Goal: Task Accomplishment & Management: Manage account settings

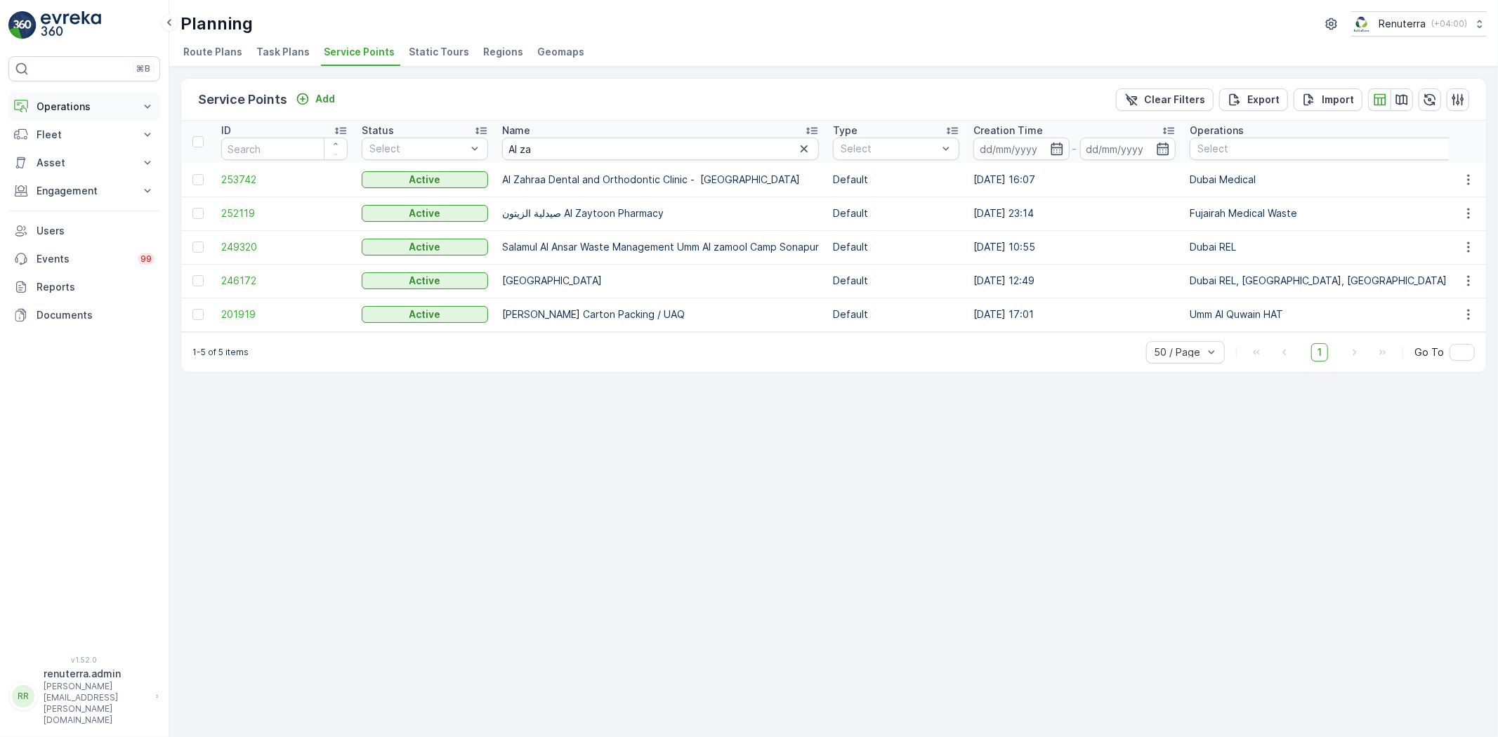
click at [81, 95] on button "Operations" at bounding box center [84, 107] width 152 height 28
click at [76, 178] on link "Routes & Tasks" at bounding box center [95, 170] width 130 height 20
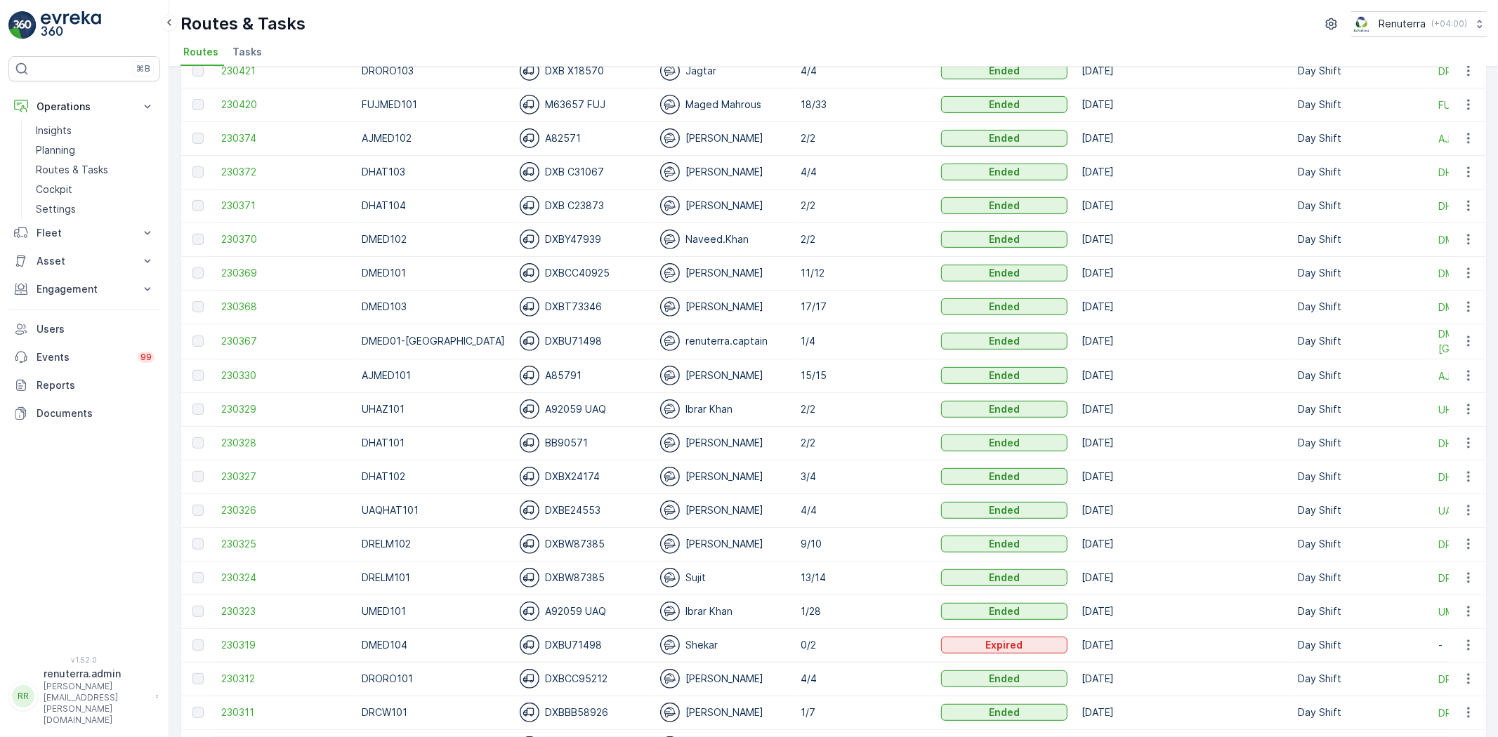
scroll to position [546, 0]
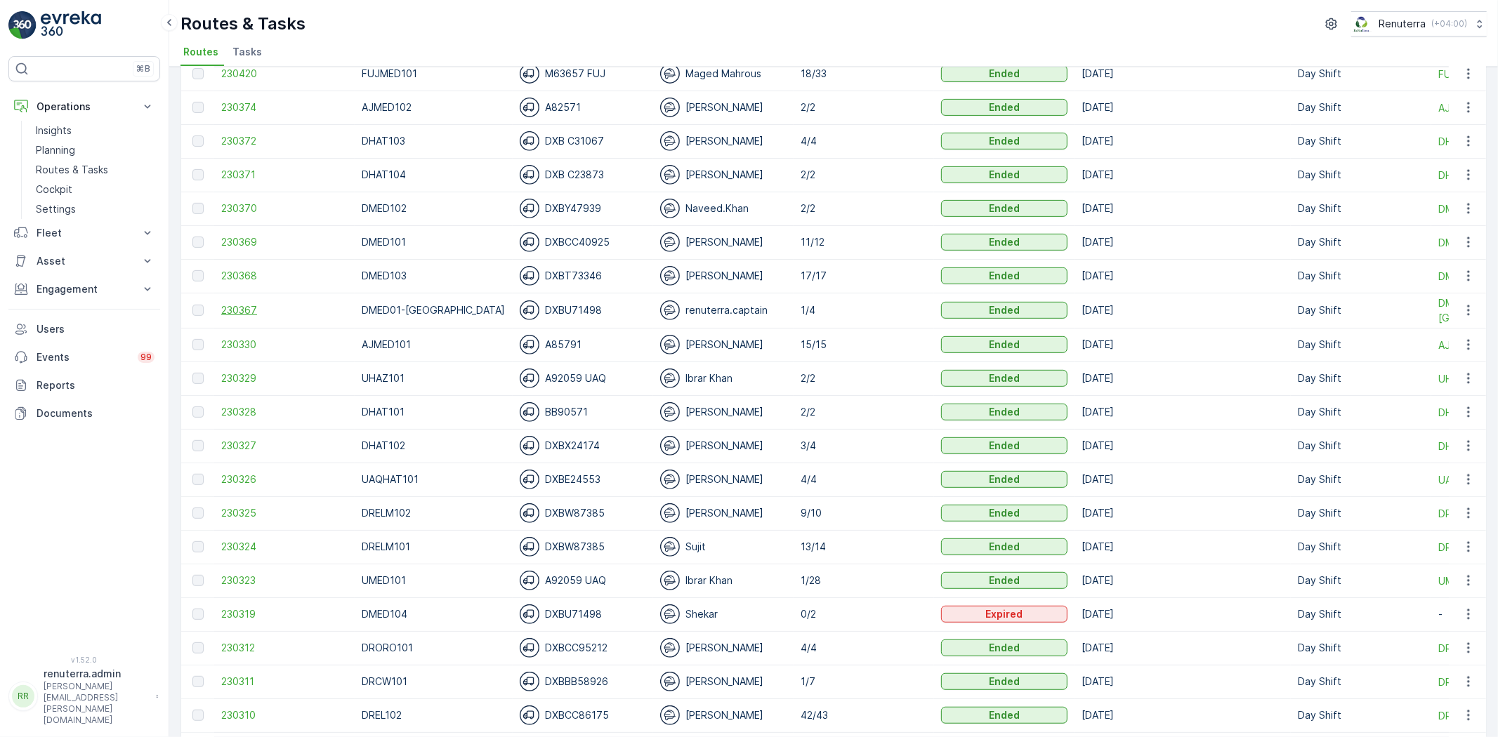
click at [253, 313] on span "230367" at bounding box center [284, 310] width 126 height 14
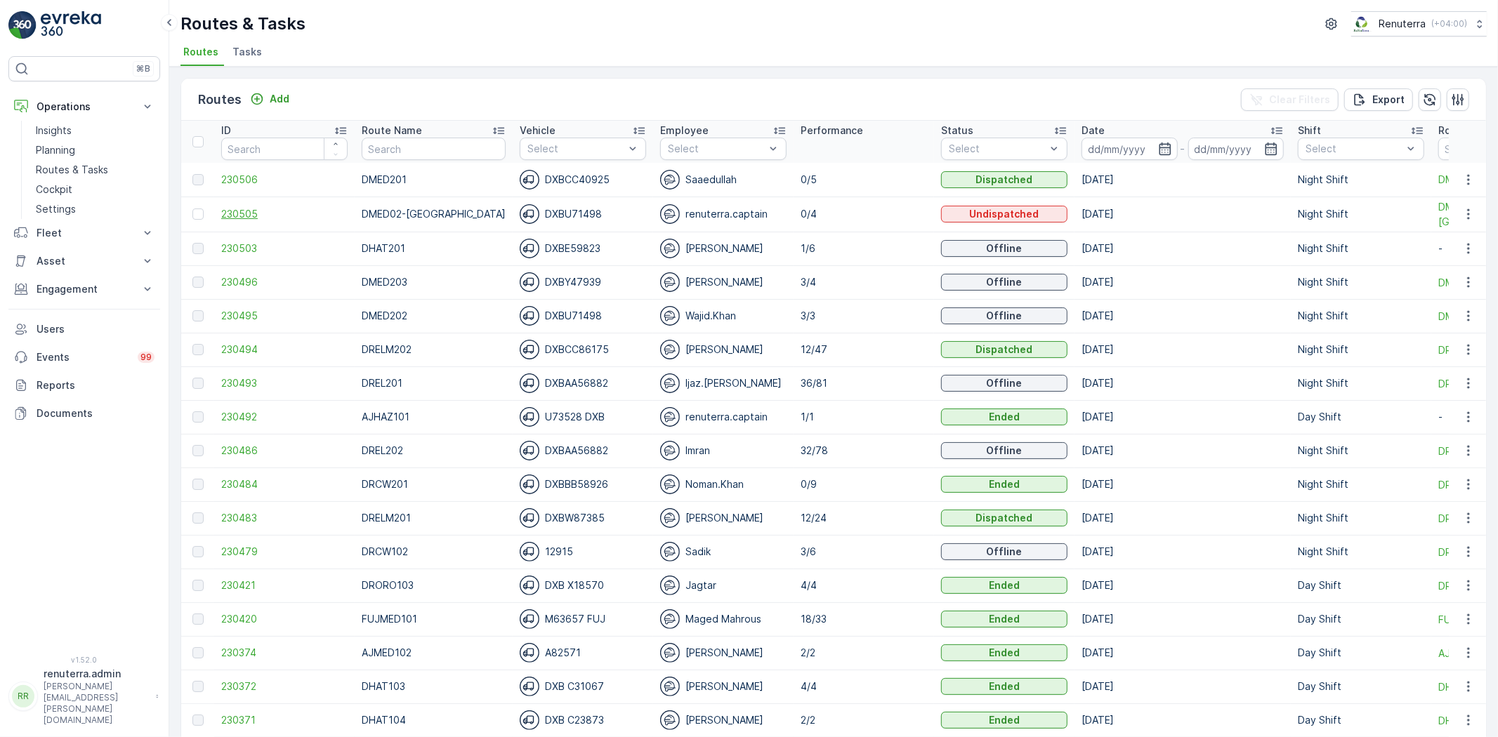
click at [228, 207] on span "230505" at bounding box center [284, 214] width 126 height 14
click at [243, 247] on span "230503" at bounding box center [284, 249] width 126 height 14
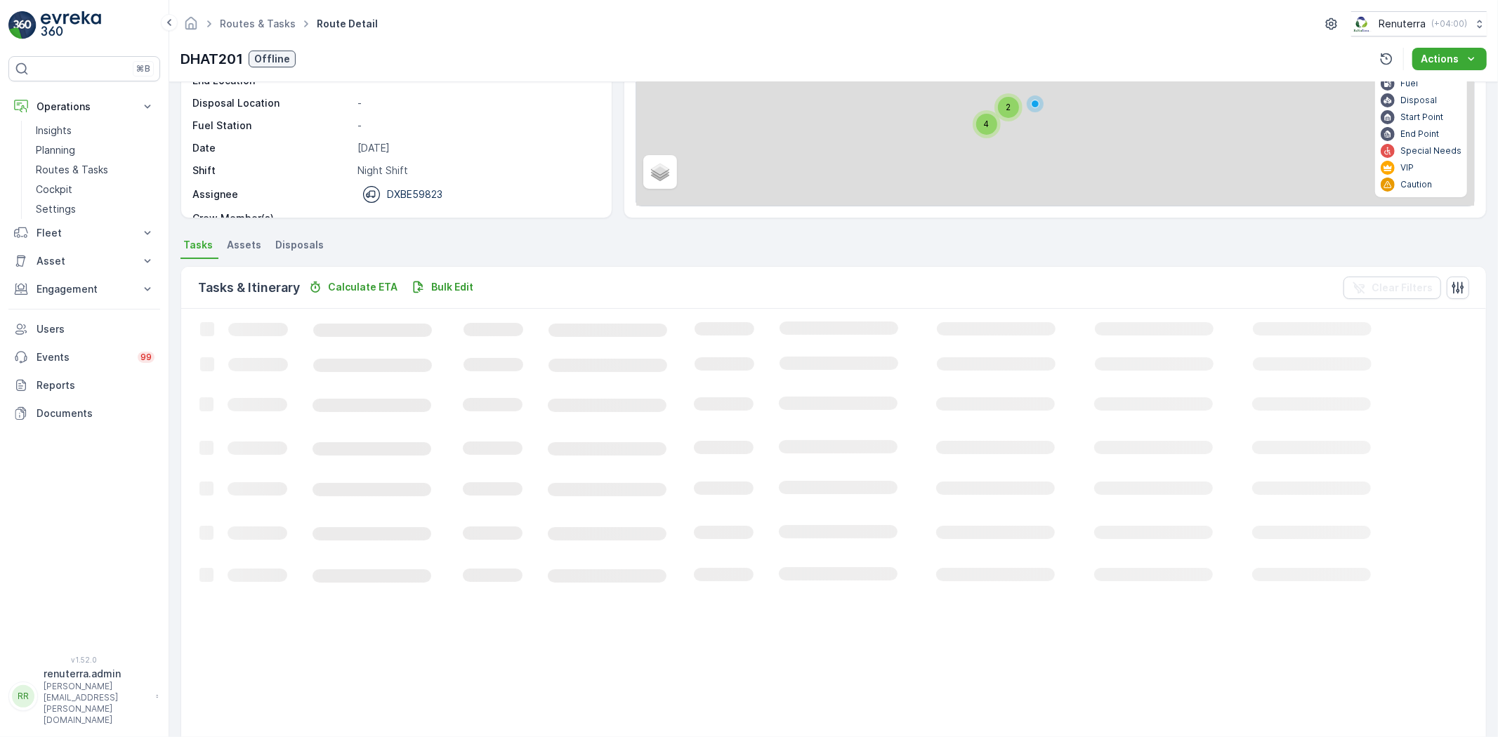
scroll to position [32, 0]
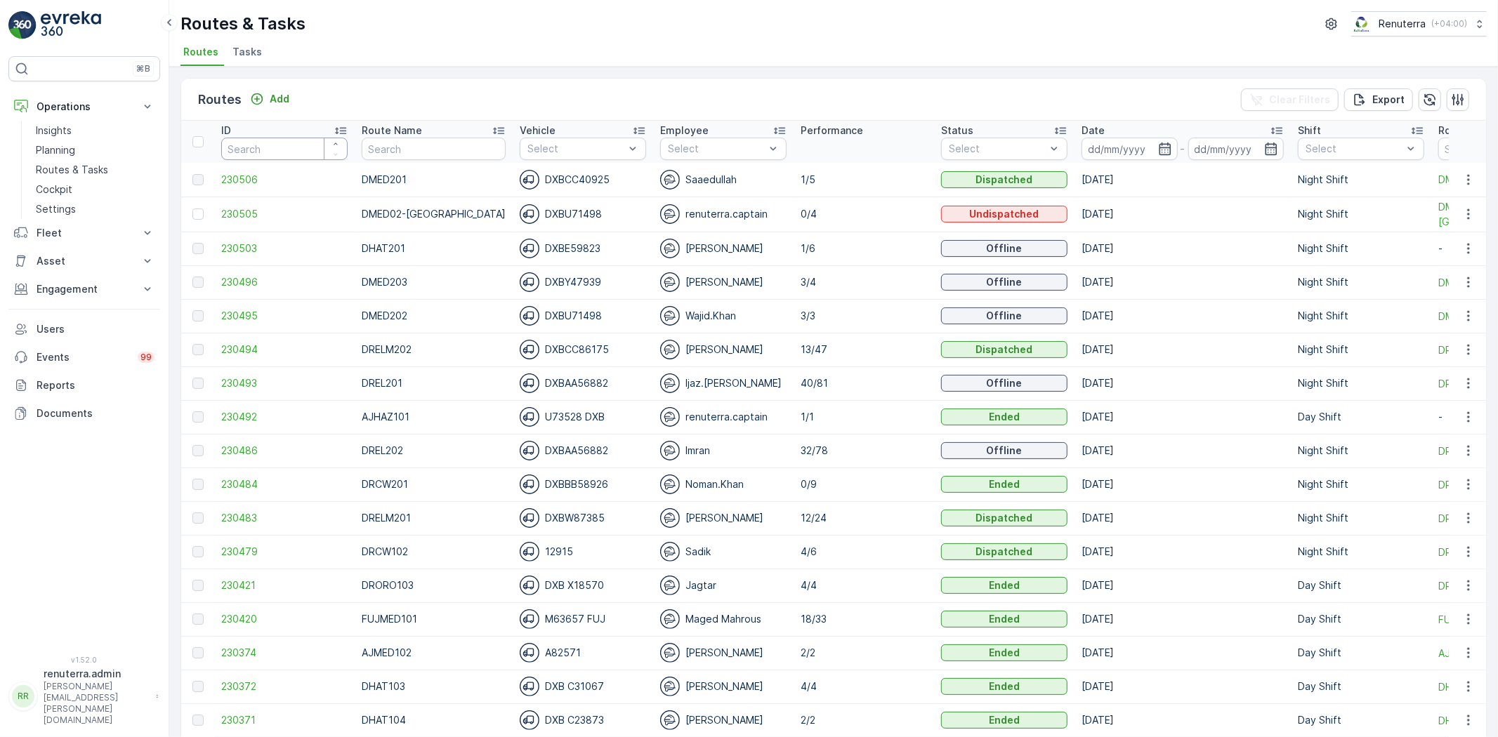
click at [236, 158] on input "number" at bounding box center [284, 149] width 126 height 22
click at [235, 173] on span "230506" at bounding box center [284, 180] width 126 height 14
click at [239, 277] on span "230496" at bounding box center [284, 282] width 126 height 14
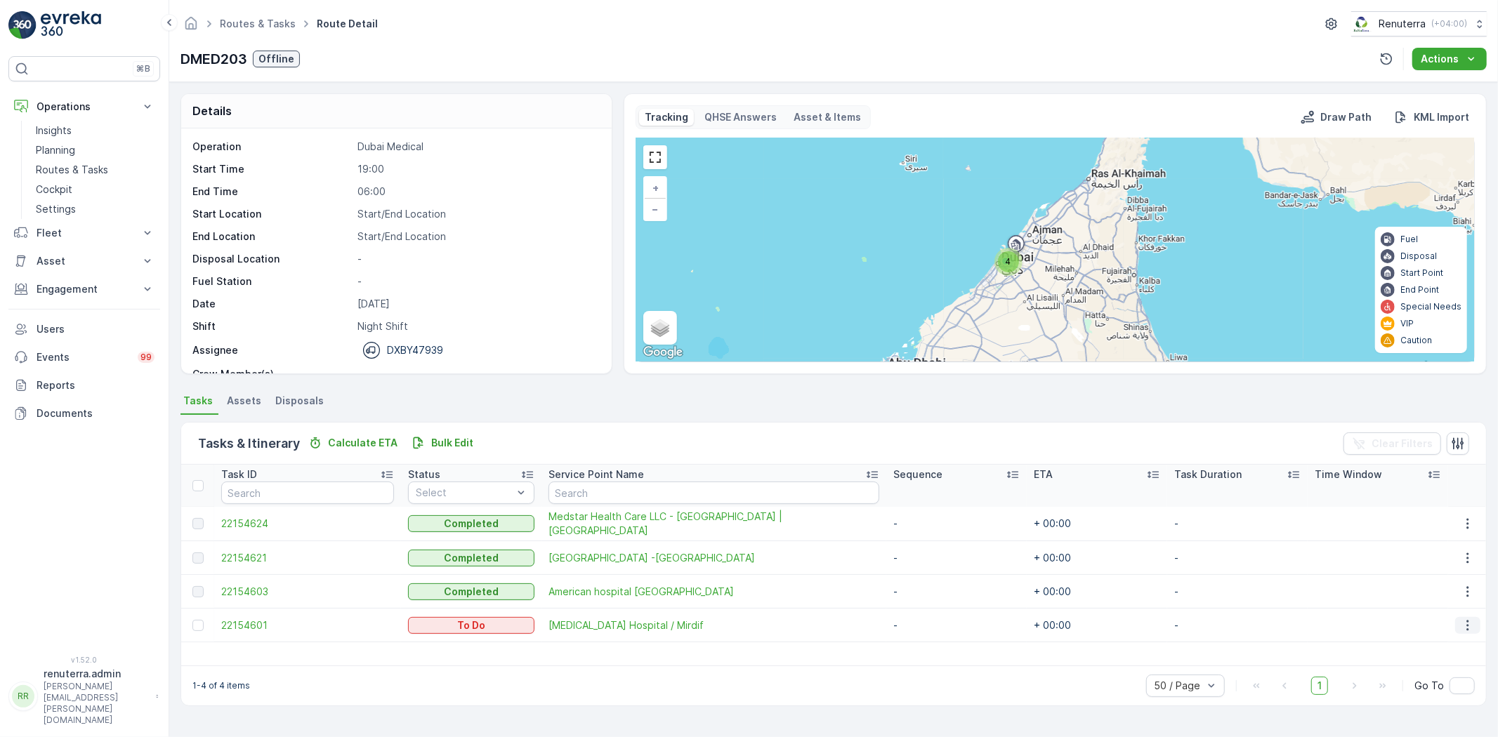
click at [1471, 621] on button "button" at bounding box center [1467, 625] width 25 height 17
click at [1452, 553] on span "Change Route" at bounding box center [1432, 558] width 68 height 14
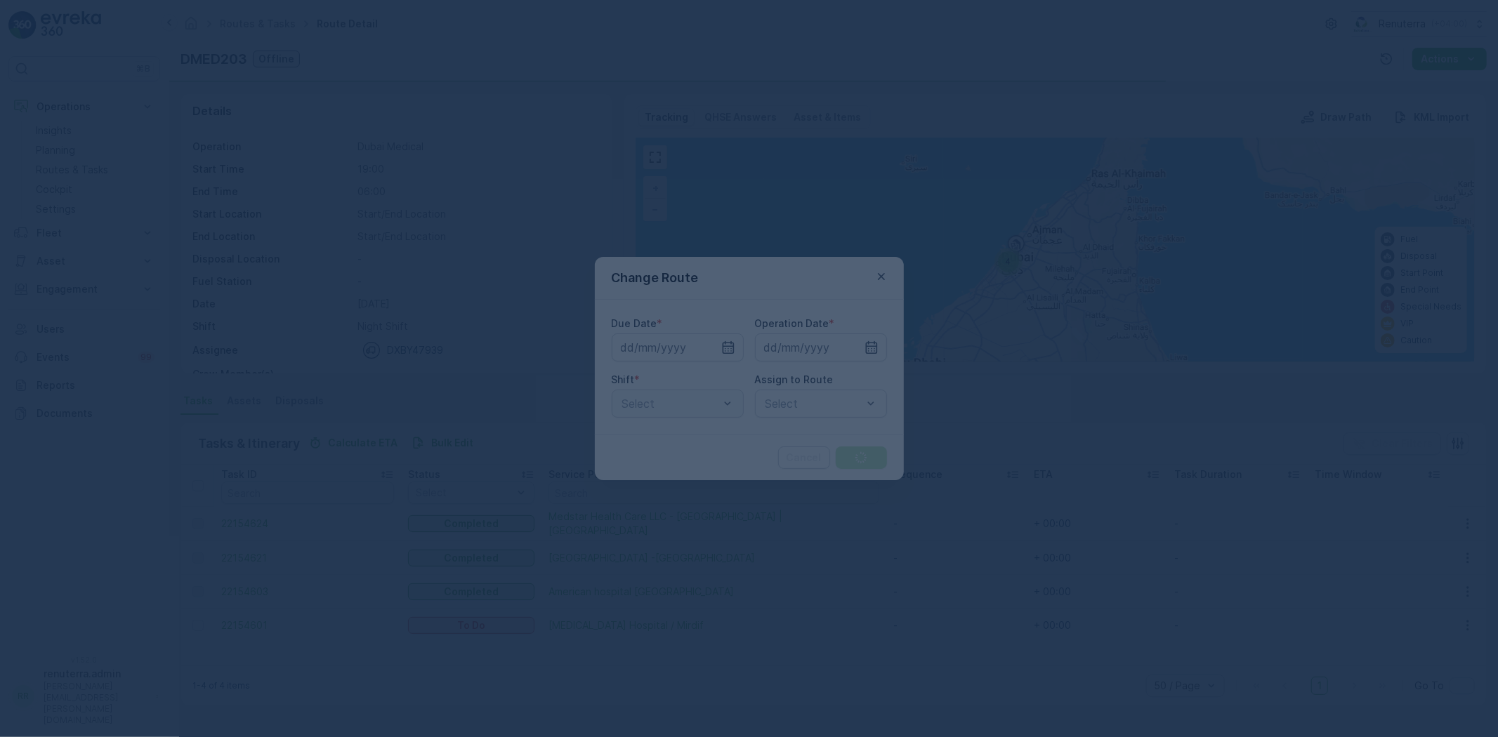
type input "[DATE]"
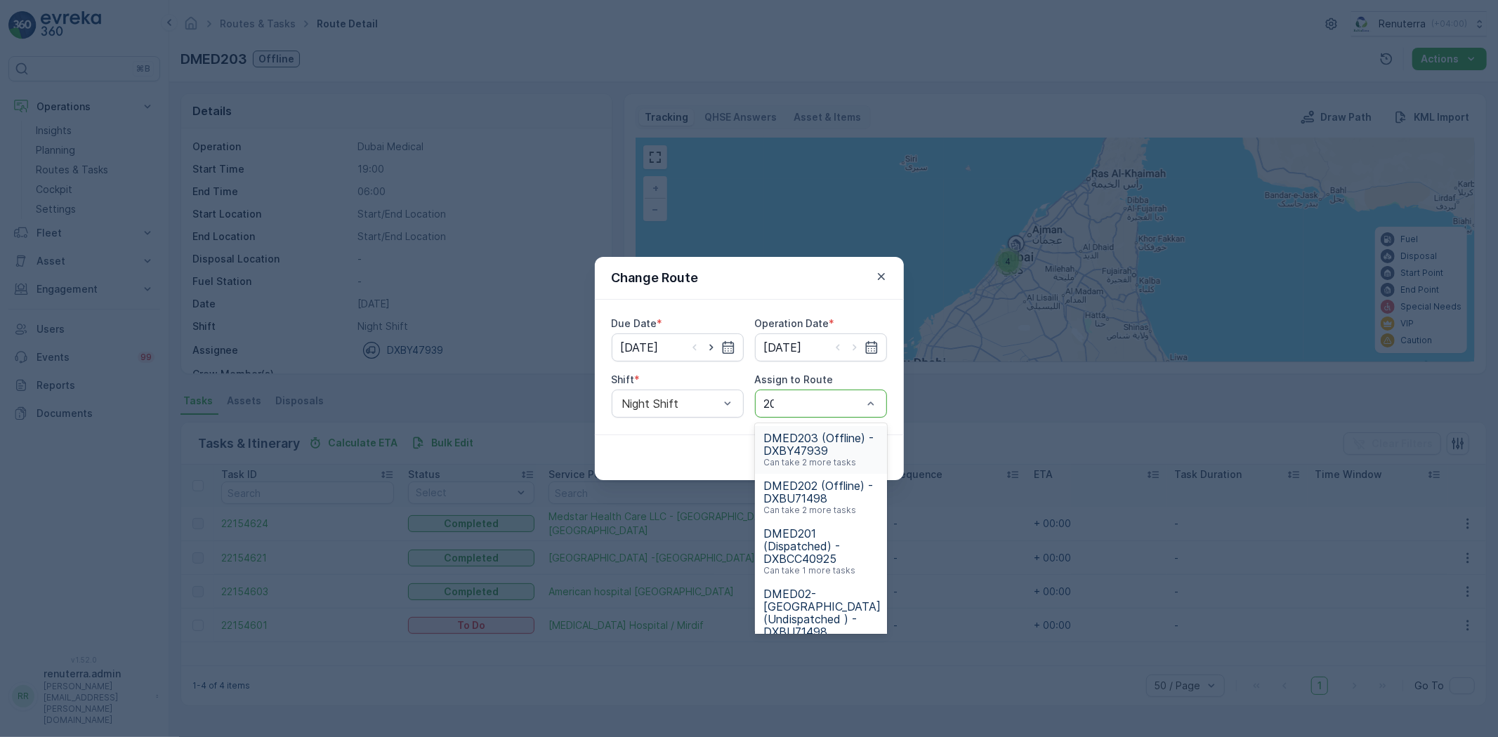
type input "202"
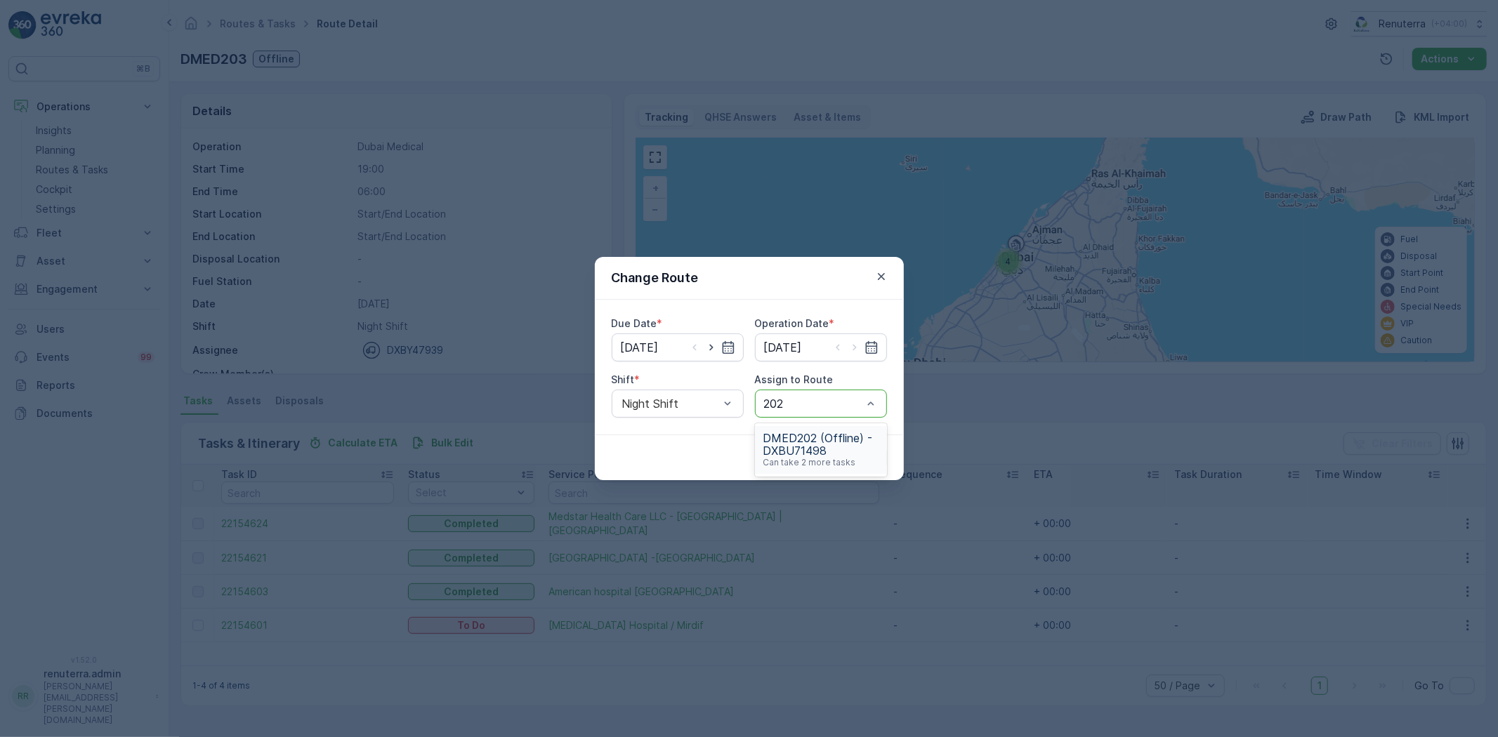
click at [830, 449] on span "DMED202 (Offline) - DXBU71498" at bounding box center [820, 444] width 115 height 25
click at [874, 452] on p "Submit" at bounding box center [861, 458] width 34 height 14
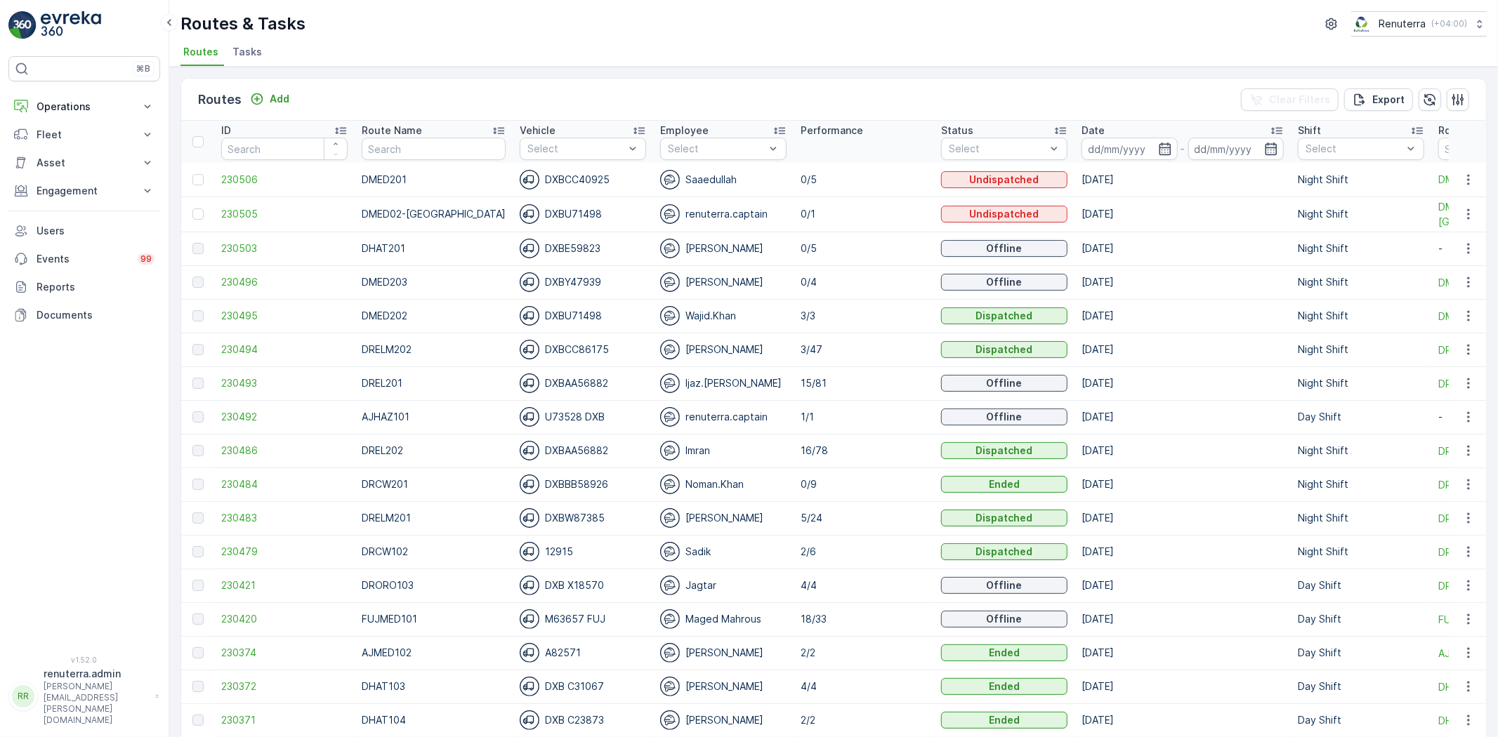
drag, startPoint x: 70, startPoint y: 95, endPoint x: 67, endPoint y: 124, distance: 28.3
click at [70, 95] on button "Operations" at bounding box center [84, 107] width 152 height 28
click at [67, 154] on p "Planning" at bounding box center [55, 150] width 39 height 14
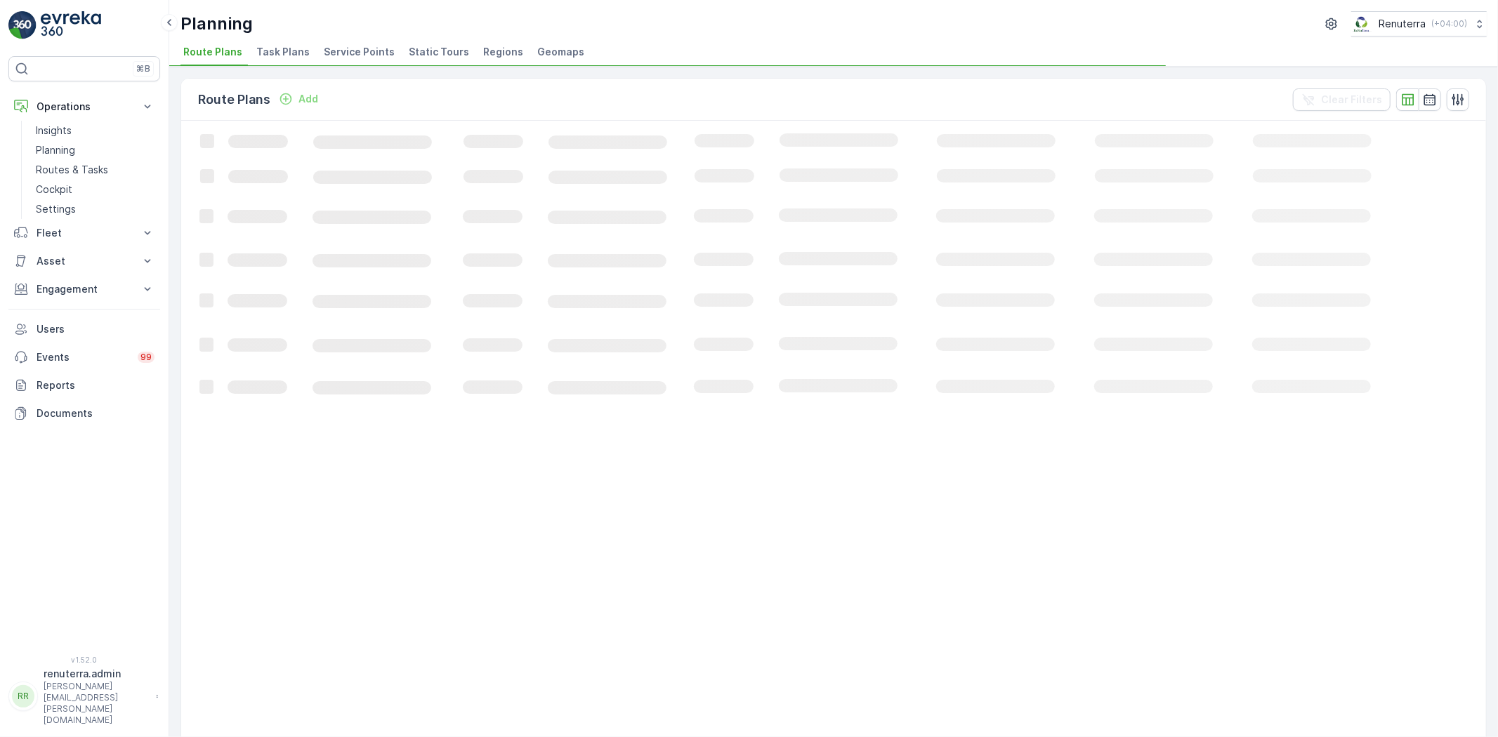
click at [333, 51] on span "Service Points" at bounding box center [359, 52] width 71 height 14
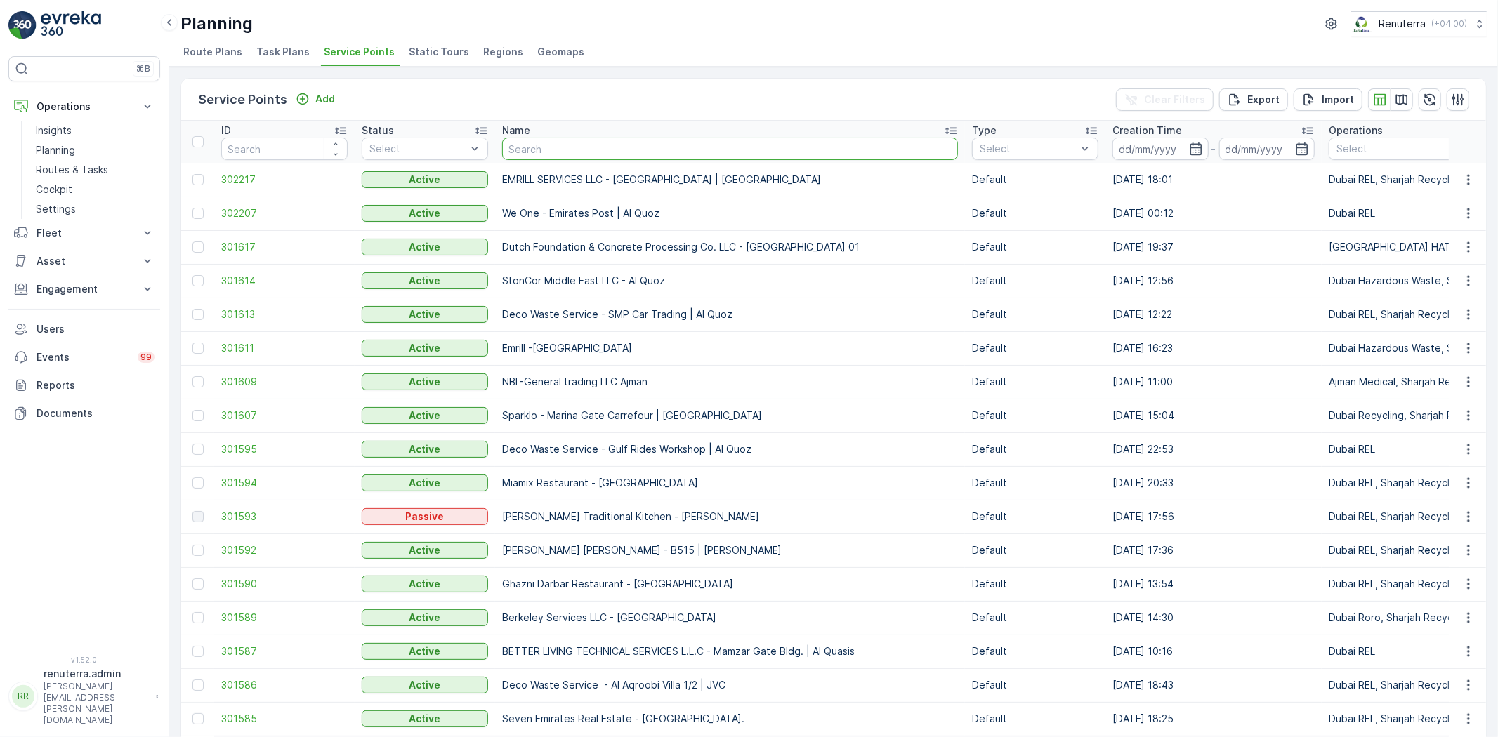
click at [543, 153] on input "text" at bounding box center [730, 149] width 456 height 22
type input "neph"
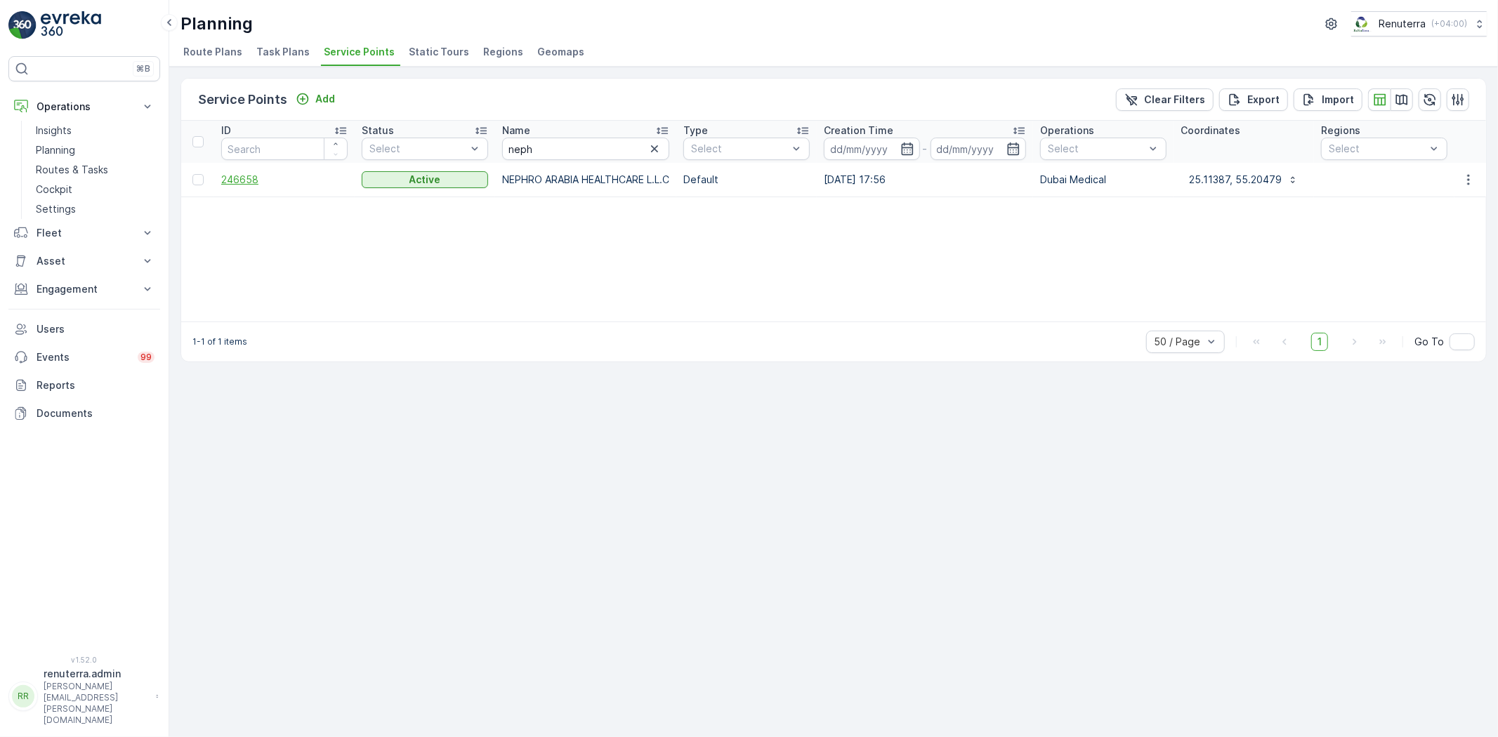
click at [232, 177] on span "246658" at bounding box center [284, 180] width 126 height 14
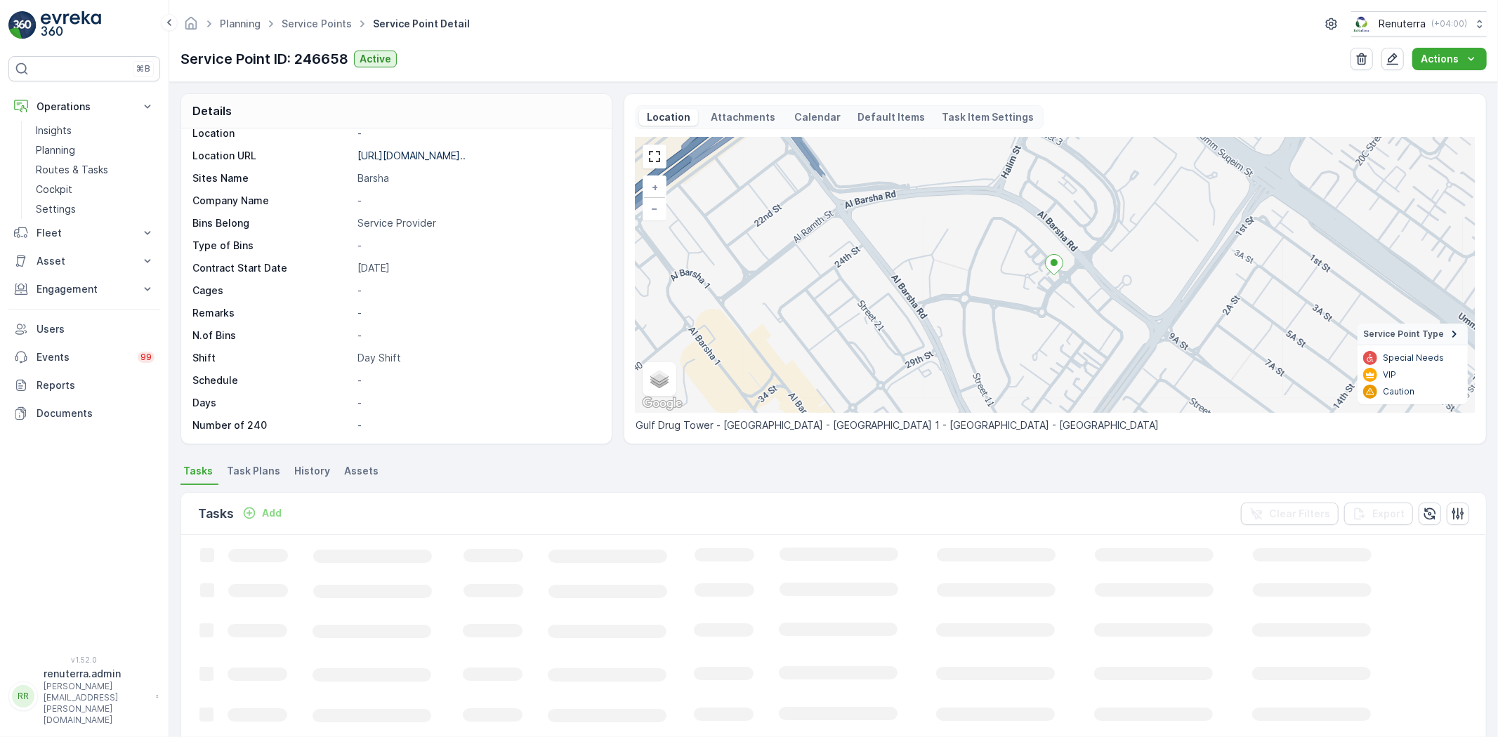
scroll to position [16, 0]
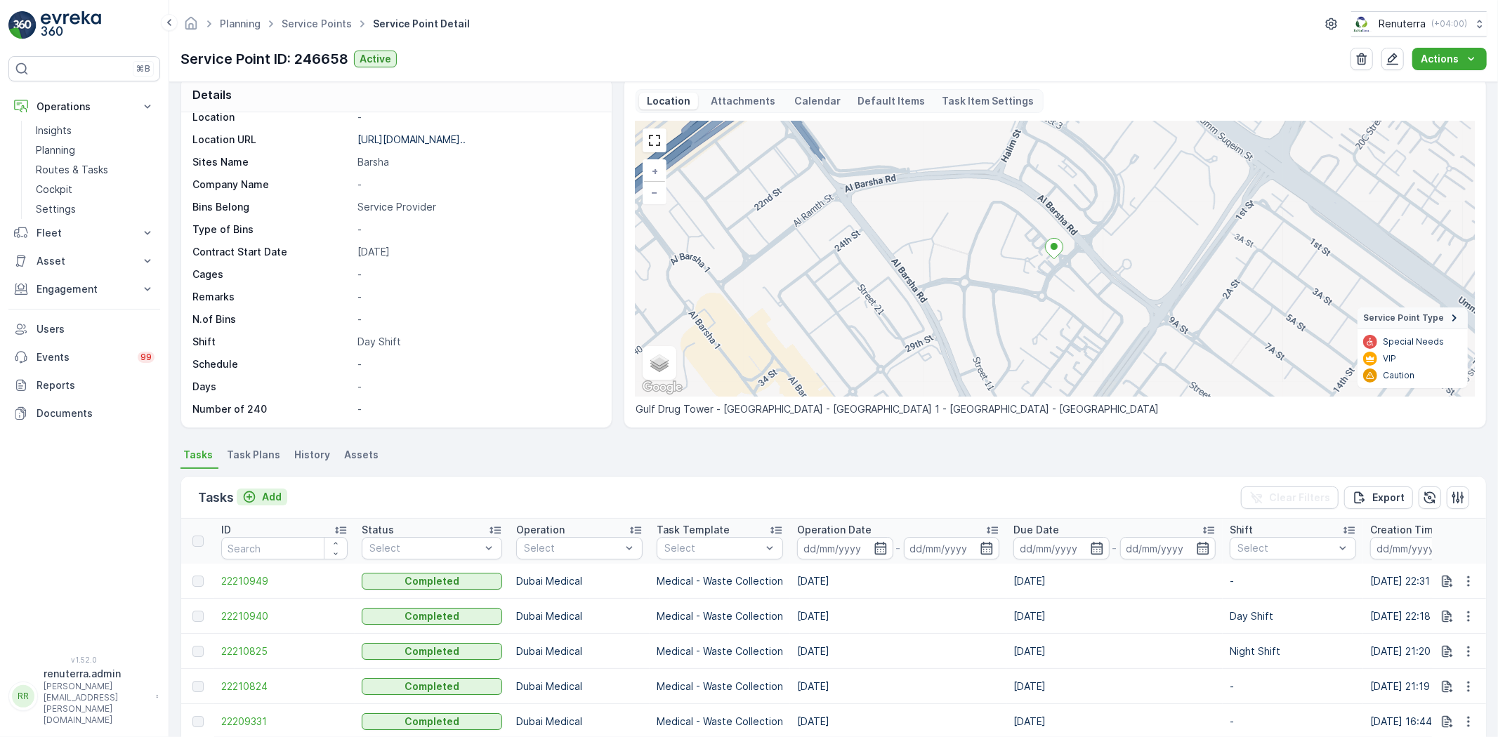
click at [258, 477] on div "Tasks Add Clear Filters Export" at bounding box center [833, 498] width 1305 height 42
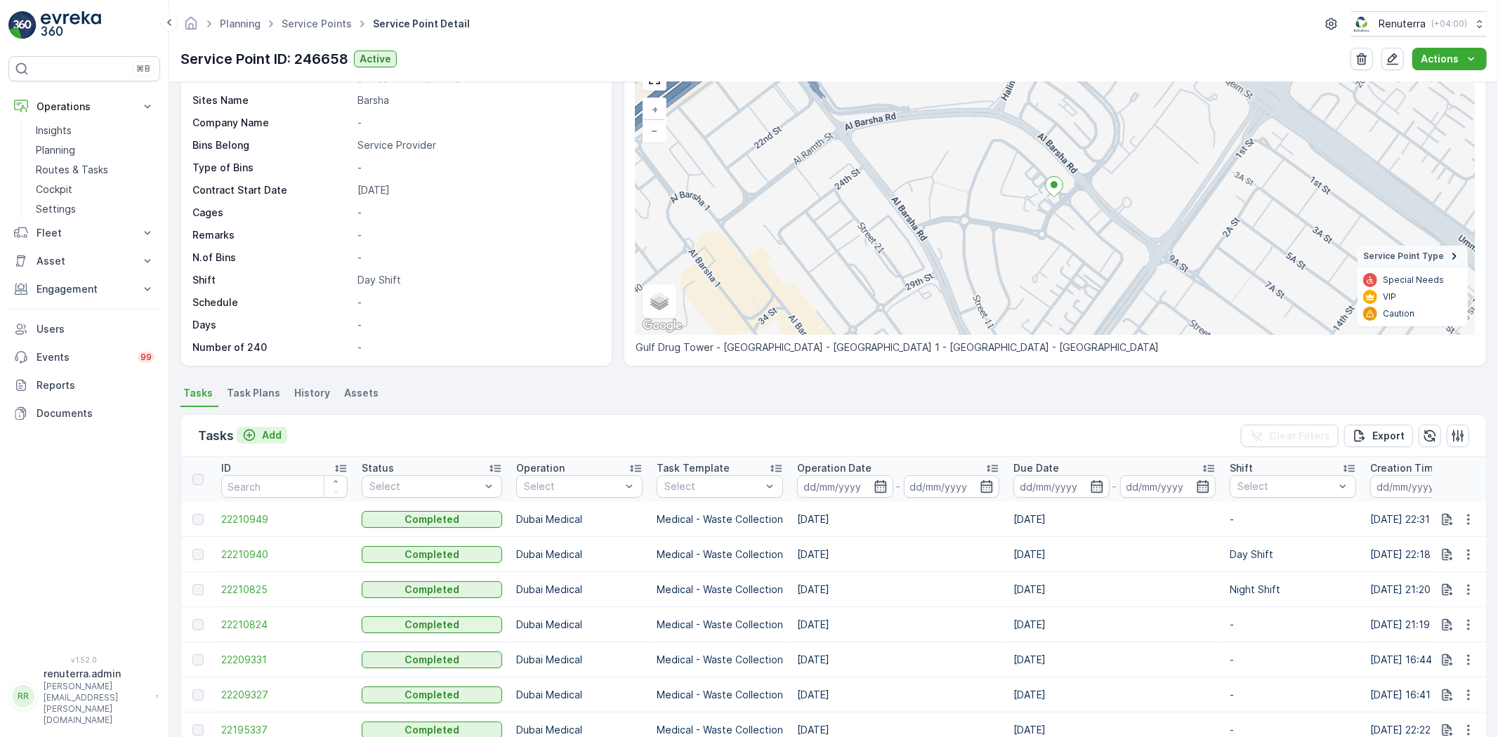
click at [268, 437] on p "Add" at bounding box center [272, 435] width 20 height 14
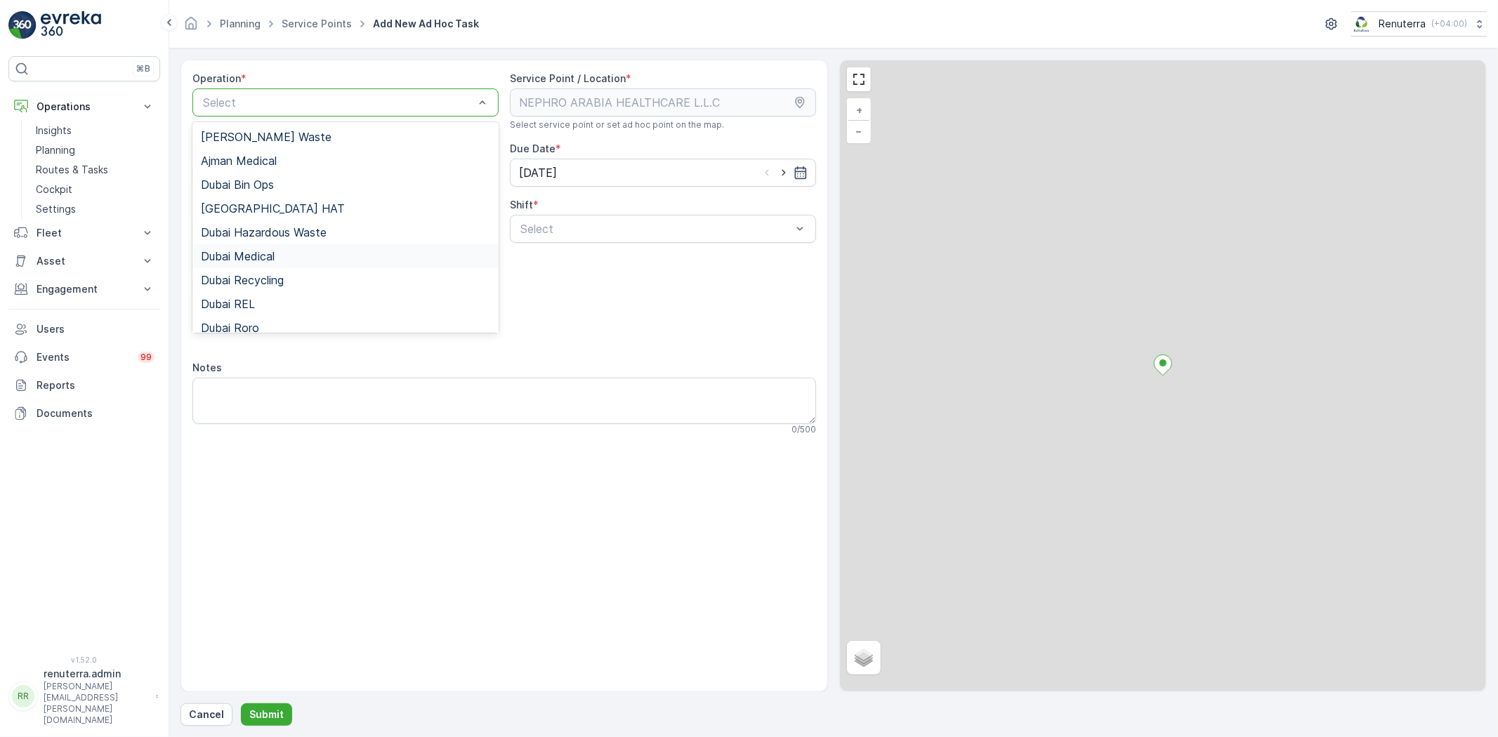
click at [272, 262] on span "Dubai Medical" at bounding box center [238, 256] width 74 height 13
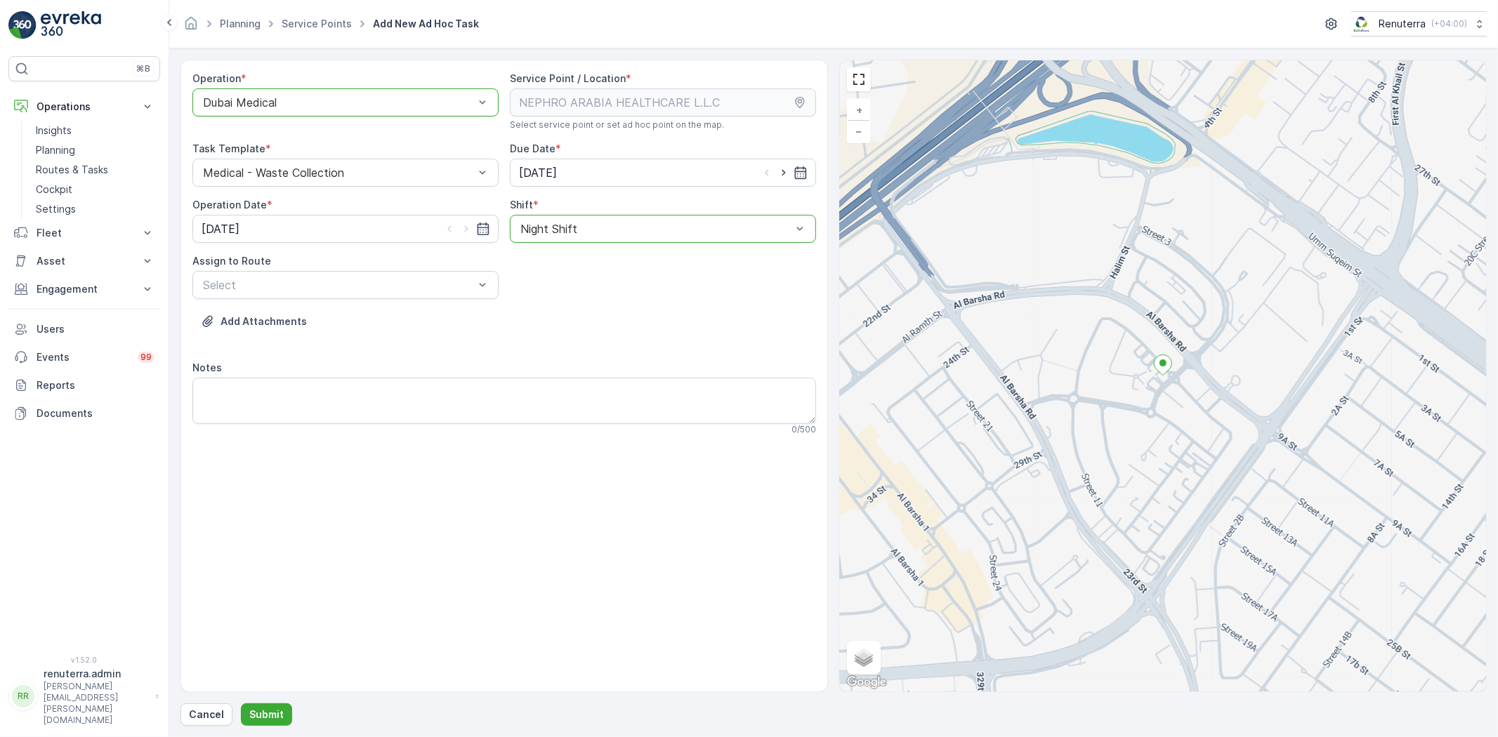
click at [230, 262] on label "Assign to Route" at bounding box center [231, 261] width 79 height 12
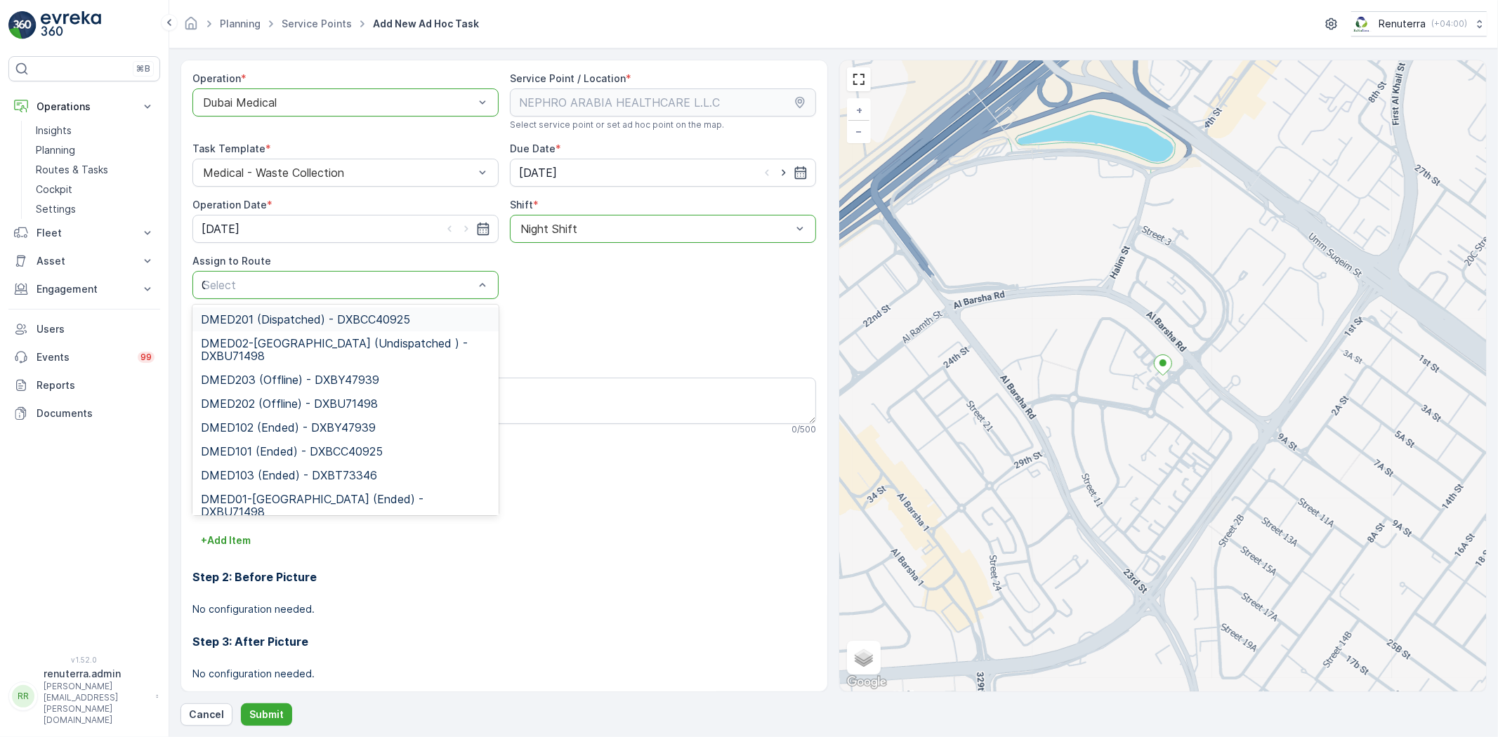
type input "02"
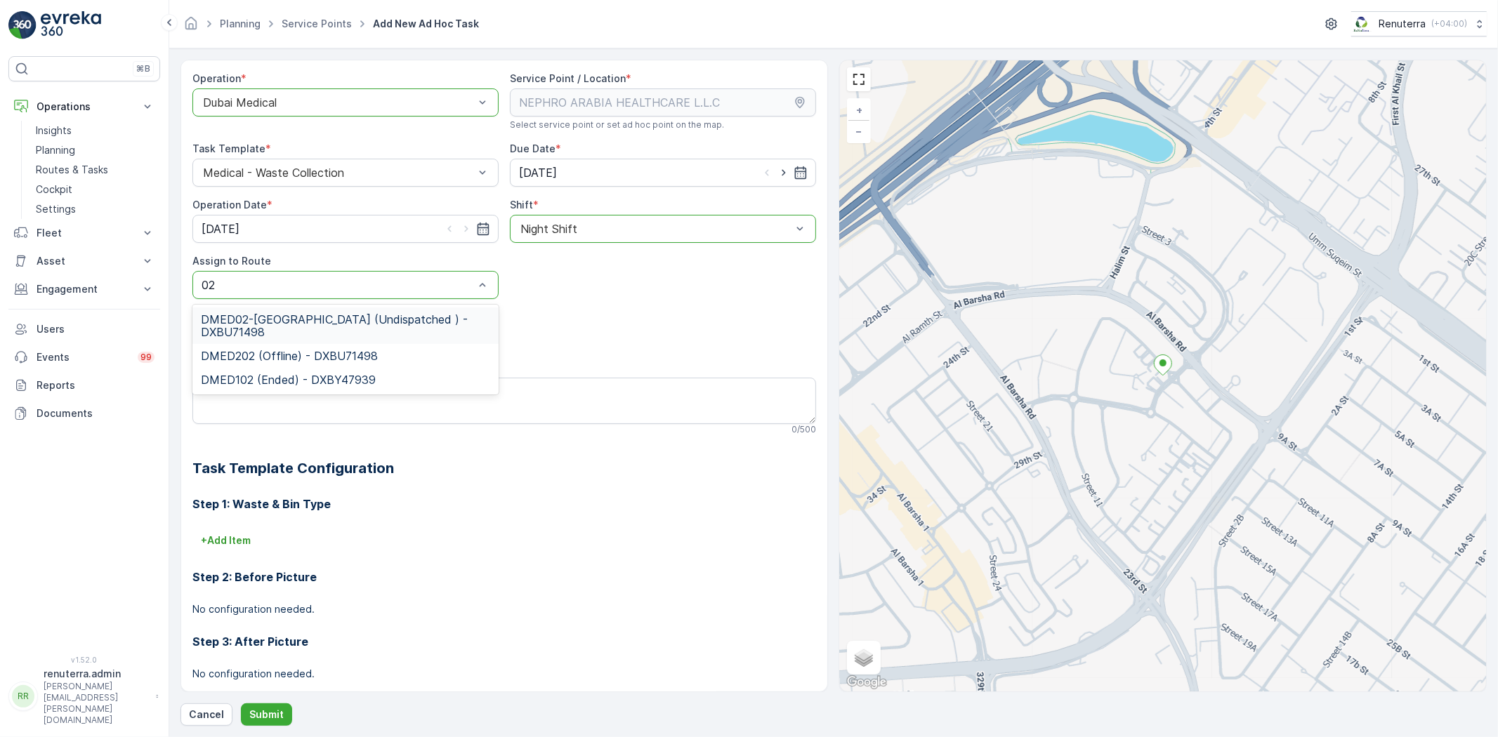
click at [251, 319] on span "DMED02-[GEOGRAPHIC_DATA] (Undispatched ) - DXBU71498" at bounding box center [345, 325] width 289 height 25
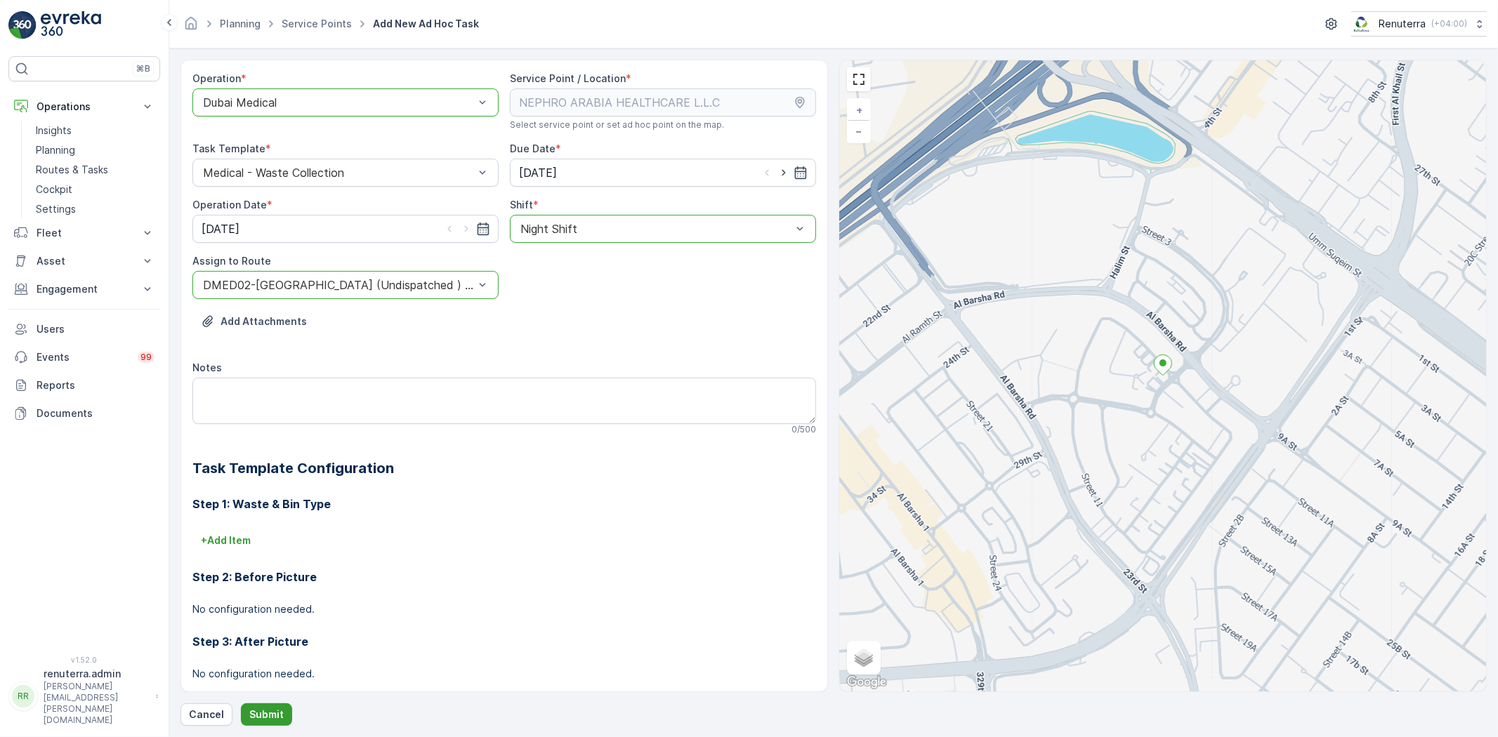
click at [251, 712] on p "Submit" at bounding box center [266, 715] width 34 height 14
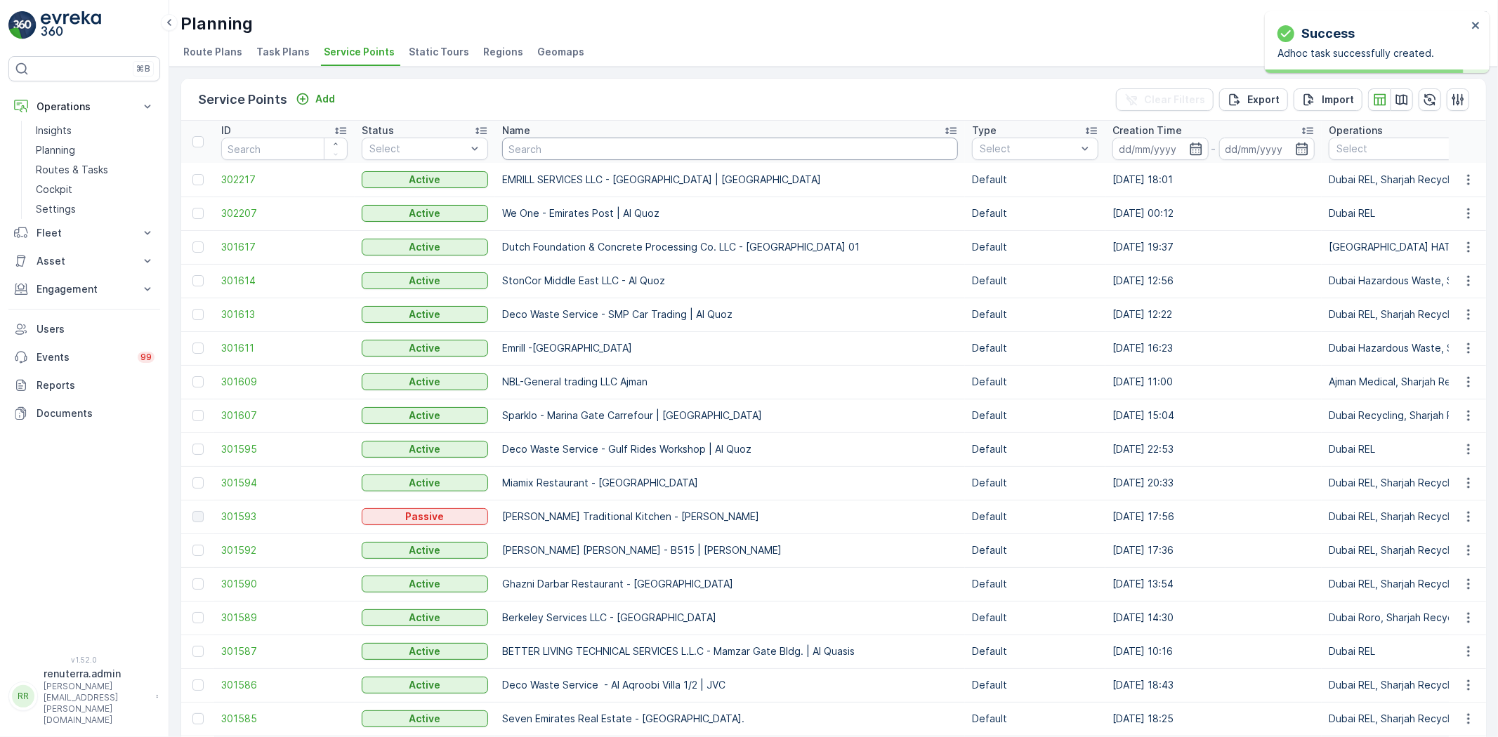
click at [588, 148] on input "text" at bounding box center [730, 149] width 456 height 22
type input "nep"
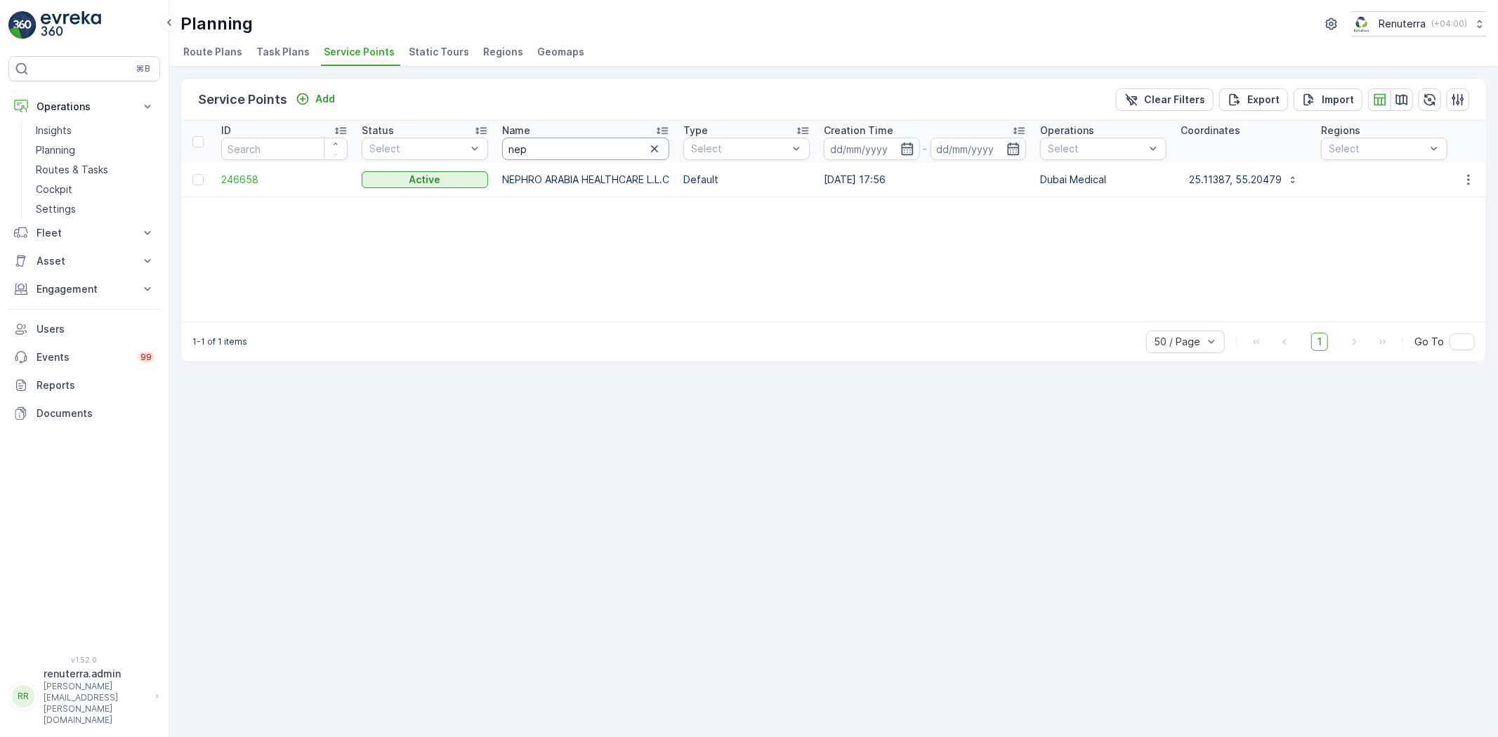
click at [615, 147] on input "nep" at bounding box center [585, 149] width 167 height 22
click at [615, 146] on input "nep" at bounding box center [585, 149] width 167 height 22
type input "salam"
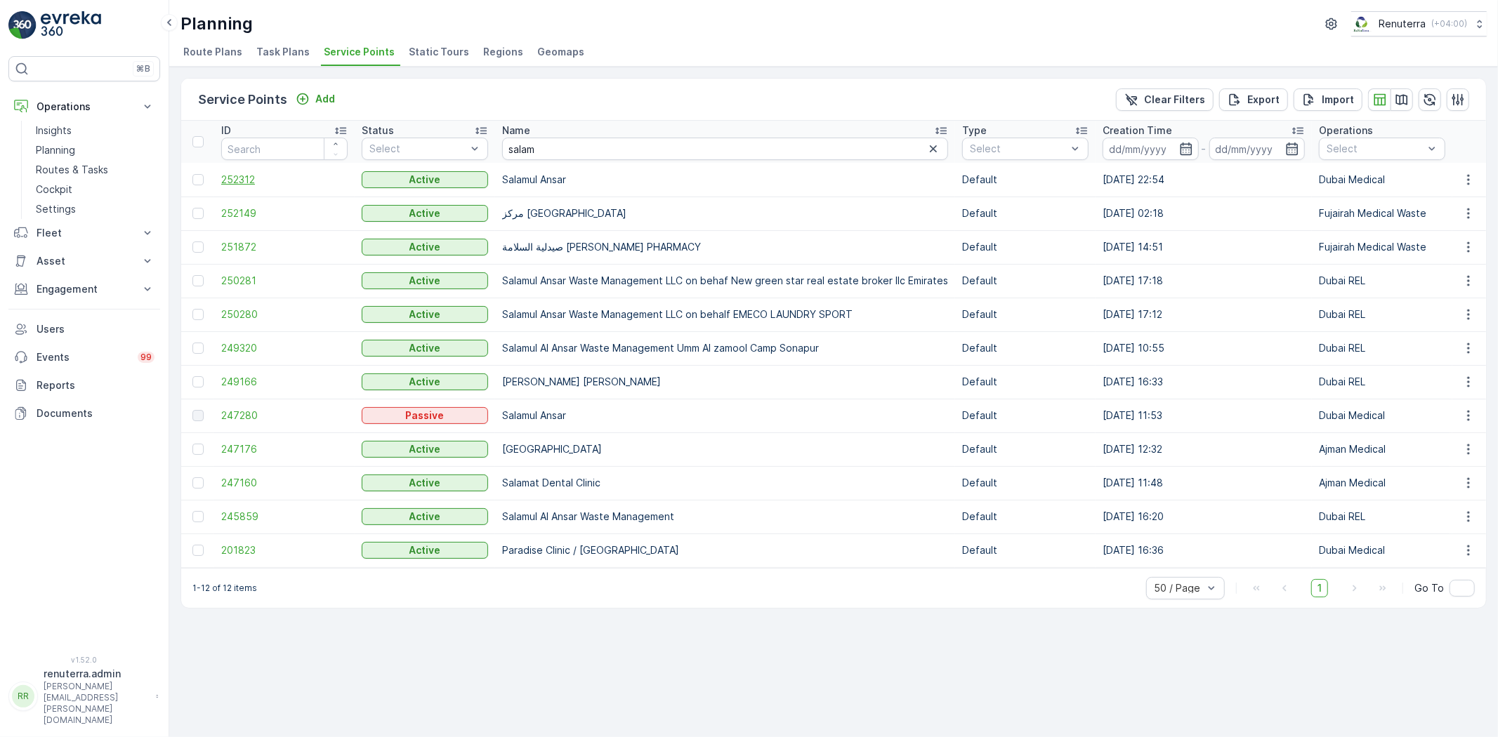
click at [256, 184] on span "252312" at bounding box center [284, 180] width 126 height 14
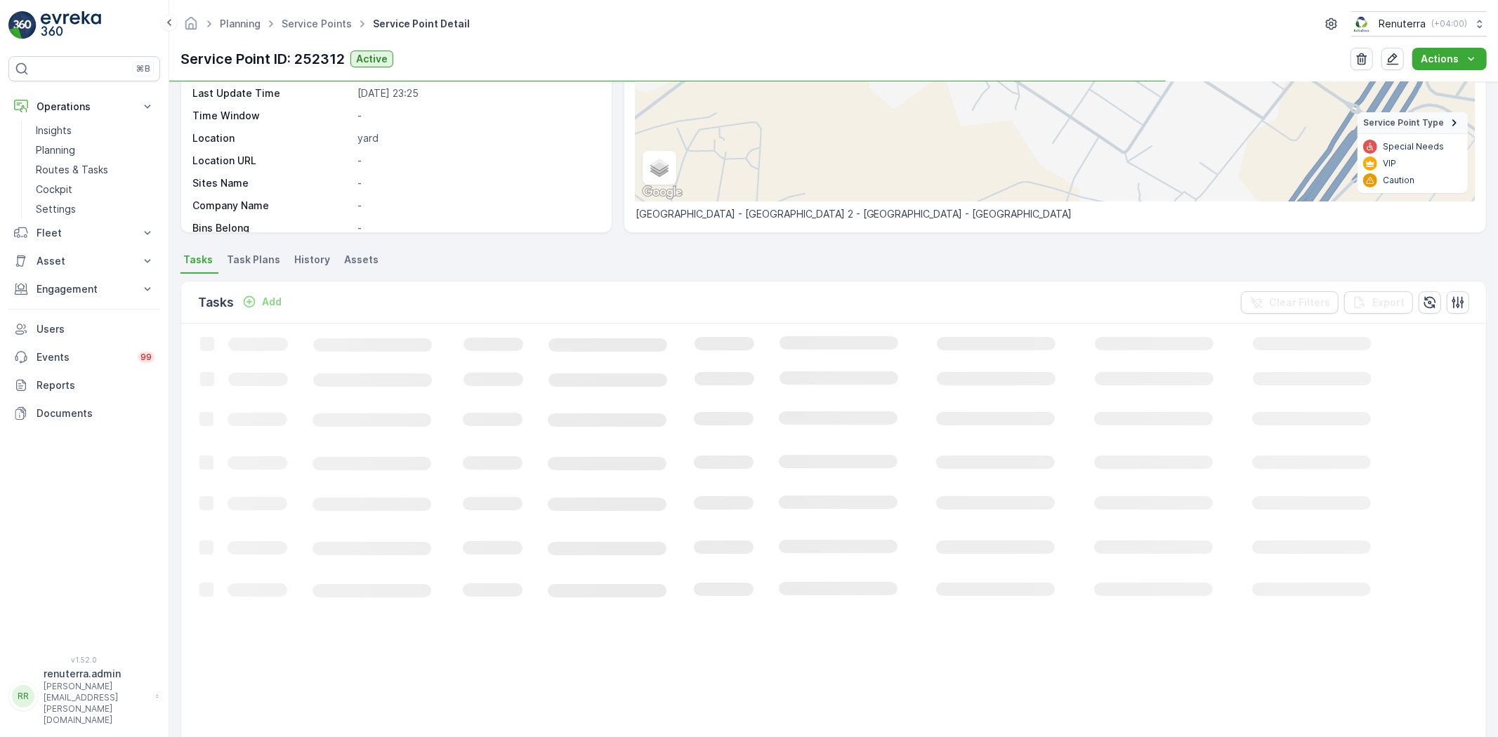
scroll to position [234, 0]
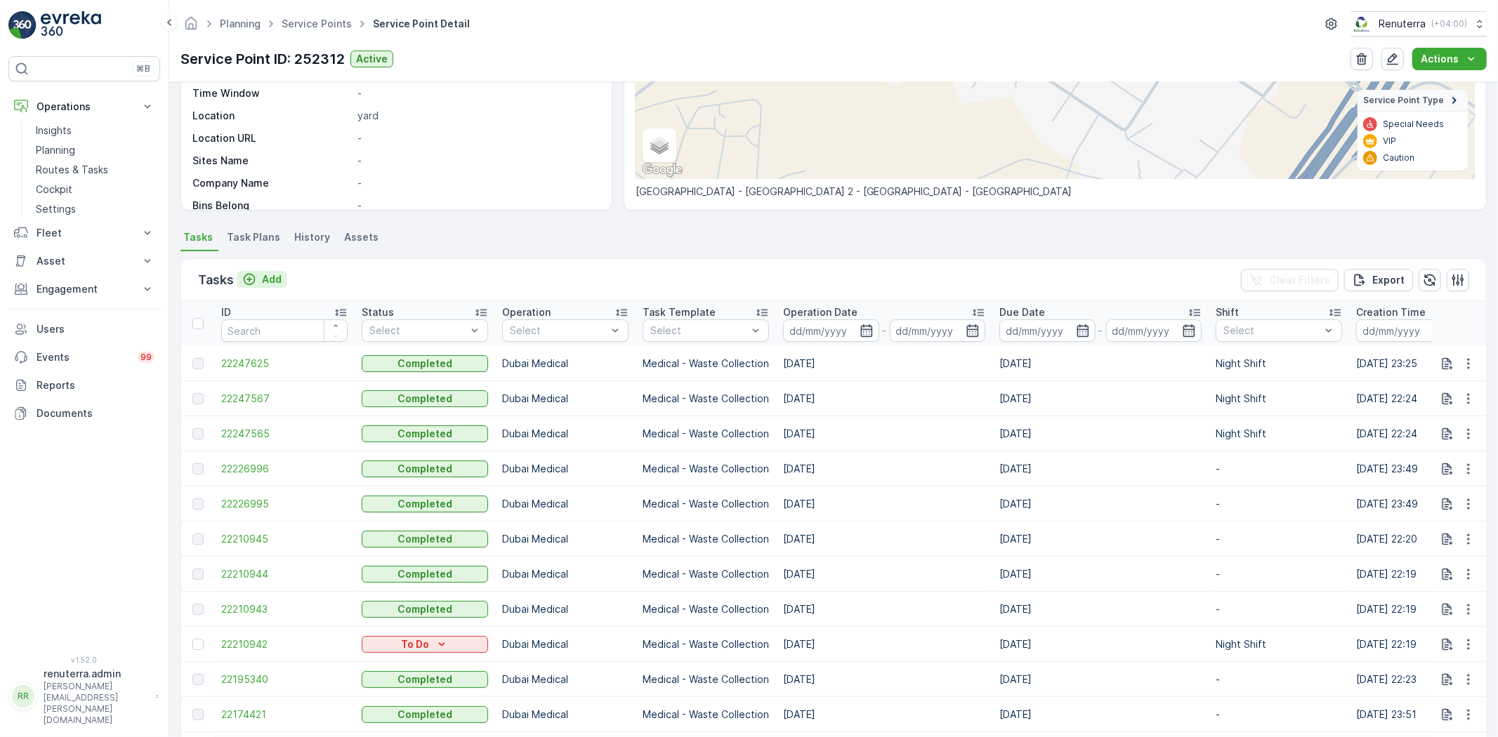
click at [265, 278] on p "Add" at bounding box center [272, 279] width 20 height 14
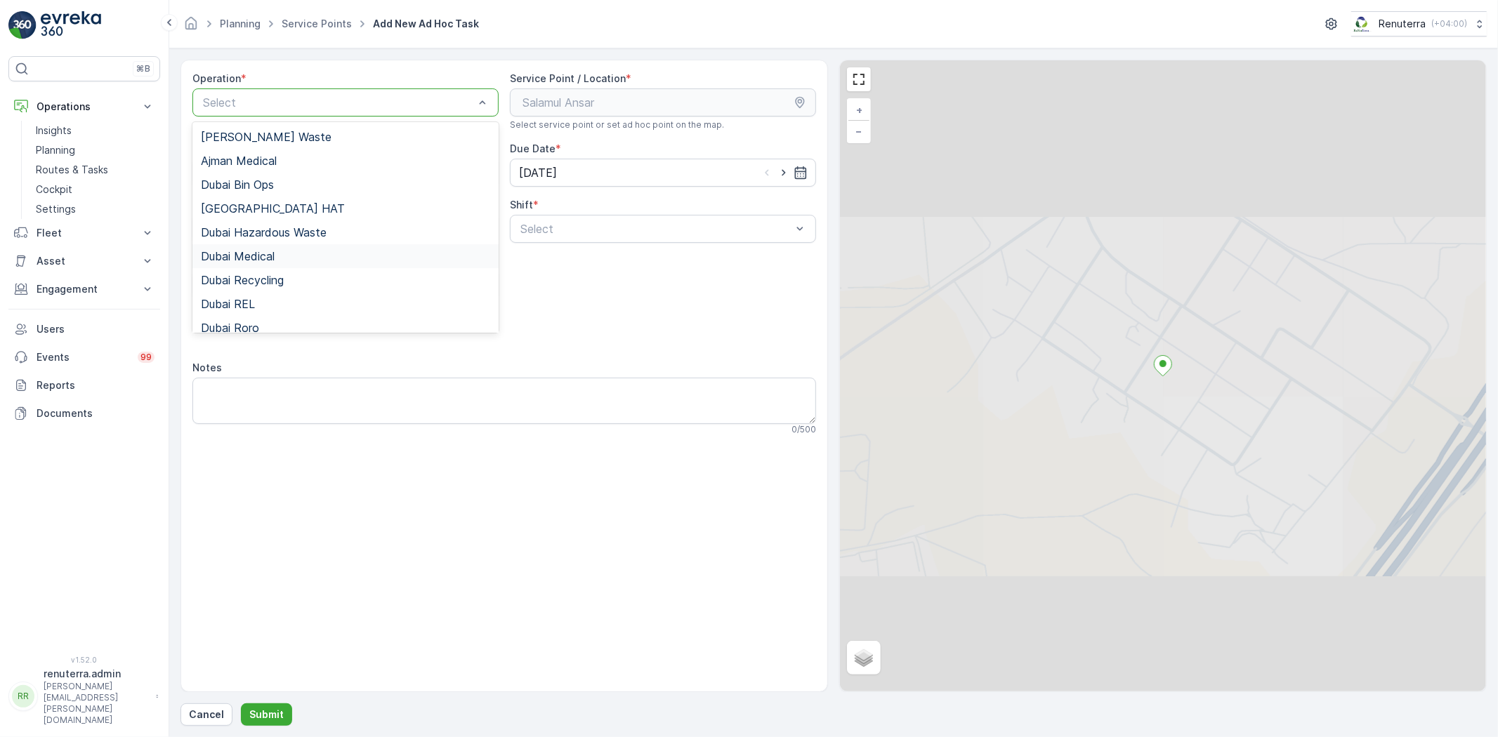
click at [303, 246] on div "Dubai Medical" at bounding box center [345, 256] width 306 height 24
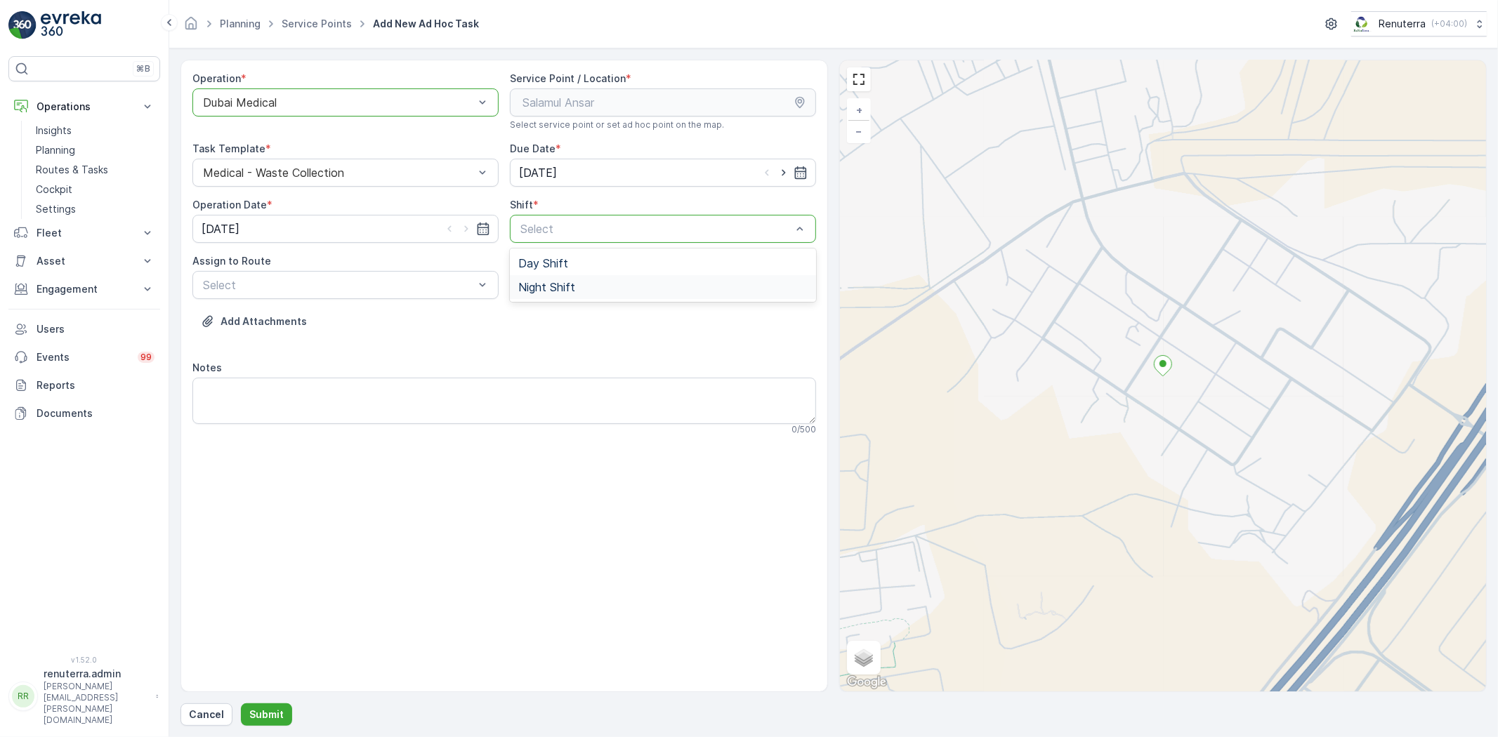
click at [567, 286] on span "Night Shift" at bounding box center [546, 287] width 57 height 13
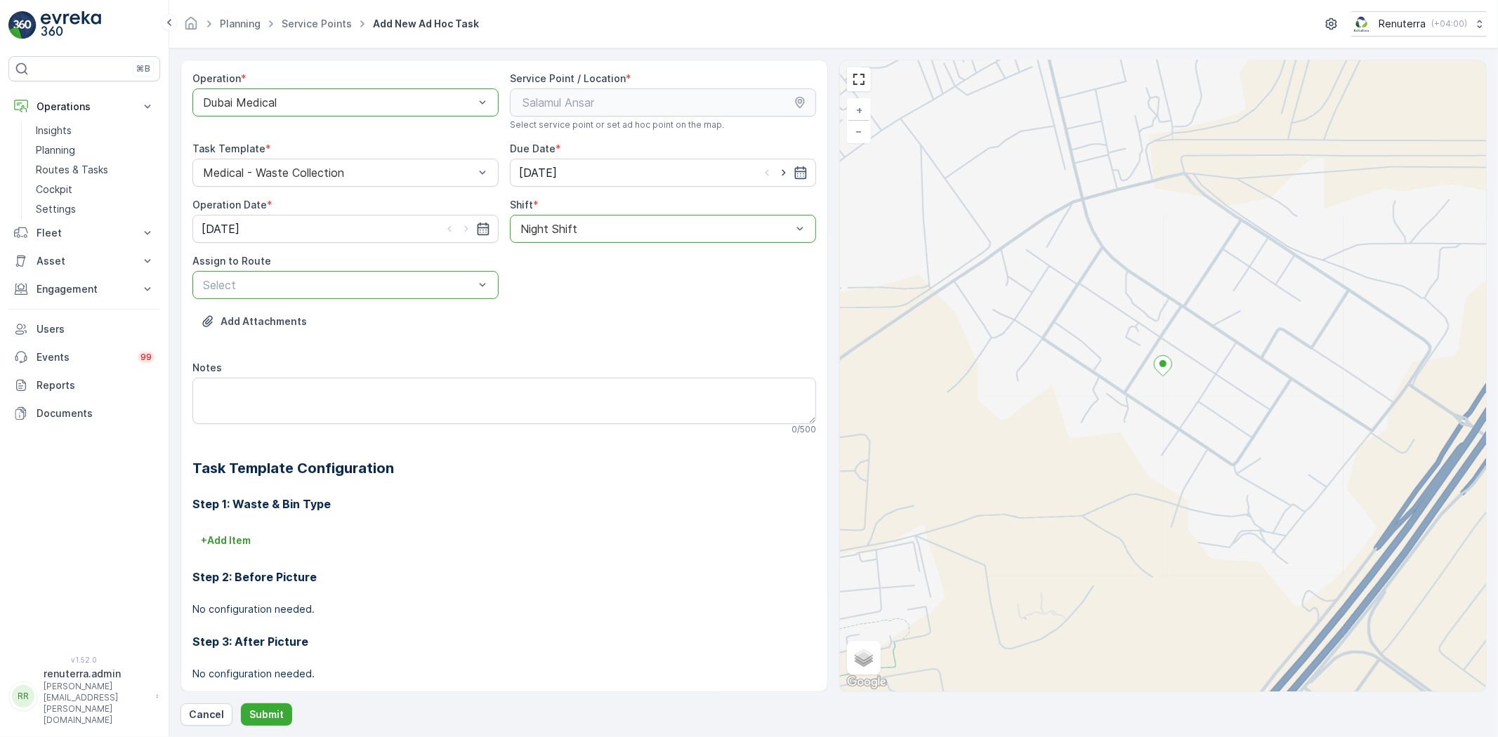
click at [301, 288] on div at bounding box center [339, 285] width 274 height 13
click at [301, 286] on div at bounding box center [339, 285] width 274 height 13
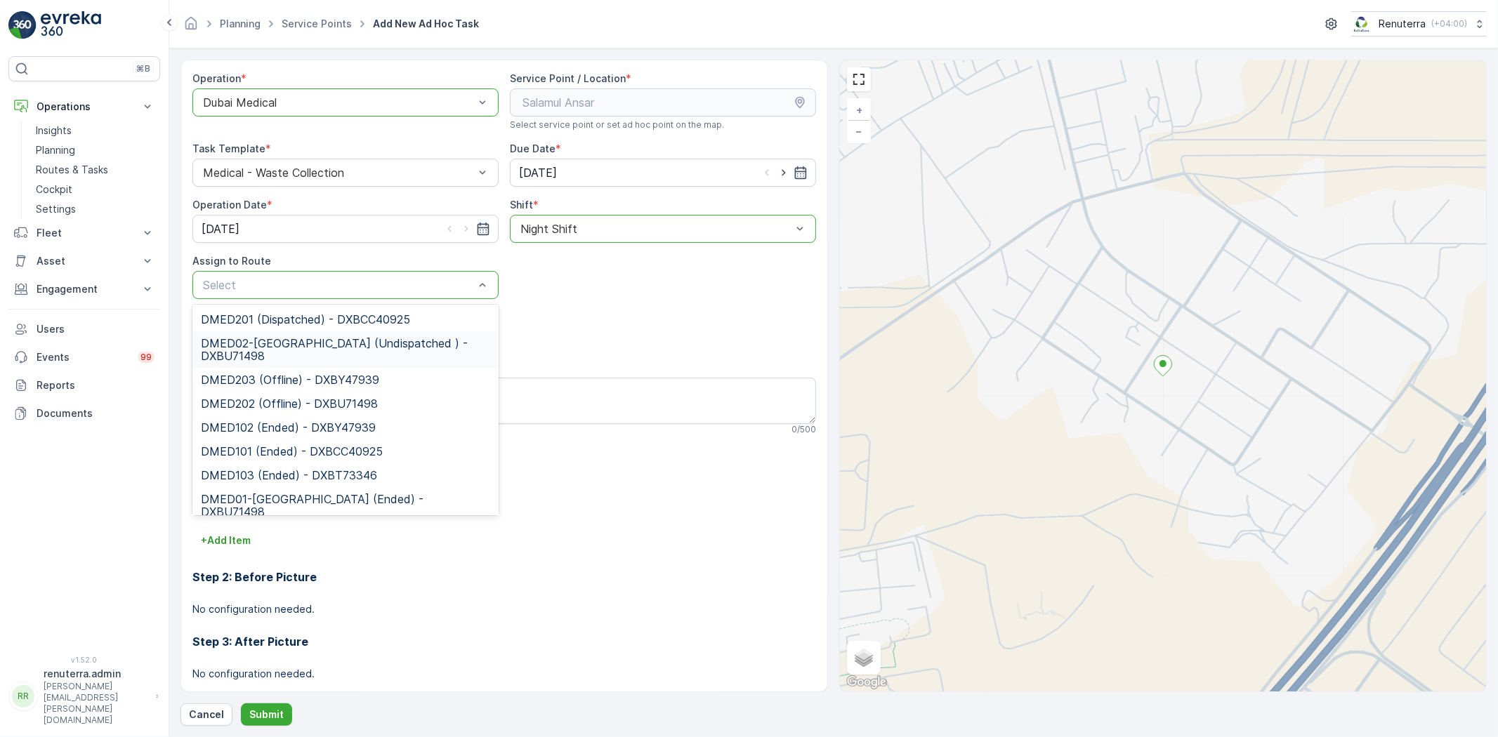
click at [289, 333] on div "DMED02-[GEOGRAPHIC_DATA] (Undispatched ) - DXBU71498" at bounding box center [345, 349] width 306 height 37
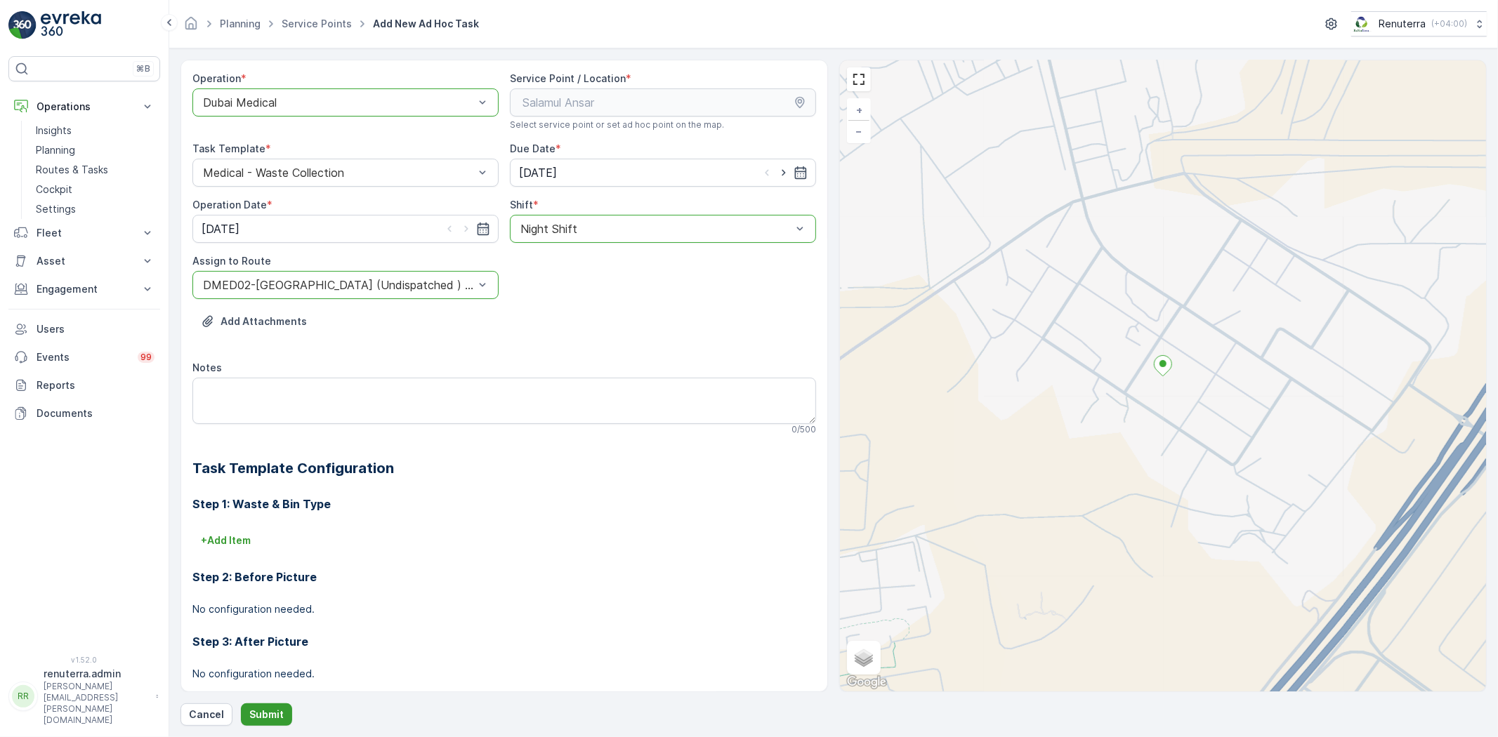
click at [261, 711] on p "Submit" at bounding box center [266, 715] width 34 height 14
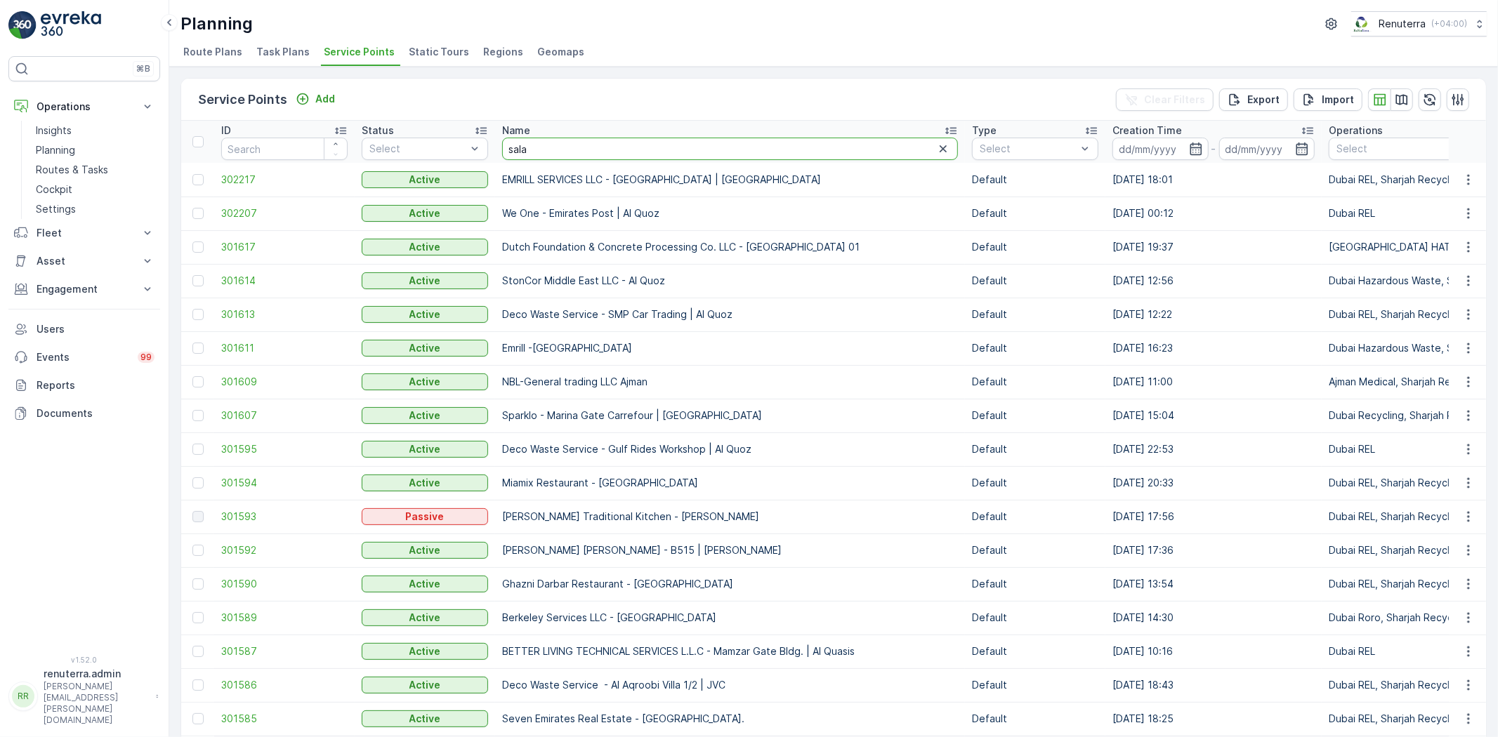
type input "salam"
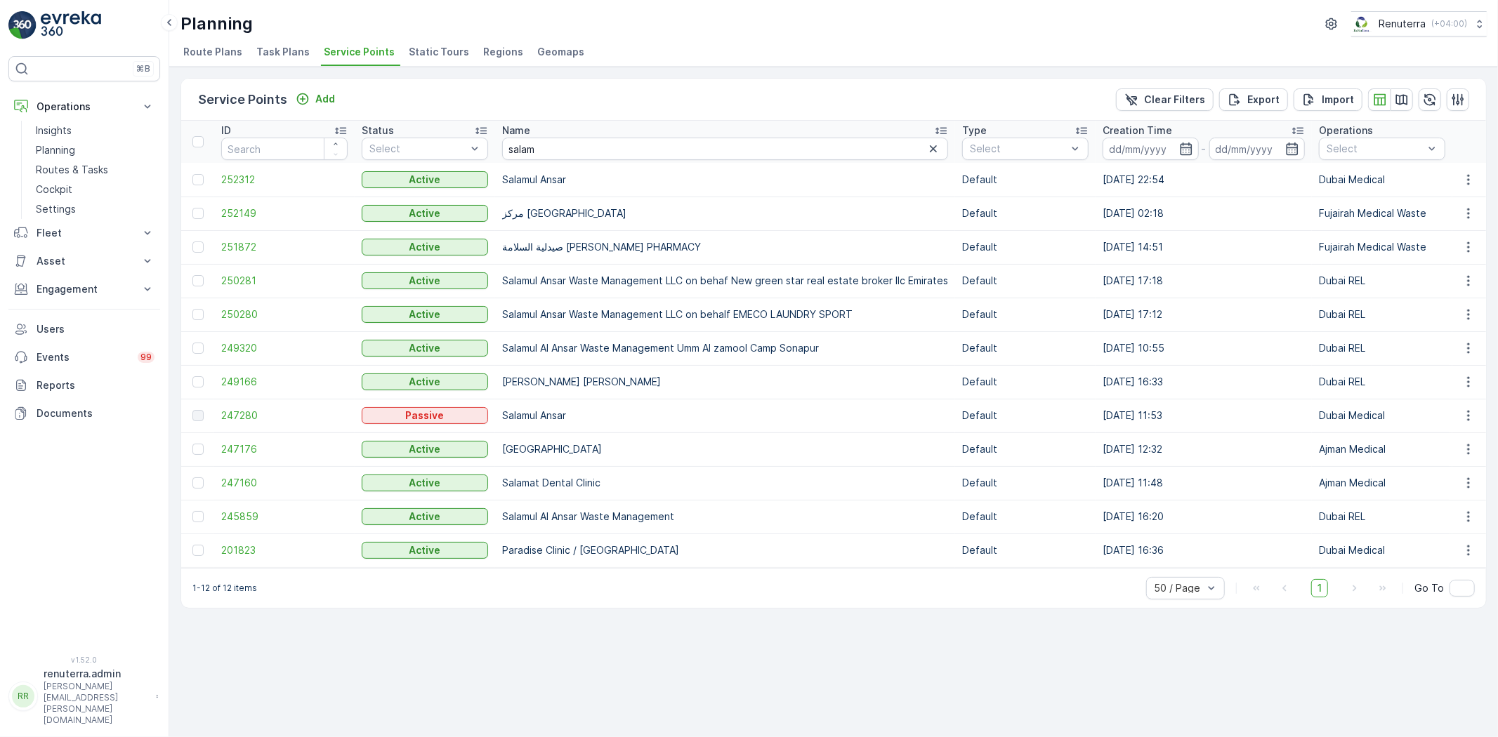
drag, startPoint x: 204, startPoint y: 190, endPoint x: 213, endPoint y: 183, distance: 11.4
click at [204, 190] on td at bounding box center [197, 180] width 33 height 34
click at [265, 181] on span "252312" at bounding box center [284, 180] width 126 height 14
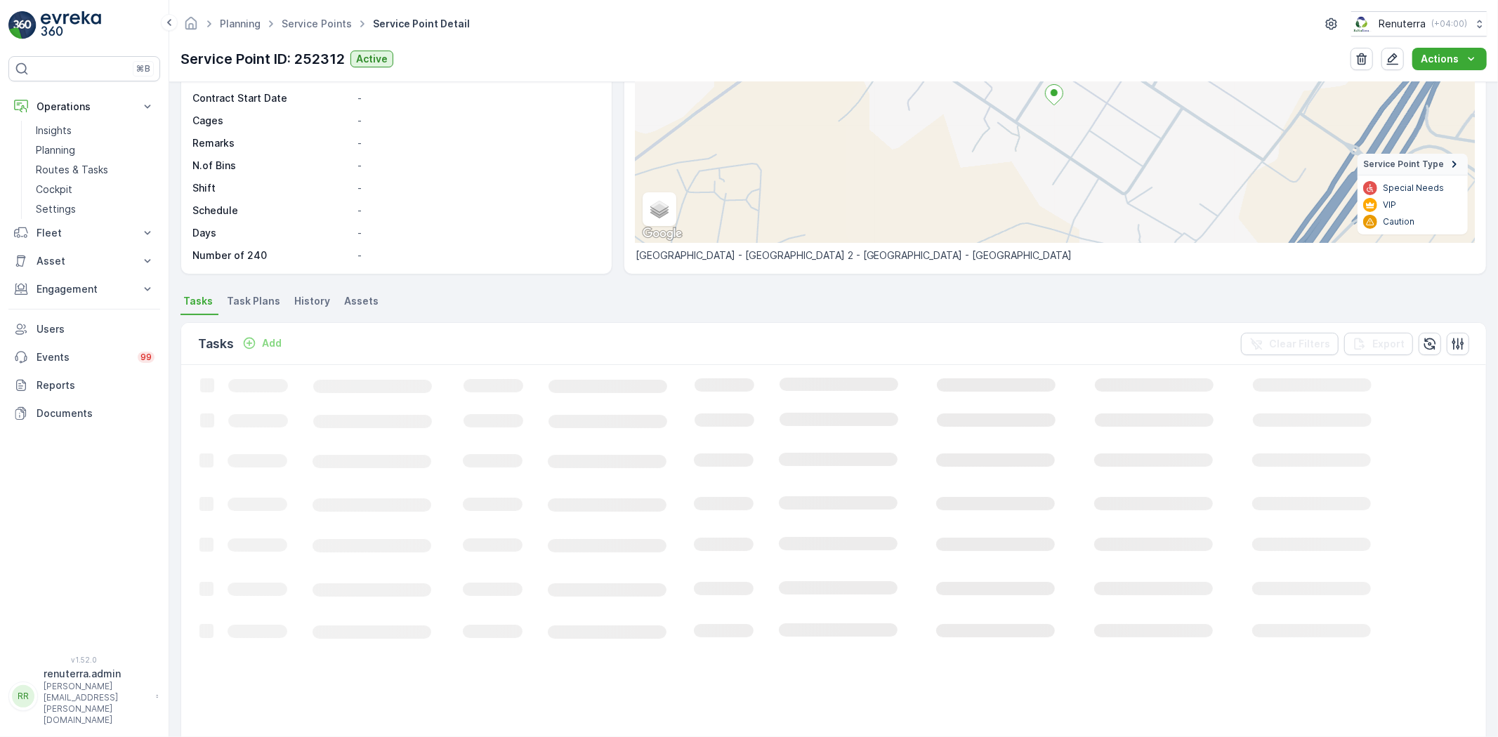
scroll to position [156, 0]
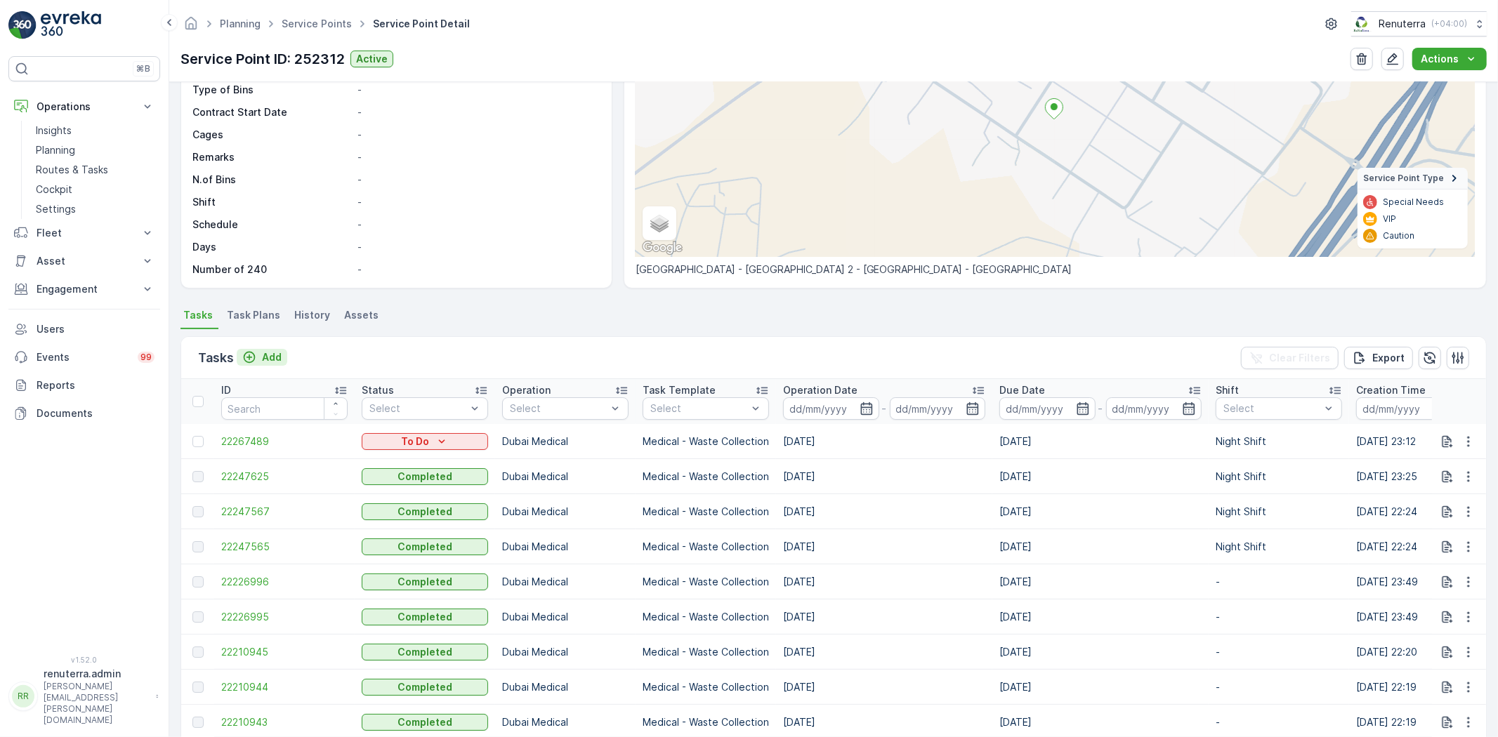
click at [272, 364] on button "Add" at bounding box center [262, 357] width 51 height 17
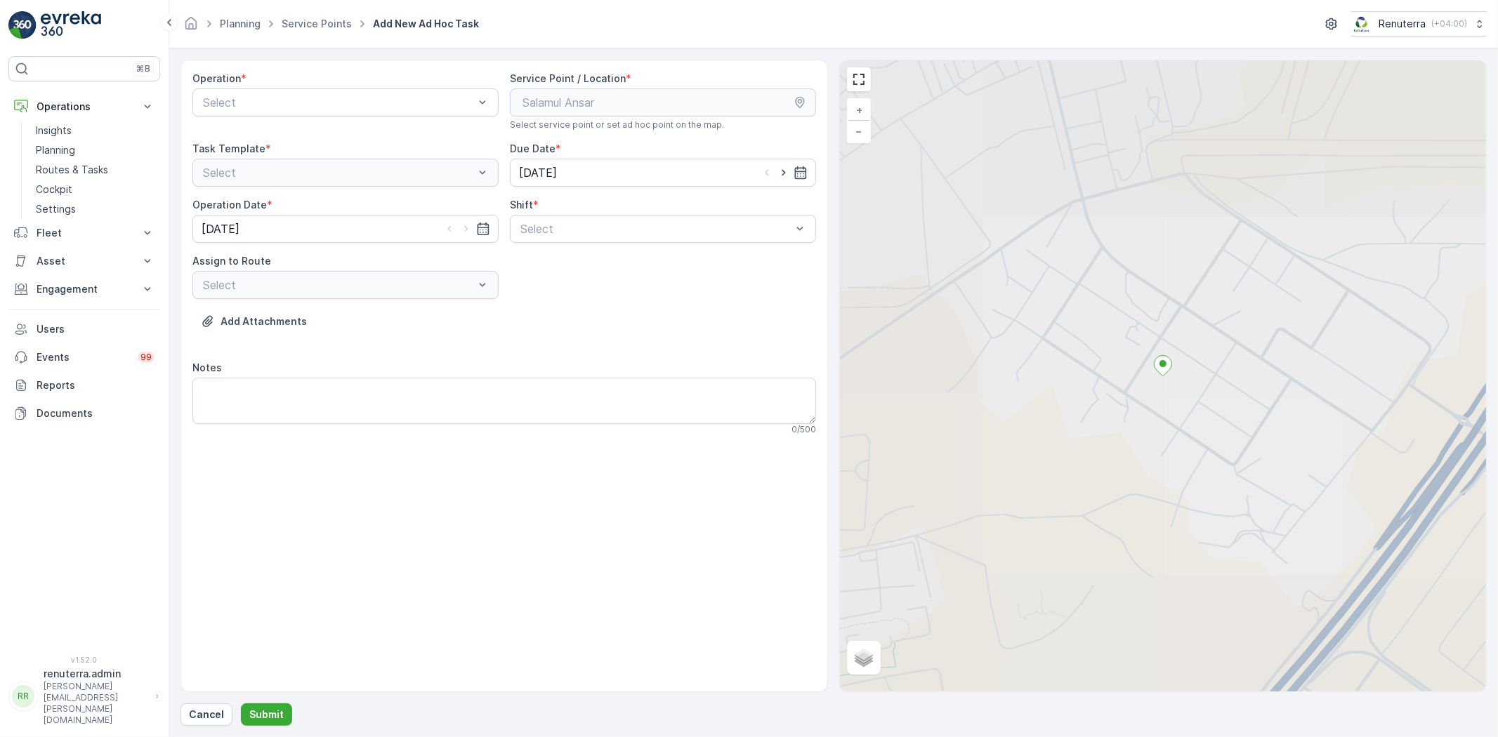
click at [318, 119] on div "Operation * Select" at bounding box center [345, 101] width 306 height 59
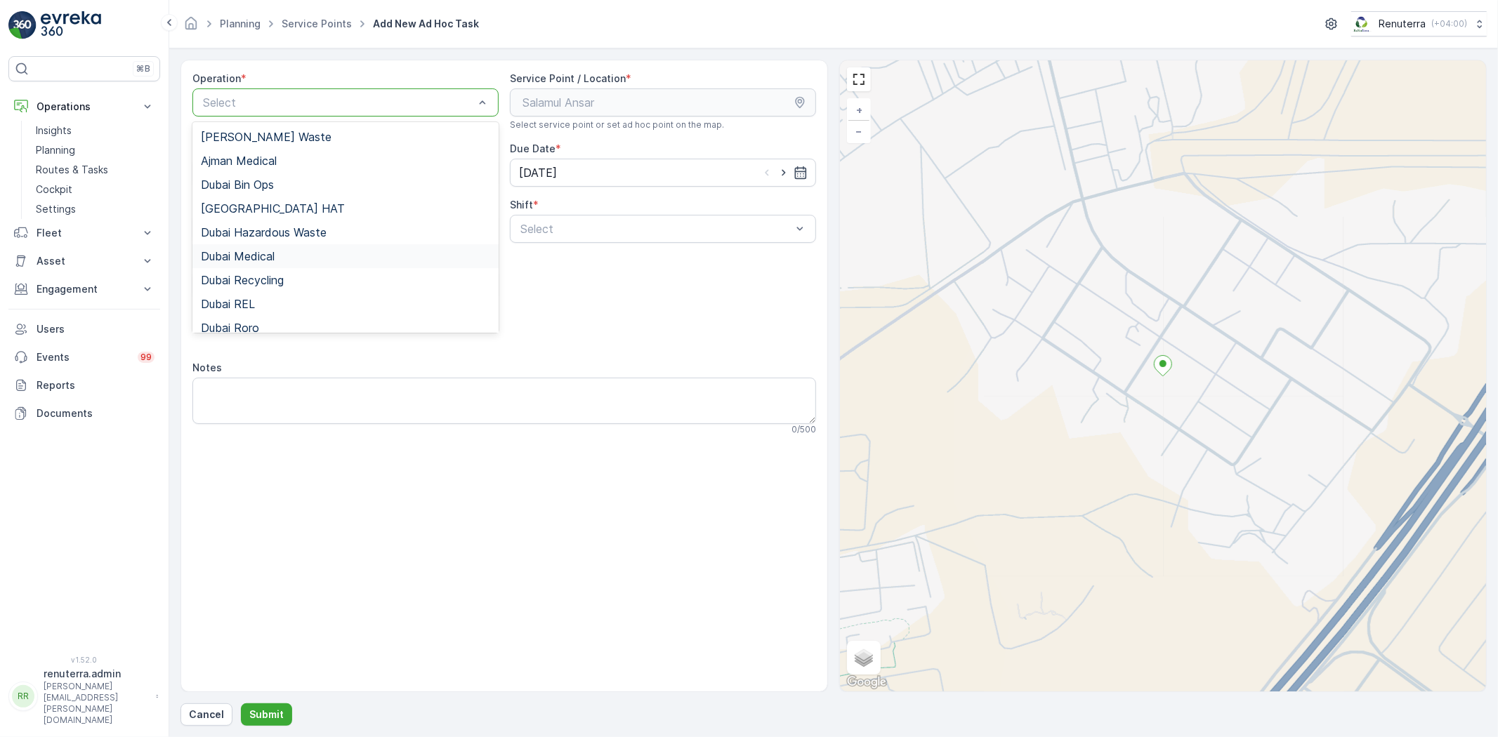
click at [331, 258] on div "Dubai Medical" at bounding box center [345, 256] width 289 height 13
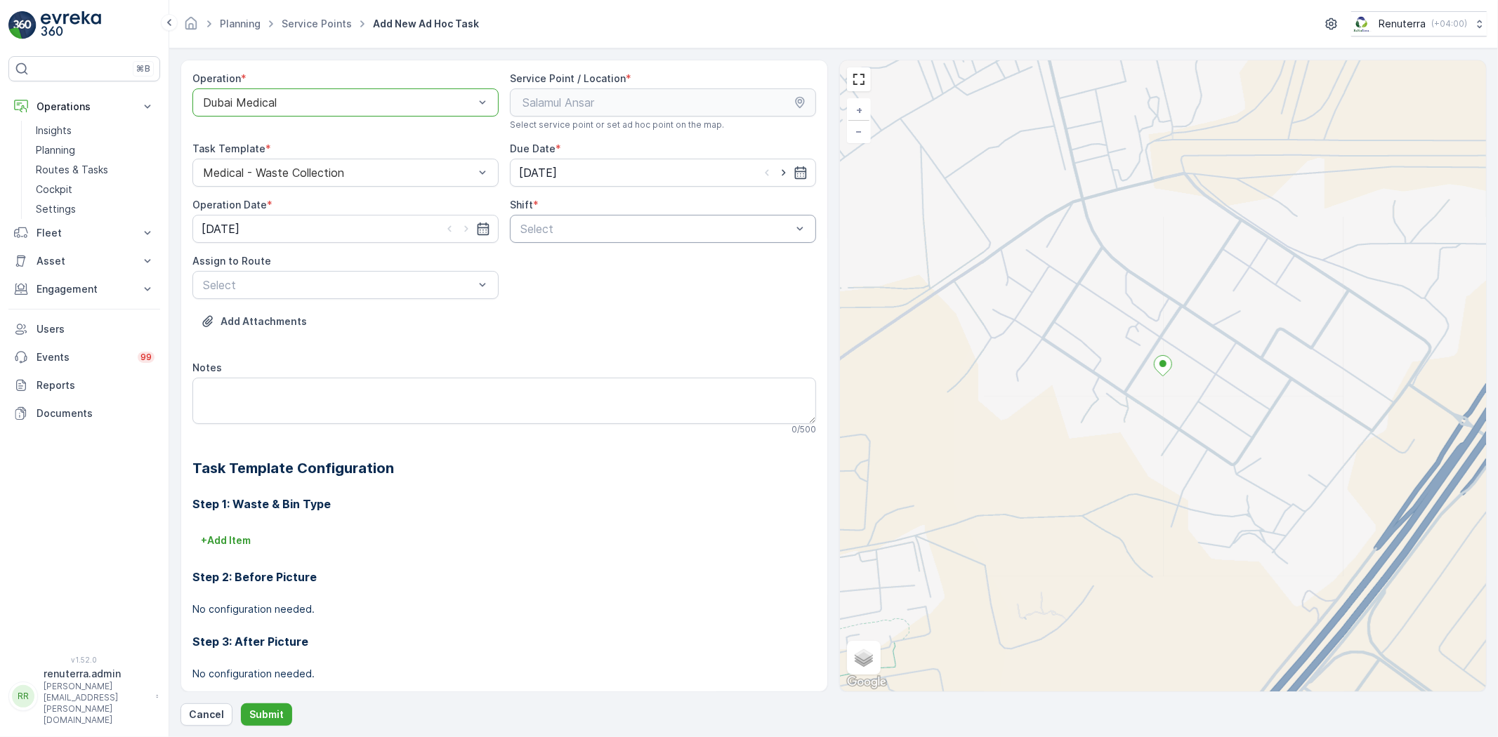
click at [569, 219] on div "Select" at bounding box center [663, 229] width 306 height 28
click at [569, 271] on div "Day Shift" at bounding box center [663, 263] width 306 height 24
click at [562, 234] on div at bounding box center [656, 229] width 274 height 13
click at [560, 269] on span "Day Shift" at bounding box center [543, 263] width 50 height 13
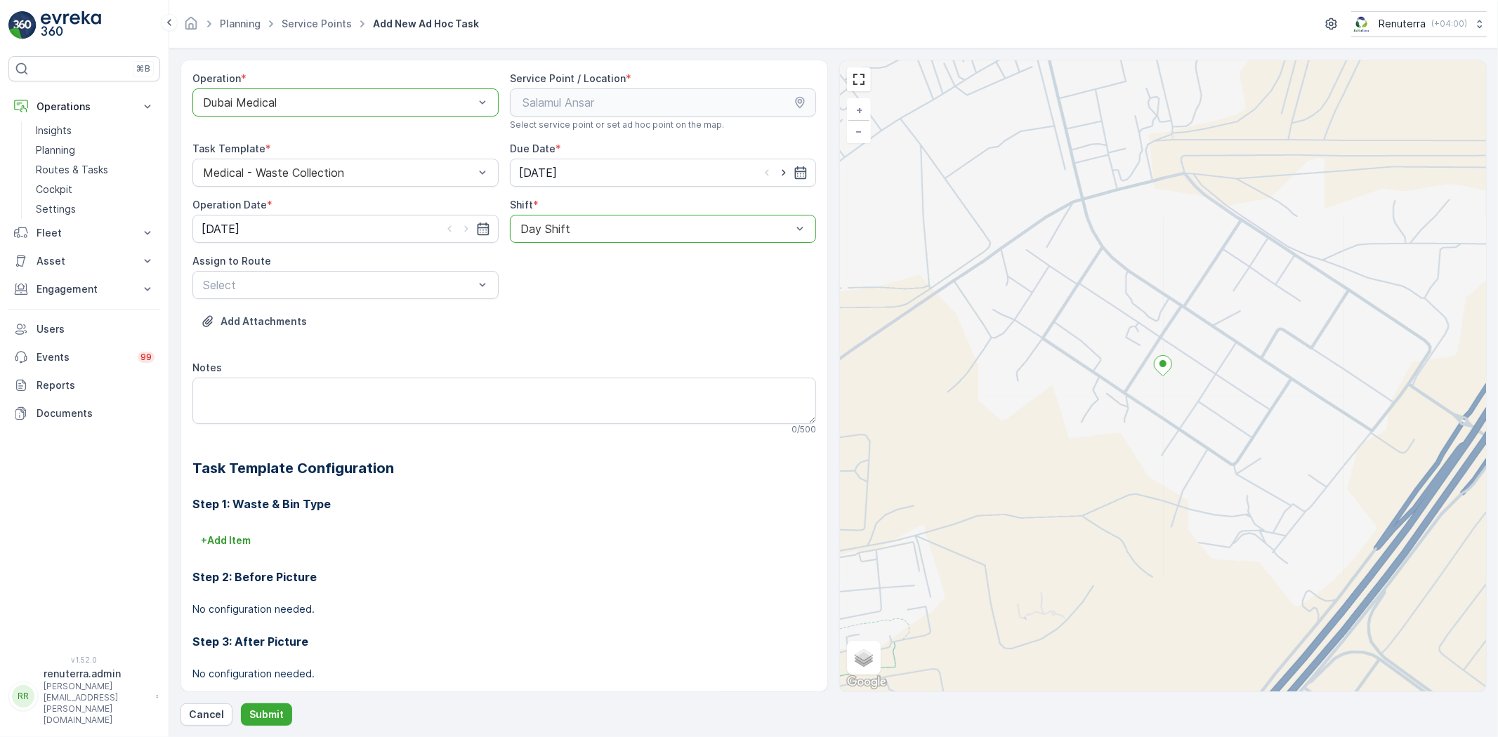
drag, startPoint x: 569, startPoint y: 237, endPoint x: 565, endPoint y: 246, distance: 10.1
click at [569, 237] on div "Day Shift" at bounding box center [663, 229] width 306 height 28
click at [552, 293] on span "Night Shift" at bounding box center [546, 287] width 57 height 13
click at [365, 312] on div "Add Attachments" at bounding box center [504, 329] width 624 height 39
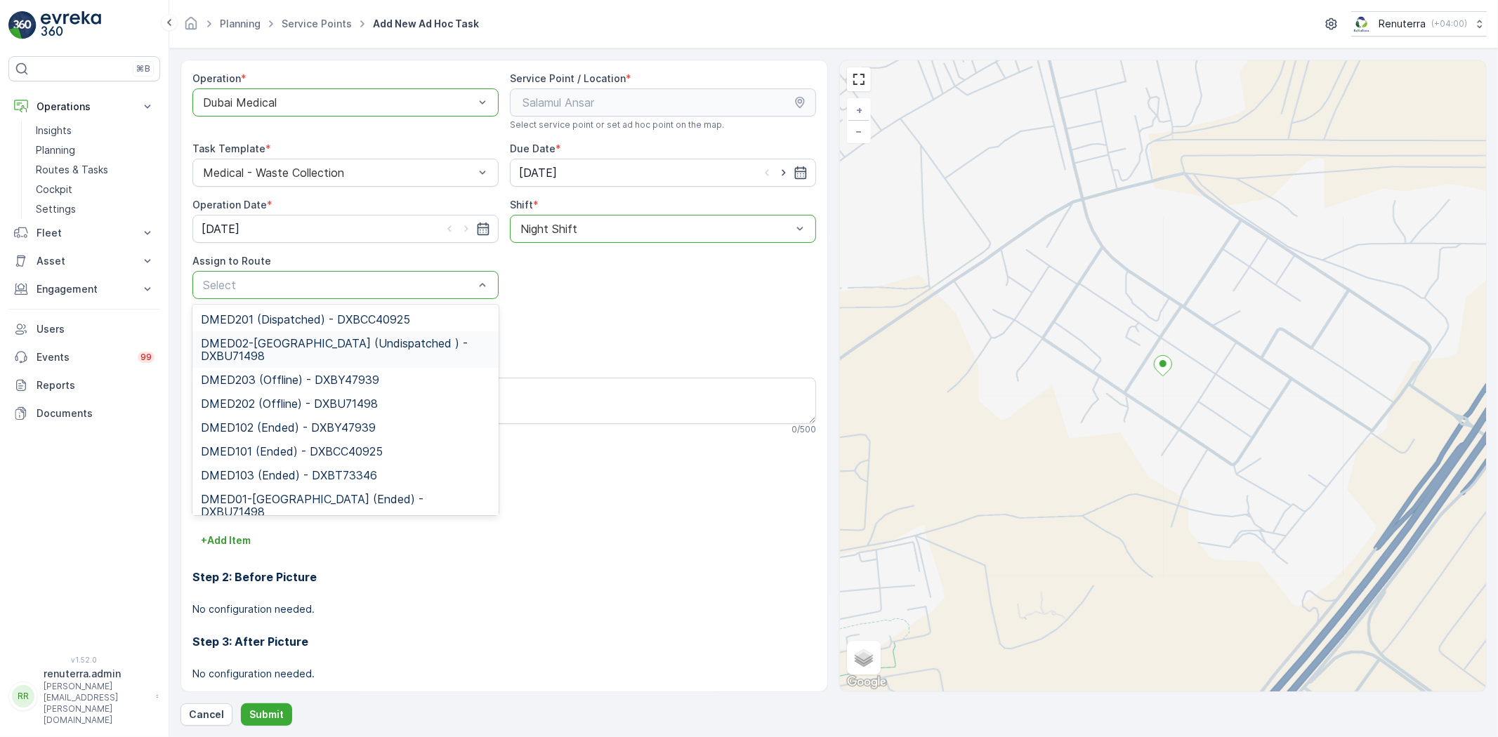
click at [341, 342] on span "DMED02-[GEOGRAPHIC_DATA] (Undispatched ) - DXBU71498" at bounding box center [345, 349] width 289 height 25
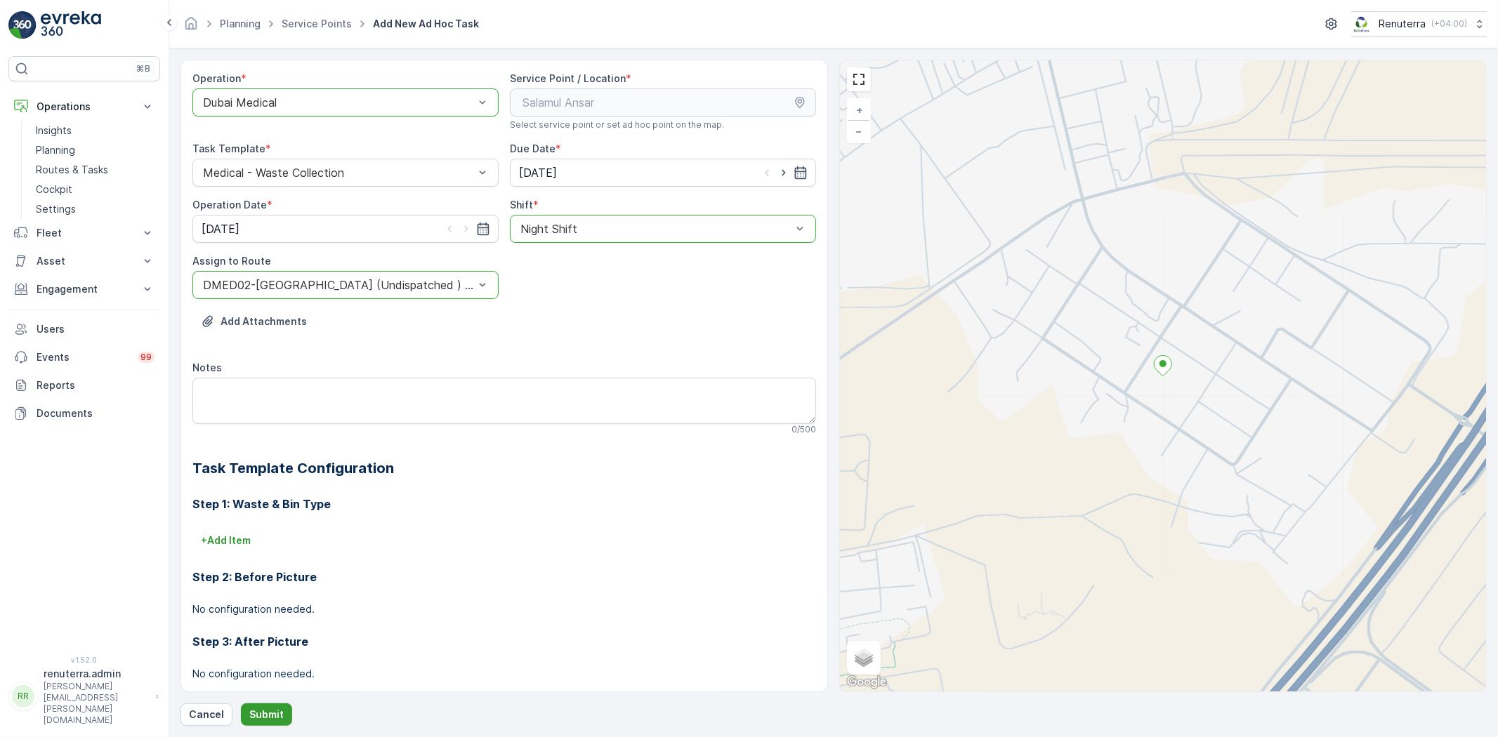
click at [284, 717] on button "Submit" at bounding box center [266, 715] width 51 height 22
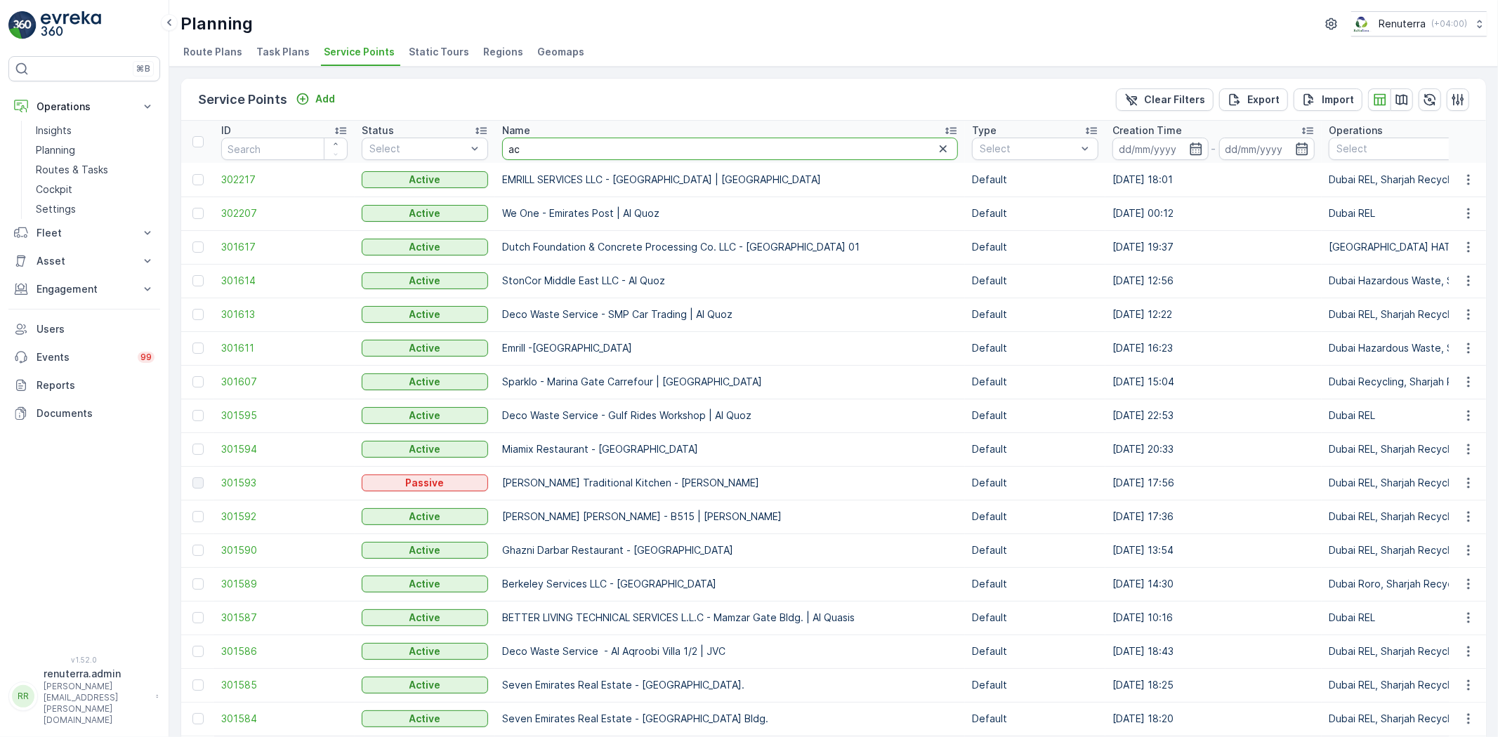
type input "acc"
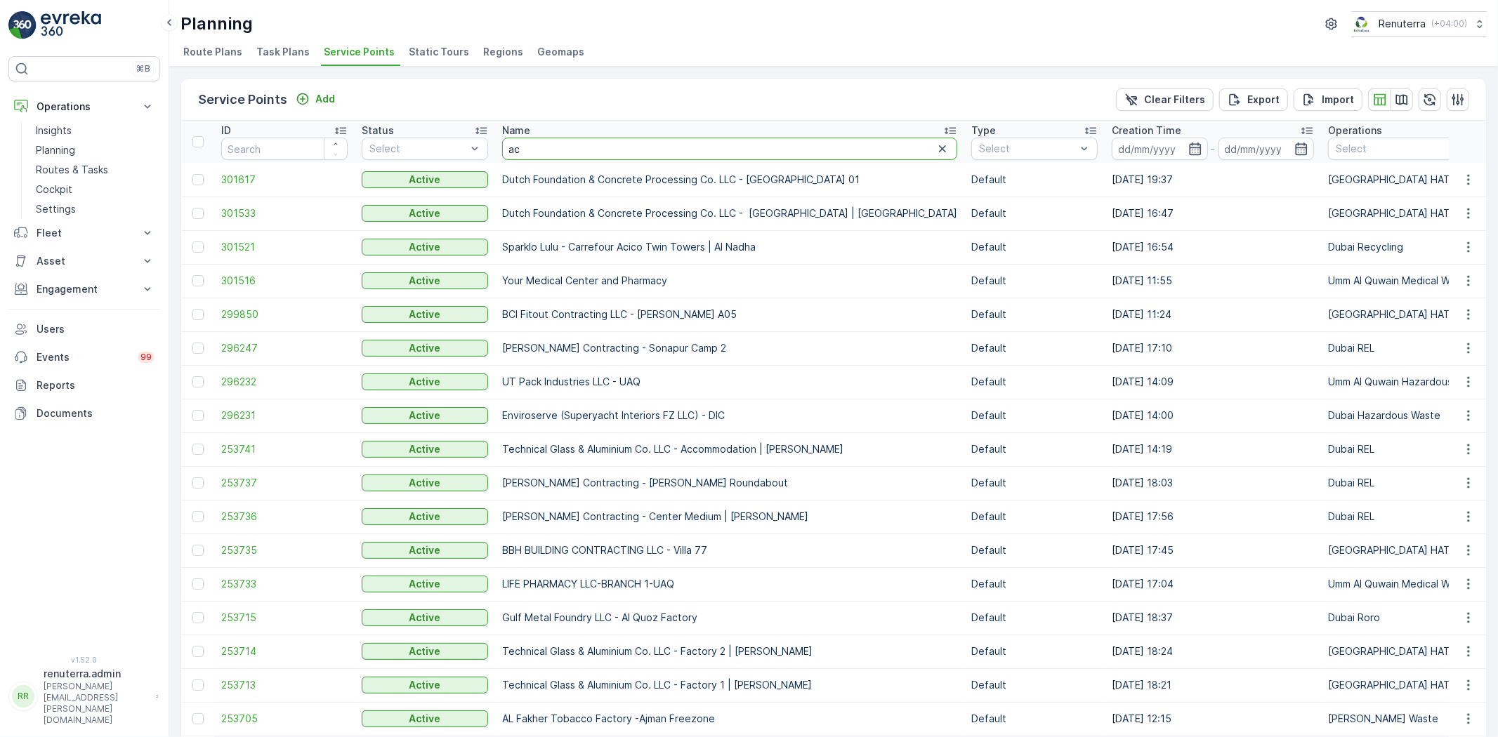
type input "a"
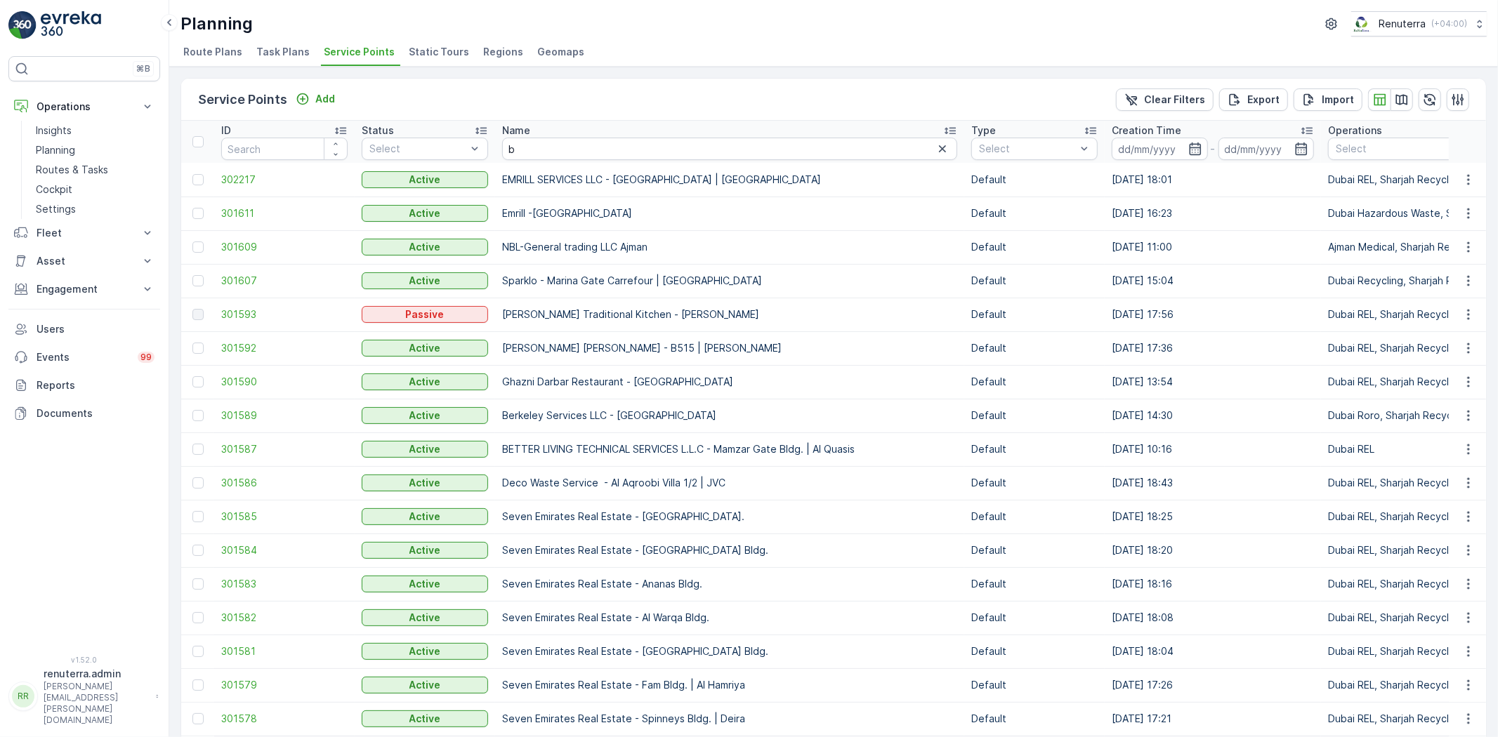
drag, startPoint x: 536, startPoint y: 157, endPoint x: 565, endPoint y: 150, distance: 29.8
click at [565, 150] on input "b" at bounding box center [729, 149] width 455 height 22
type input "ba"
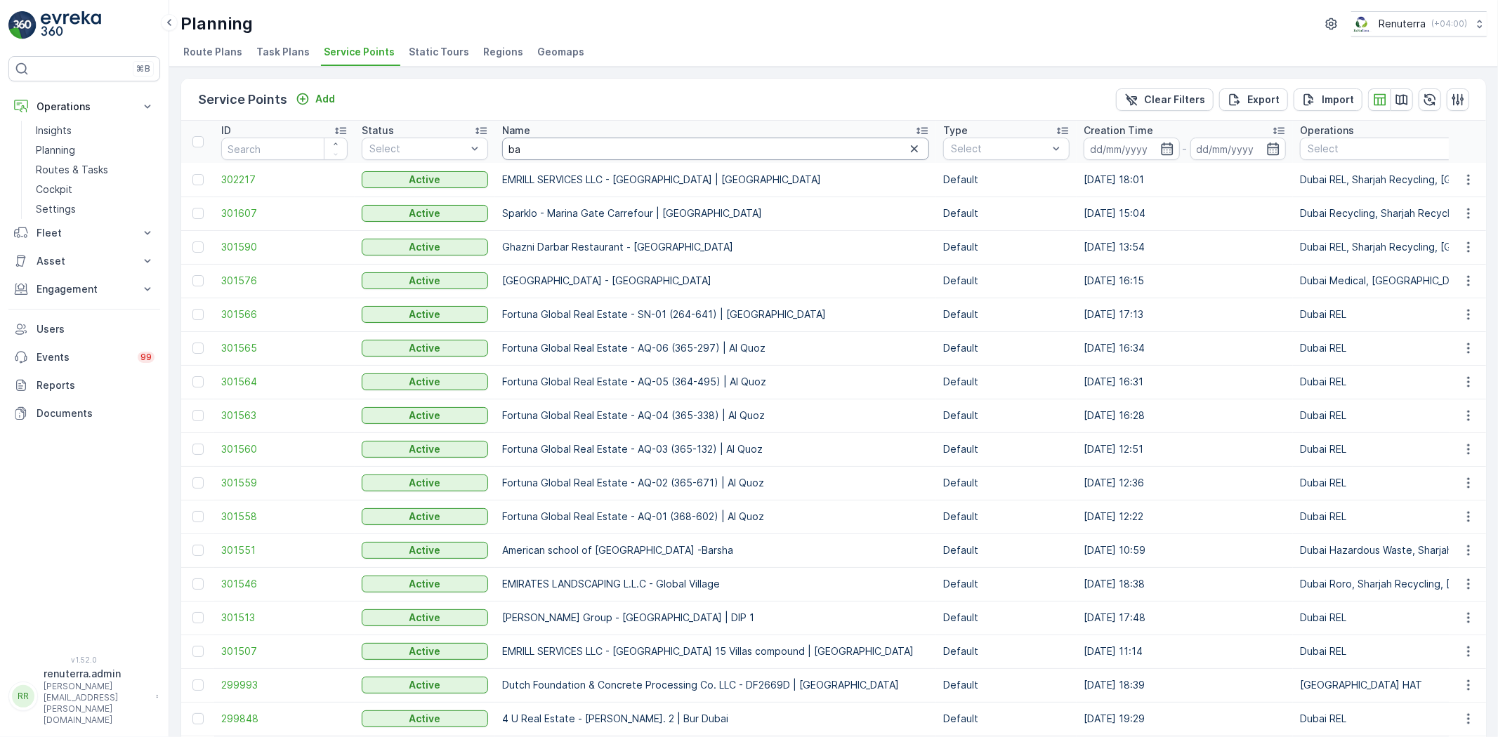
click at [549, 152] on input "ba" at bounding box center [715, 149] width 427 height 22
type input "bara"
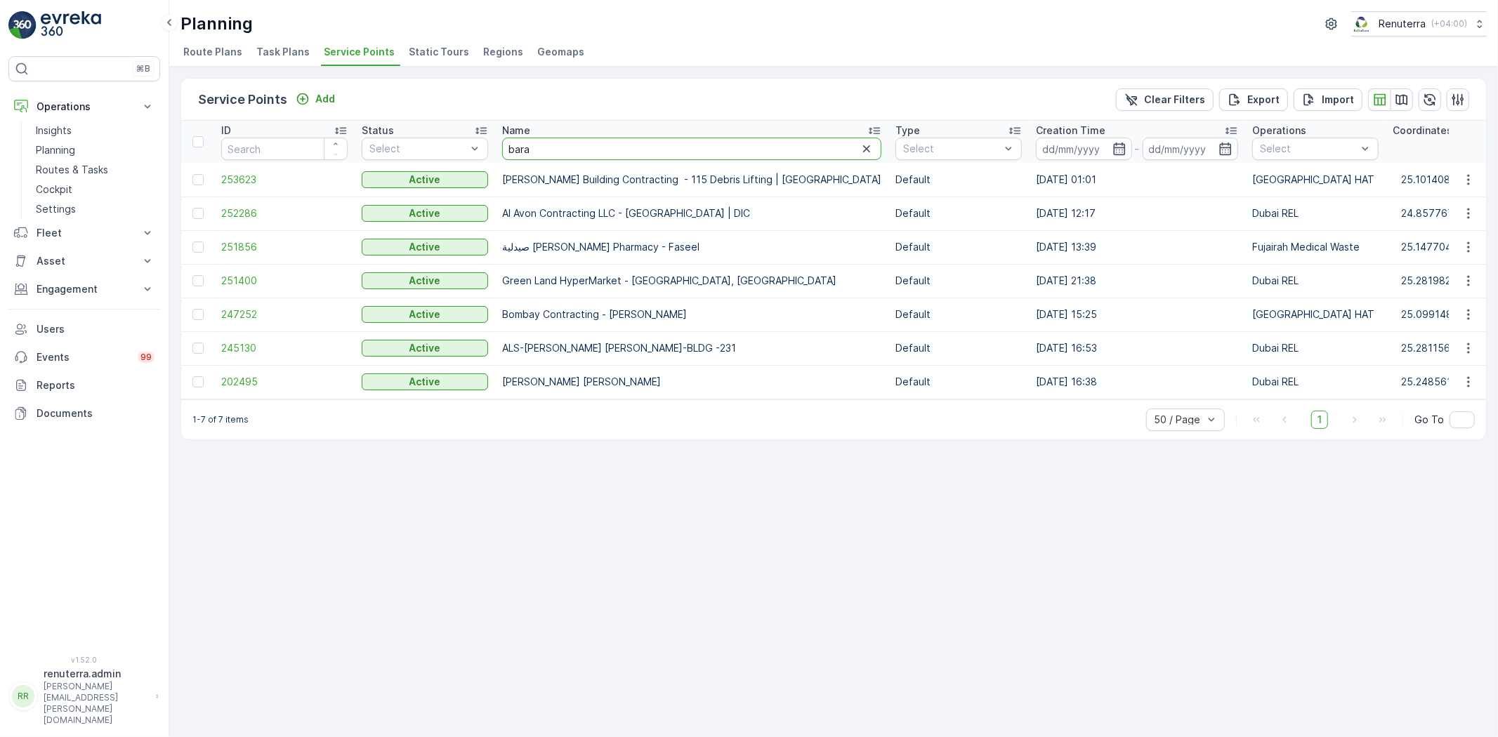
click at [572, 150] on input "bara" at bounding box center [691, 149] width 379 height 22
click at [572, 149] on input "bara" at bounding box center [691, 149] width 379 height 22
type input "acc"
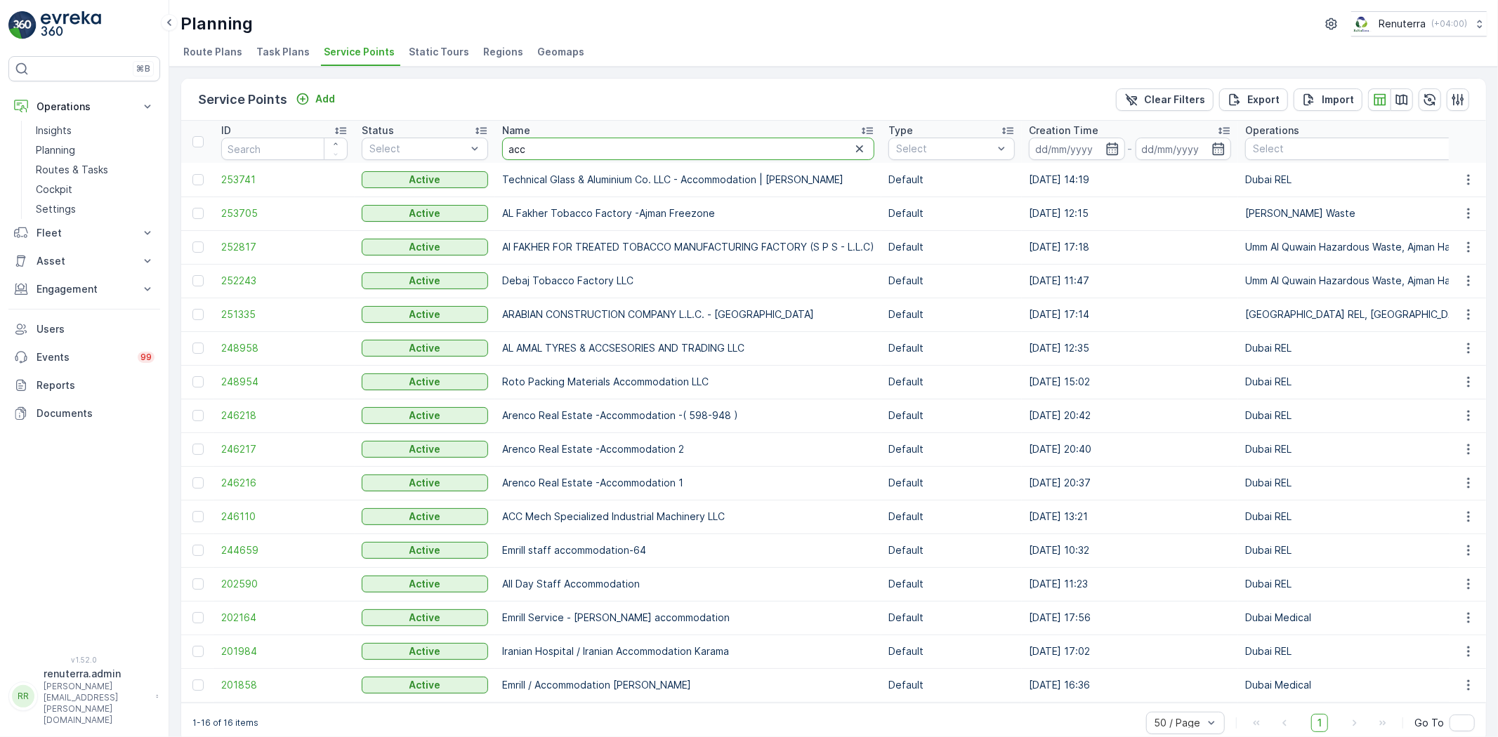
click at [572, 149] on input "acc" at bounding box center [688, 149] width 372 height 22
type input "a"
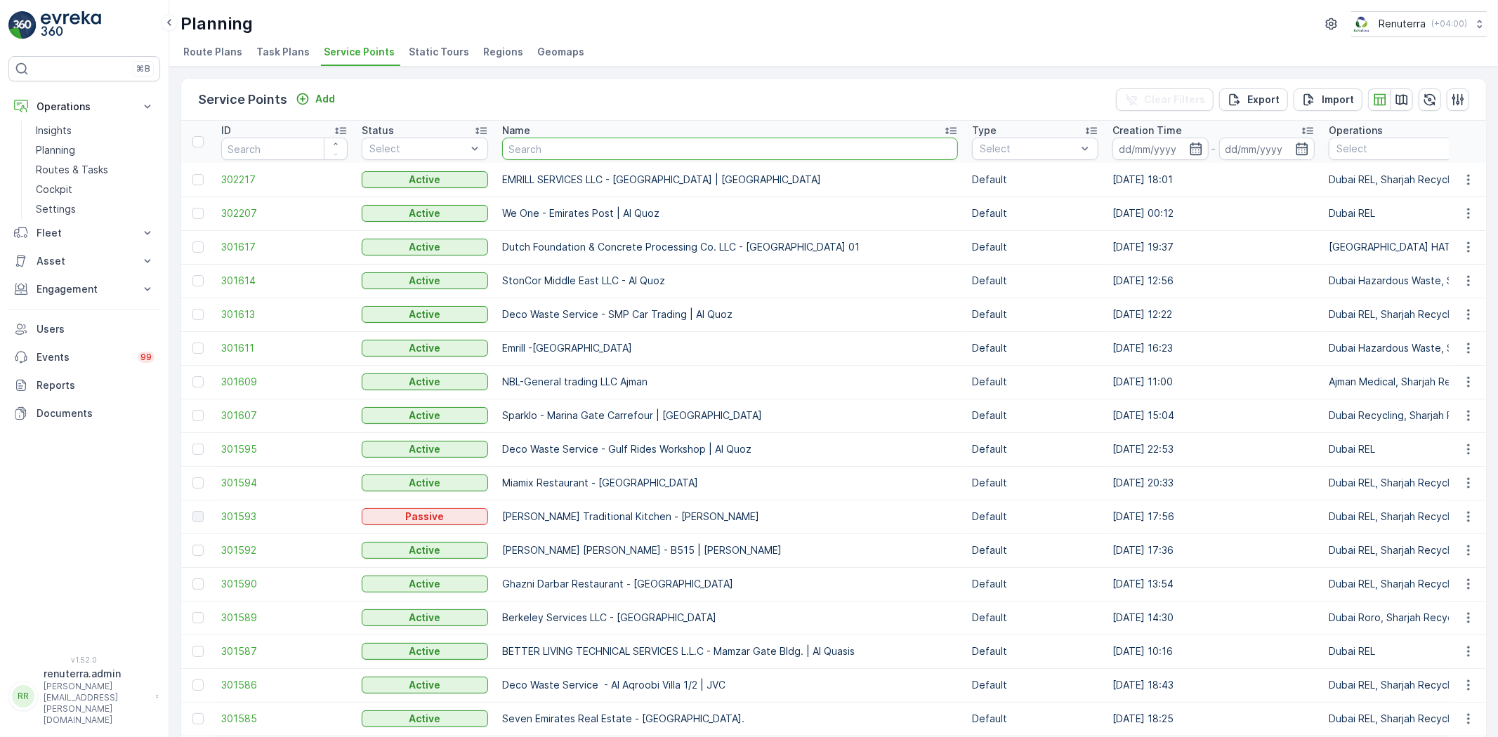
click at [572, 149] on input "text" at bounding box center [730, 149] width 456 height 22
type input "bacca"
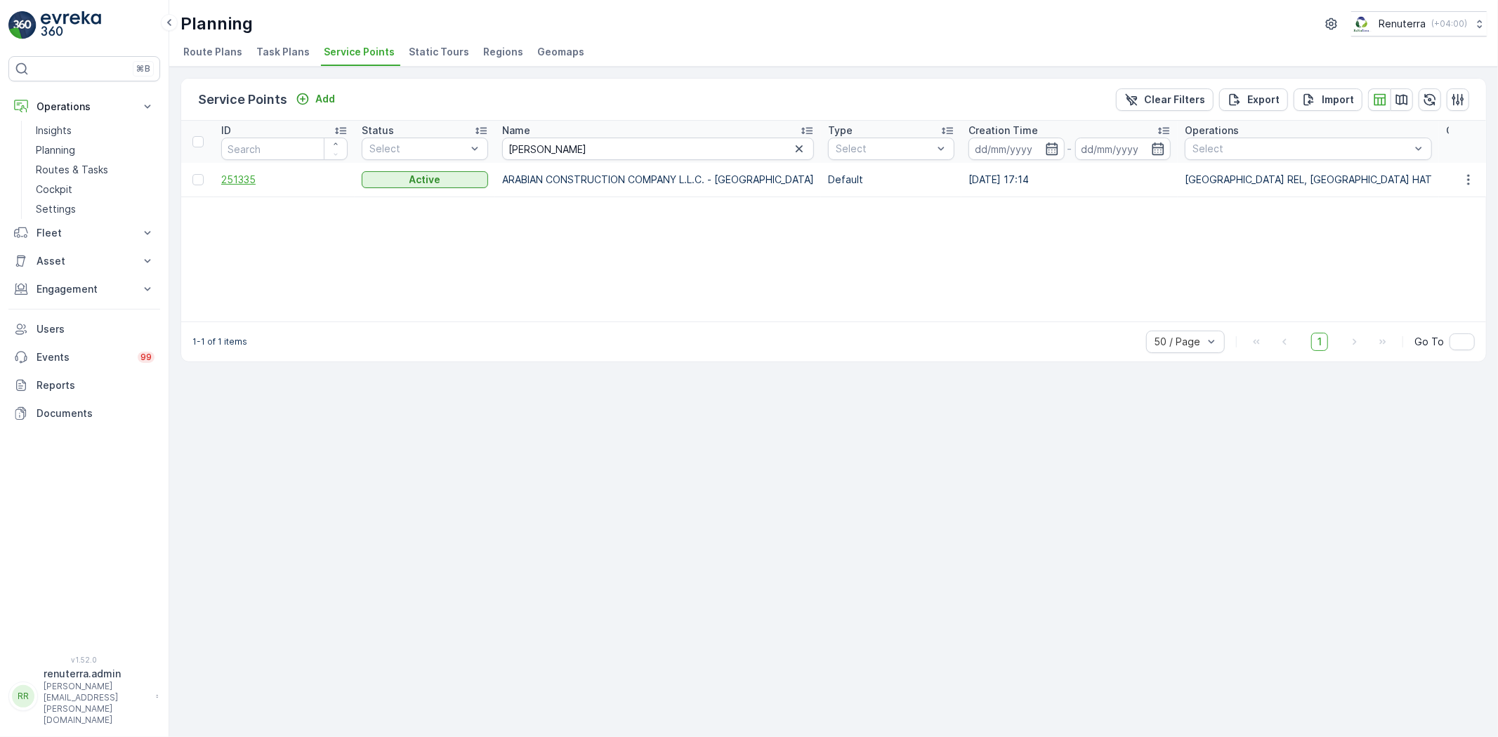
click at [232, 178] on span "251335" at bounding box center [284, 180] width 126 height 14
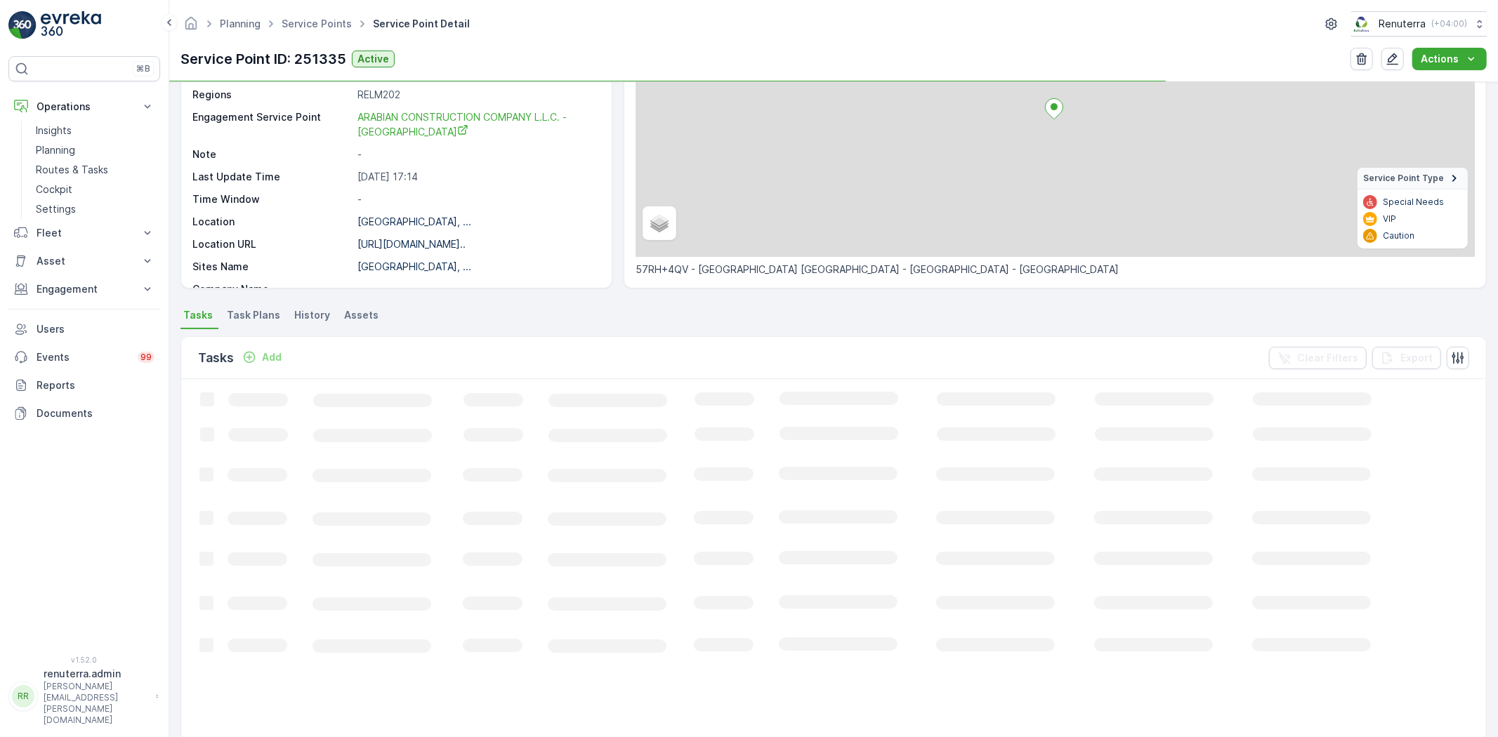
scroll to position [156, 0]
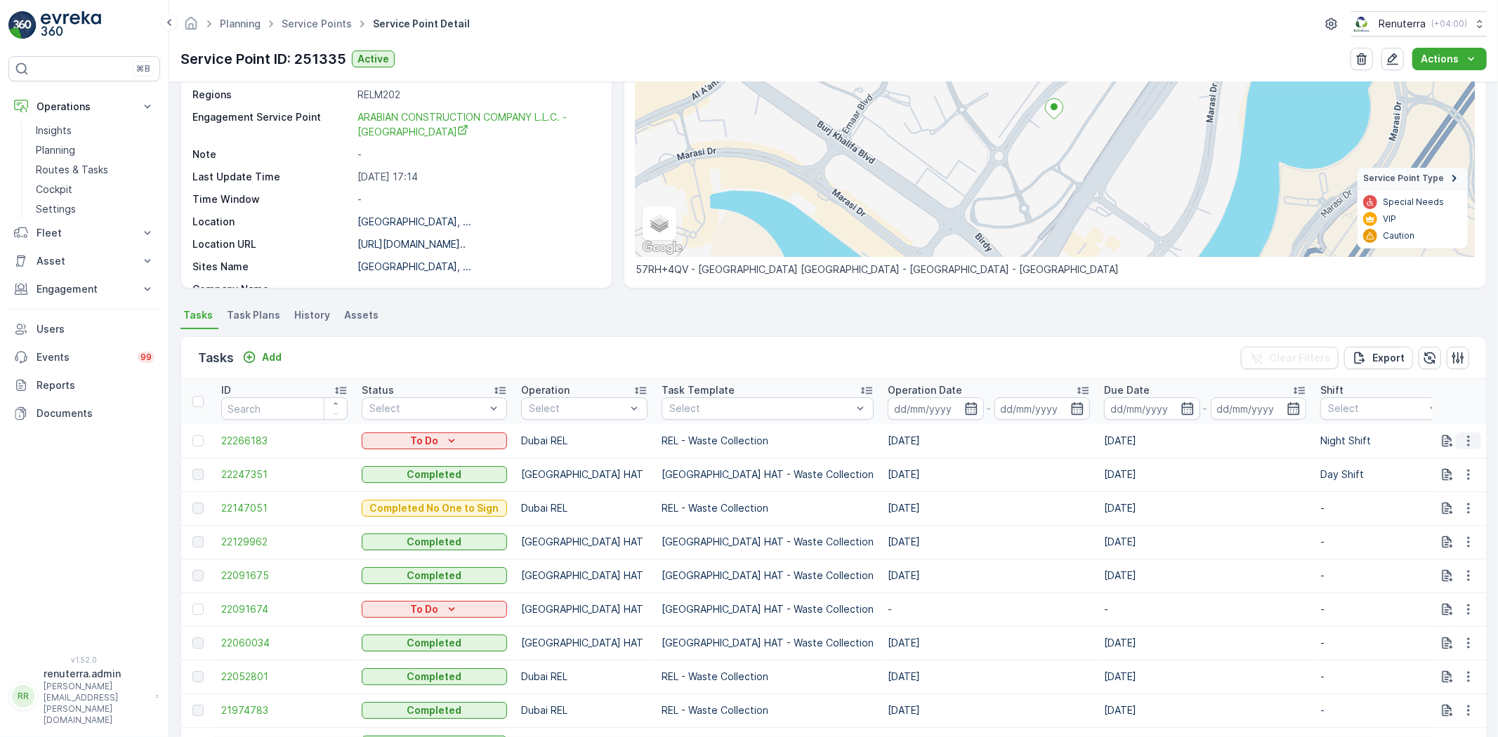
click at [1463, 439] on icon "button" at bounding box center [1468, 441] width 14 height 14
click at [1449, 499] on span "Change Route" at bounding box center [1432, 501] width 68 height 14
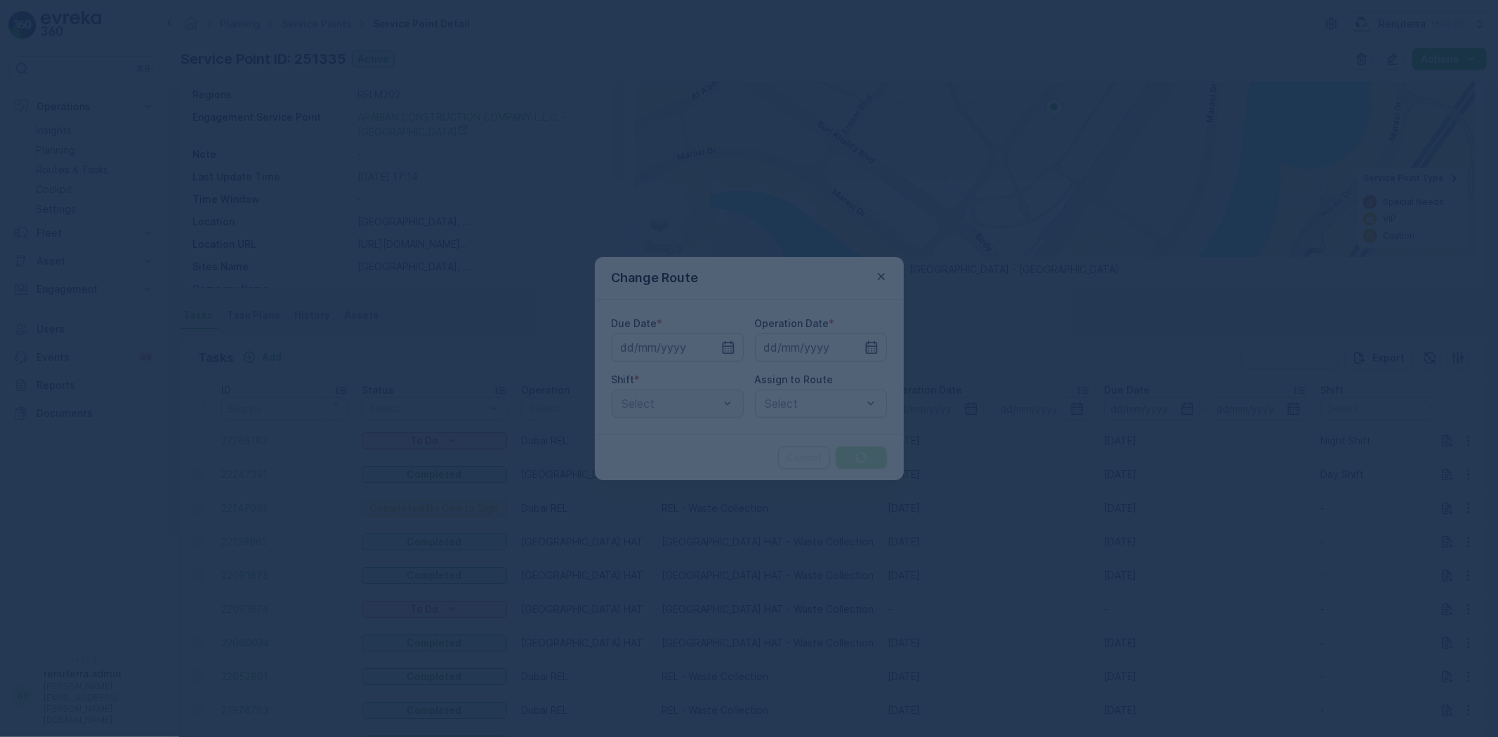
type input "[DATE]"
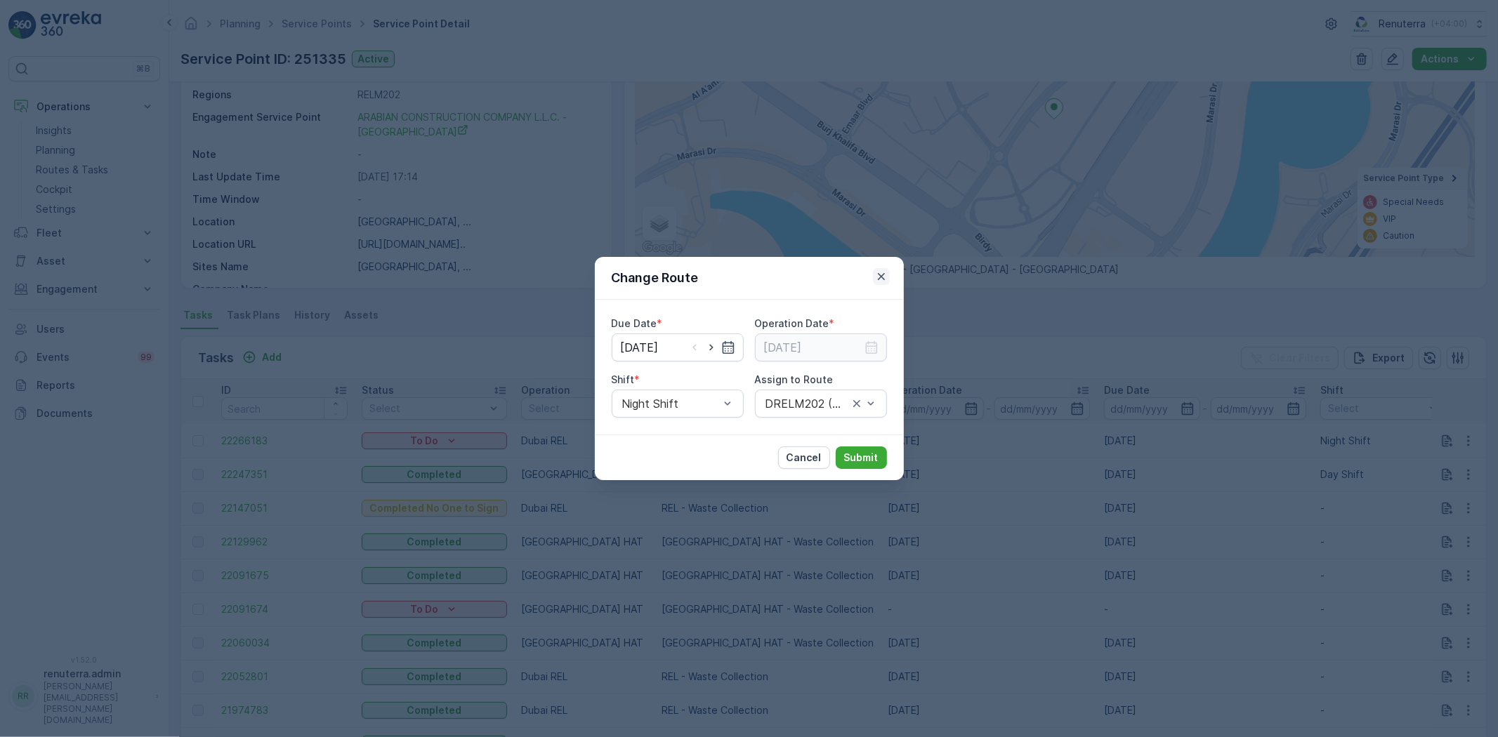
click at [885, 278] on icon "button" at bounding box center [881, 277] width 14 height 14
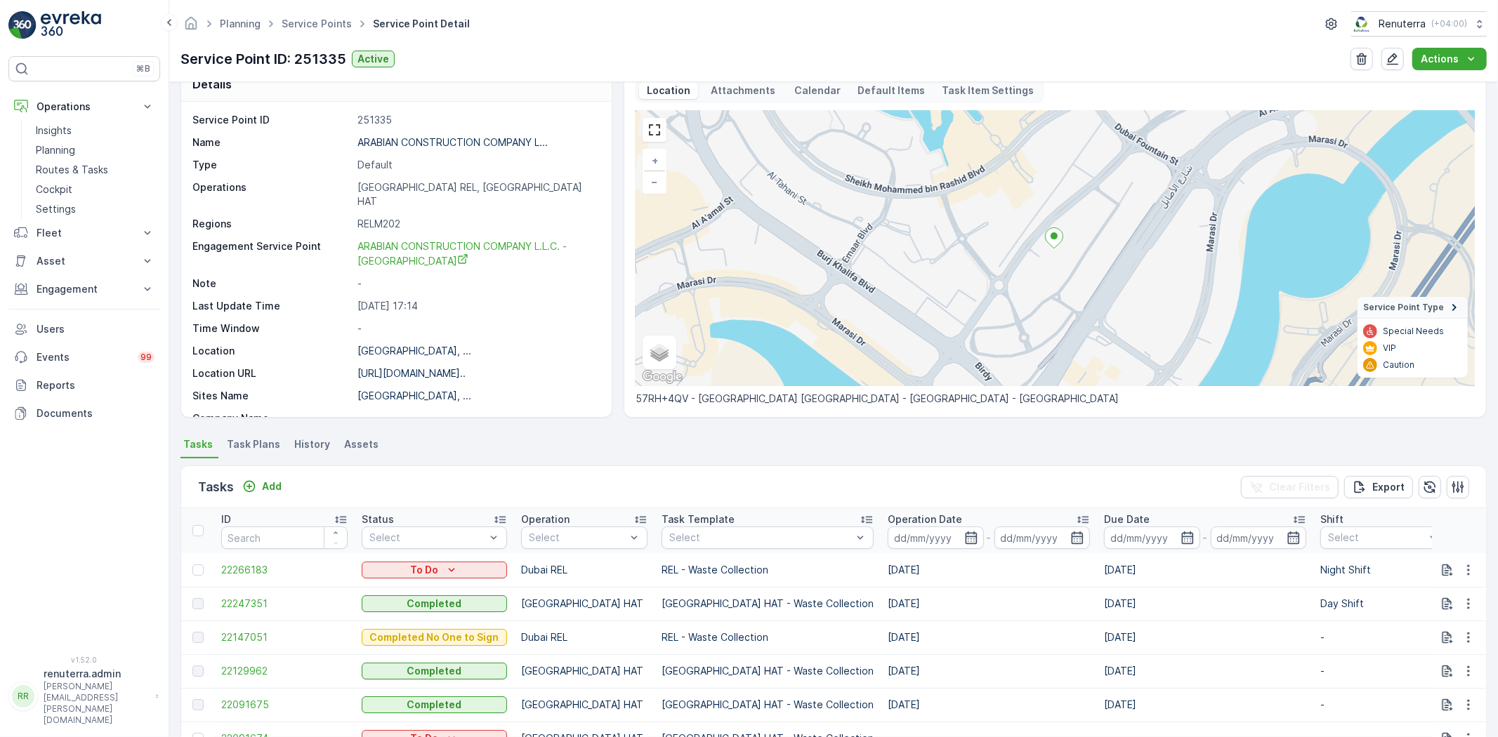
scroll to position [0, 0]
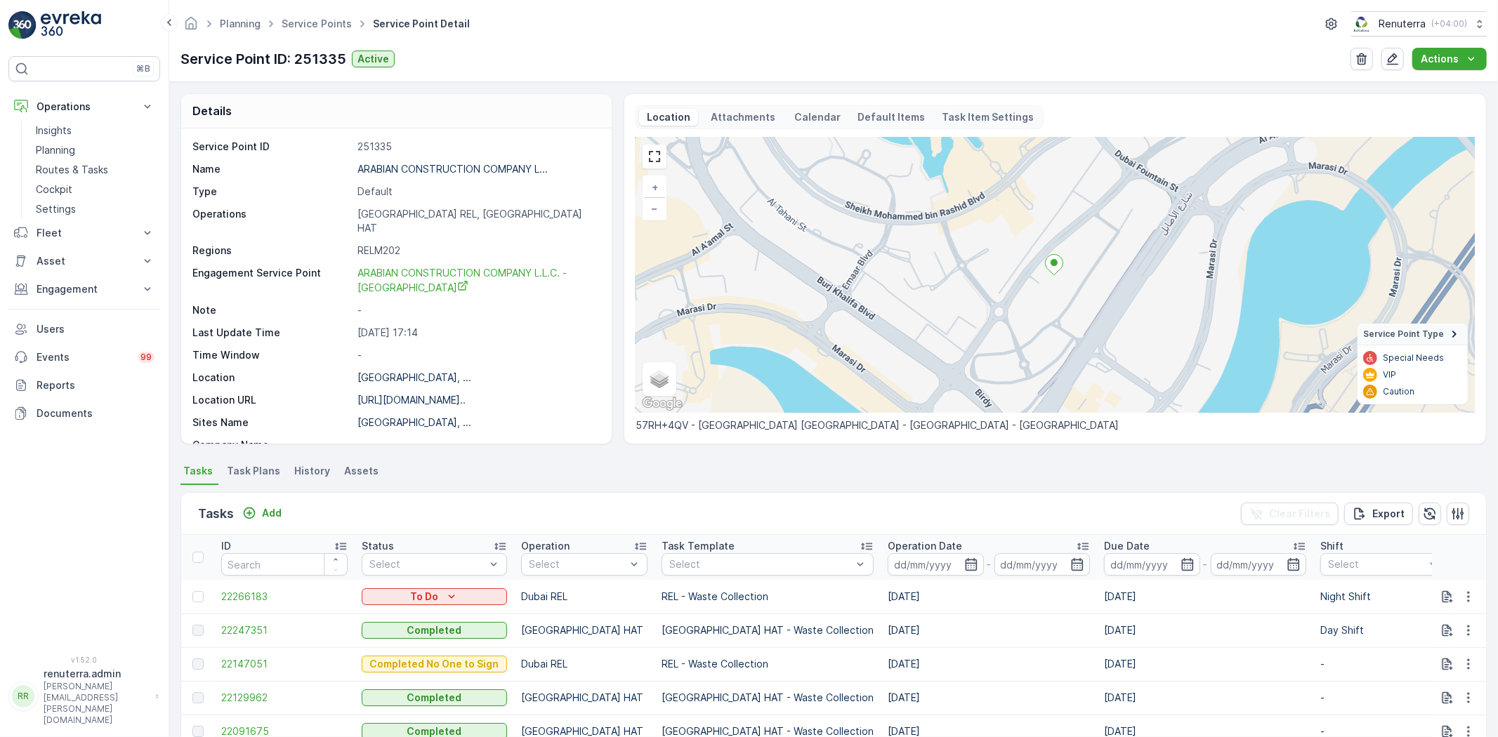
click at [310, 40] on div "Planning Service Points Service Point Detail Renuterra ( +04:00 ) Service Point…" at bounding box center [833, 41] width 1328 height 82
click at [324, 24] on link "Service Points" at bounding box center [317, 24] width 70 height 12
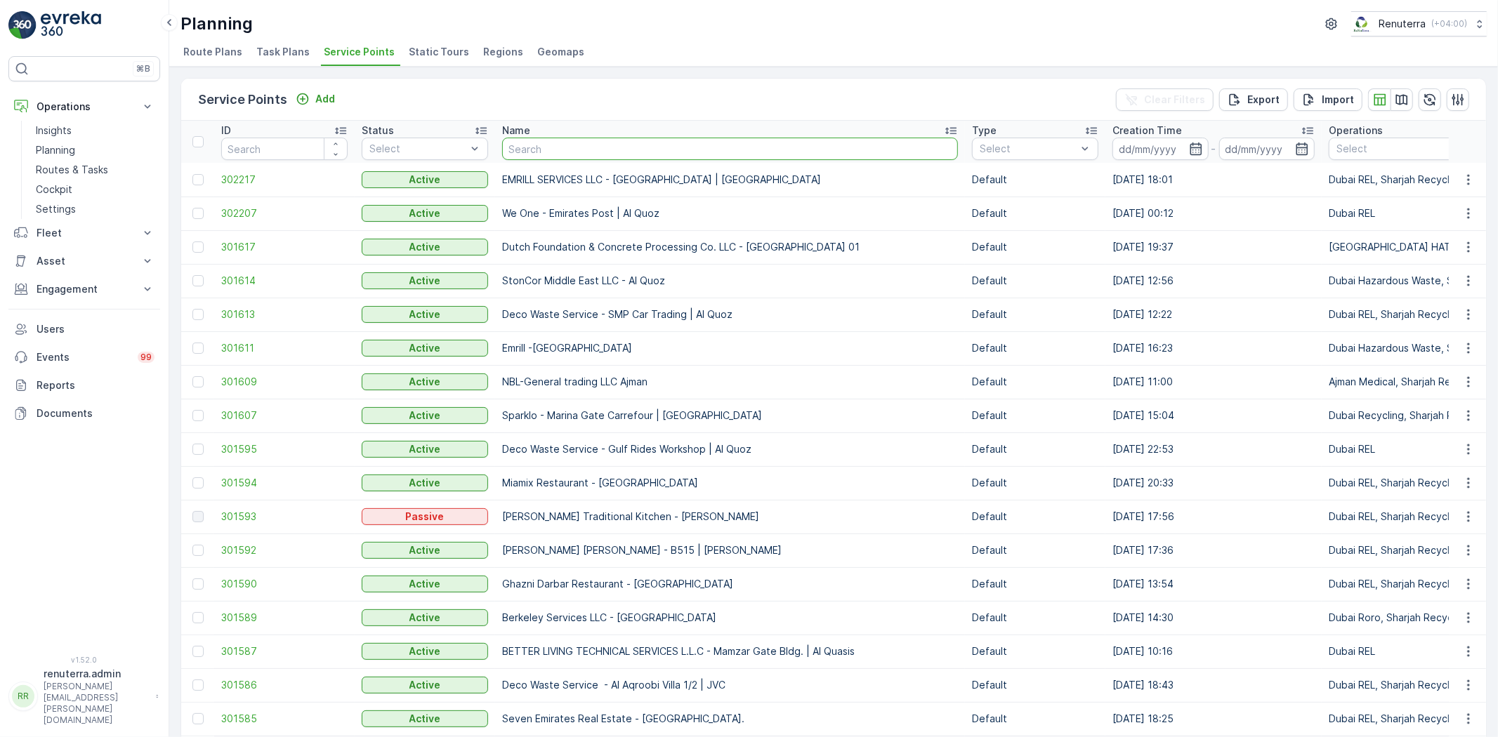
click at [581, 148] on input "text" at bounding box center [730, 149] width 456 height 22
type input "pak"
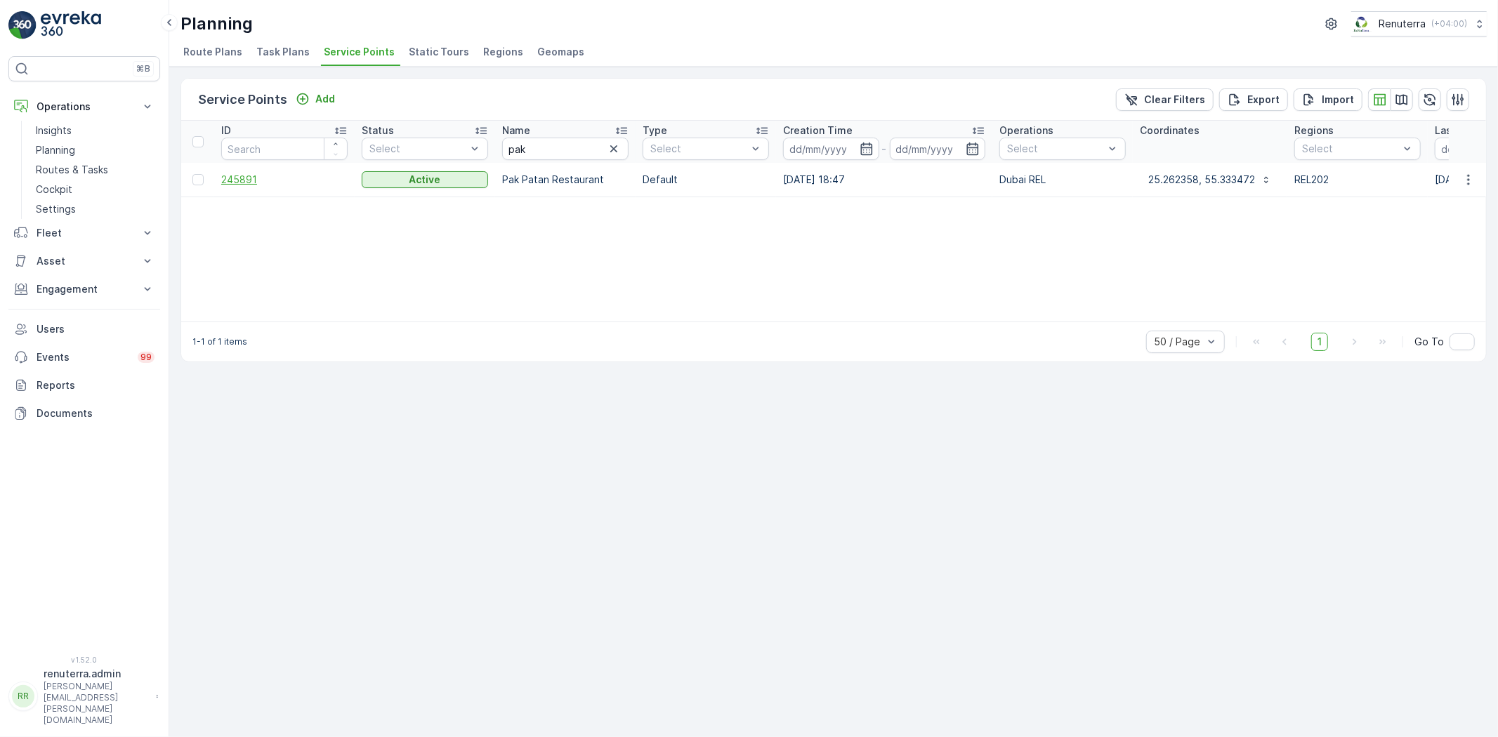
click at [257, 173] on span "245891" at bounding box center [284, 180] width 126 height 14
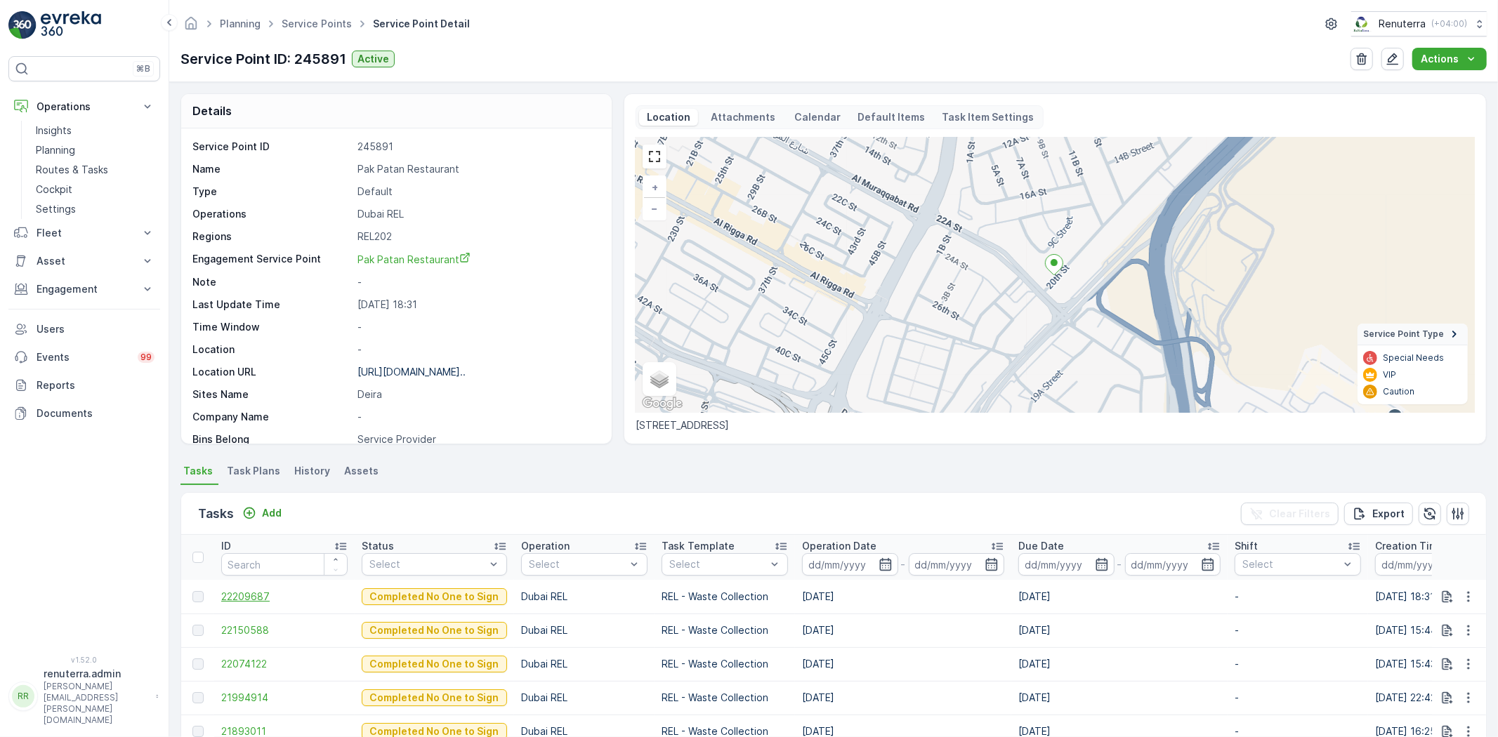
click at [248, 595] on span "22209687" at bounding box center [284, 597] width 126 height 14
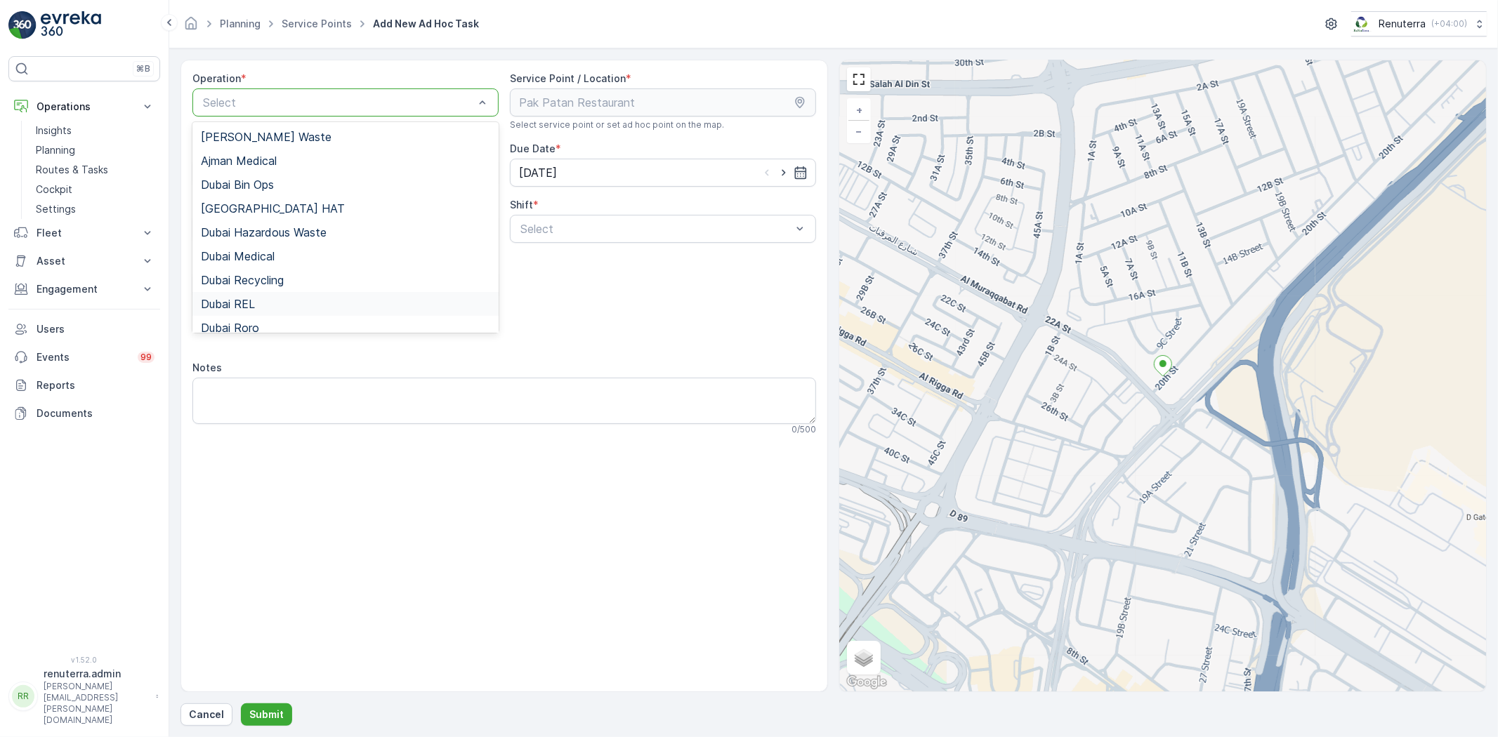
click at [272, 303] on div "Dubai REL" at bounding box center [345, 304] width 289 height 13
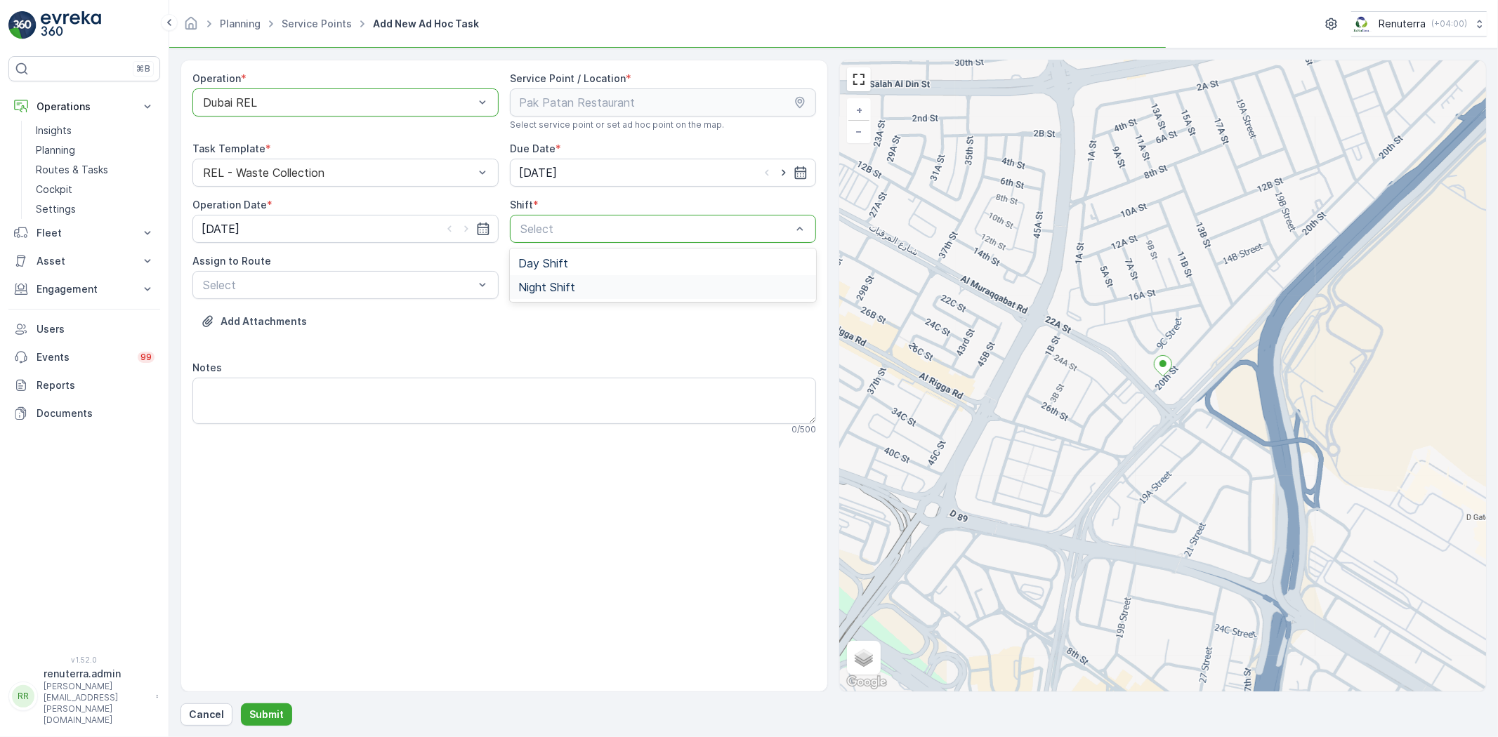
click at [552, 288] on span "Night Shift" at bounding box center [546, 287] width 57 height 13
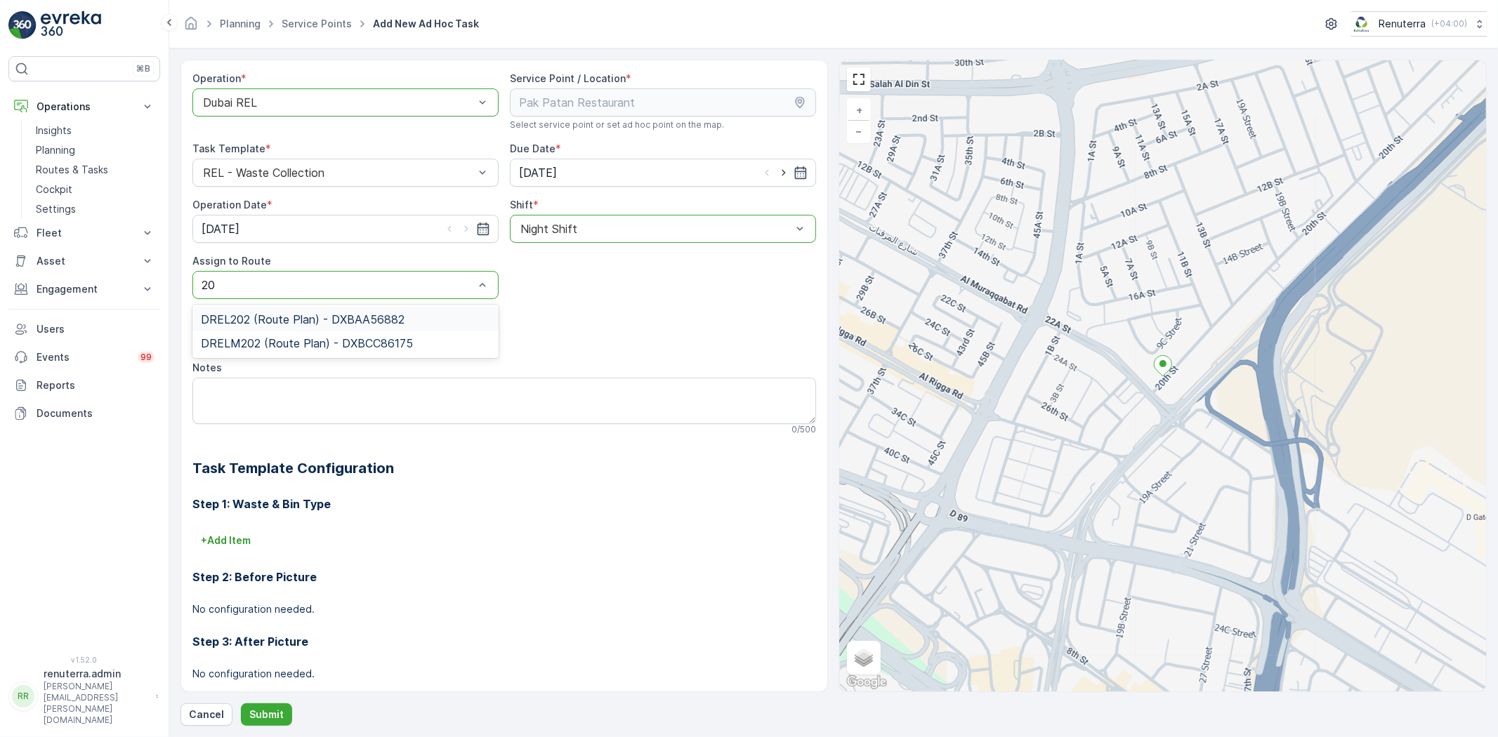
type input "202"
click at [324, 315] on span "DREL202 (Route Plan) - DXBAA56882" at bounding box center [303, 319] width 204 height 13
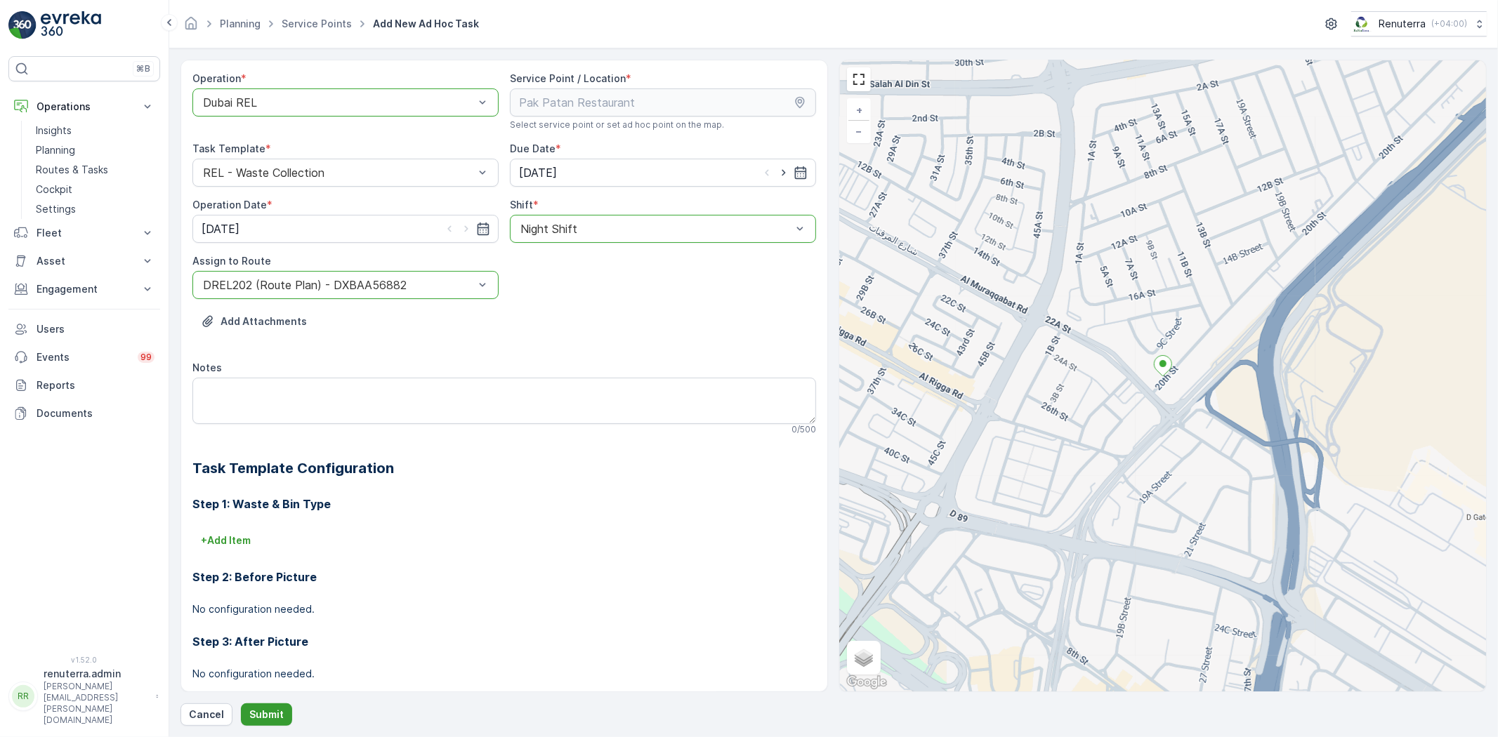
click at [264, 714] on p "Submit" at bounding box center [266, 715] width 34 height 14
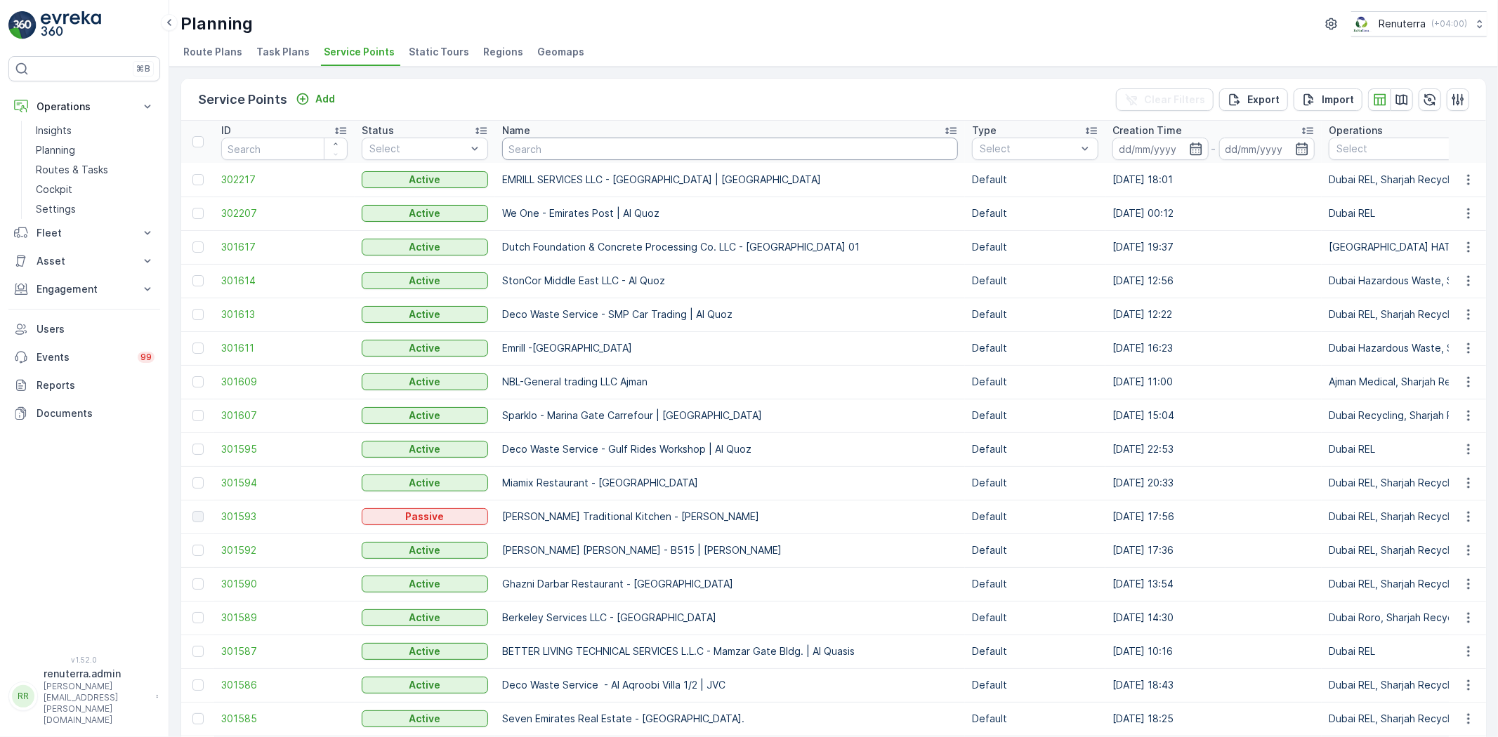
click at [592, 154] on input "text" at bounding box center [730, 149] width 456 height 22
click at [69, 169] on p "Routes & Tasks" at bounding box center [72, 170] width 72 height 14
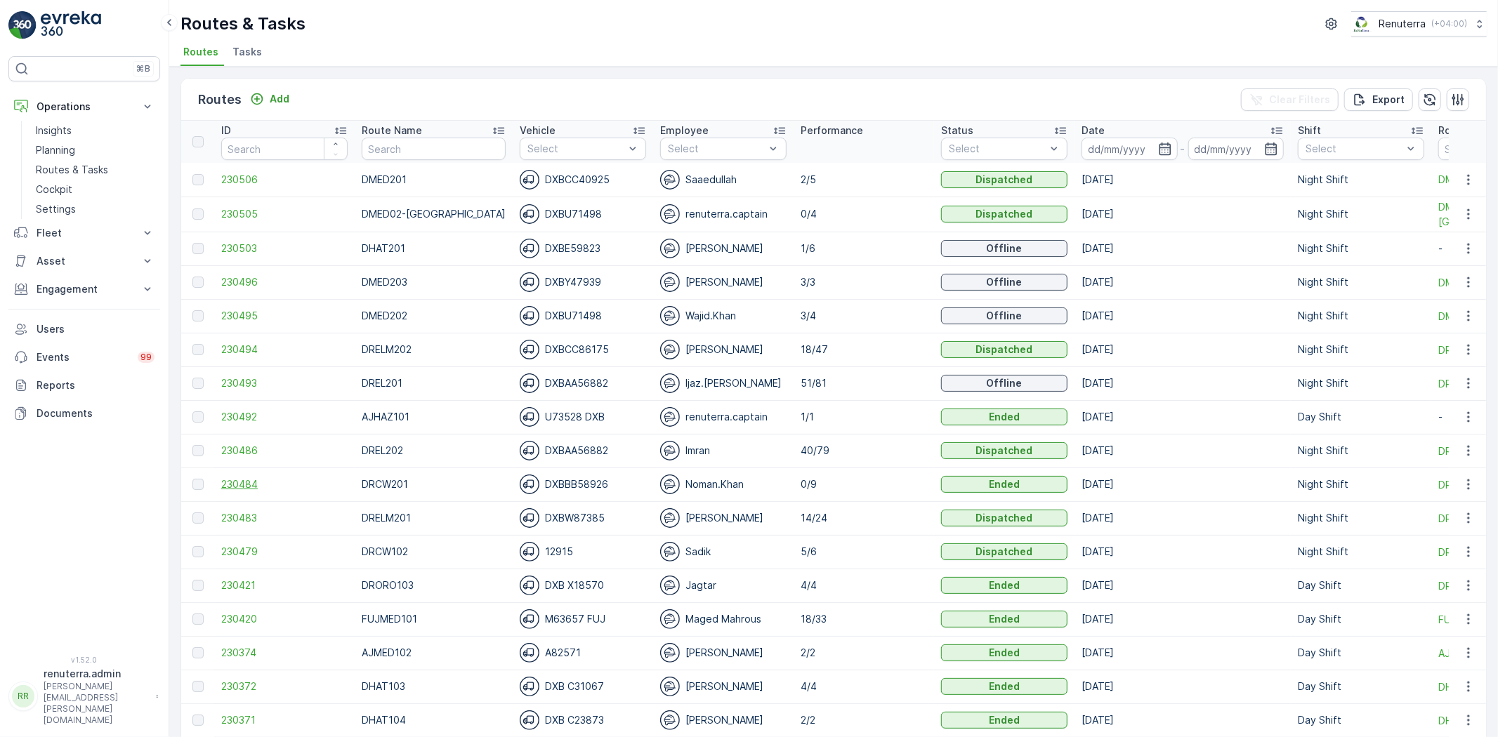
scroll to position [78, 0]
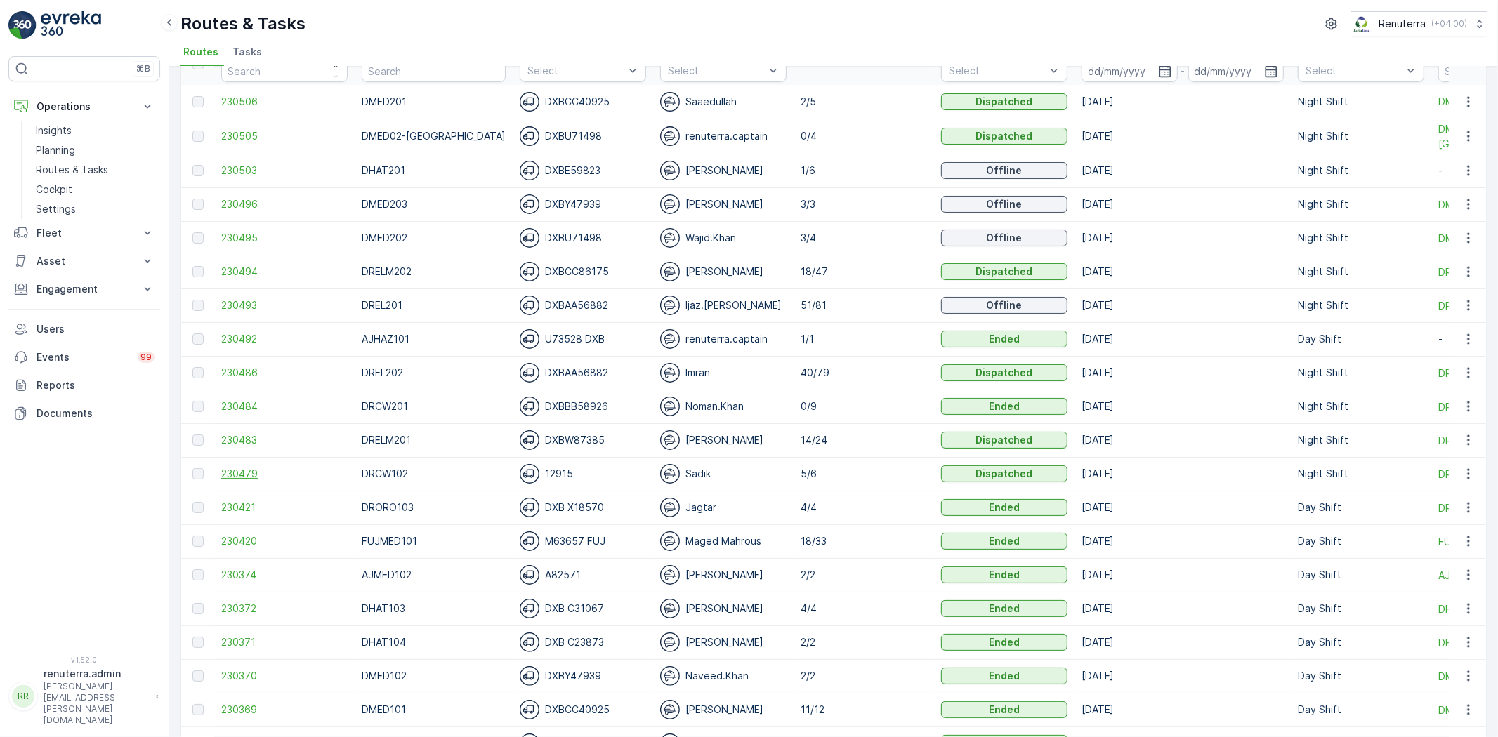
click at [247, 470] on span "230479" at bounding box center [284, 474] width 126 height 14
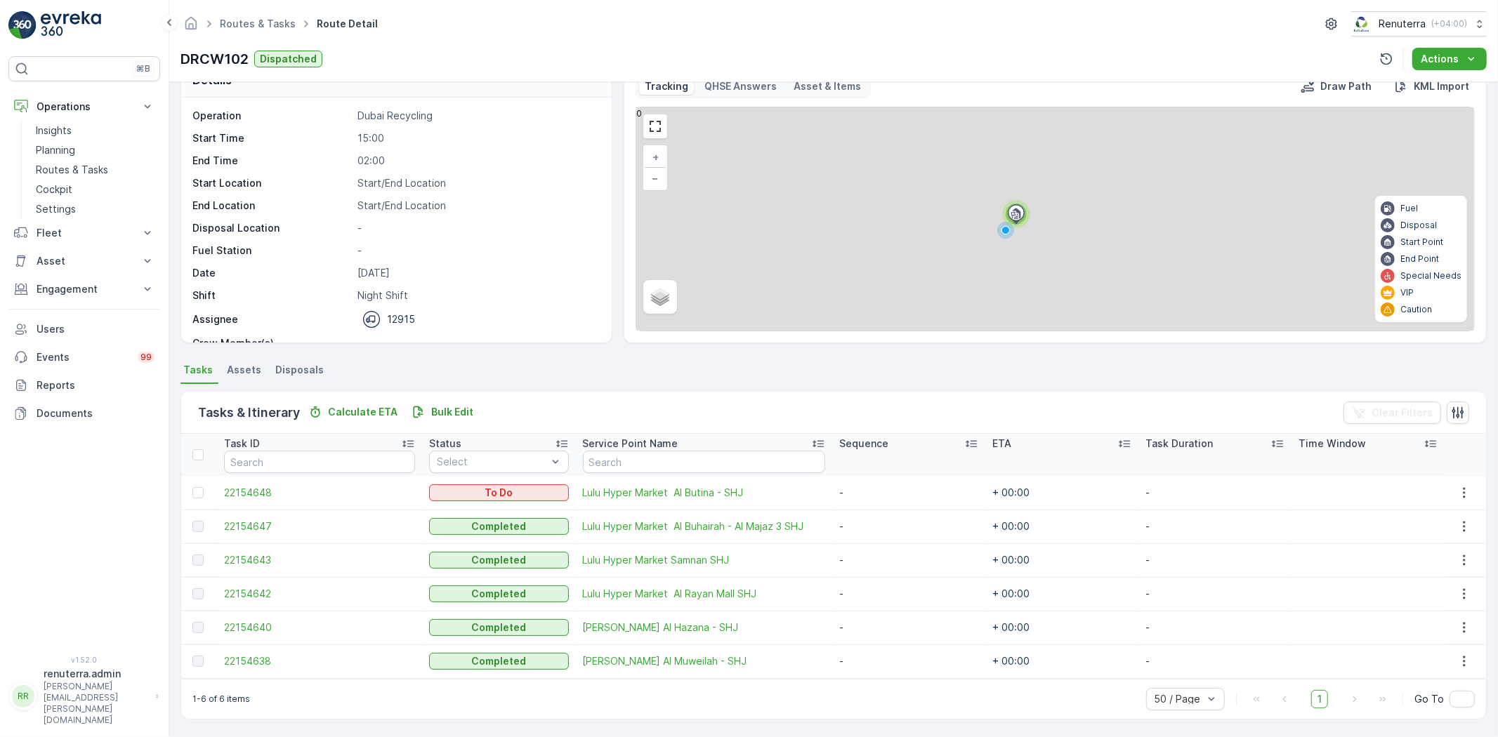
scroll to position [4, 0]
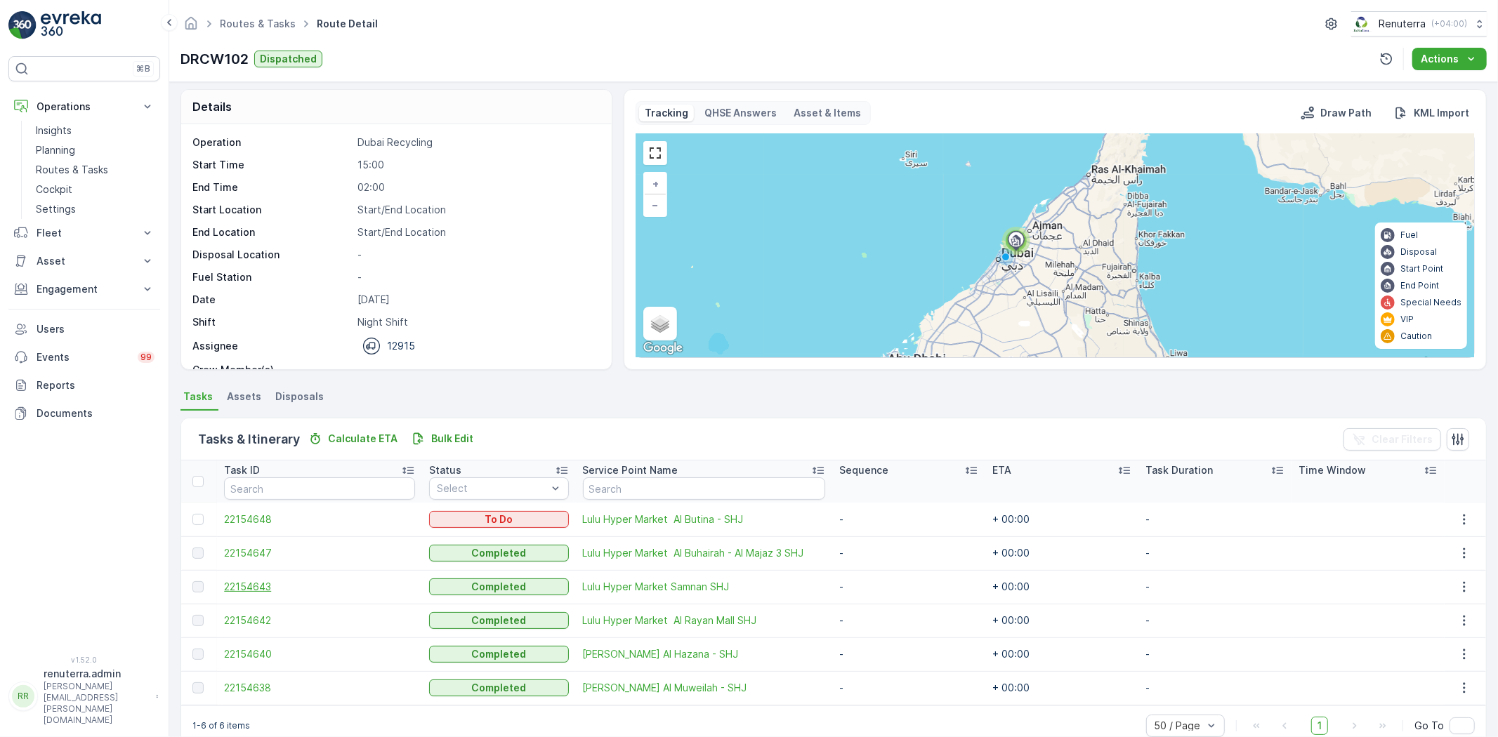
click at [263, 583] on span "22154643" at bounding box center [319, 587] width 191 height 14
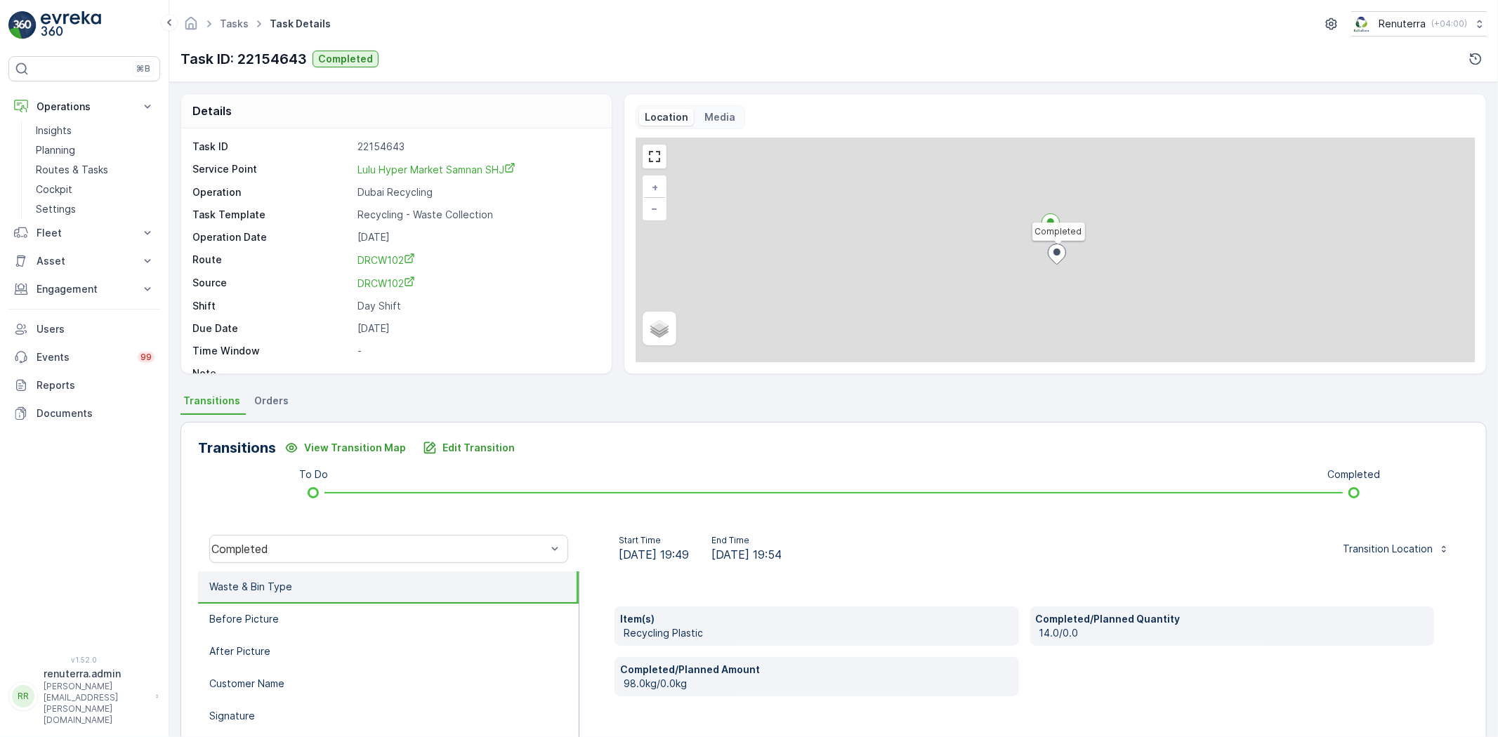
scroll to position [78, 0]
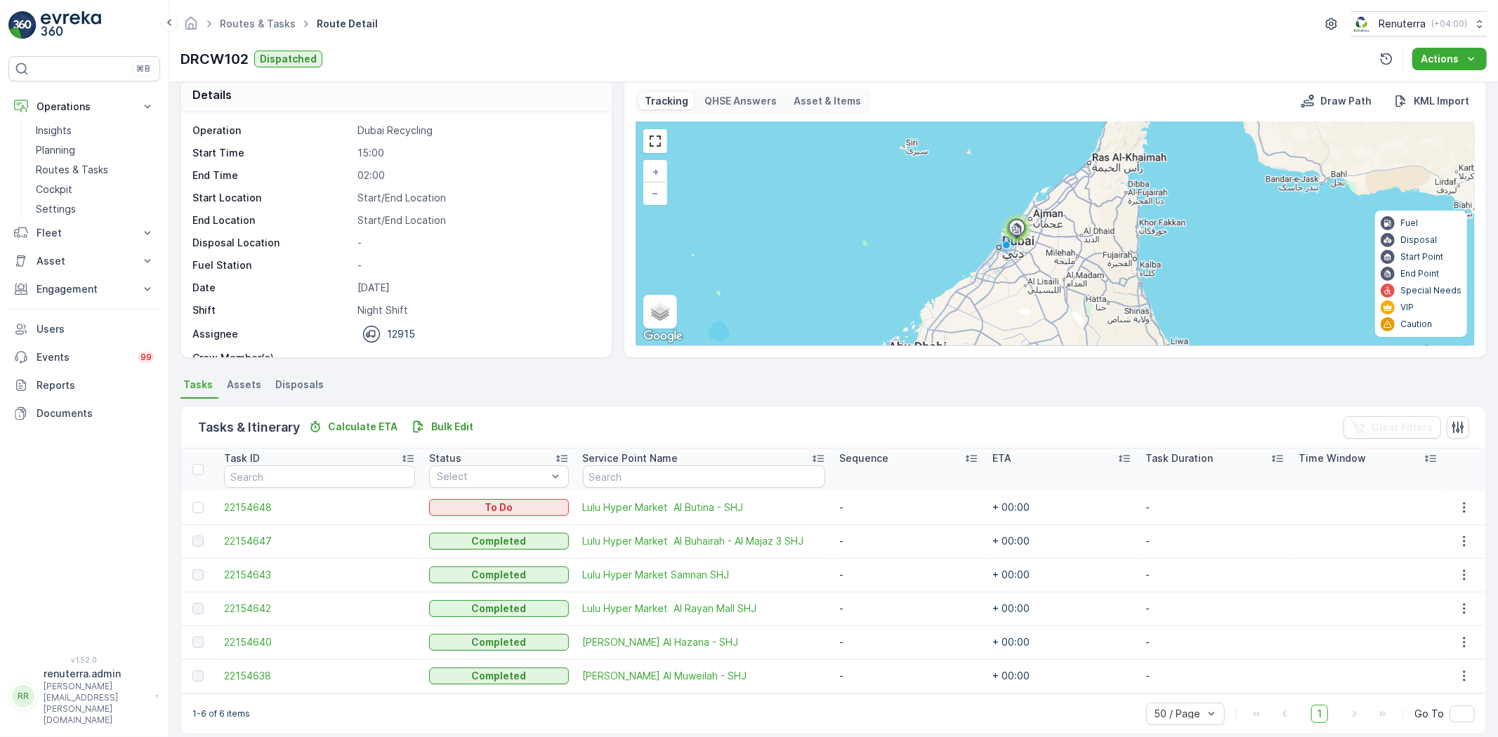
scroll to position [31, 0]
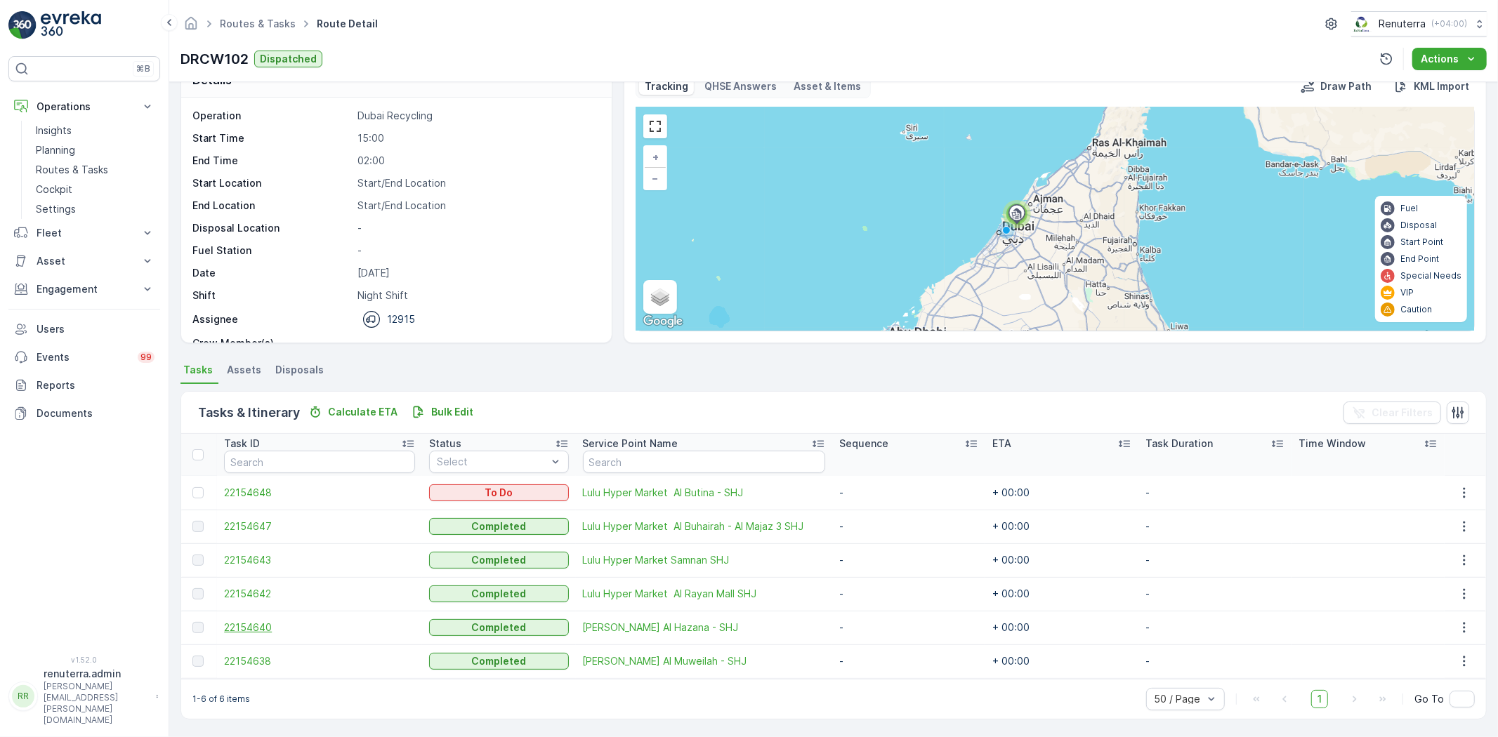
click at [237, 621] on span "22154640" at bounding box center [319, 628] width 191 height 14
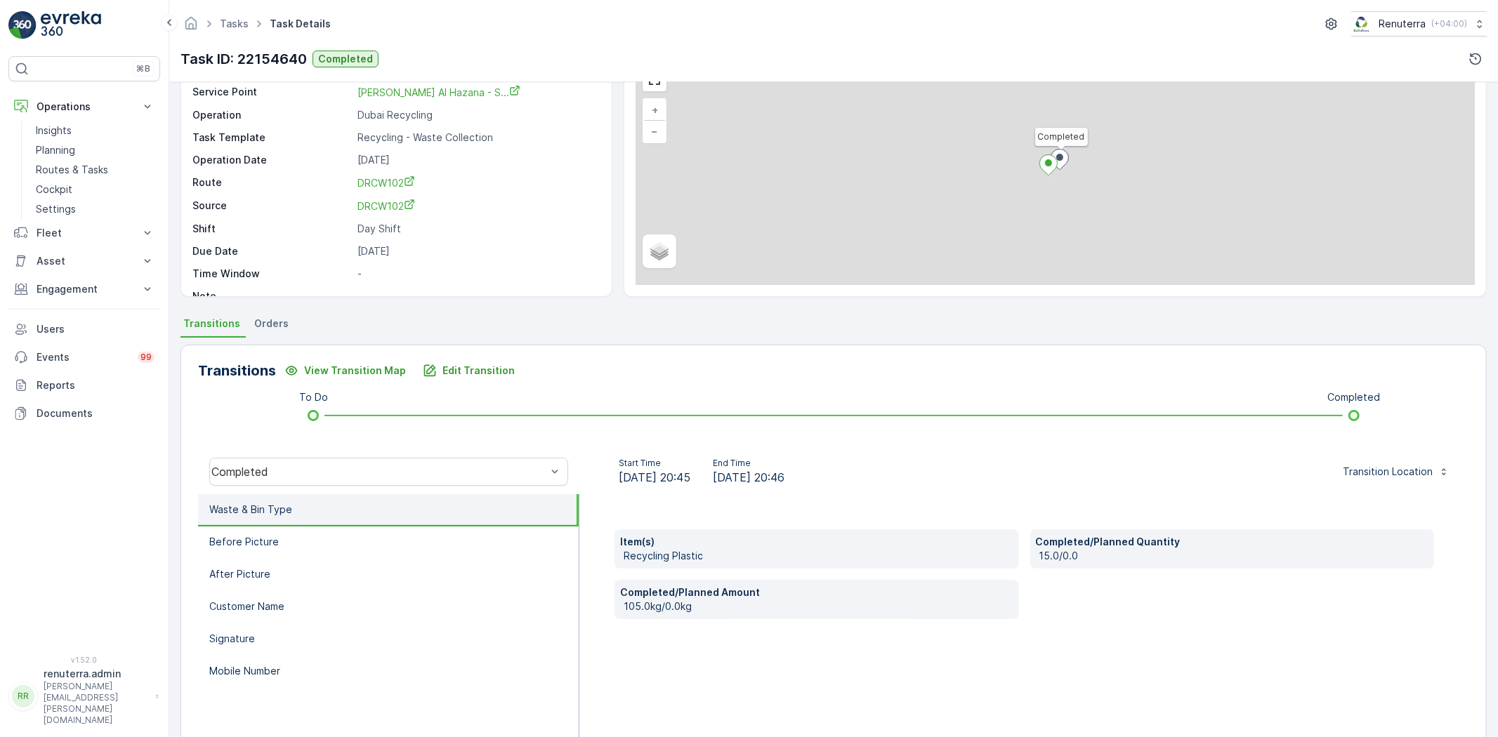
scroll to position [78, 0]
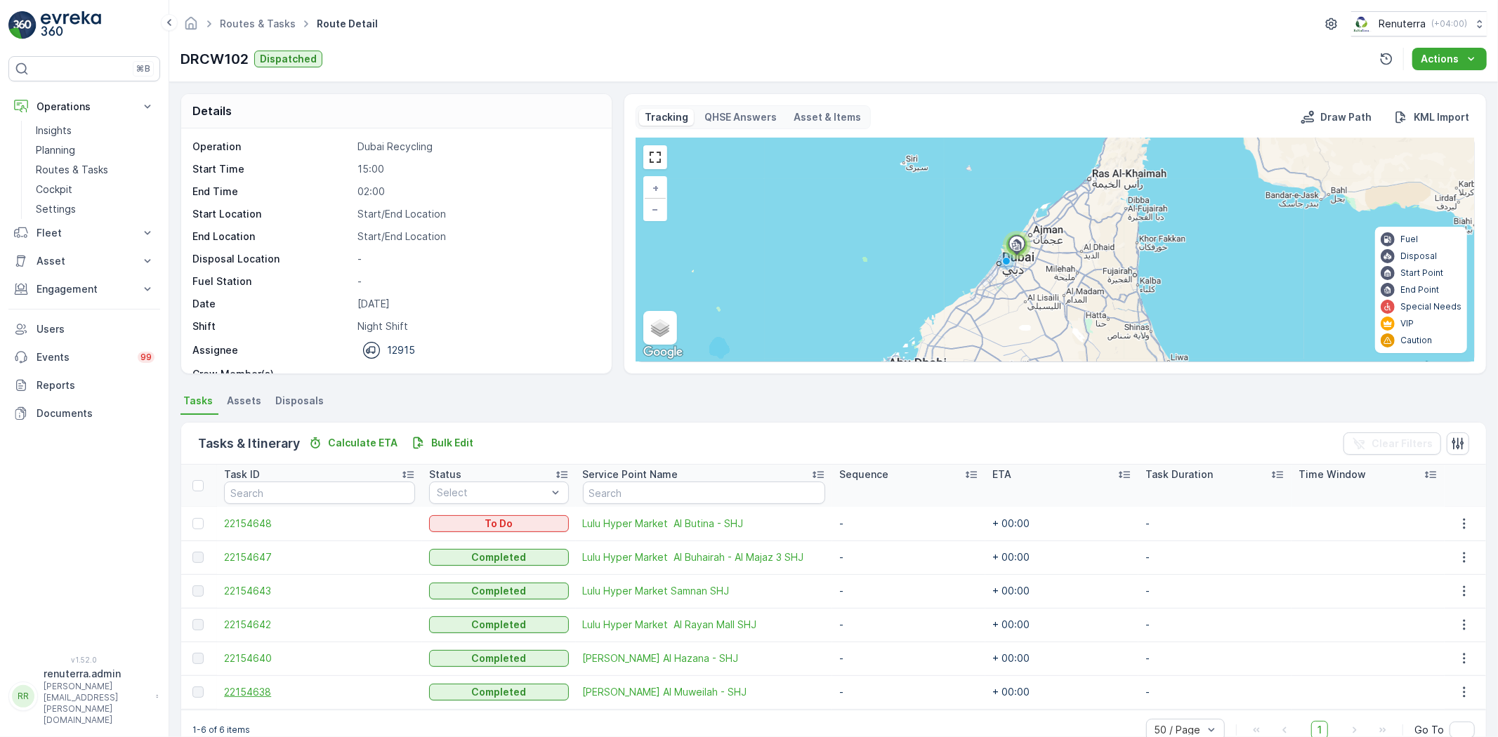
click at [265, 686] on span "22154638" at bounding box center [319, 692] width 191 height 14
click at [243, 628] on span "22154642" at bounding box center [319, 625] width 191 height 14
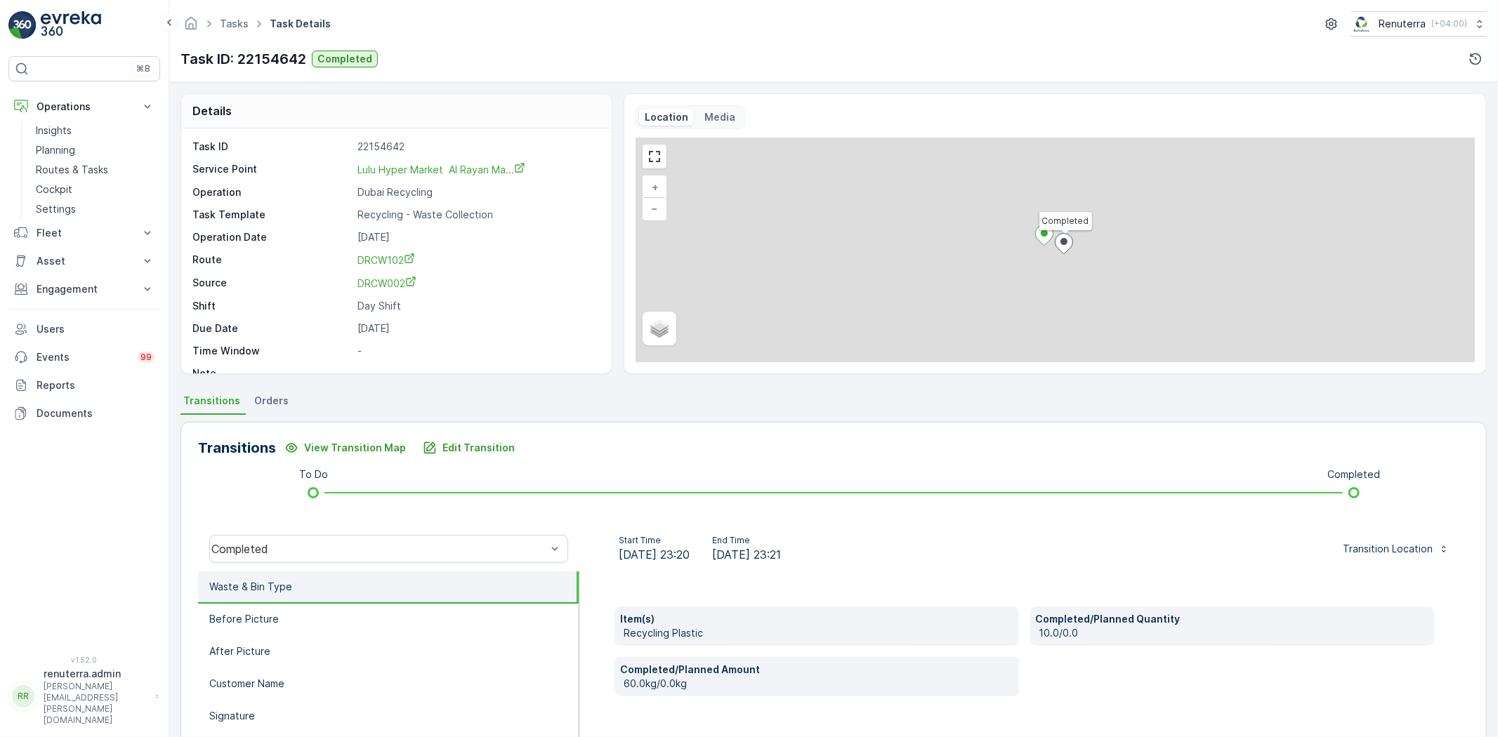
scroll to position [78, 0]
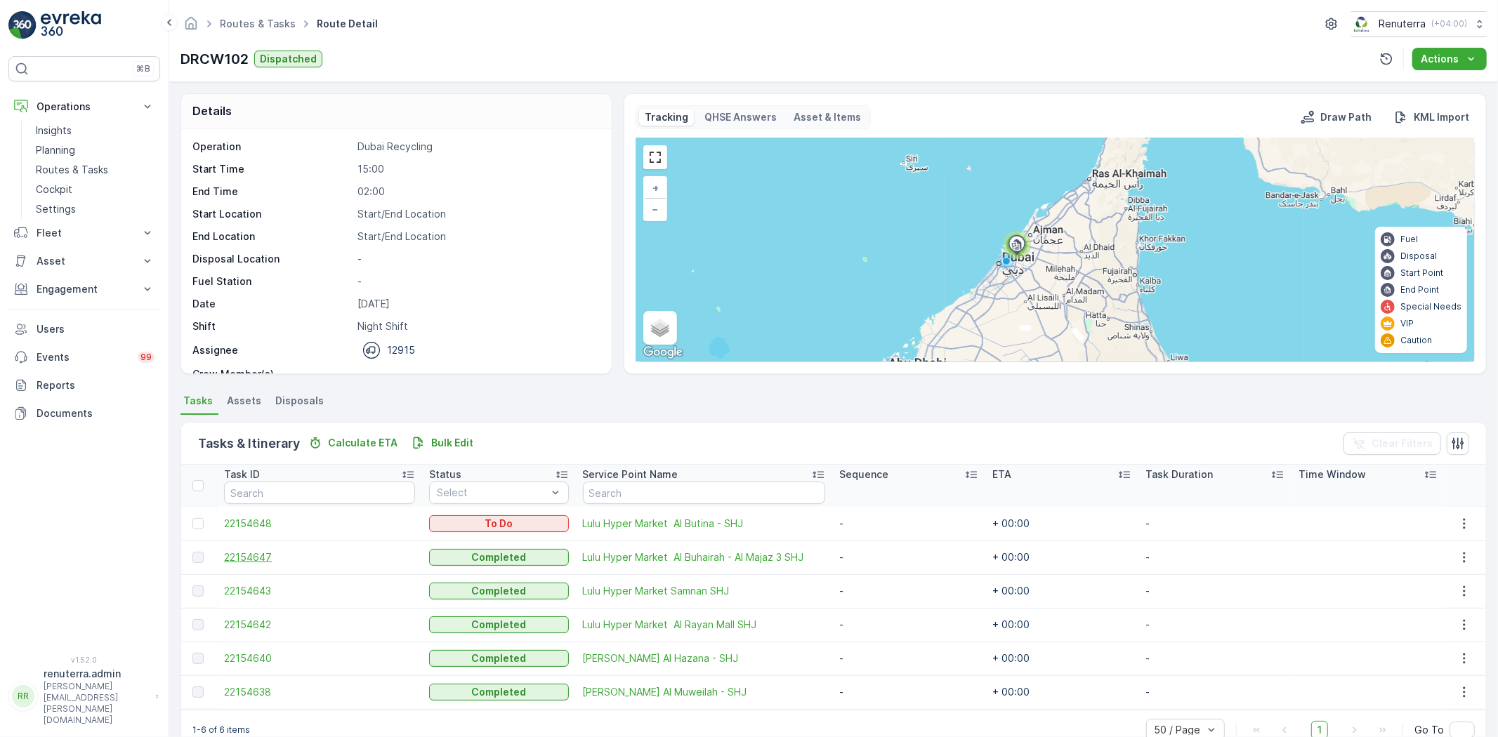
click at [272, 553] on span "22154647" at bounding box center [319, 557] width 191 height 14
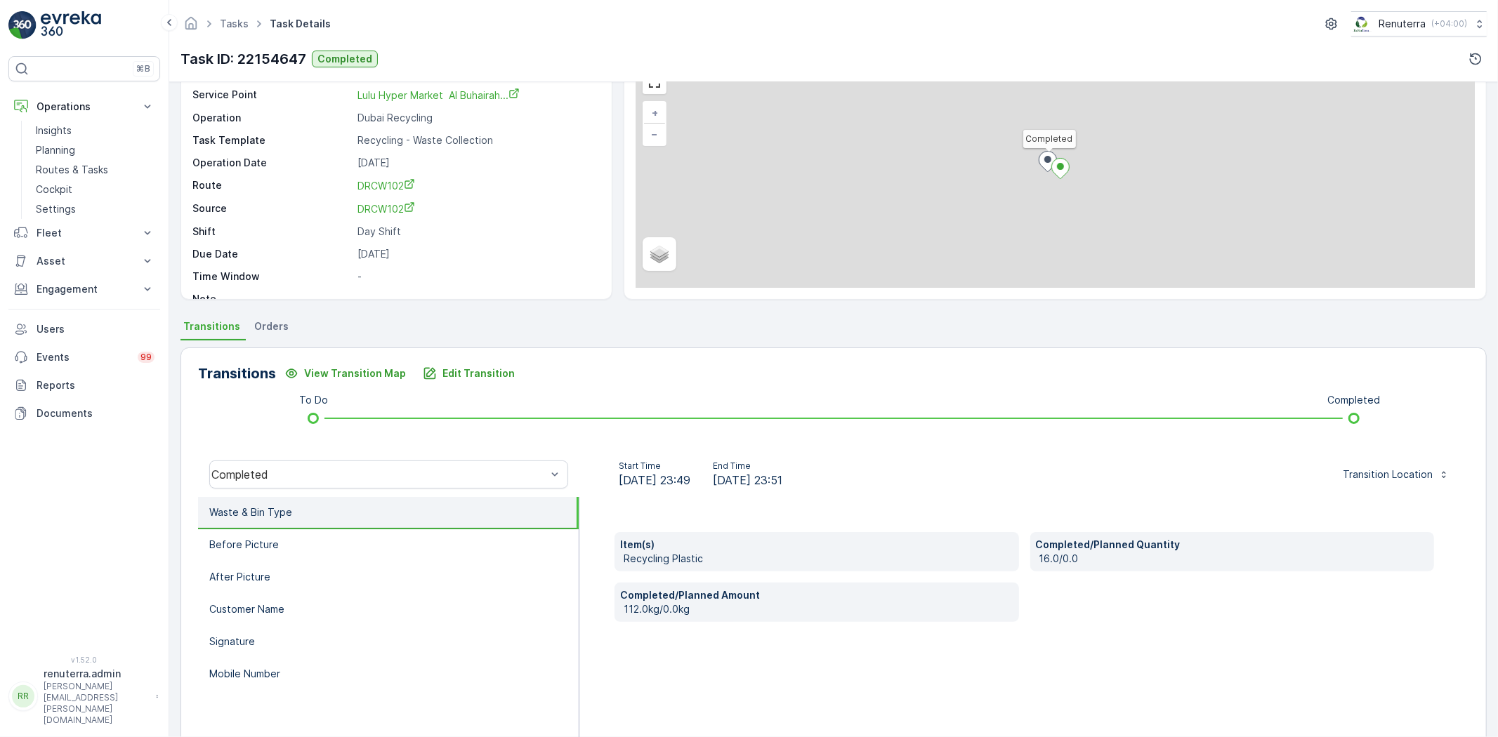
scroll to position [78, 0]
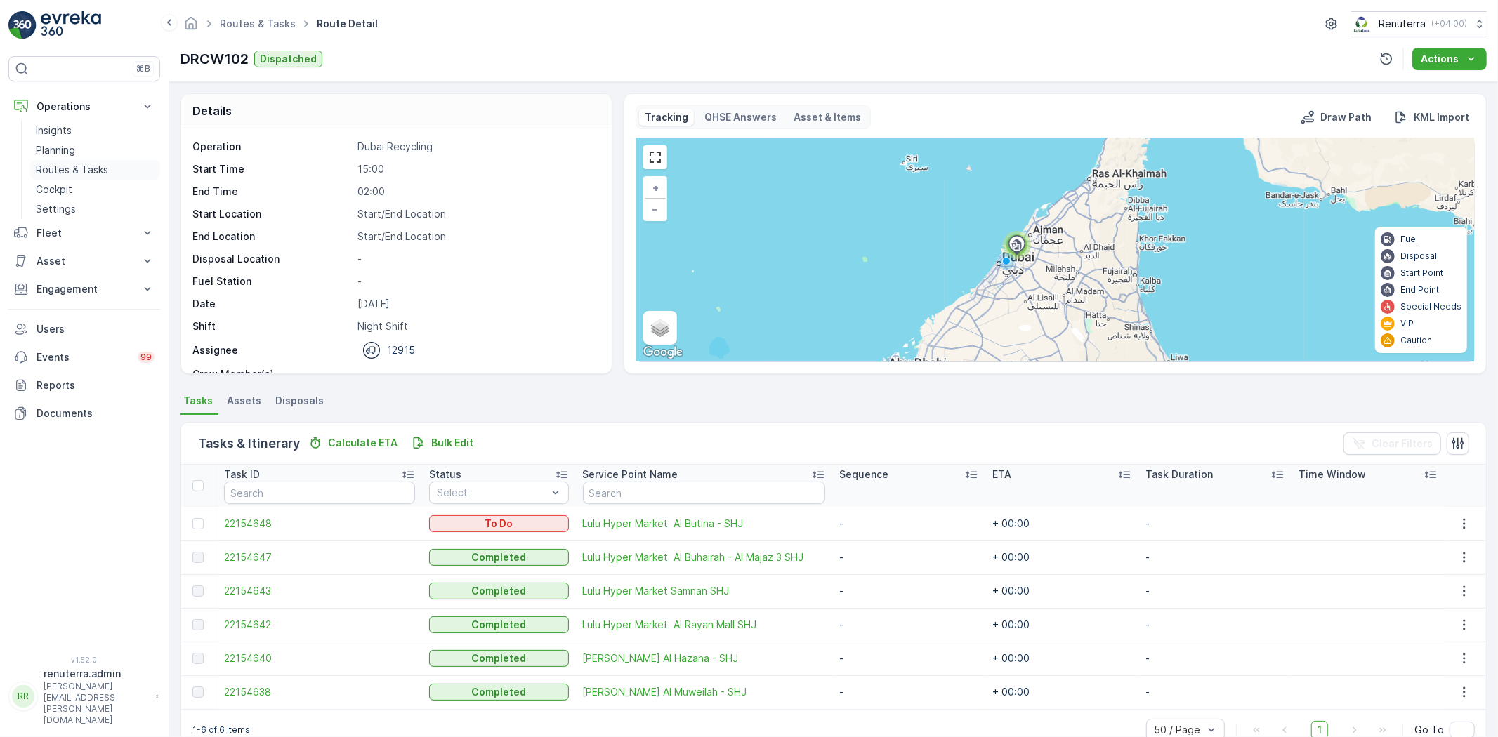
click at [93, 161] on link "Routes & Tasks" at bounding box center [95, 170] width 130 height 20
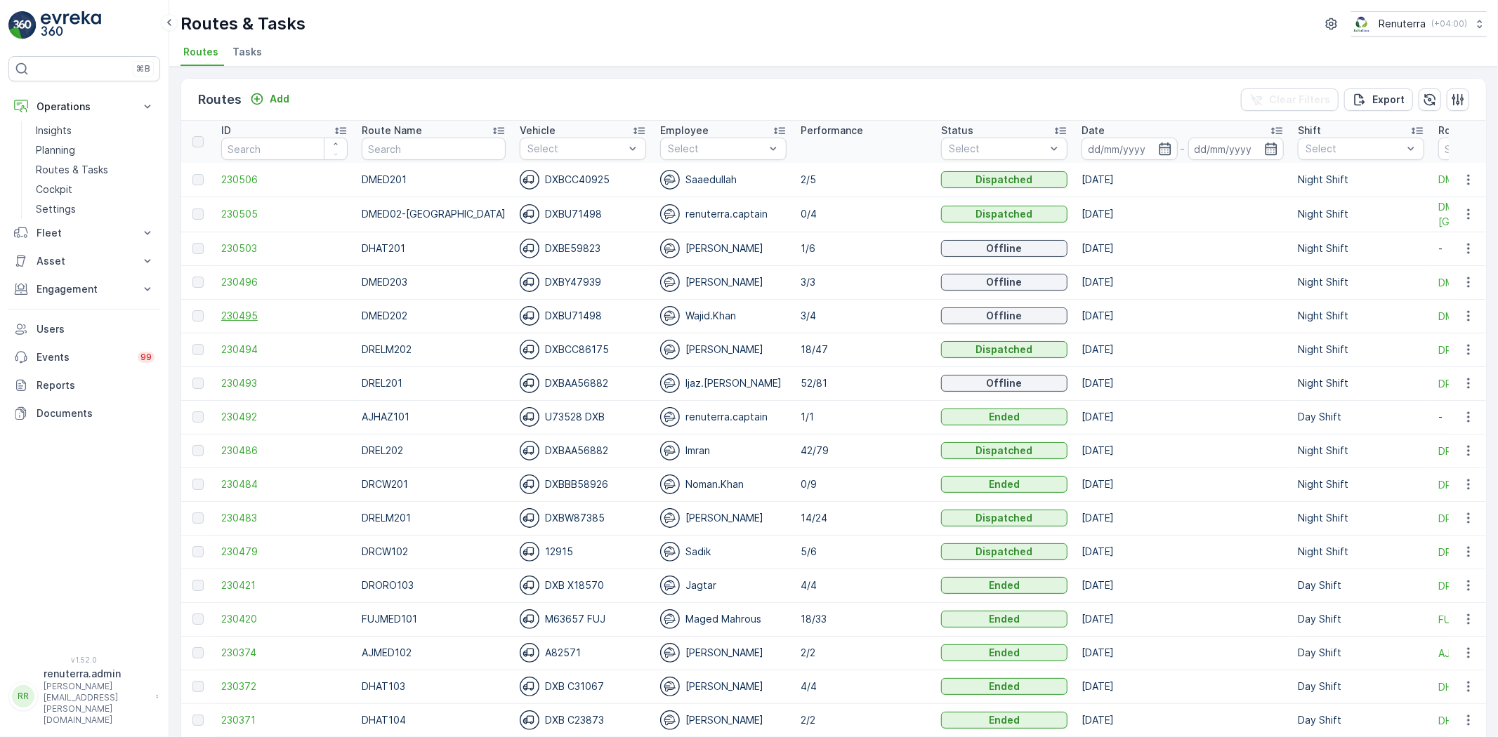
click at [256, 316] on span "230495" at bounding box center [284, 316] width 126 height 14
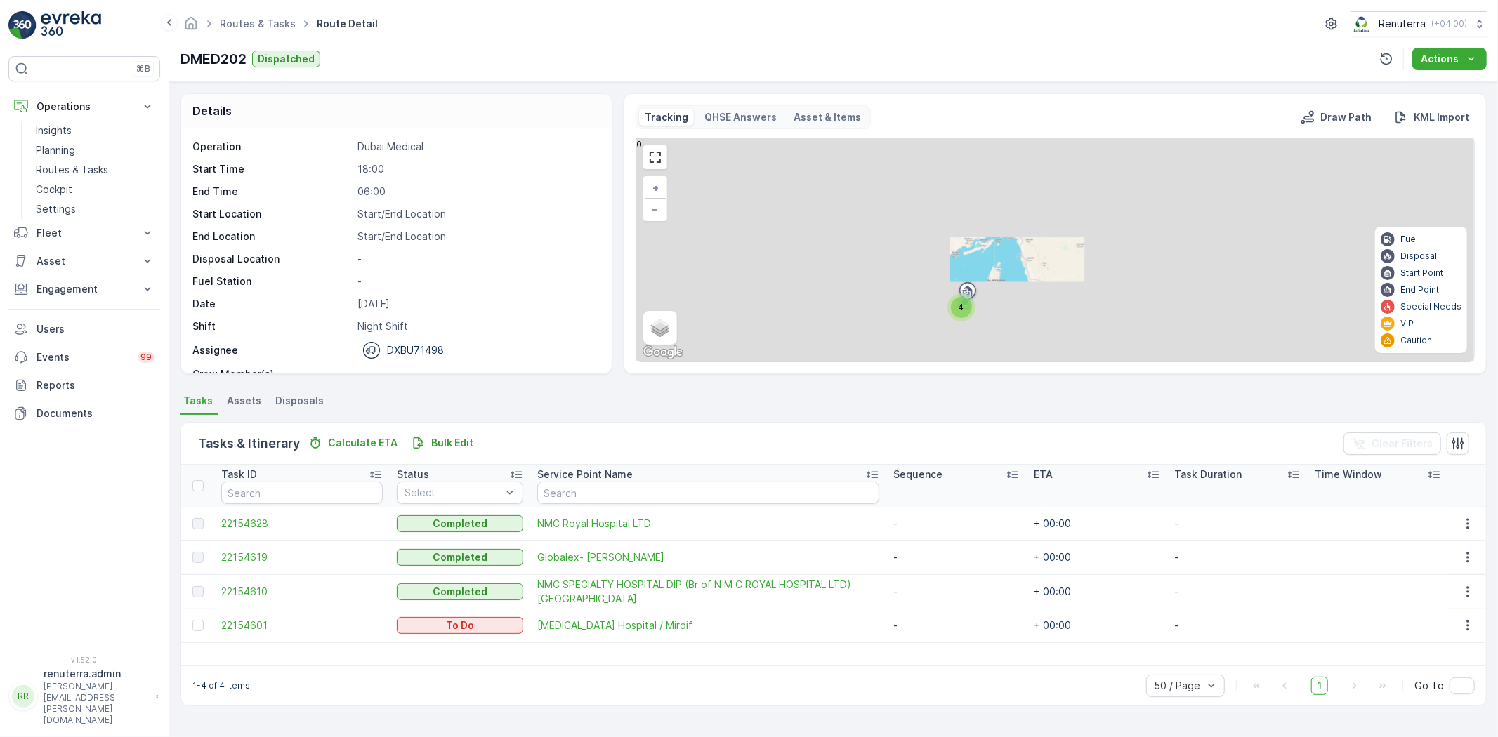
click at [961, 303] on span "4" at bounding box center [961, 307] width 6 height 11
click at [994, 319] on div "3" at bounding box center [987, 313] width 21 height 21
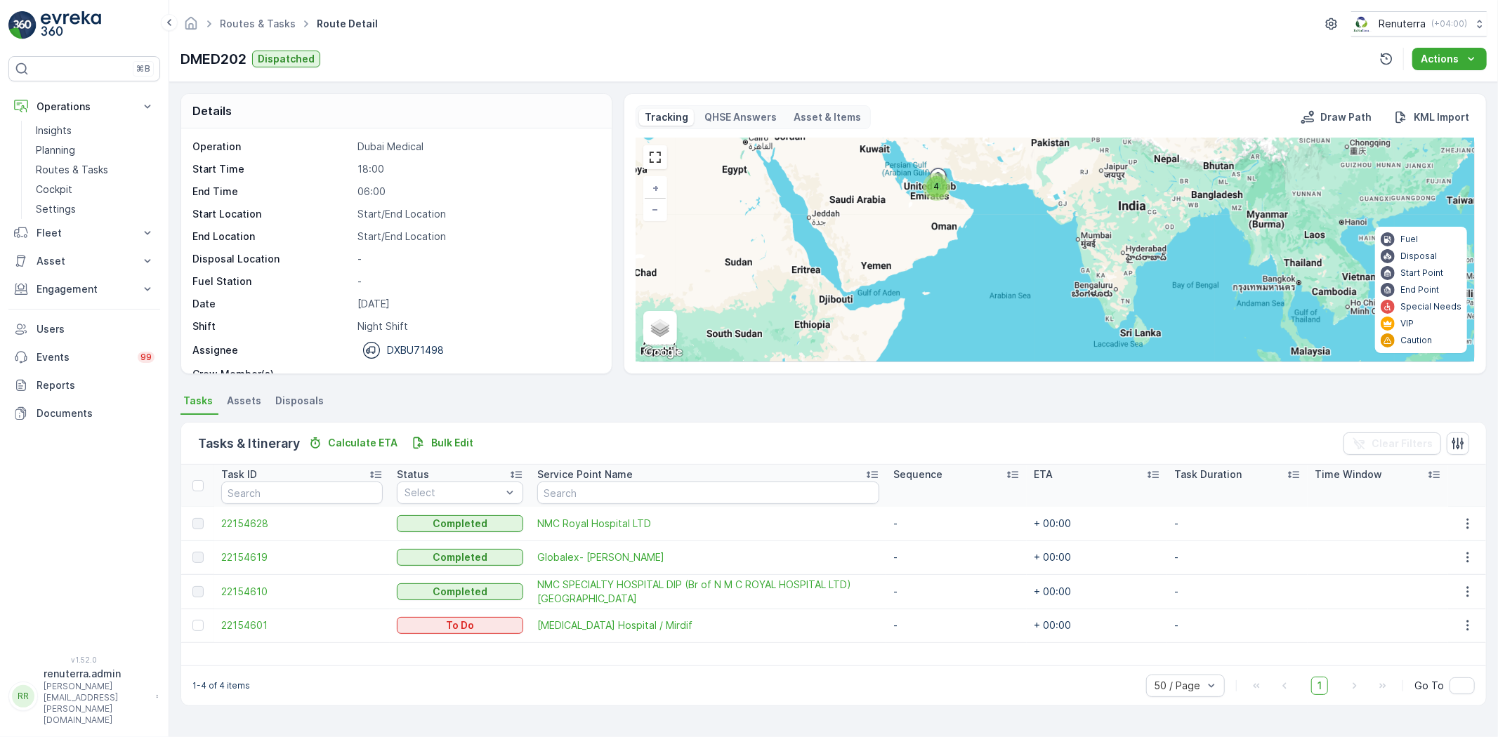
drag, startPoint x: 931, startPoint y: 312, endPoint x: 953, endPoint y: 237, distance: 78.9
click at [953, 237] on div "4 + − Satellite Roadmap Terrain Hybrid Leaflet Keyboard shortcuts Map Data Map …" at bounding box center [1055, 249] width 838 height 223
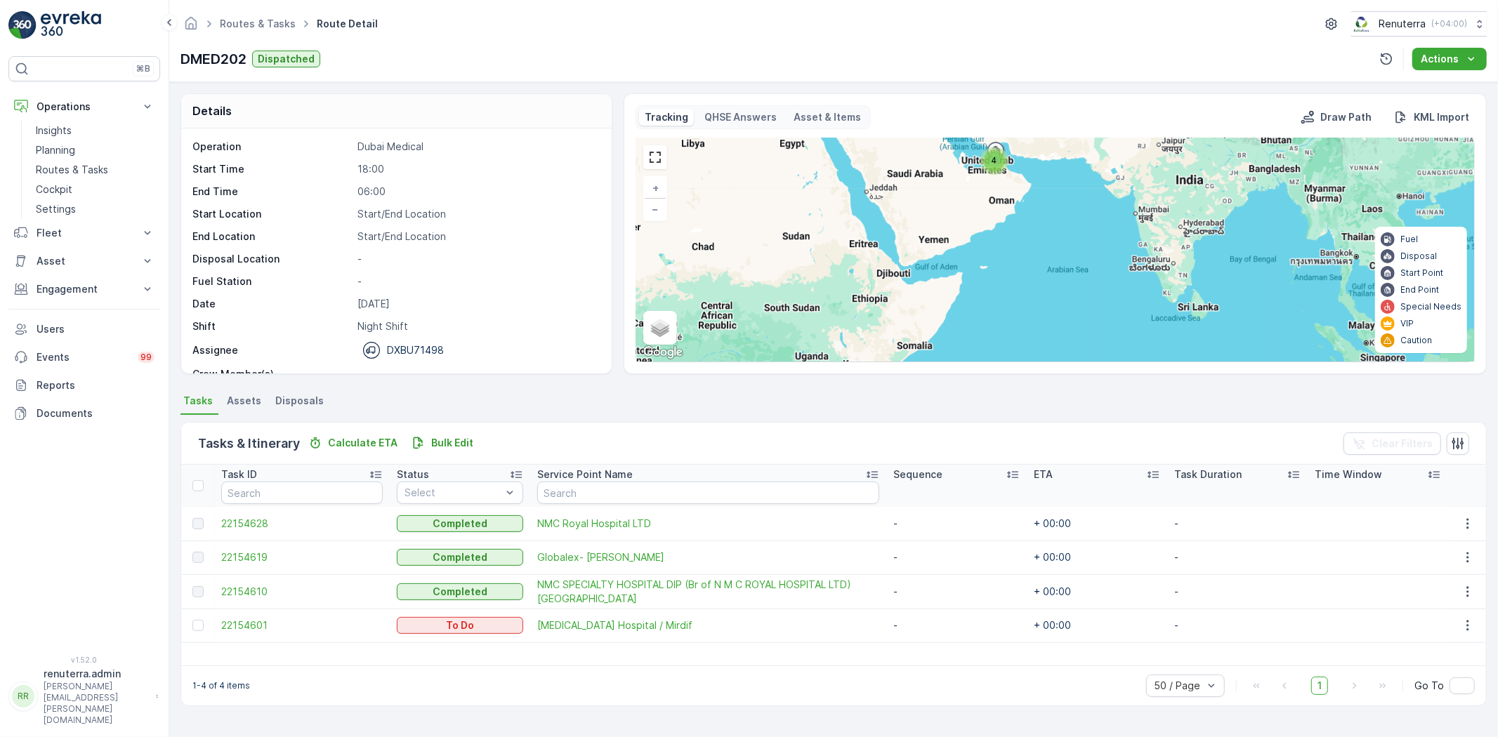
drag, startPoint x: 930, startPoint y: 304, endPoint x: 987, endPoint y: 278, distance: 63.2
click at [987, 278] on div "4 + − Satellite Roadmap Terrain Hybrid Leaflet Keyboard shortcuts Map Data Map …" at bounding box center [1055, 249] width 838 height 223
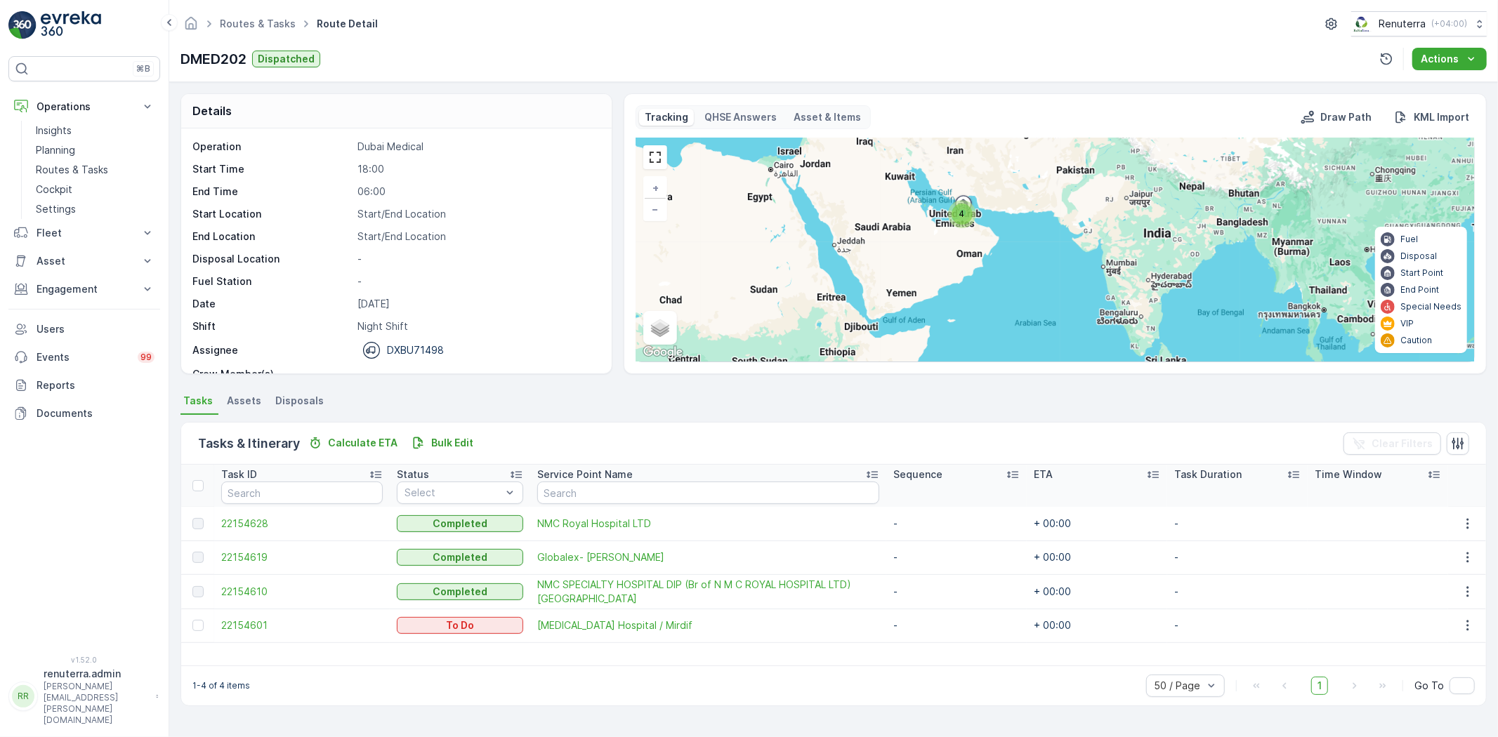
drag, startPoint x: 987, startPoint y: 278, endPoint x: 955, endPoint y: 333, distance: 63.6
click at [955, 333] on div "4 + − Satellite Roadmap Terrain Hybrid Leaflet Keyboard shortcuts Map Data Map …" at bounding box center [1055, 249] width 838 height 223
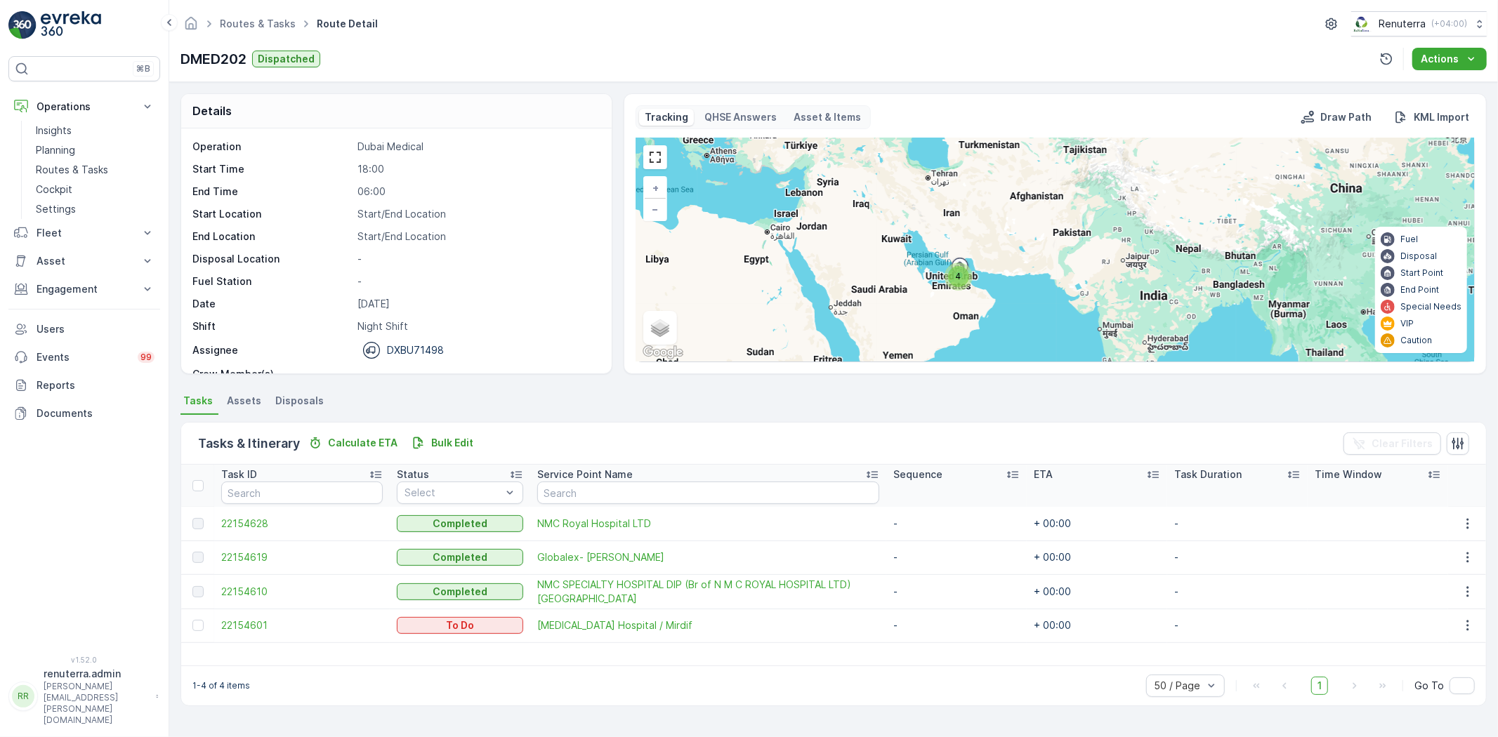
drag, startPoint x: 963, startPoint y: 255, endPoint x: 960, endPoint y: 316, distance: 61.2
click at [960, 316] on div "4 + − Satellite Roadmap Terrain Hybrid Leaflet Keyboard shortcuts Map Data Map …" at bounding box center [1055, 249] width 838 height 223
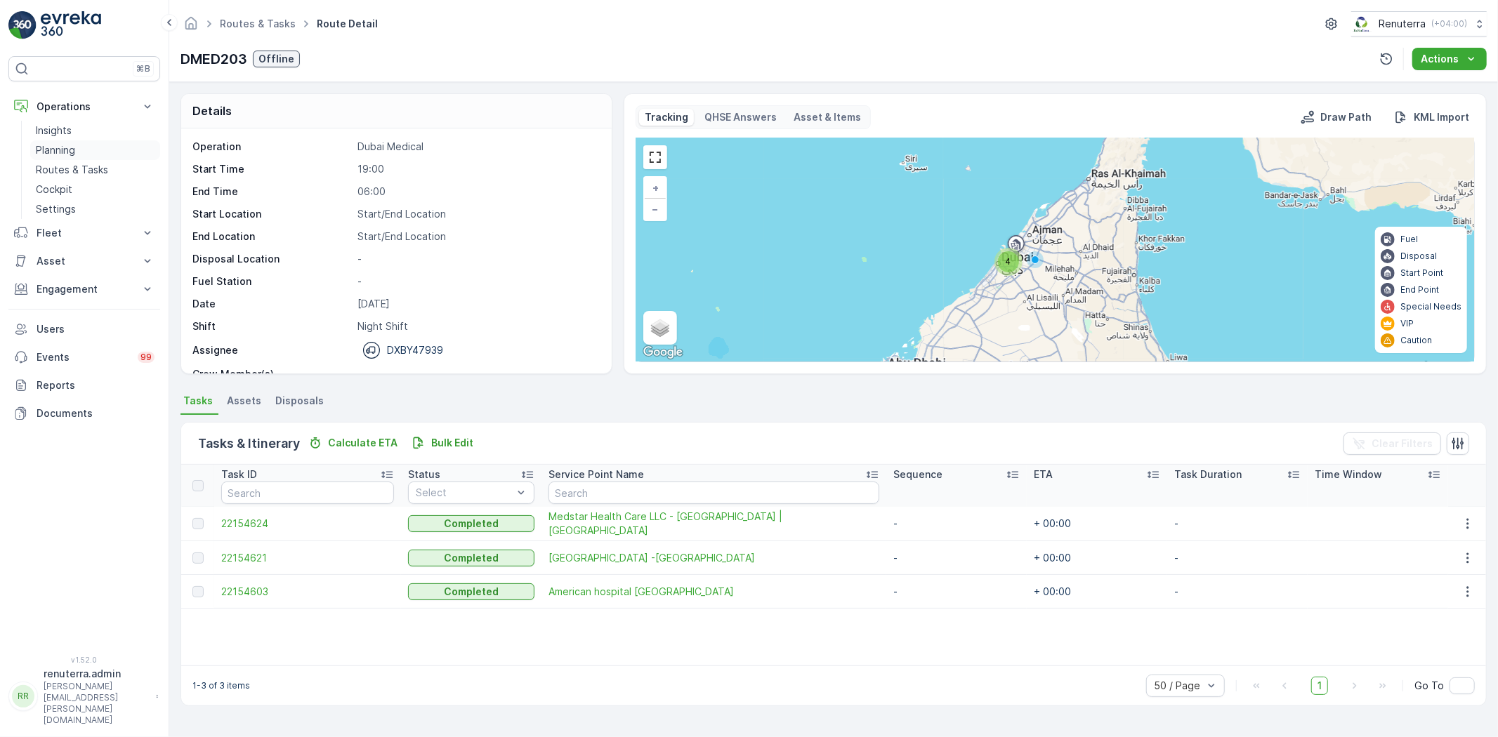
click at [64, 150] on p "Planning" at bounding box center [55, 150] width 39 height 14
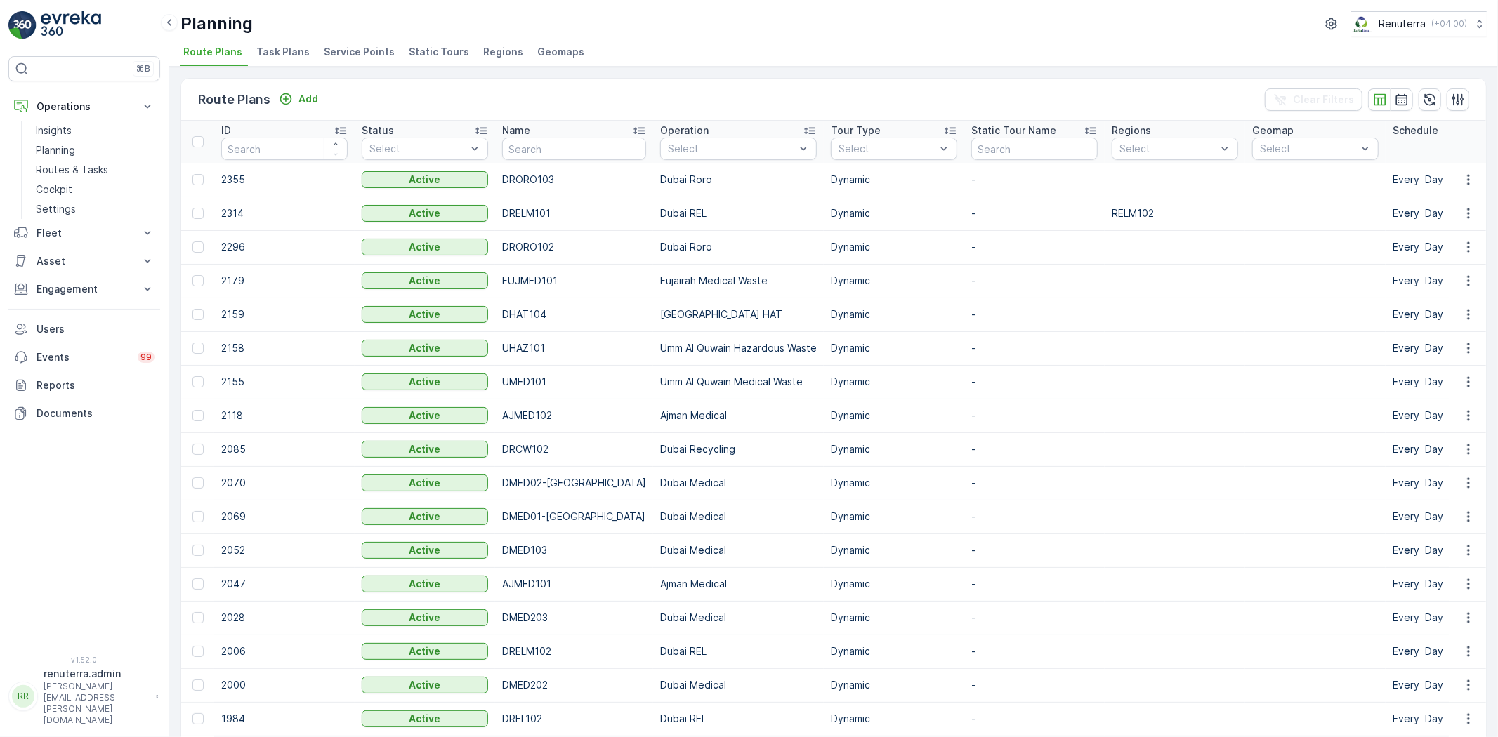
drag, startPoint x: 945, startPoint y: 100, endPoint x: 357, endPoint y: 93, distance: 588.5
click at [943, 100] on div "Route Plans Add Clear Filters" at bounding box center [833, 100] width 1305 height 42
click at [370, 60] on li "Service Points" at bounding box center [360, 54] width 79 height 24
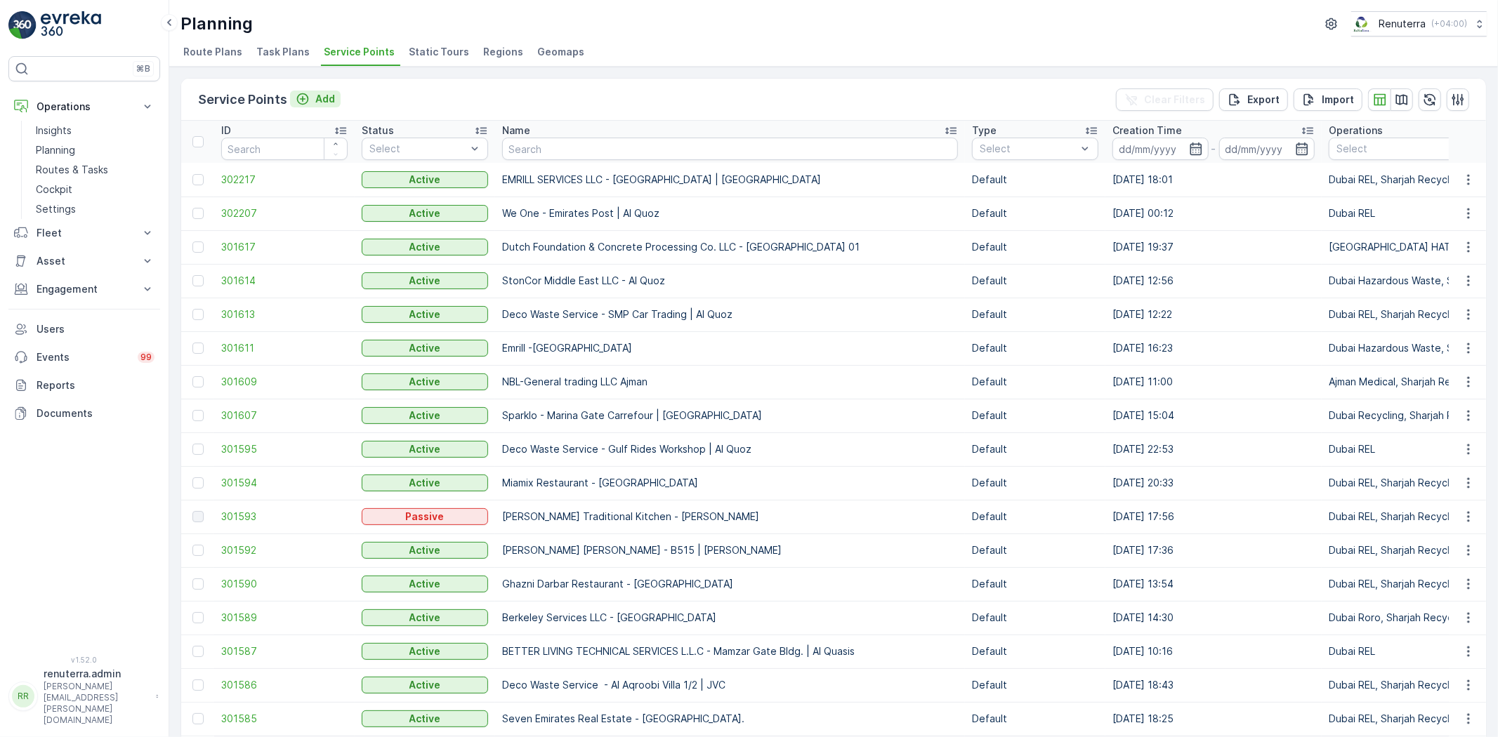
click at [310, 100] on div "Add" at bounding box center [315, 99] width 39 height 14
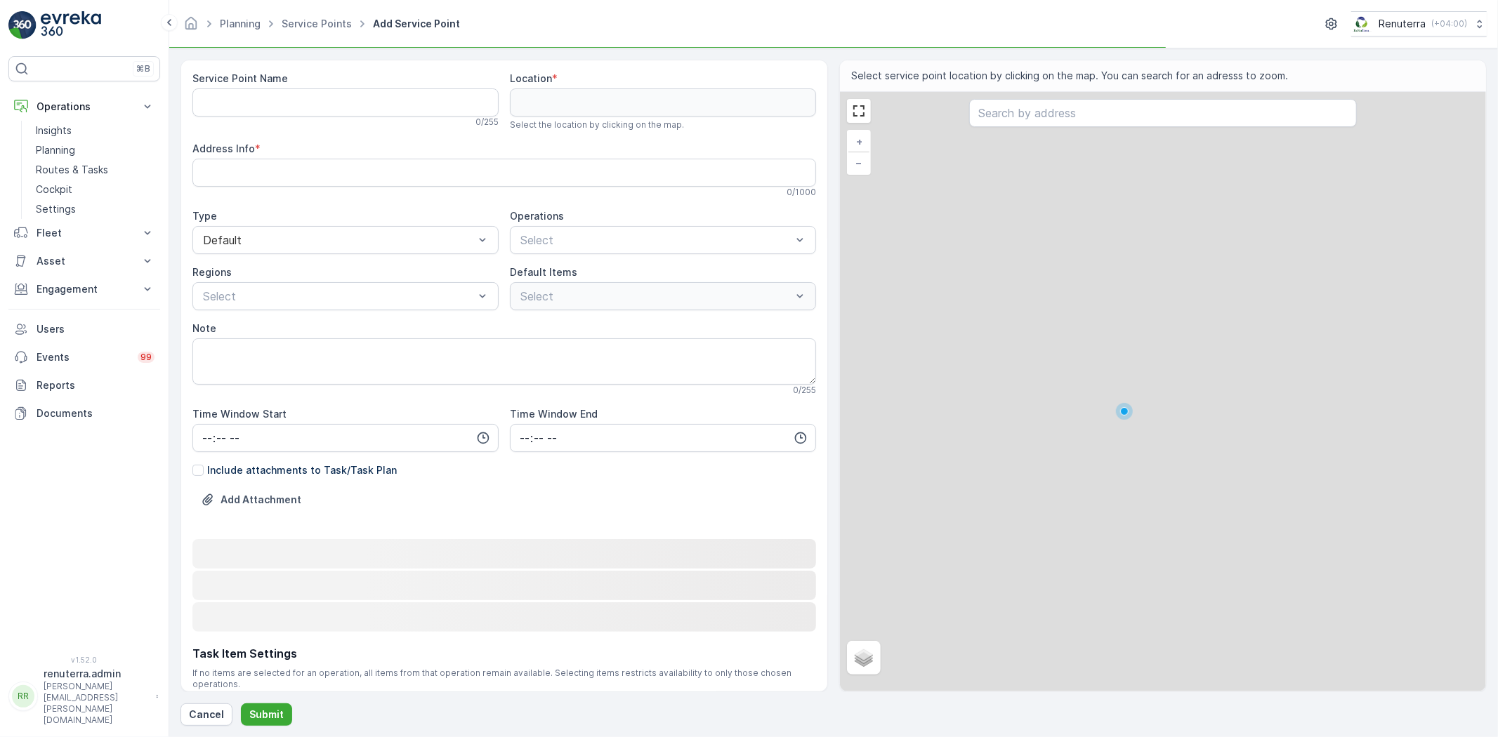
click at [325, 105] on Name "Service Point Name" at bounding box center [345, 102] width 306 height 28
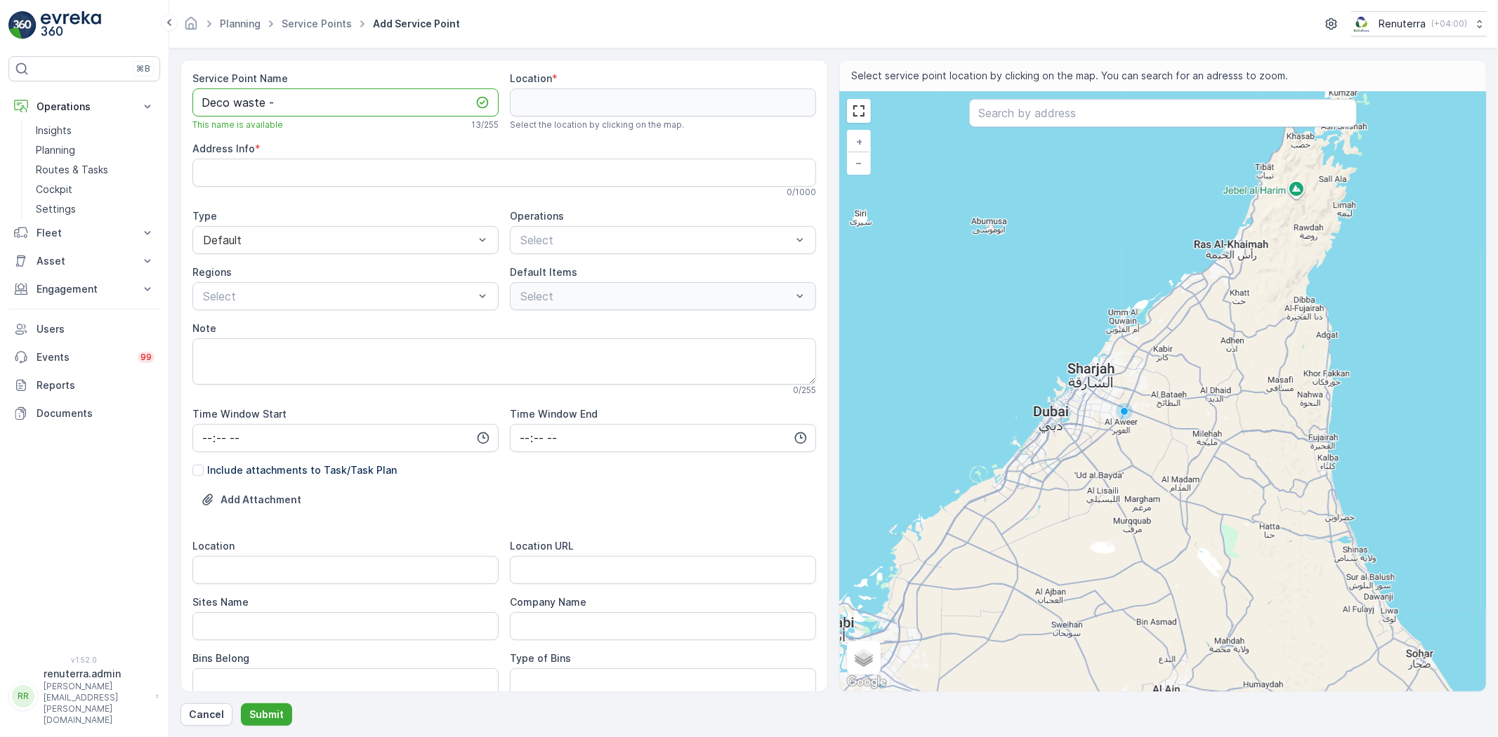
paste Name "Floris laundry"
type Name "Deco waste - Floris laundry Jabel Ali"
drag, startPoint x: 717, startPoint y: 169, endPoint x: 579, endPoint y: 253, distance: 162.0
click at [717, 169] on Info "Address Info" at bounding box center [504, 173] width 624 height 28
click at [578, 253] on div "Select" at bounding box center [663, 240] width 306 height 28
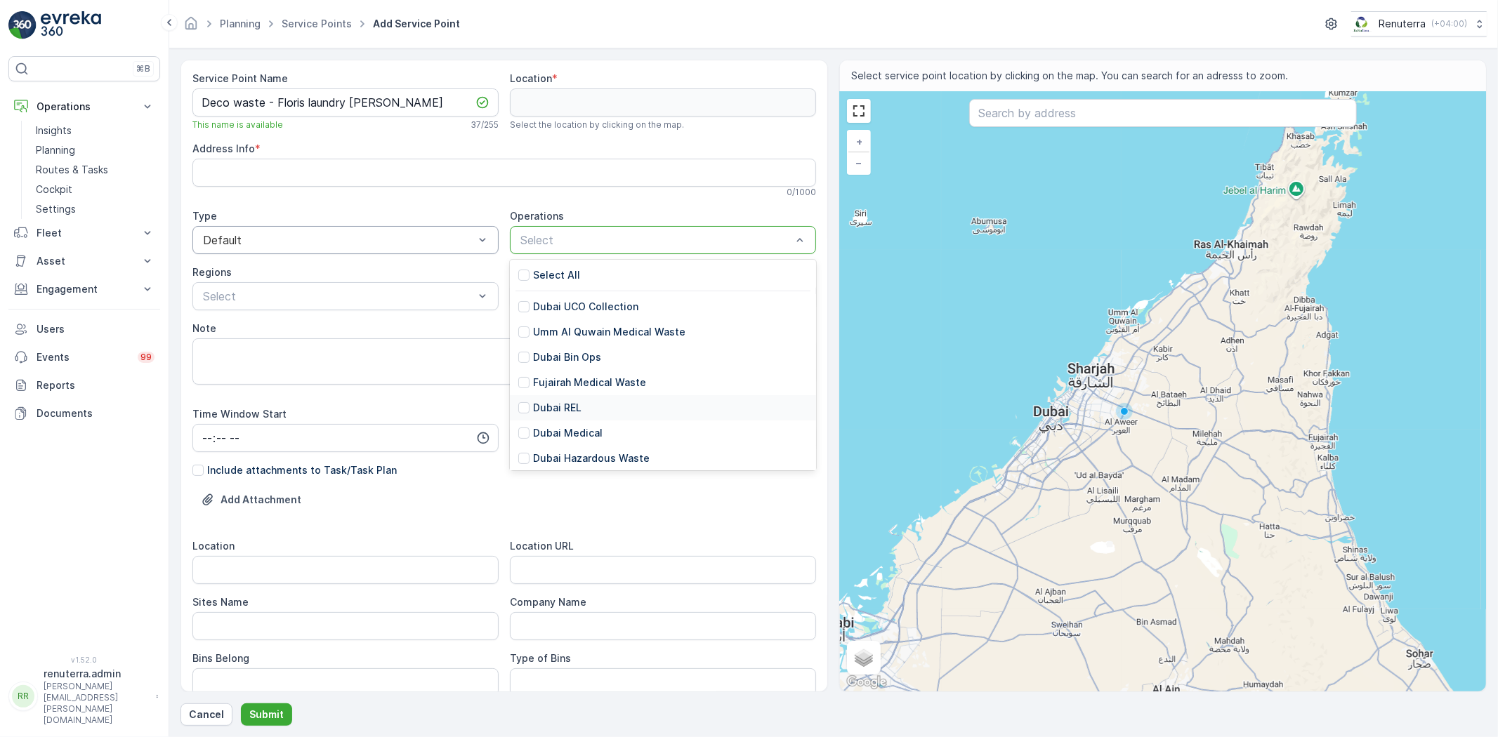
click at [612, 410] on div "Dubai REL" at bounding box center [663, 407] width 306 height 25
click at [376, 183] on Info "Address Info" at bounding box center [504, 173] width 624 height 28
click at [489, 204] on div "Service Point Name Deco waste - Floris laundry Jabel Ali This name is available…" at bounding box center [504, 564] width 624 height 984
click at [304, 453] on div "RELM102" at bounding box center [345, 450] width 289 height 13
click at [128, 501] on div "⌘B Operations Insights Planning Routes & Tasks Cockpit Settings Fleet Live Trac…" at bounding box center [84, 347] width 152 height 583
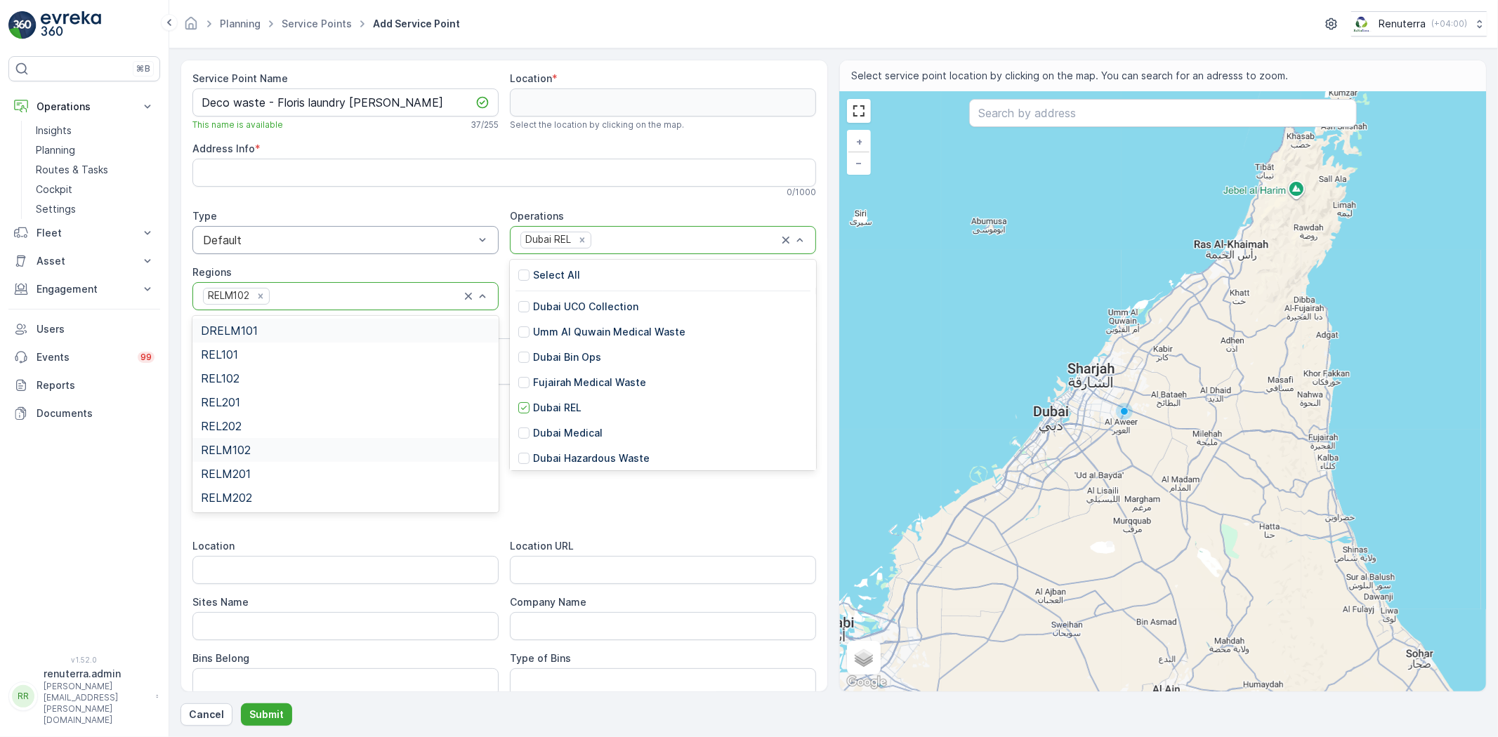
click at [326, 299] on div at bounding box center [366, 296] width 190 height 13
click at [683, 239] on div at bounding box center [686, 240] width 186 height 13
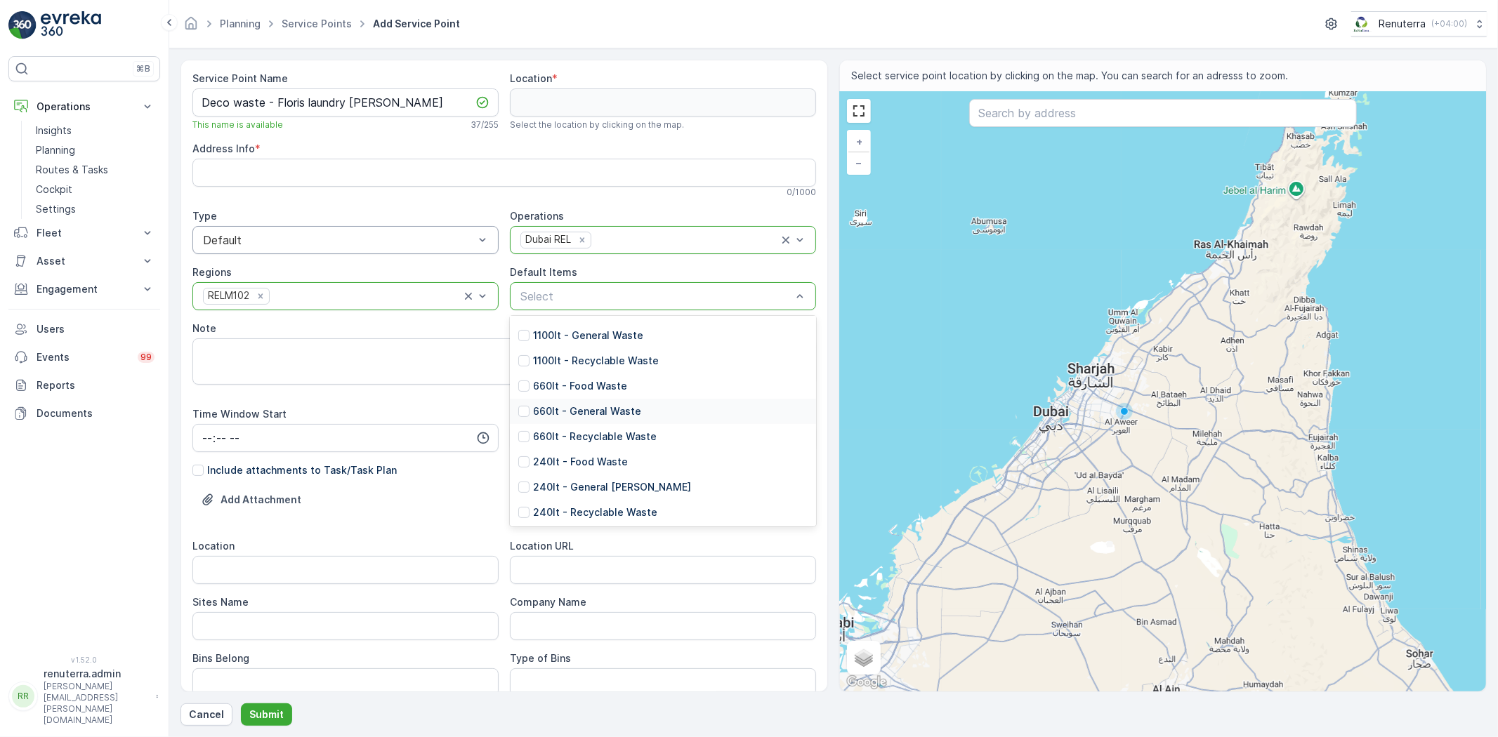
scroll to position [249, 0]
click at [635, 327] on p "1100lt - General Waste" at bounding box center [588, 329] width 110 height 14
click at [651, 295] on div at bounding box center [715, 296] width 128 height 13
click at [702, 298] on div at bounding box center [715, 296] width 128 height 13
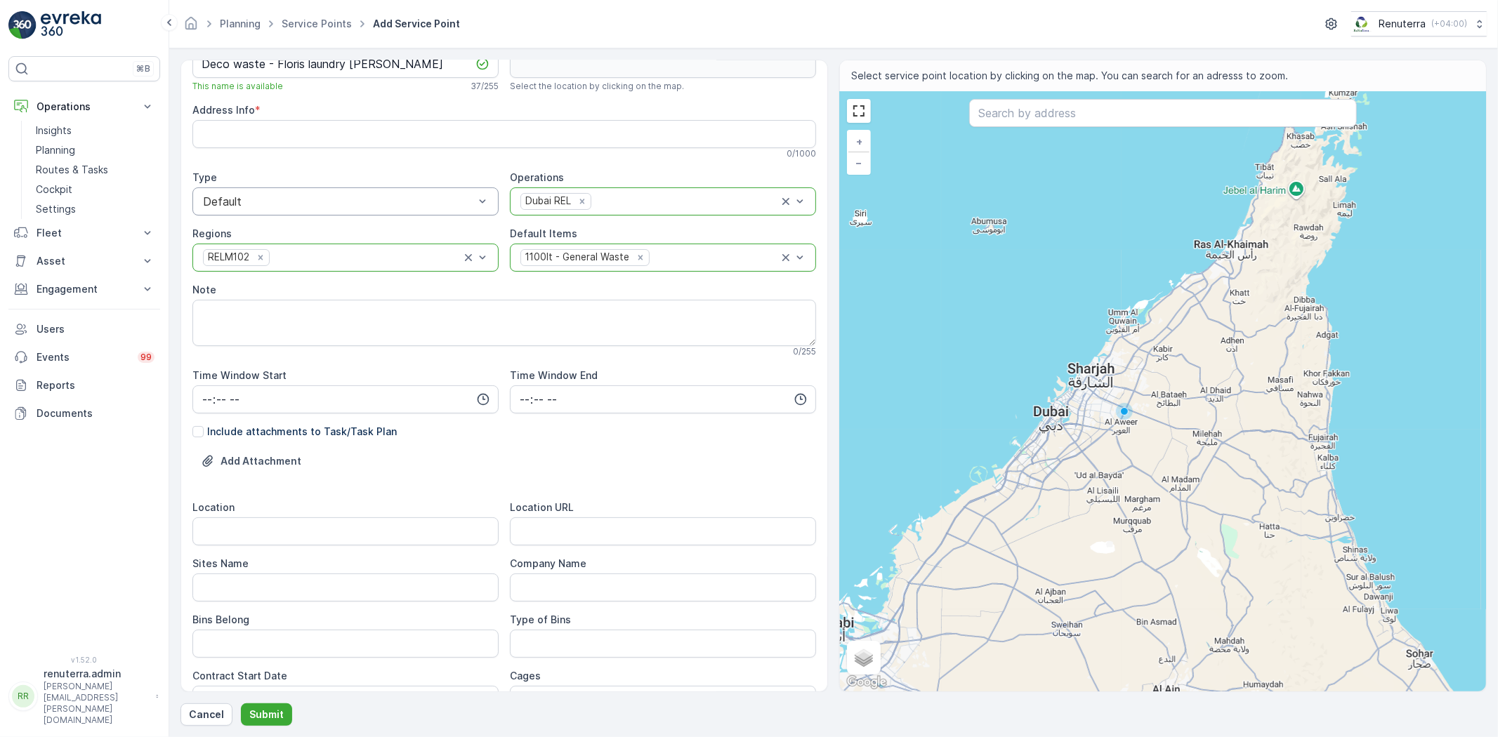
scroll to position [156, 0]
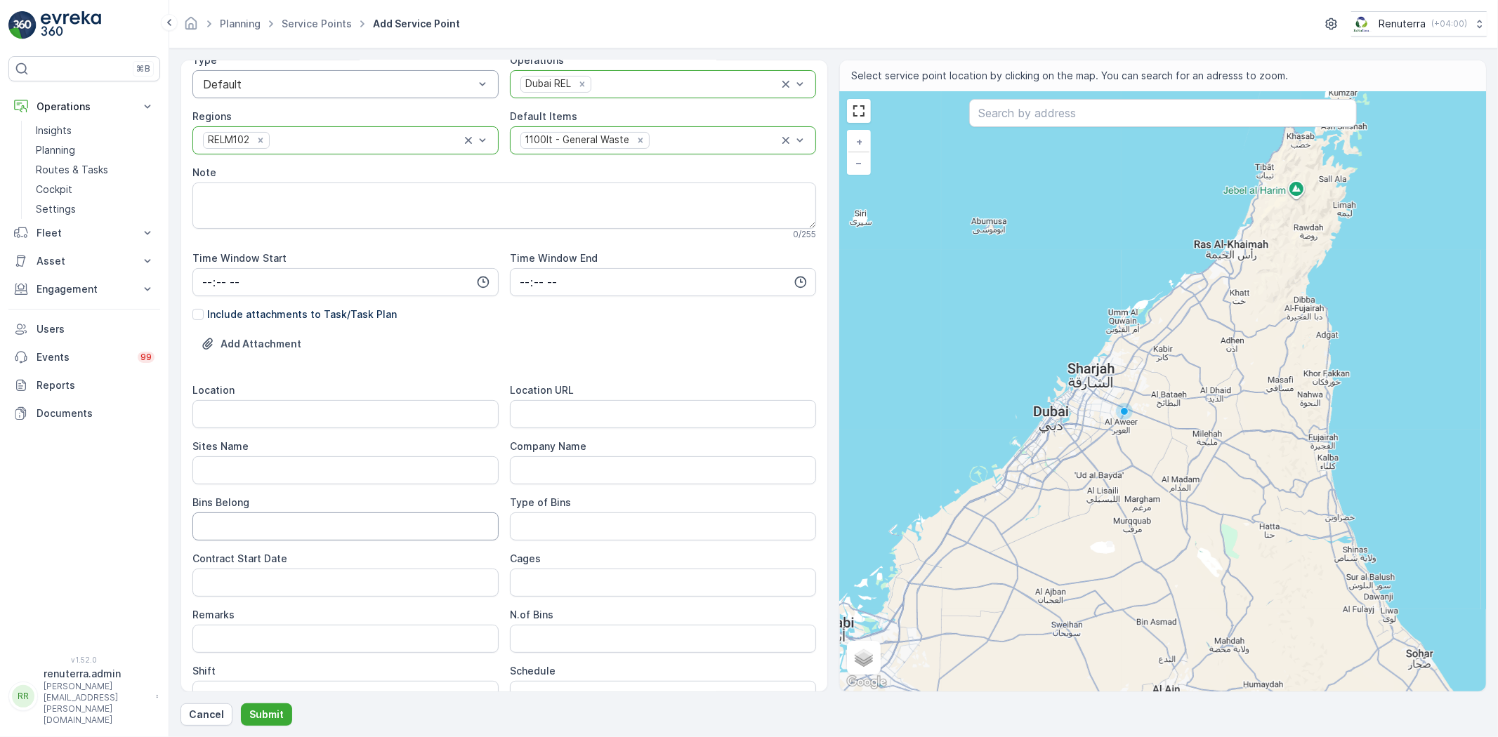
click at [355, 515] on Belong "Bins Belong" at bounding box center [345, 527] width 306 height 28
type Belong "Client"
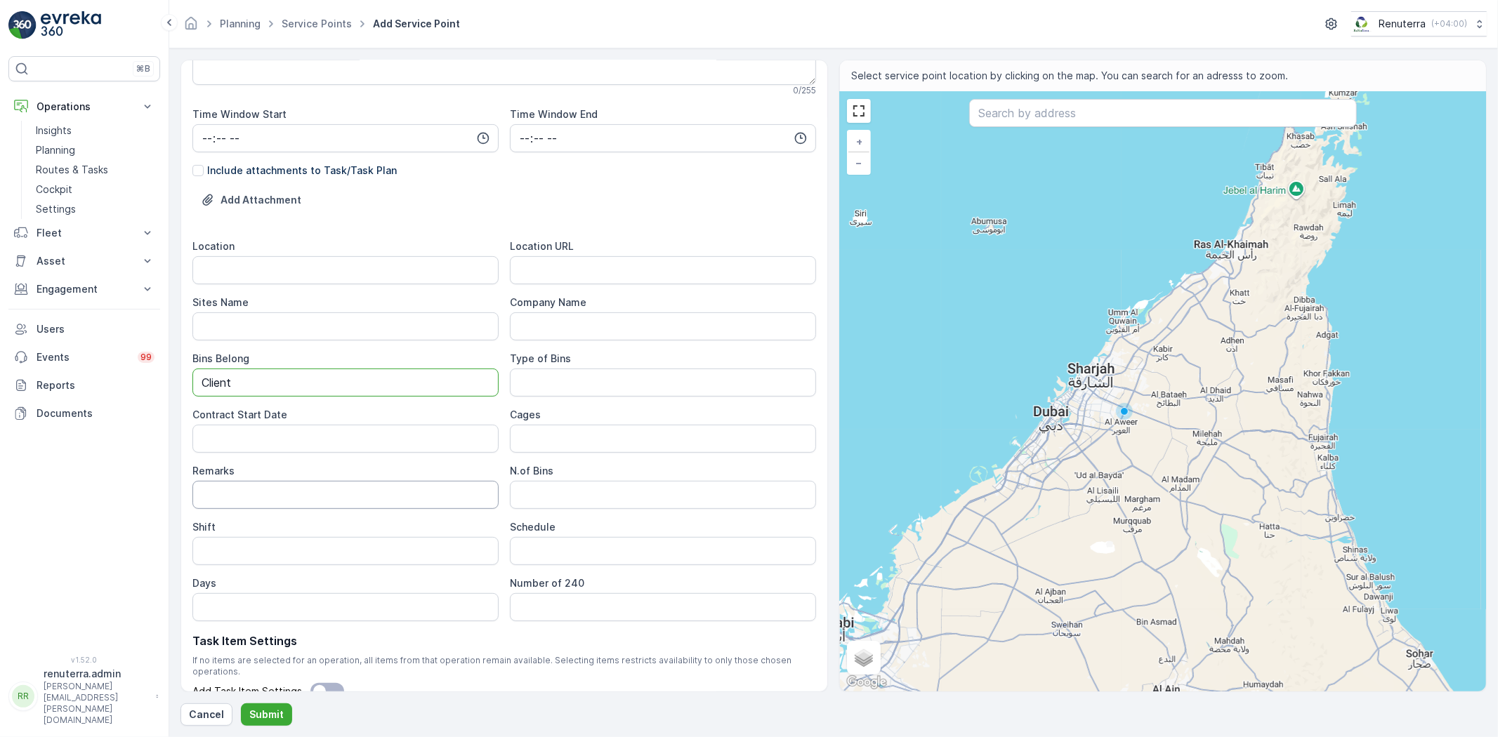
scroll to position [312, 0]
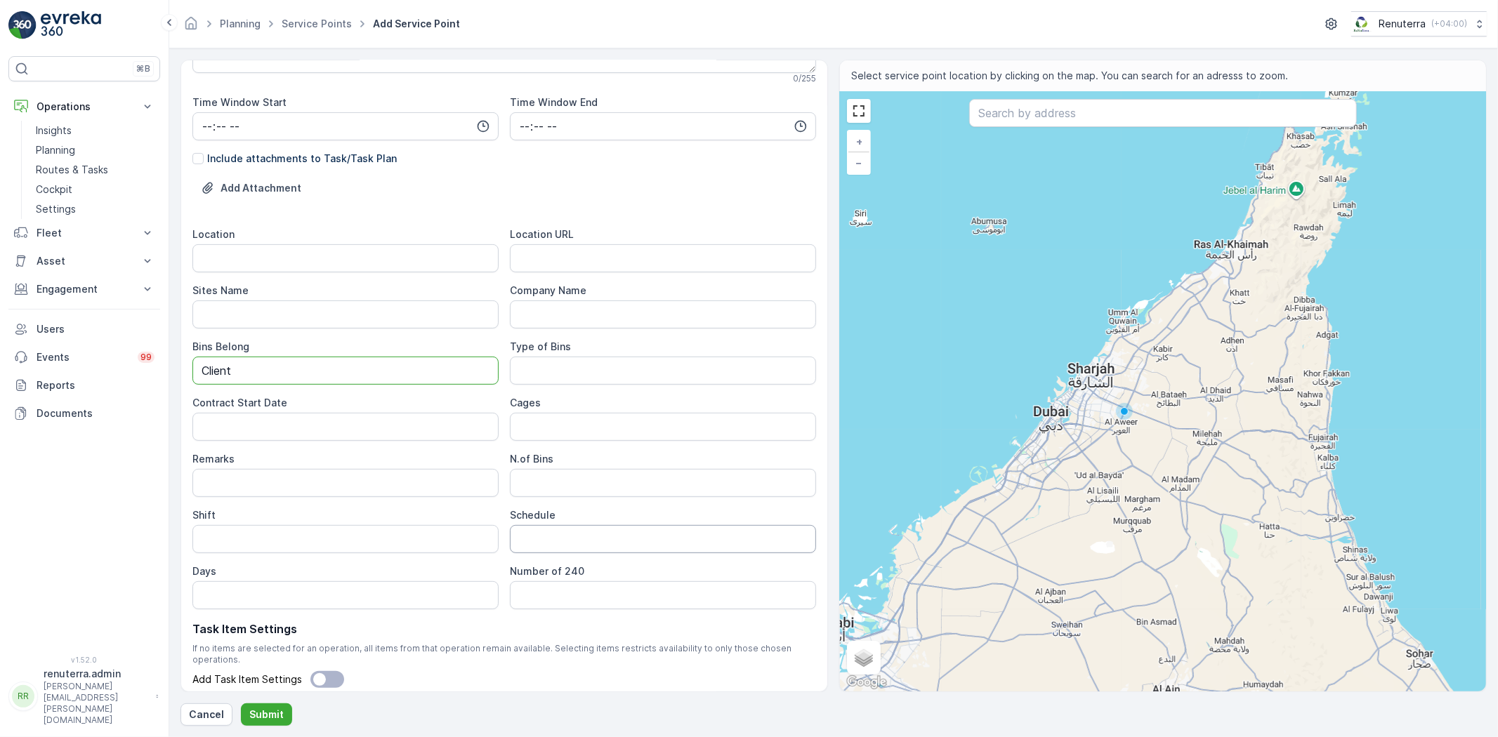
click at [563, 543] on input "Schedule" at bounding box center [663, 539] width 306 height 28
click at [570, 532] on input "Weekly 2 Times" at bounding box center [663, 539] width 306 height 28
click at [241, 704] on button "Submit" at bounding box center [266, 715] width 51 height 22
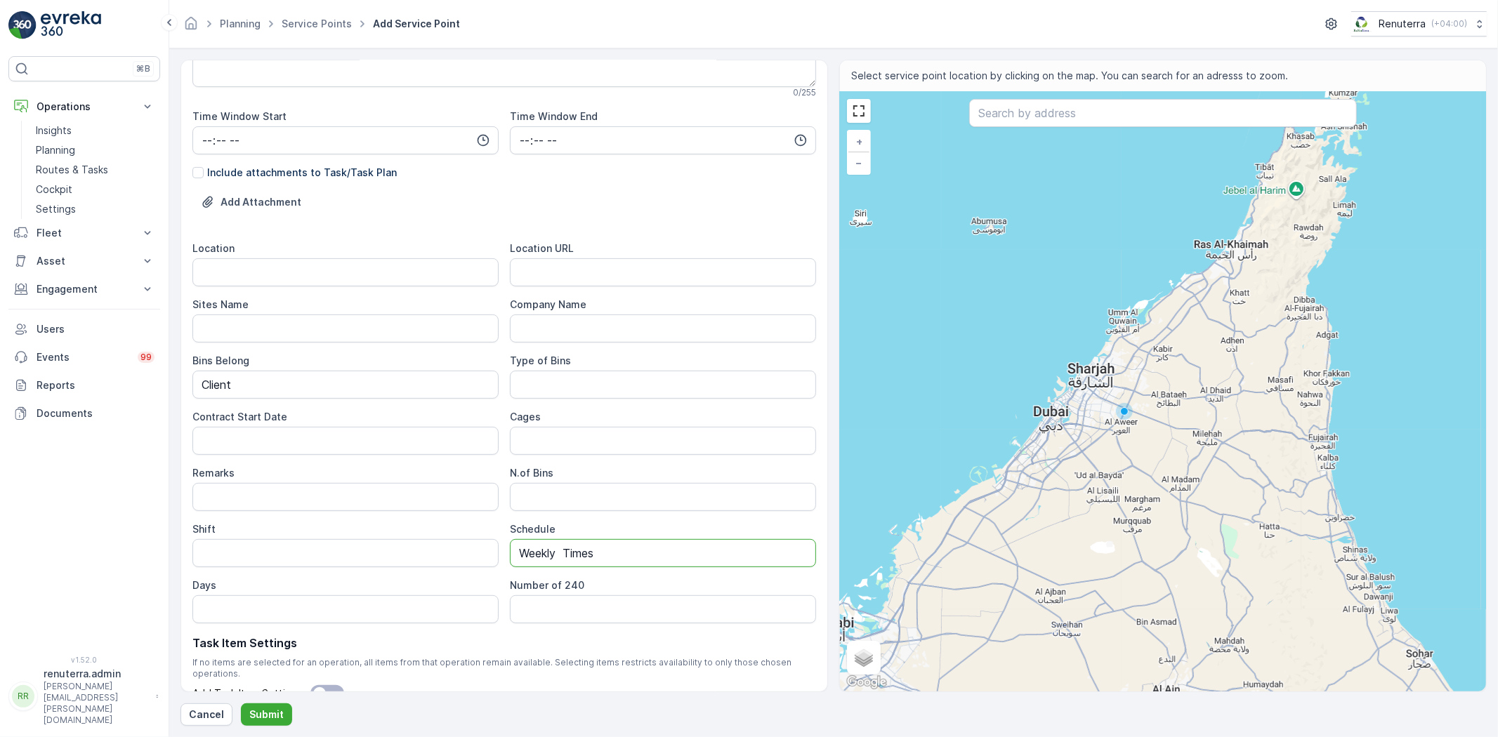
scroll to position [326, 0]
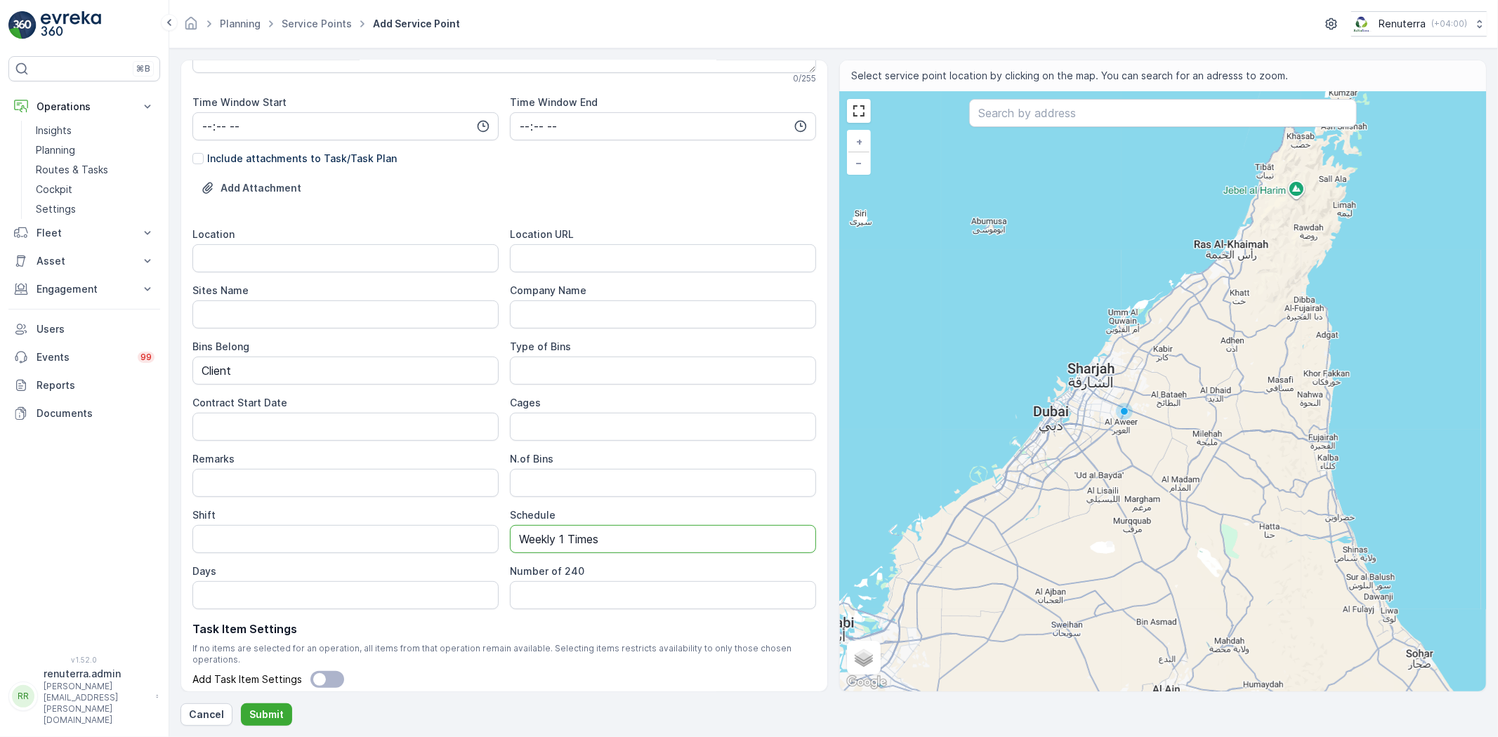
click at [621, 539] on input "Weekly 1 Times" at bounding box center [663, 539] width 306 height 28
type input "Weekly 1 Time"
click at [330, 514] on div "Shift" at bounding box center [345, 515] width 306 height 14
click at [569, 376] on Bins "Type of Bins" at bounding box center [663, 371] width 306 height 28
type Bins "1.1 CBM"
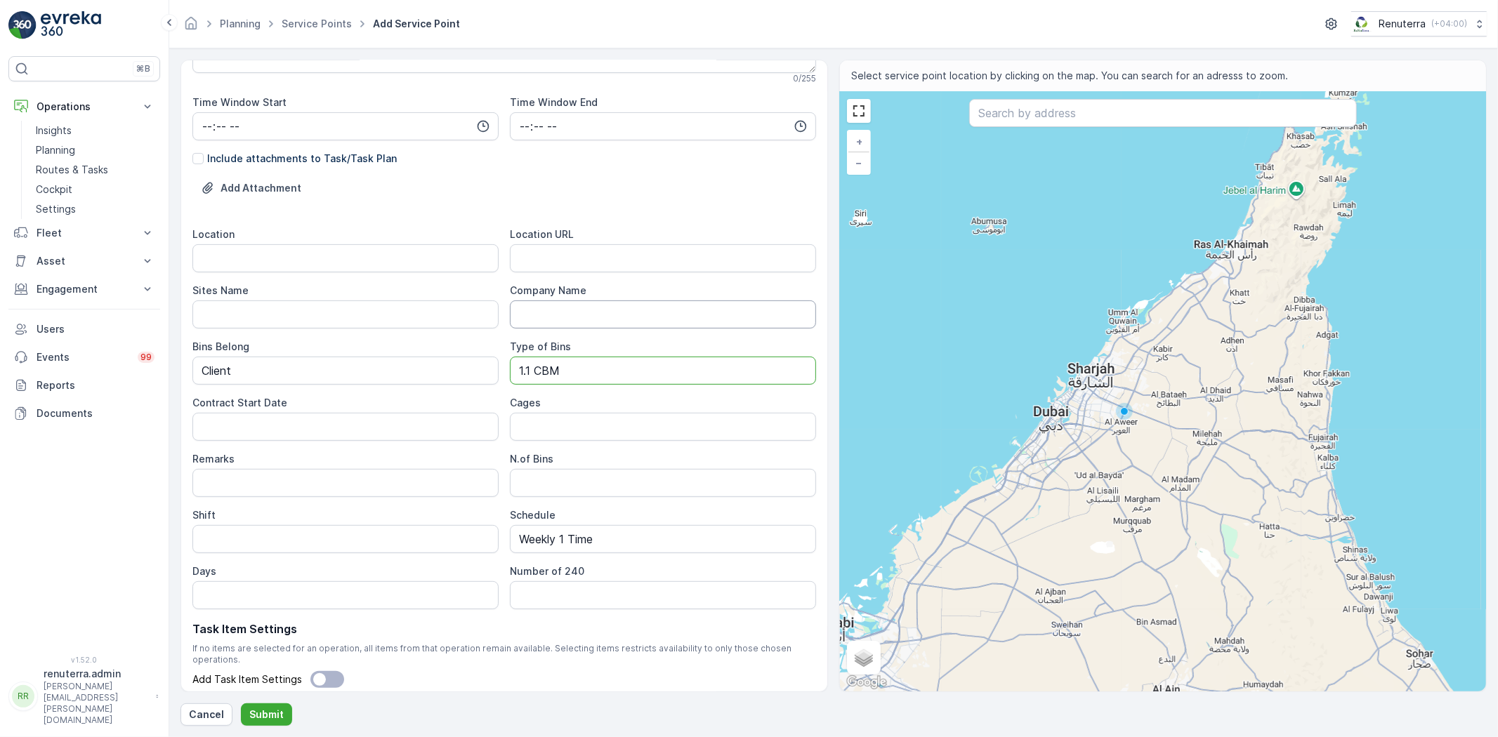
click at [548, 312] on Name "Company Name" at bounding box center [663, 315] width 306 height 28
type Name "Deco waste"
click at [1159, 121] on input "text" at bounding box center [1163, 113] width 388 height 28
paste input "Floris Laundry"
type input "Floris Laundry"
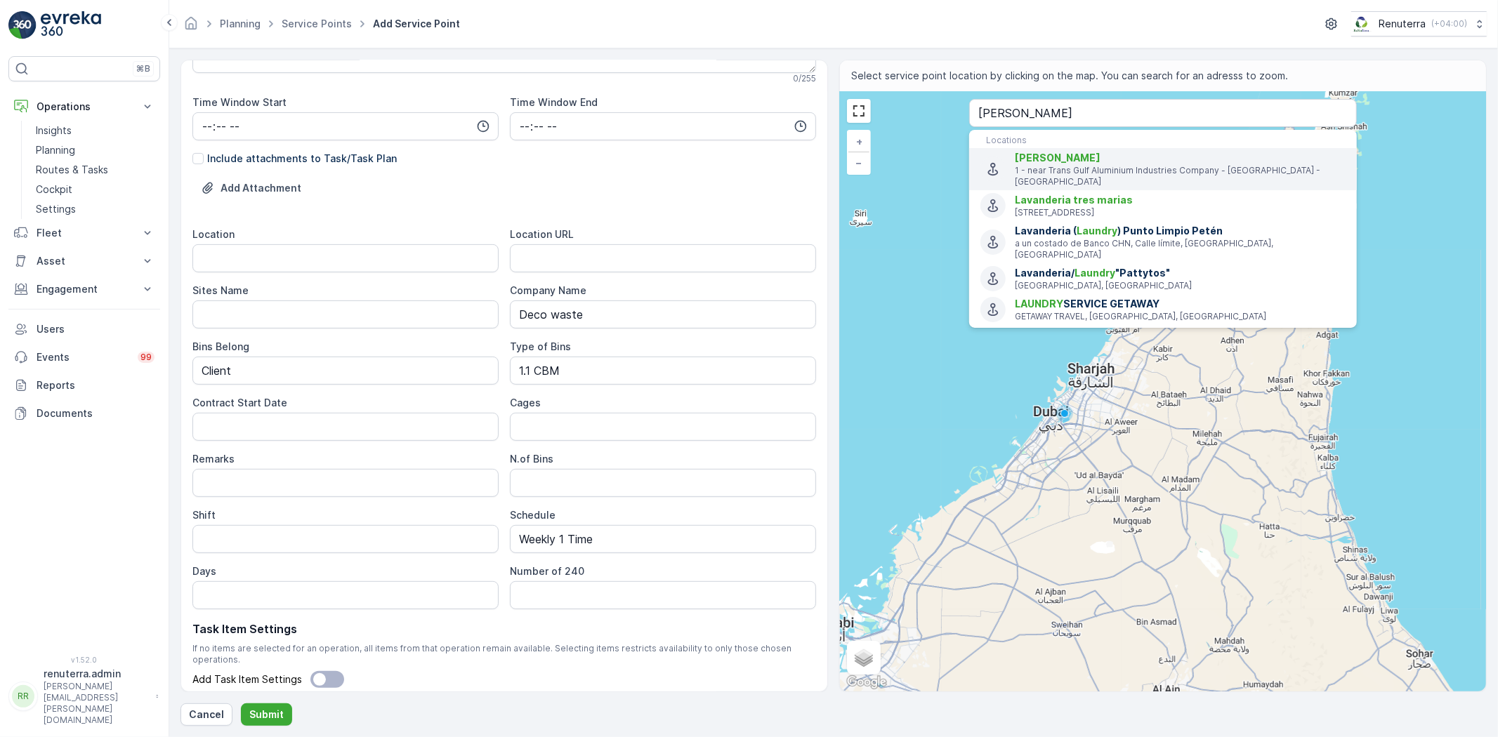
click at [1074, 171] on p "1 - near Trans Gulf Aluminium Industries Company - Dubai - United Arab Emirates" at bounding box center [1180, 176] width 331 height 22
type input "24.9950546,55.1024292"
type Info "Warehouse # 7 - 1 - near Trans Gulf Aluminium Industries Company - Jebel Ali In…"
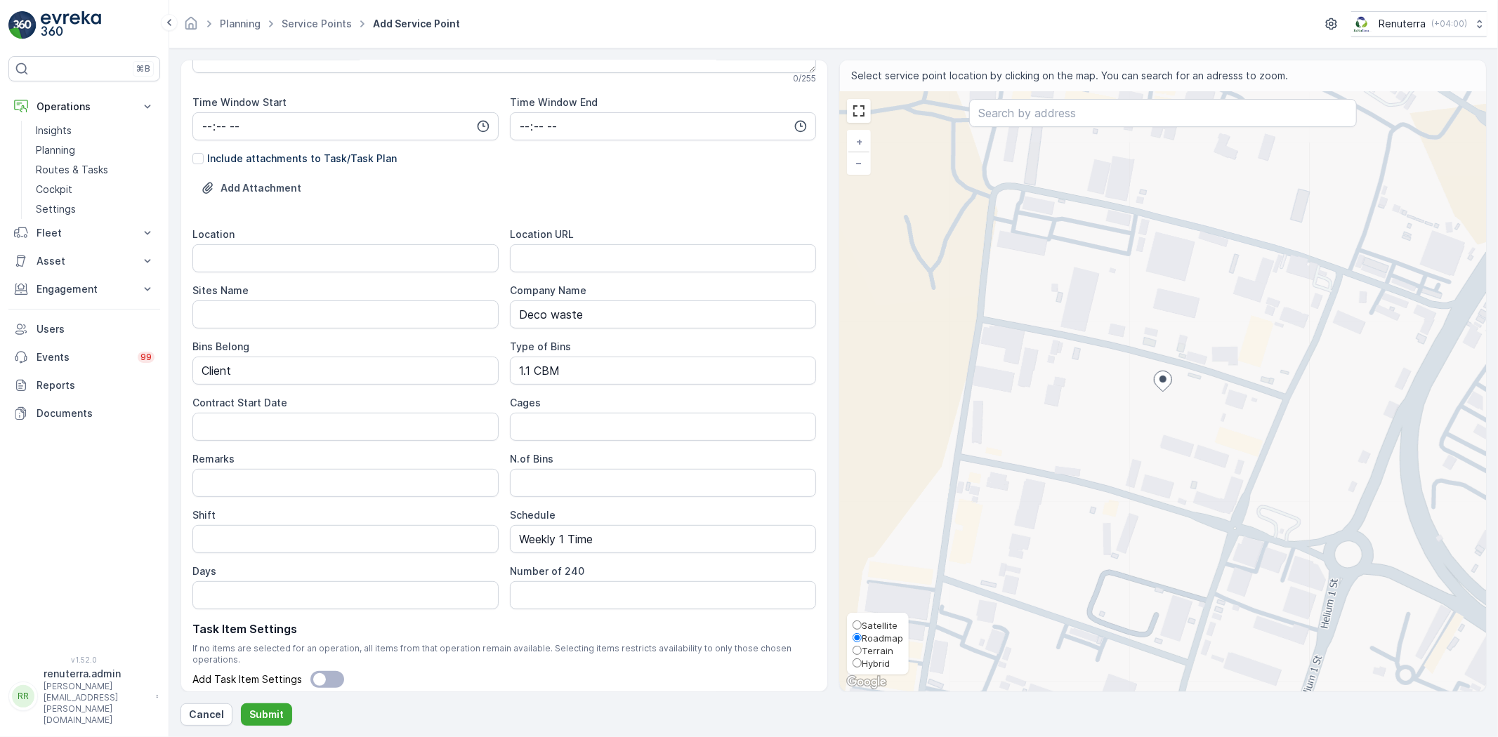
click at [868, 623] on span "Satellite" at bounding box center [880, 625] width 36 height 11
click at [862, 623] on input "Satellite" at bounding box center [856, 625] width 9 height 9
radio input "true"
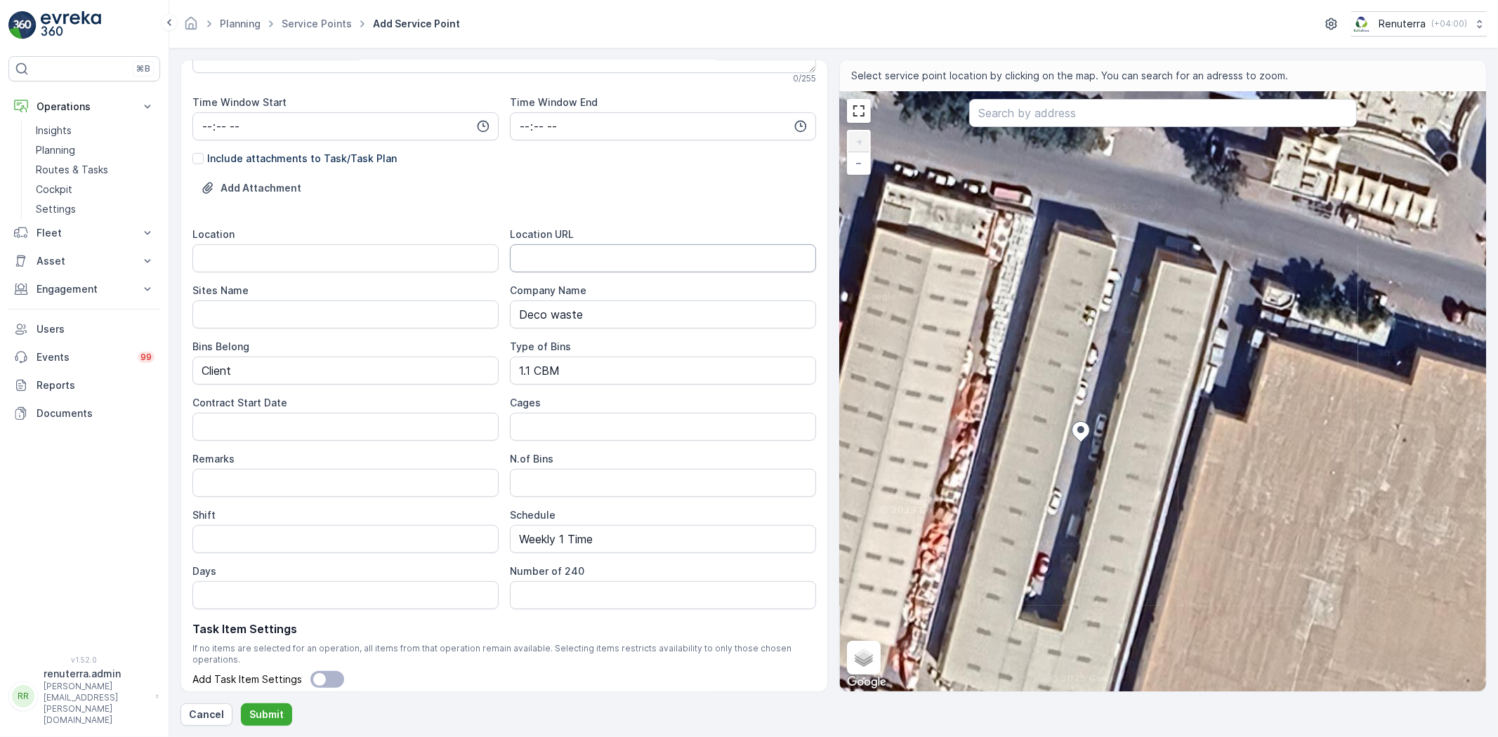
click at [569, 253] on URL "Location URL" at bounding box center [663, 258] width 306 height 28
paste URL "https://maps.app.goo.gl/2wwUPCtXjCKerGPQ7"
type URL "https://maps.app.goo.gl/2wwUPCtXjCKerGPQ7"
click at [218, 247] on input "Location" at bounding box center [345, 258] width 306 height 28
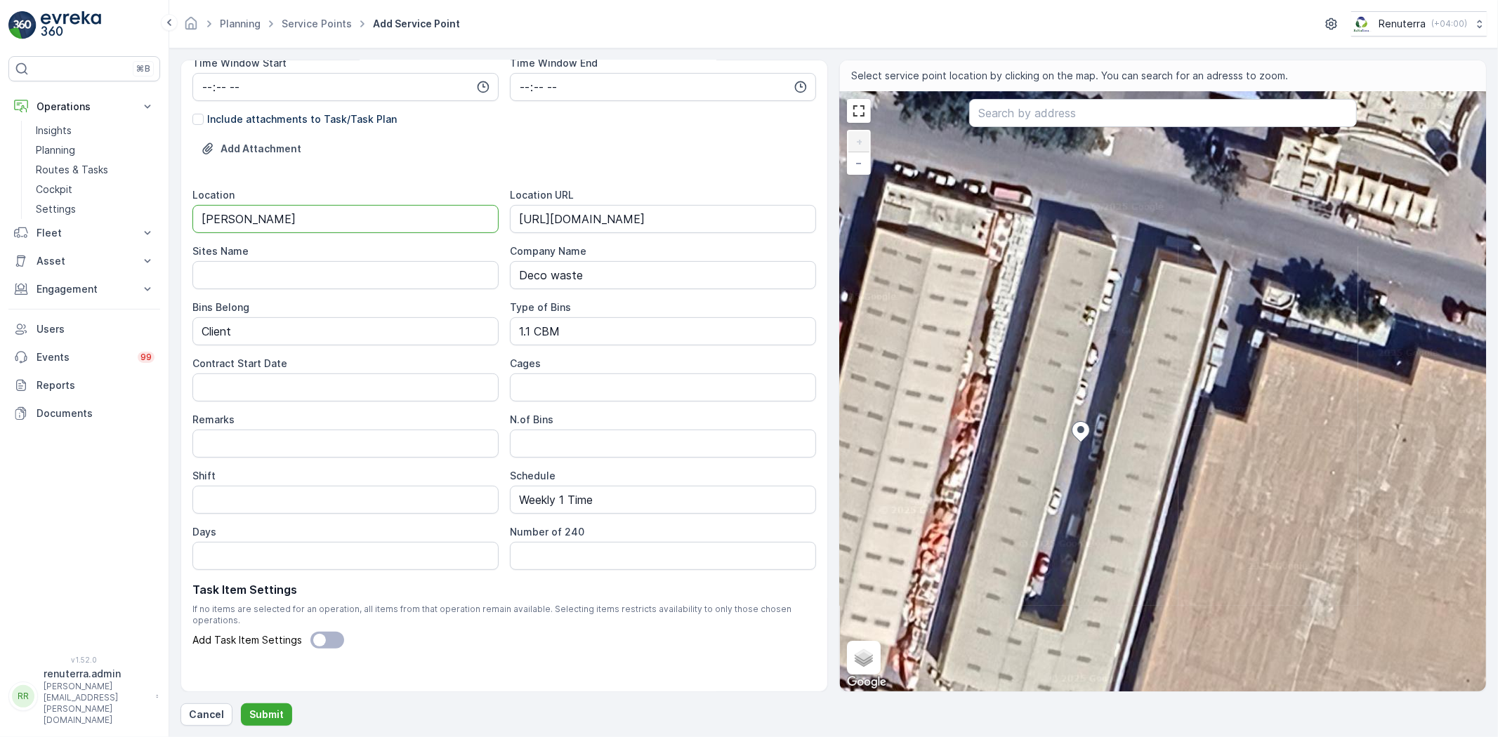
scroll to position [355, 0]
drag, startPoint x: 315, startPoint y: 222, endPoint x: 202, endPoint y: 243, distance: 115.0
click at [202, 243] on div "Location Jabel Ali Location URL https://maps.app.goo.gl/2wwUPCtXjCKerGPQ7 Sites…" at bounding box center [504, 378] width 624 height 382
paste input "Warehouse # 7 - 1 - near Trans Gulf Aluminium Industries Company - Jebel Ali In…"
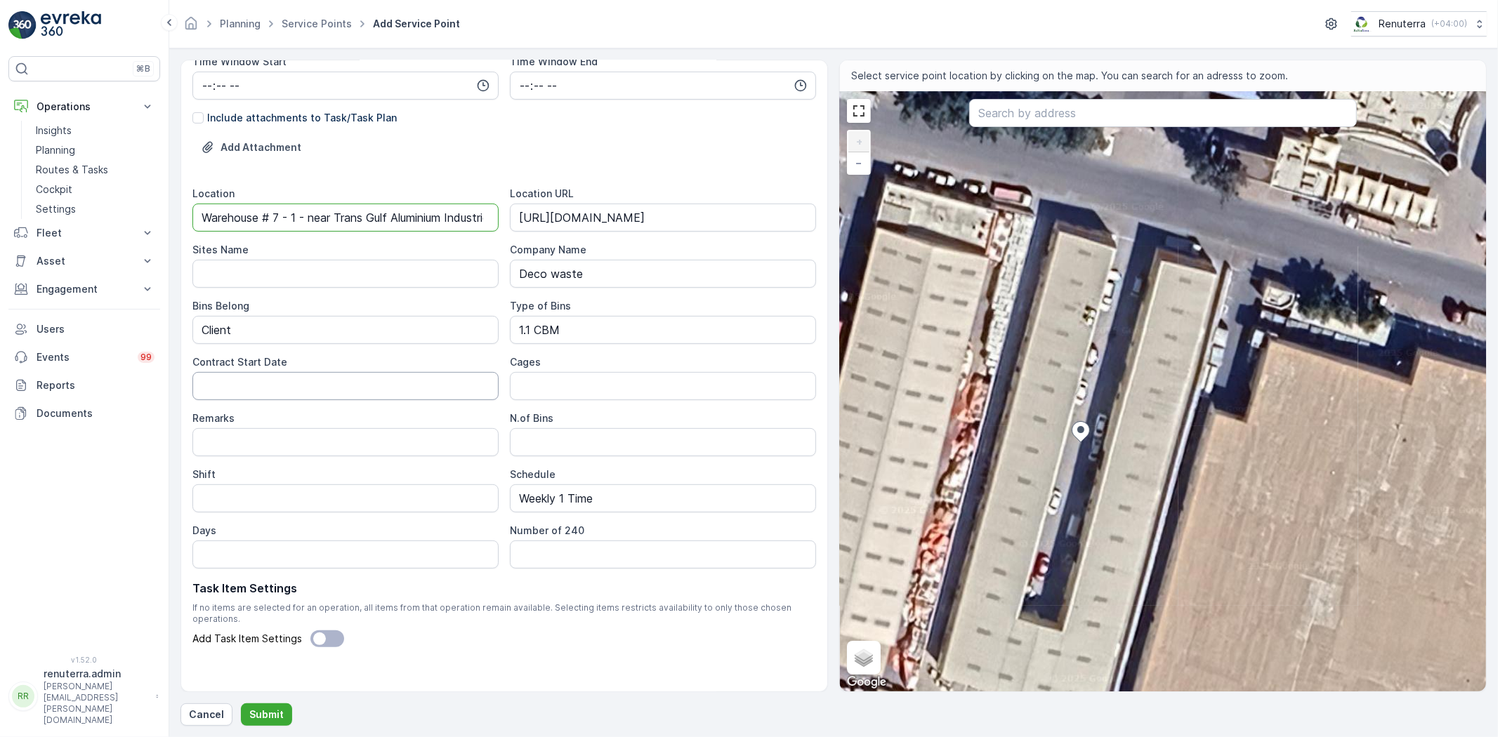
type input "Warehouse # 7 - 1 - near Trans Gulf Aluminium Industries Company - Jebel Ali In…"
click at [341, 388] on Date "Contract Start Date" at bounding box center [345, 386] width 306 height 28
type Date "8/10/25"
click at [241, 704] on button "Submit" at bounding box center [266, 715] width 51 height 22
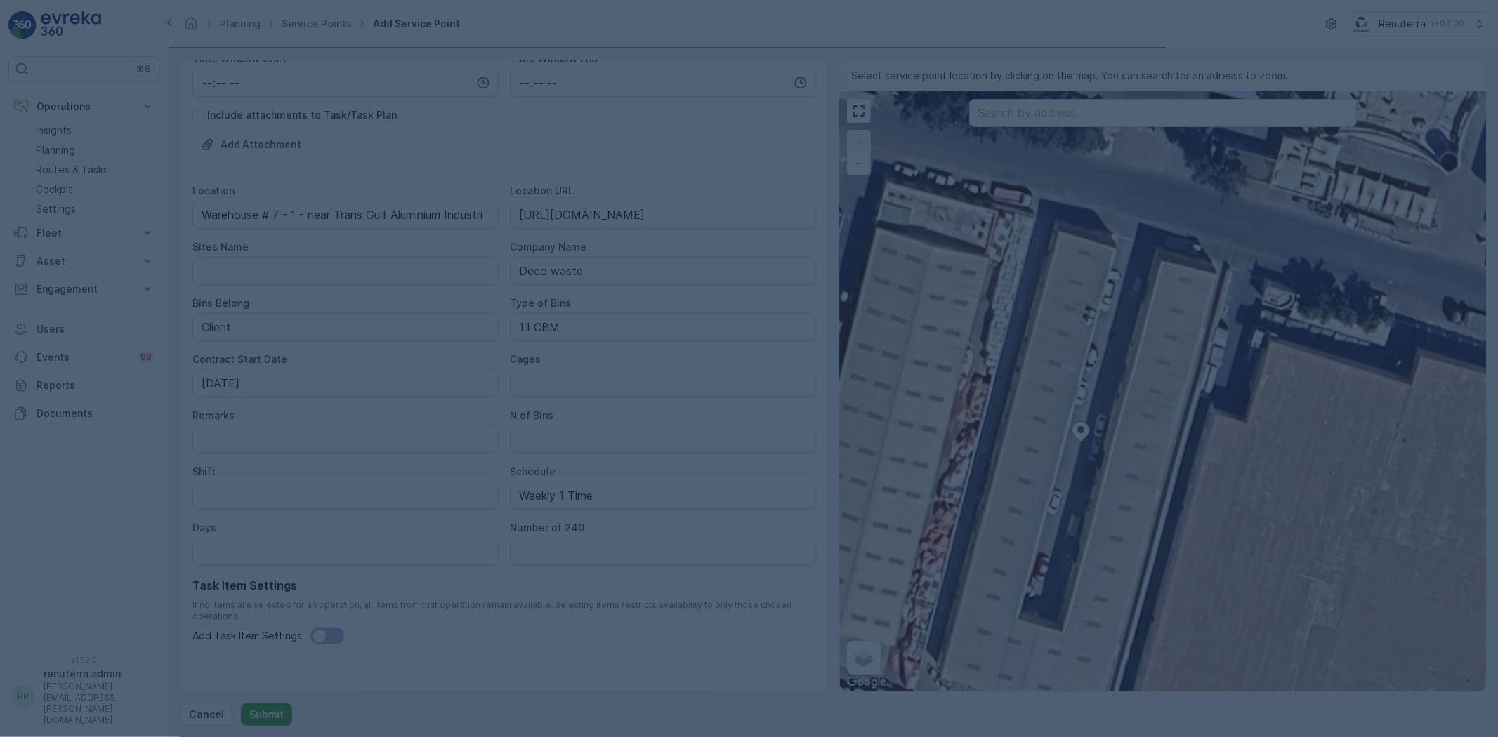
scroll to position [352, 0]
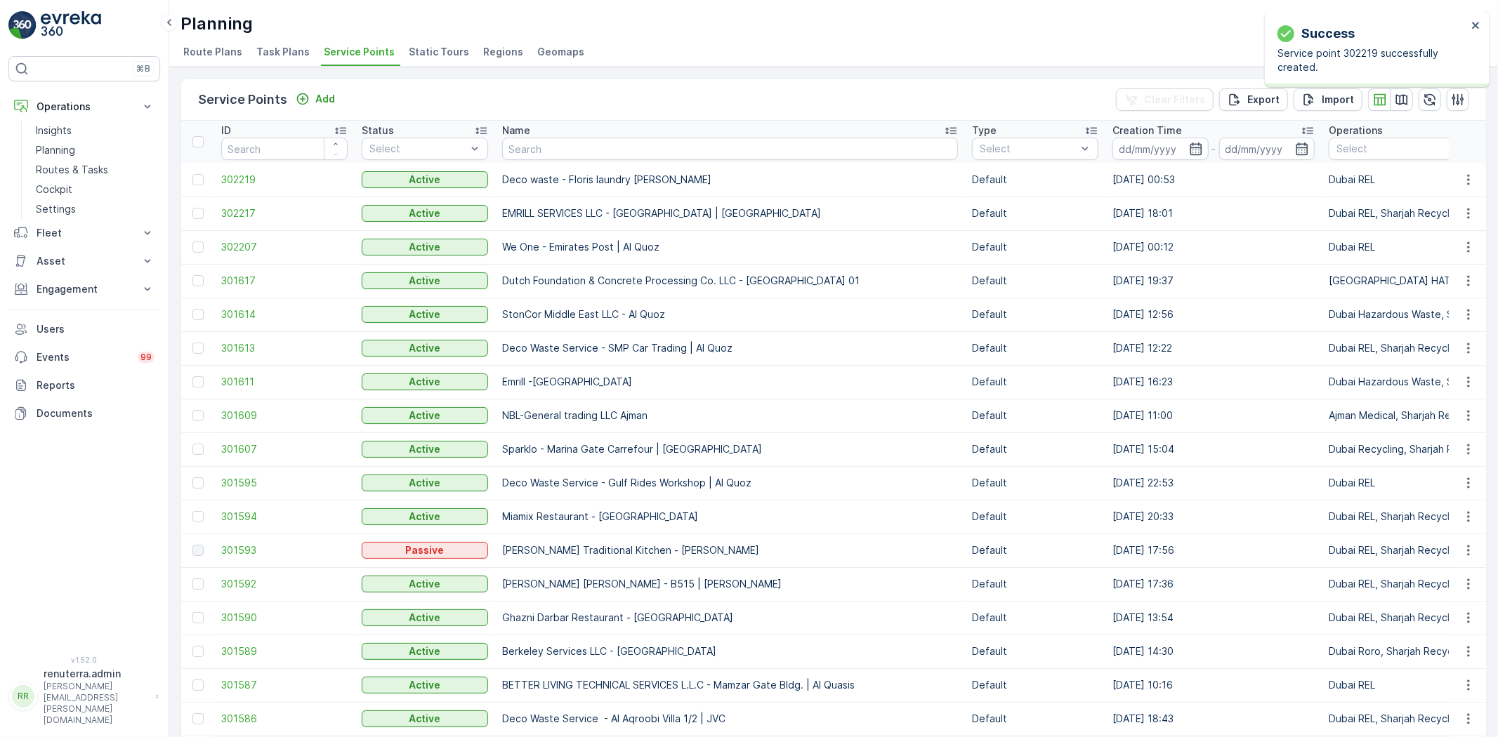
click at [253, 187] on td "302219" at bounding box center [284, 180] width 140 height 34
click at [241, 184] on span "302219" at bounding box center [284, 180] width 126 height 14
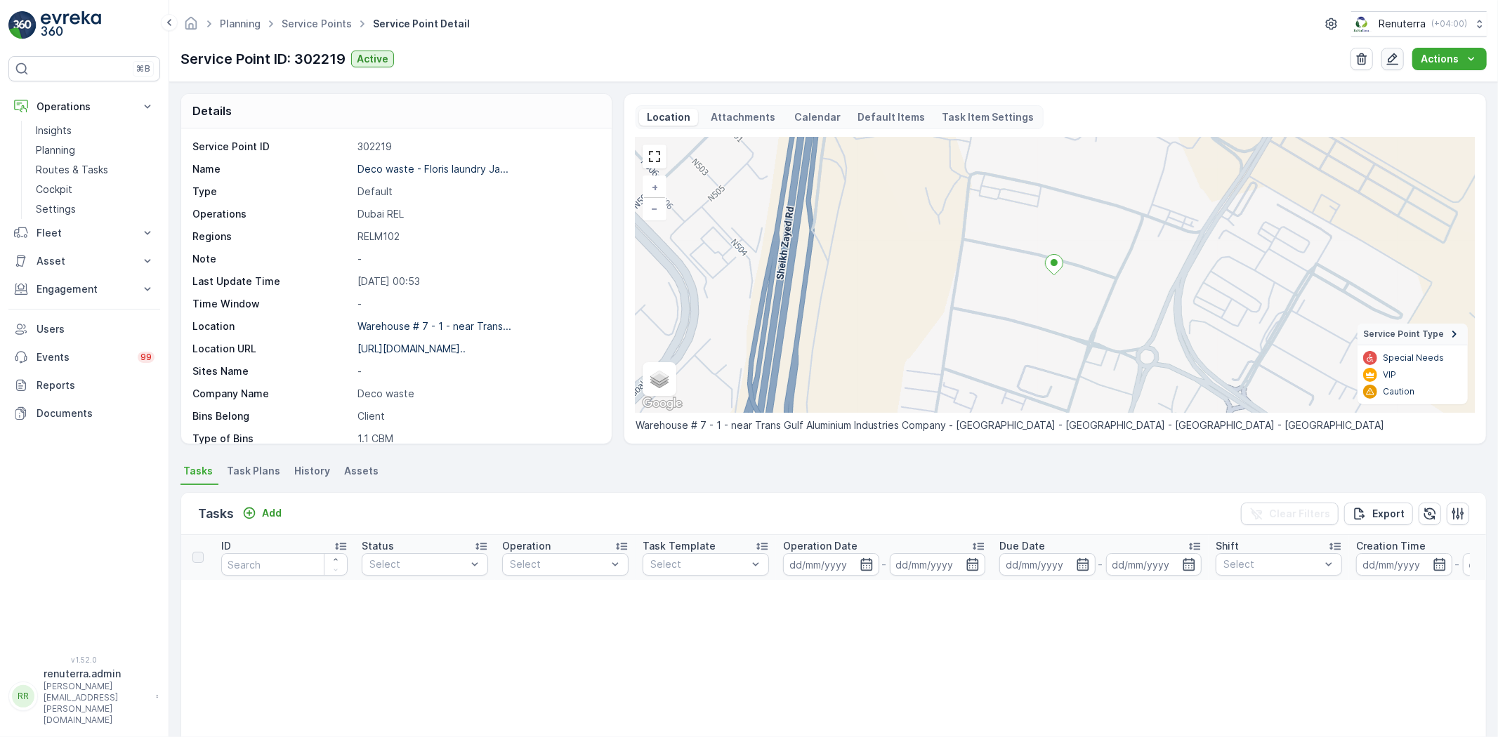
click at [1399, 54] on icon "button" at bounding box center [1392, 59] width 14 height 14
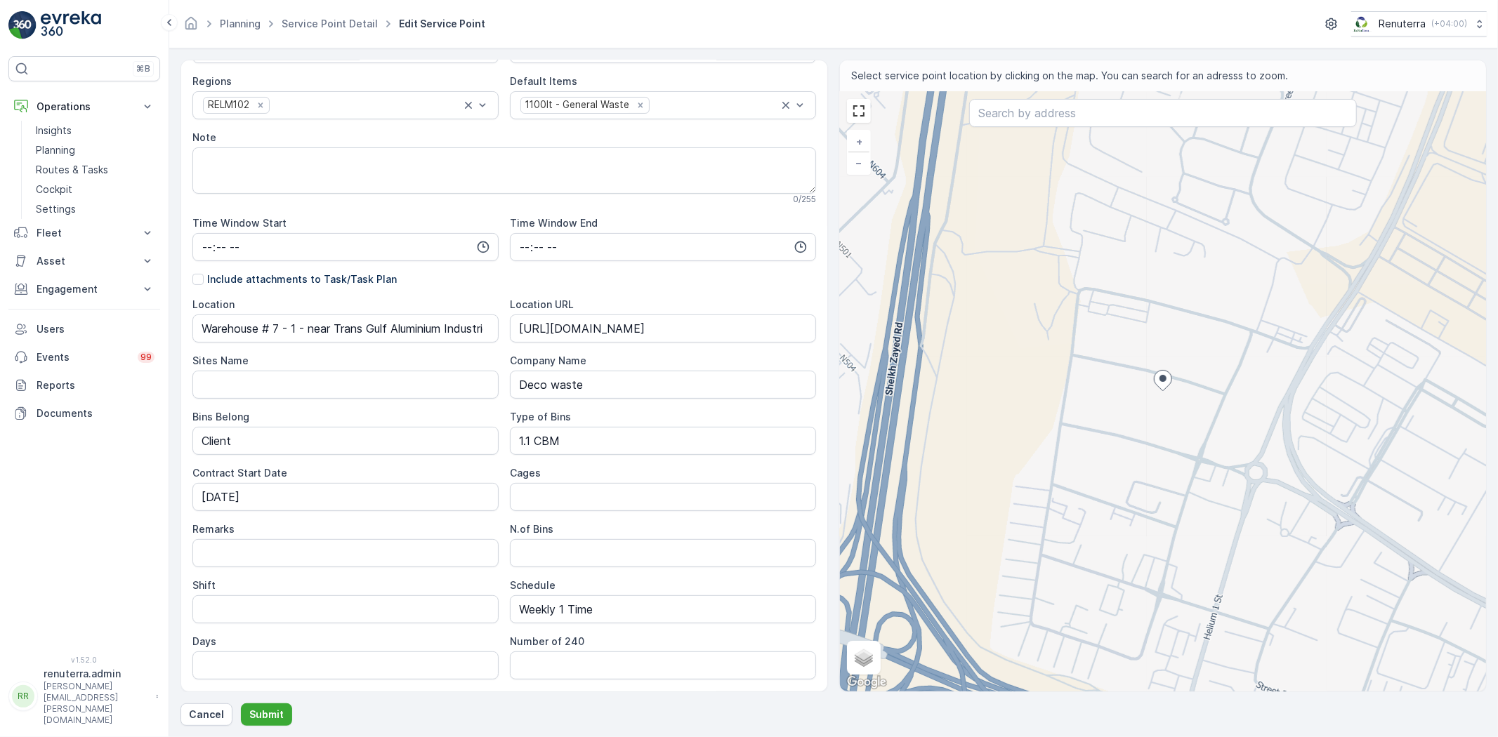
scroll to position [303, 0]
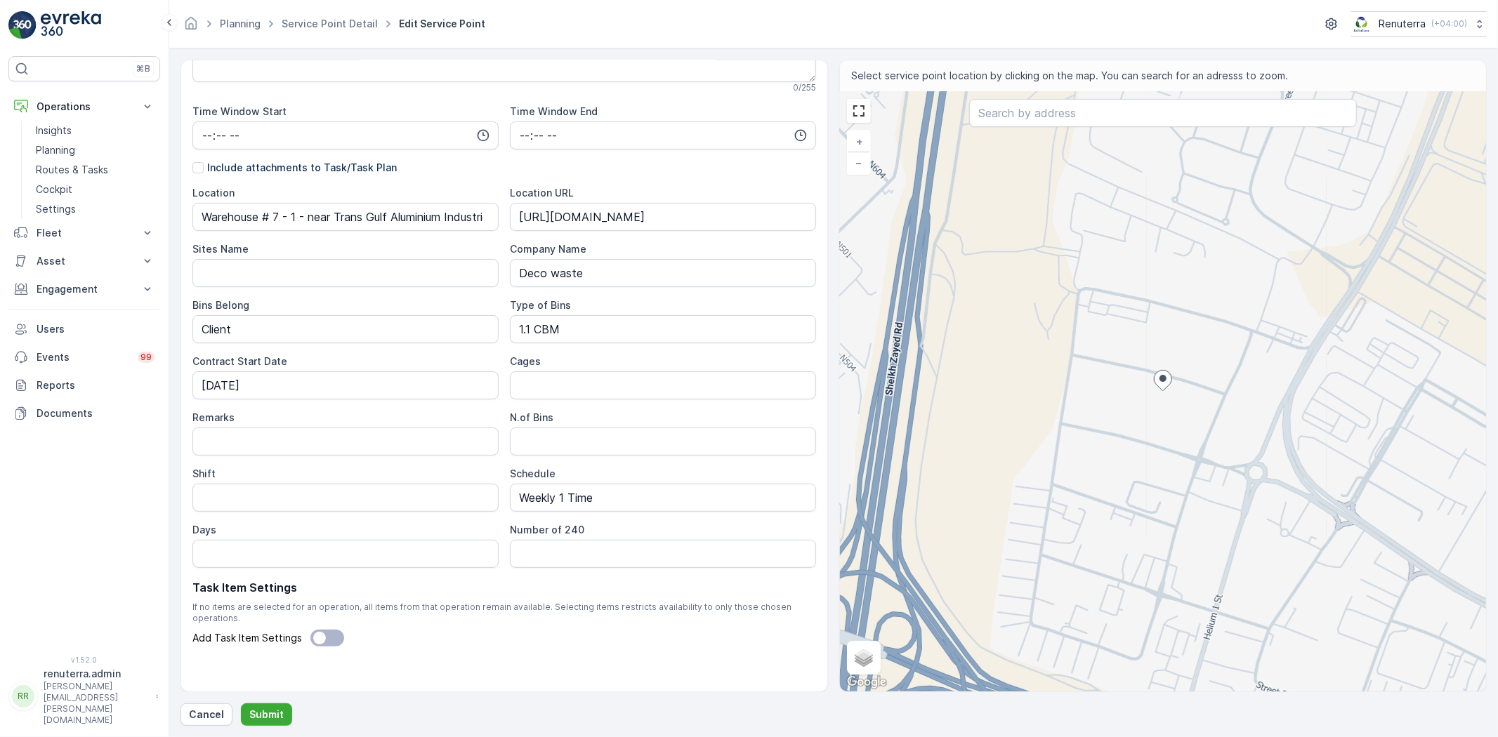
click at [604, 452] on div "Location Warehouse # 7 - 1 - near Trans Gulf Aluminium Industries Company - Jeb…" at bounding box center [504, 377] width 624 height 382
click at [604, 452] on Bins "N.of Bins" at bounding box center [663, 442] width 306 height 28
type Bins "1"
click at [304, 495] on input "Shift" at bounding box center [345, 498] width 306 height 28
type input "Day"
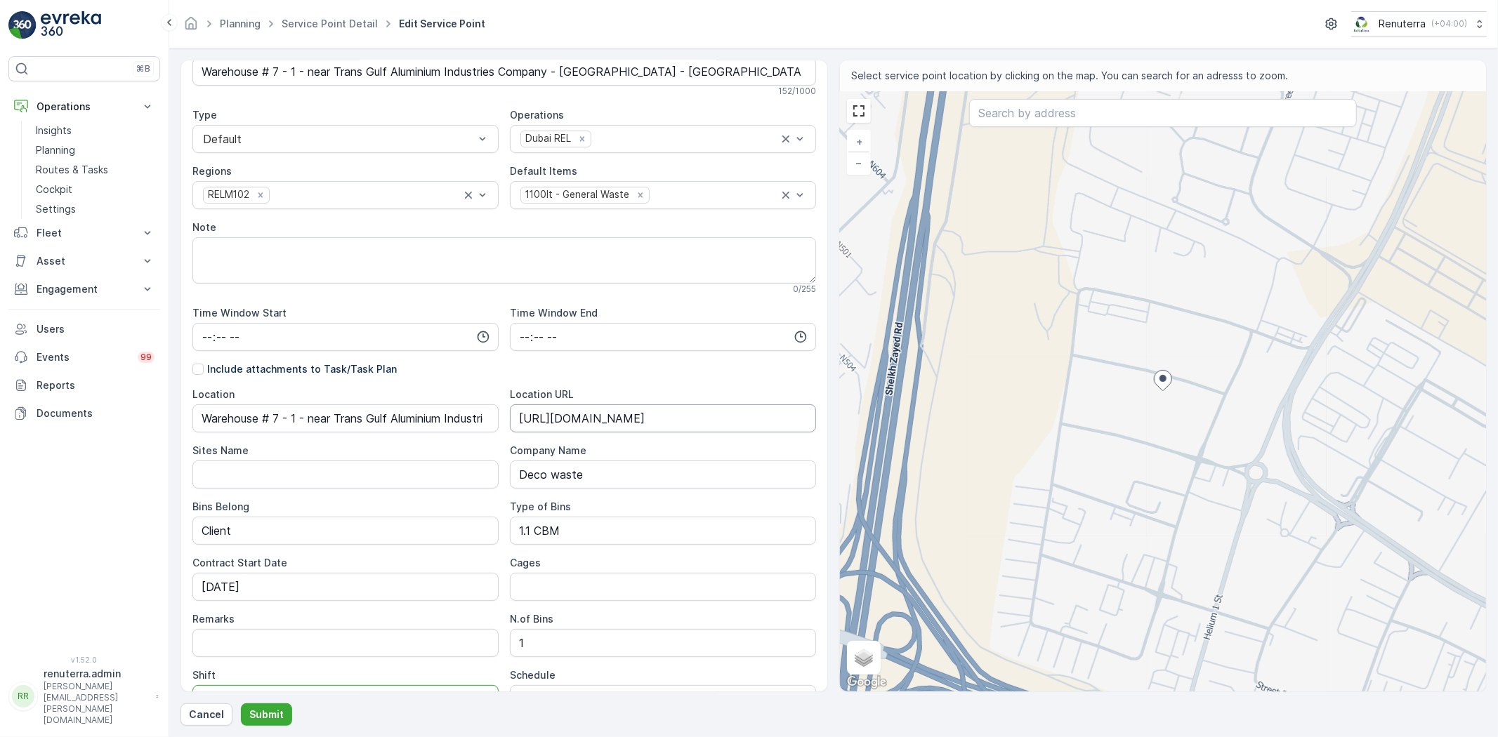
scroll to position [0, 0]
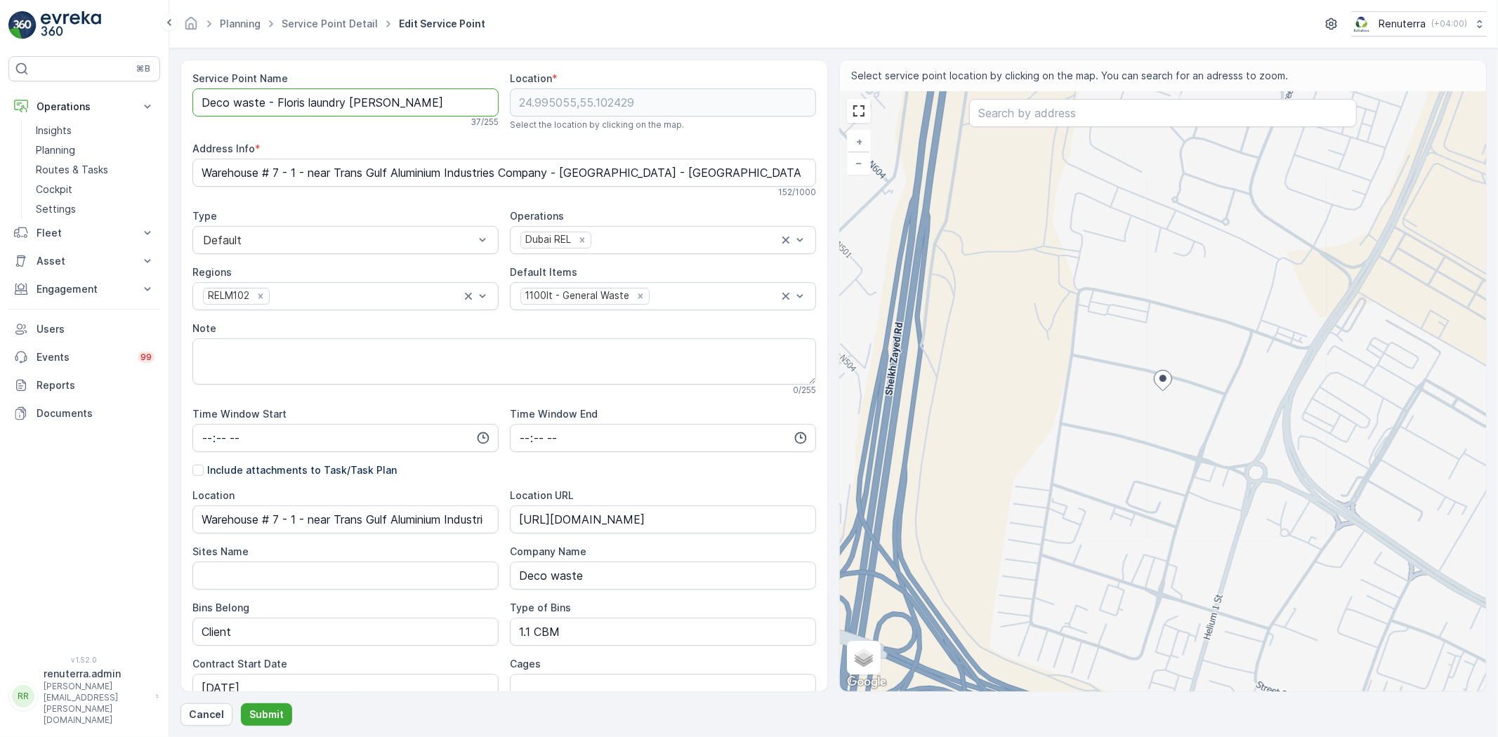
drag, startPoint x: 201, startPoint y: 106, endPoint x: 402, endPoint y: 103, distance: 200.8
click at [482, 113] on Name "Deco waste - Floris laundry Jabel Ali" at bounding box center [345, 102] width 306 height 28
click at [274, 706] on button "Submit" at bounding box center [266, 715] width 51 height 22
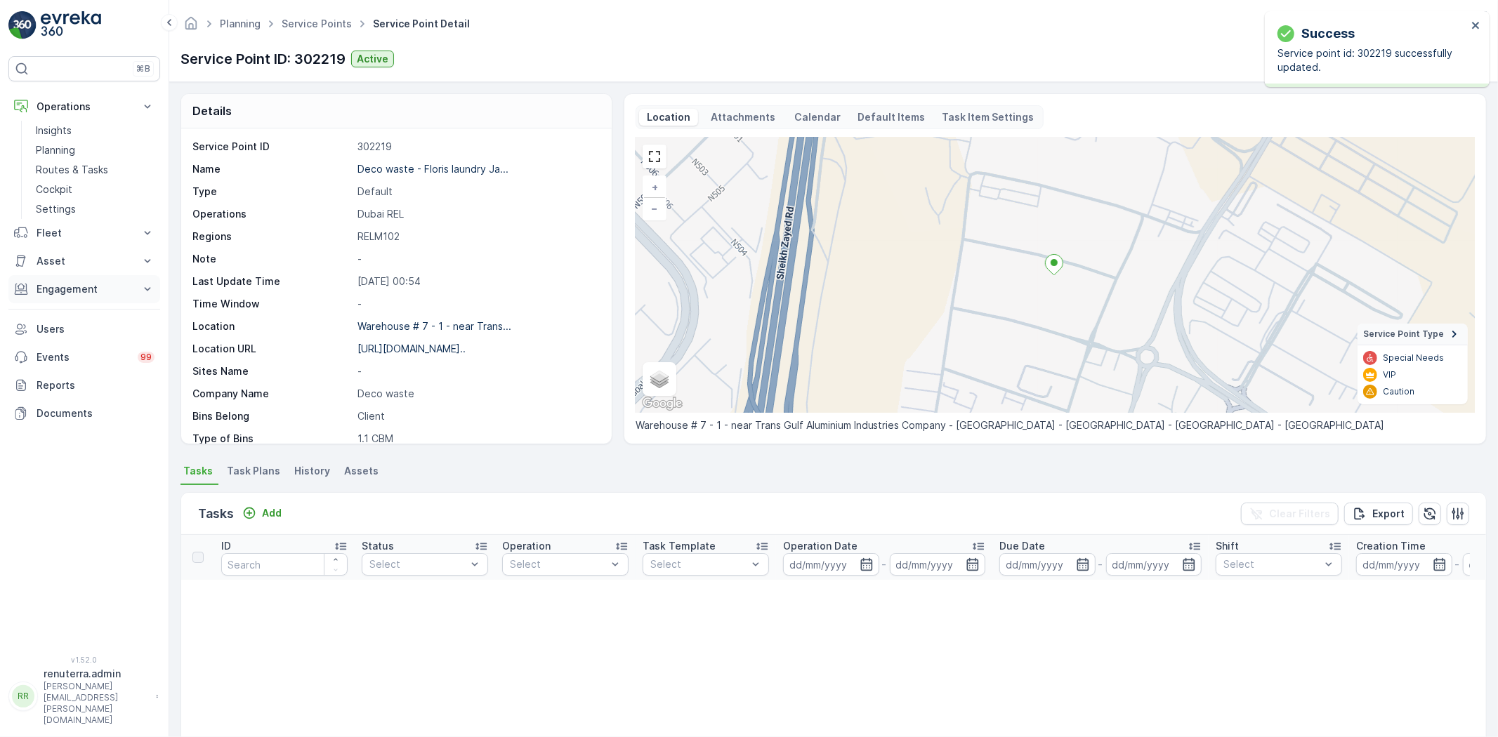
click at [101, 277] on button "Engagement" at bounding box center [84, 289] width 152 height 28
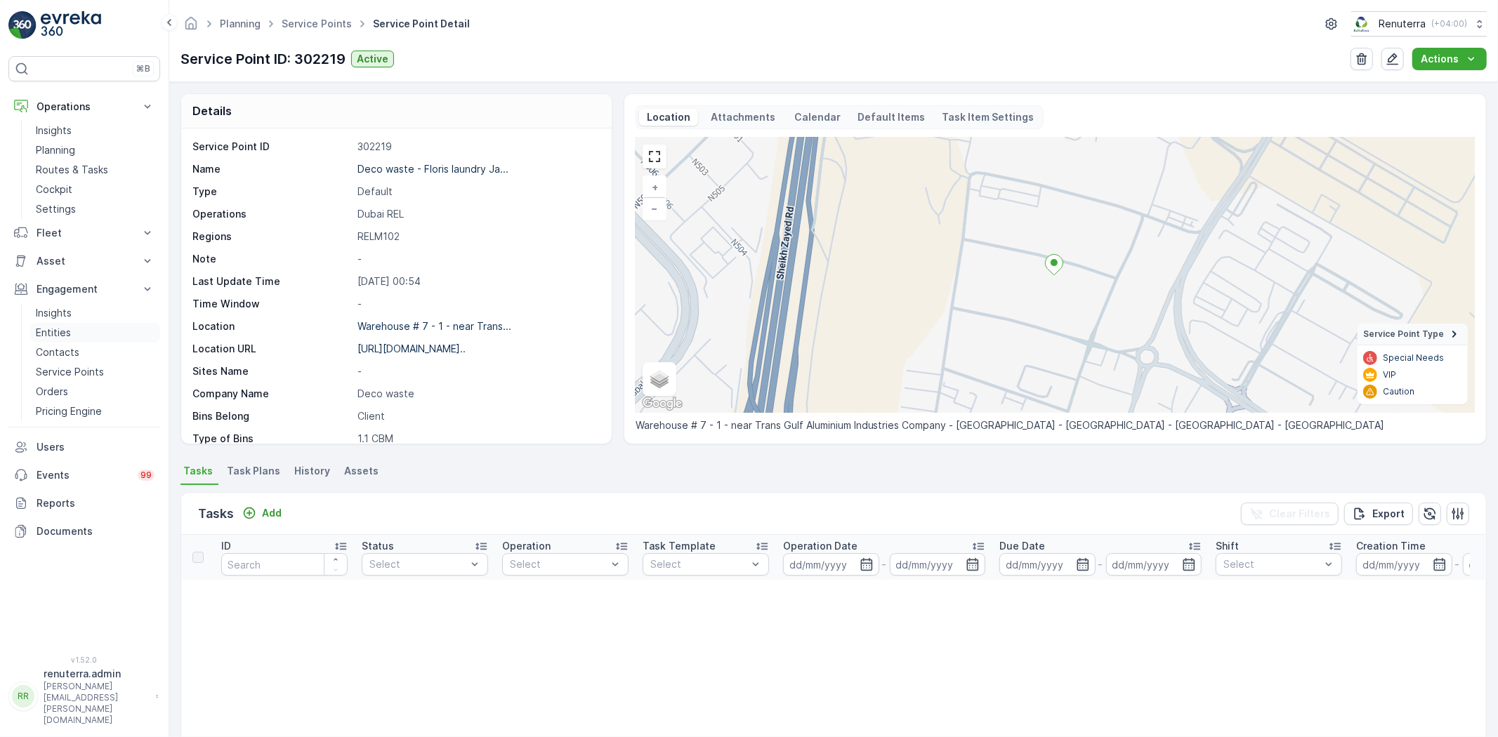
click at [115, 339] on link "Entities" at bounding box center [95, 333] width 130 height 20
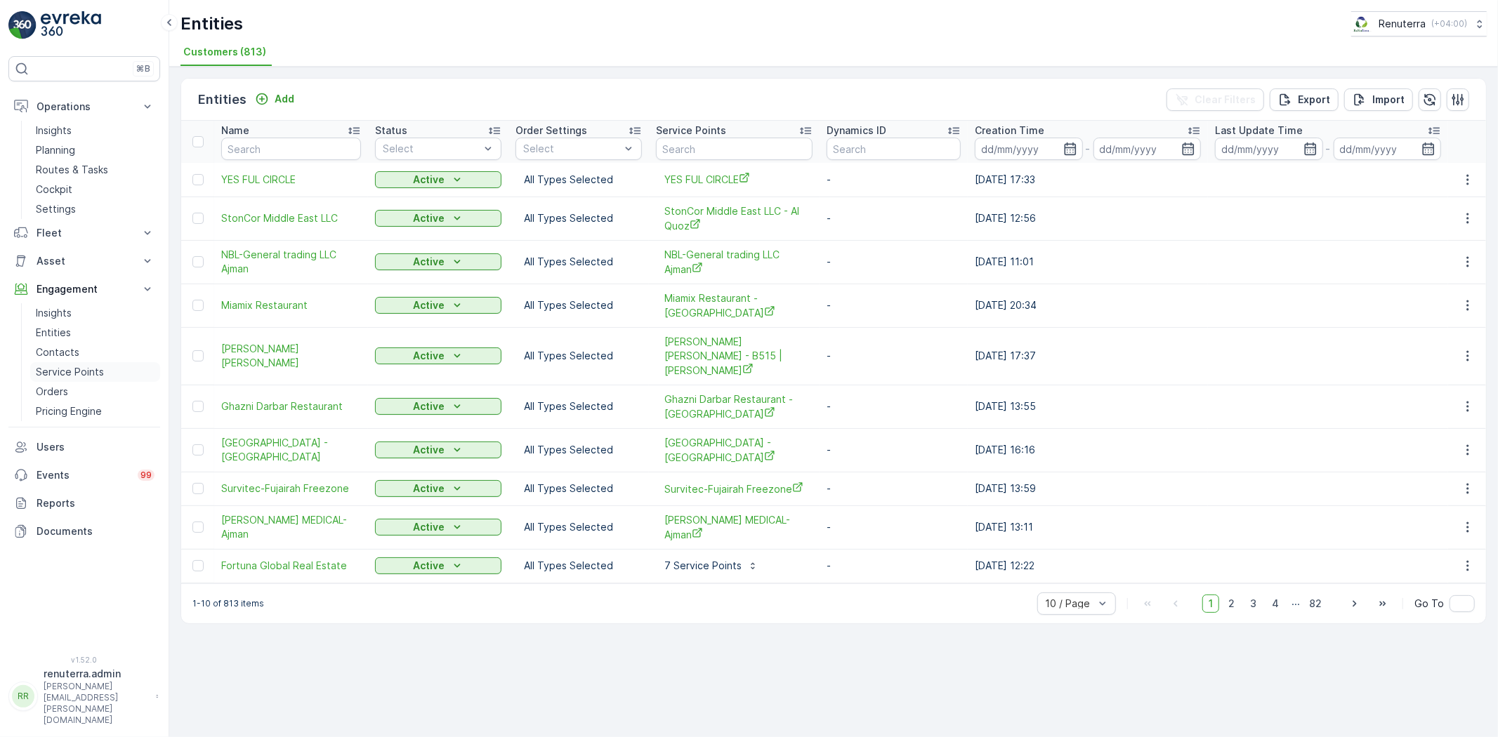
click at [95, 362] on link "Service Points" at bounding box center [95, 372] width 130 height 20
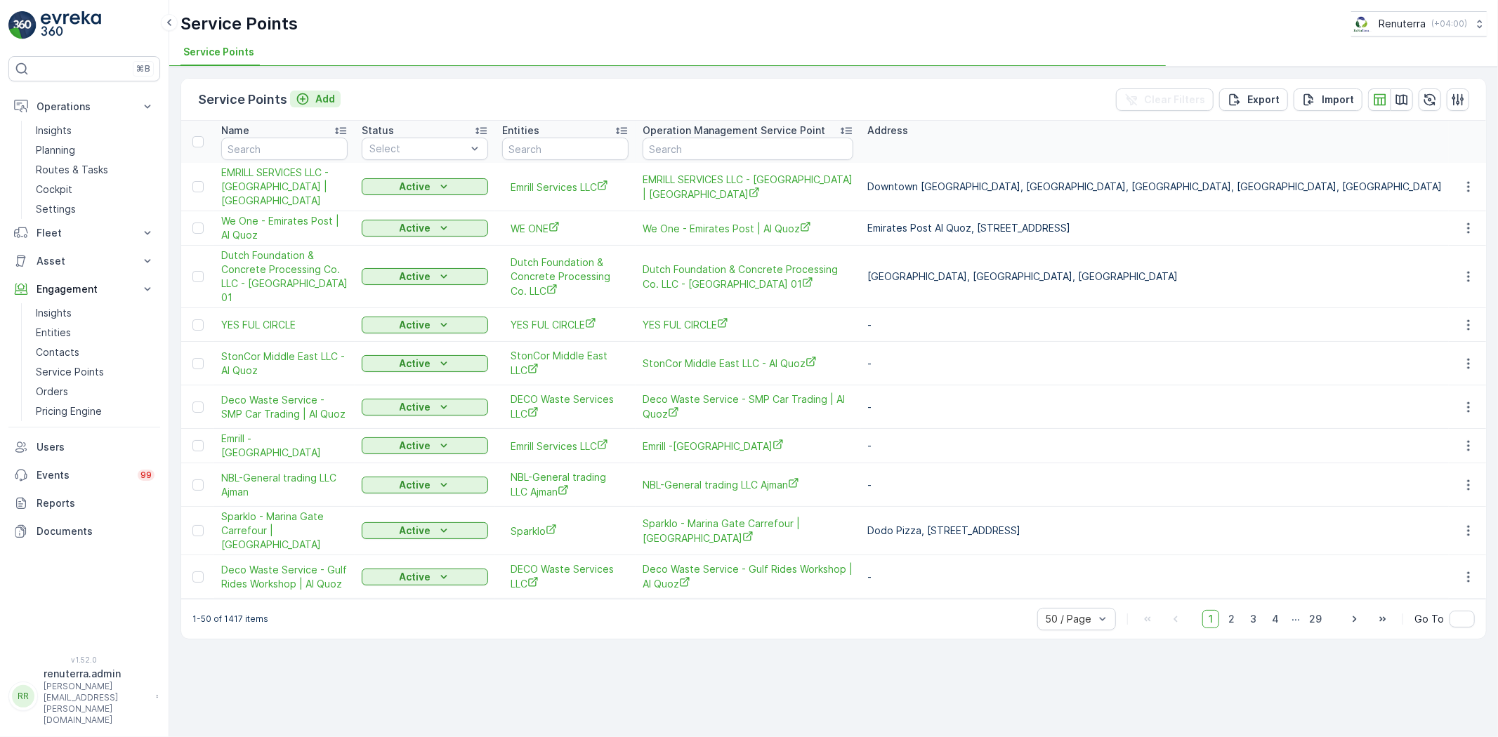
click at [329, 97] on p "Add" at bounding box center [325, 99] width 20 height 14
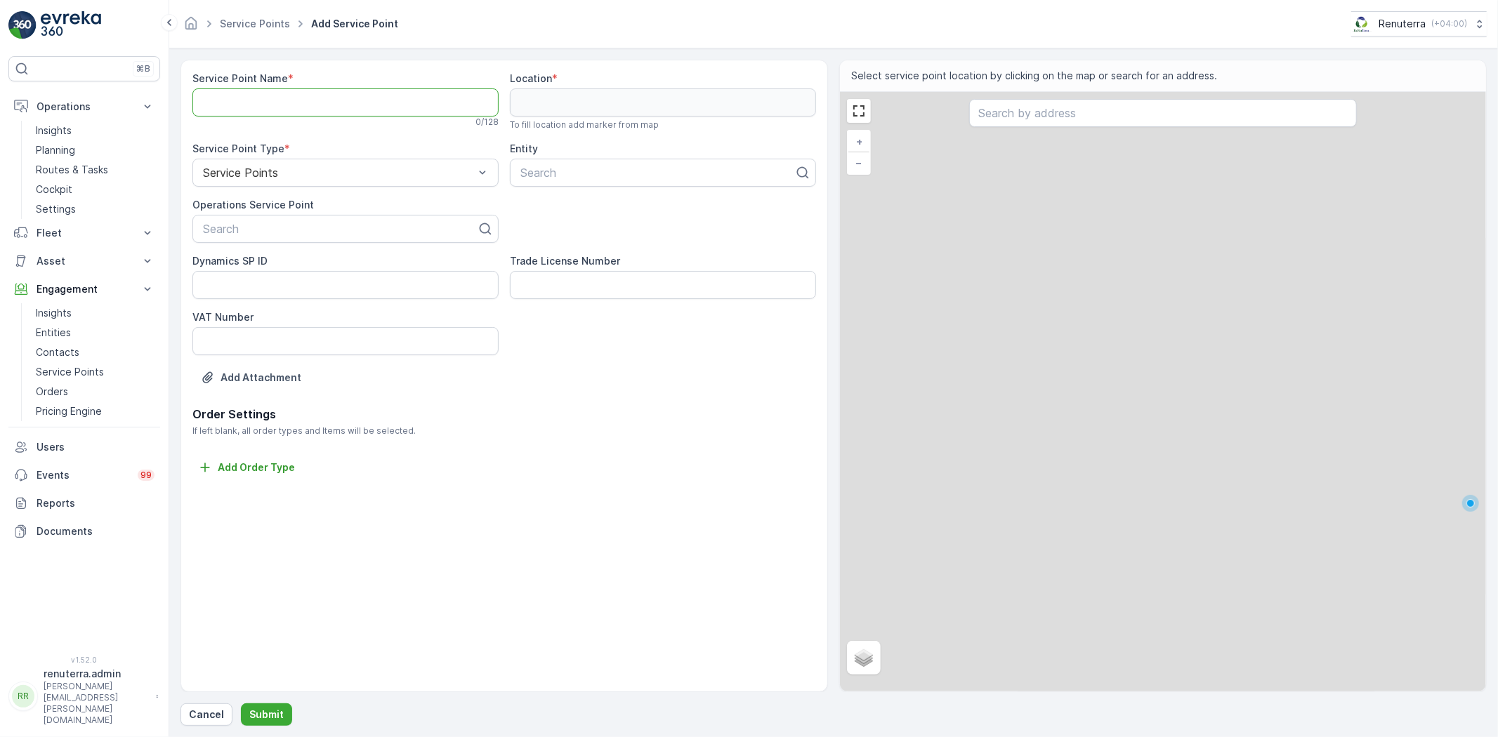
click at [374, 95] on Name "Service Point Name" at bounding box center [345, 102] width 306 height 28
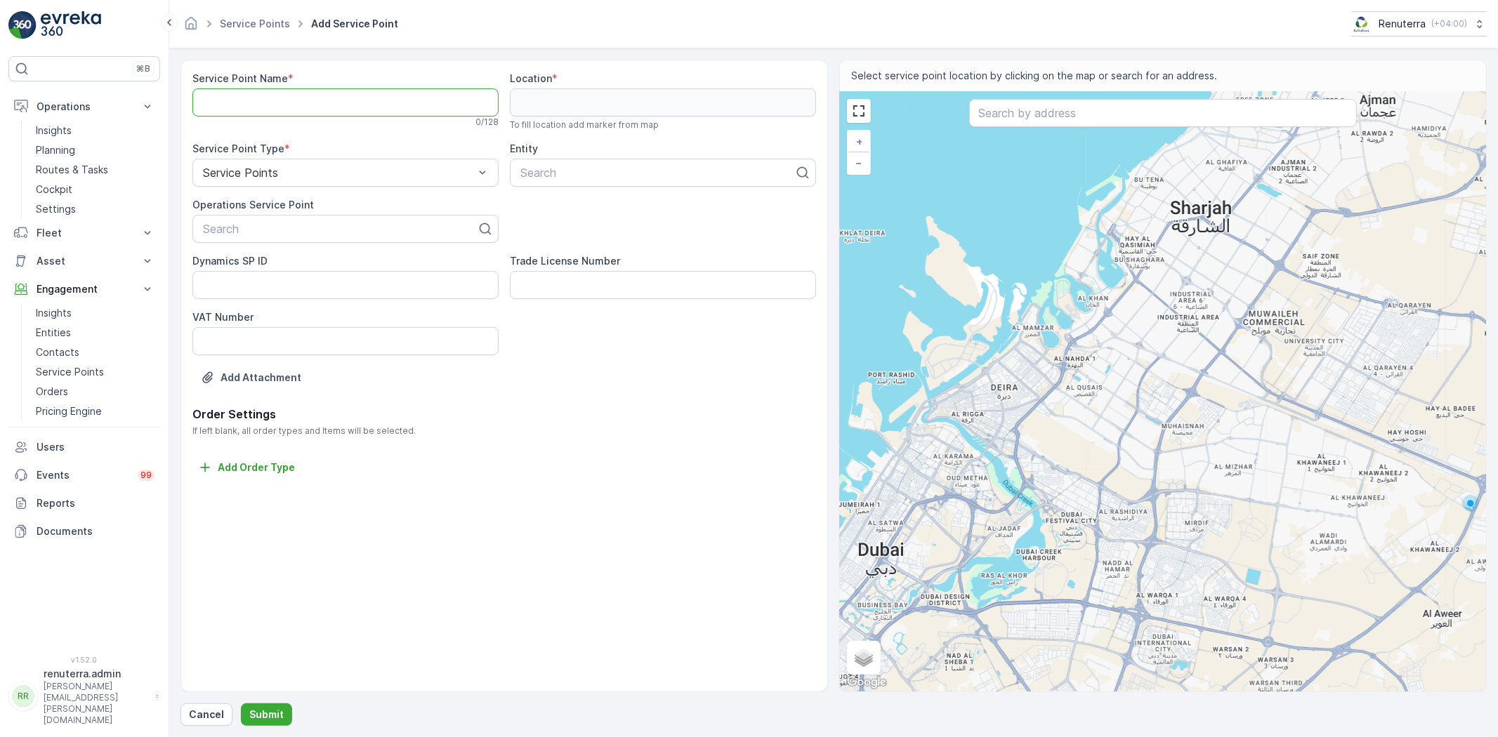
paste Name "Deco waste - Floris laundry Jabel Ali"
type Name "Deco waste - Floris laundry Jabel Ali"
click at [566, 173] on div at bounding box center [657, 172] width 277 height 13
type input "dec"
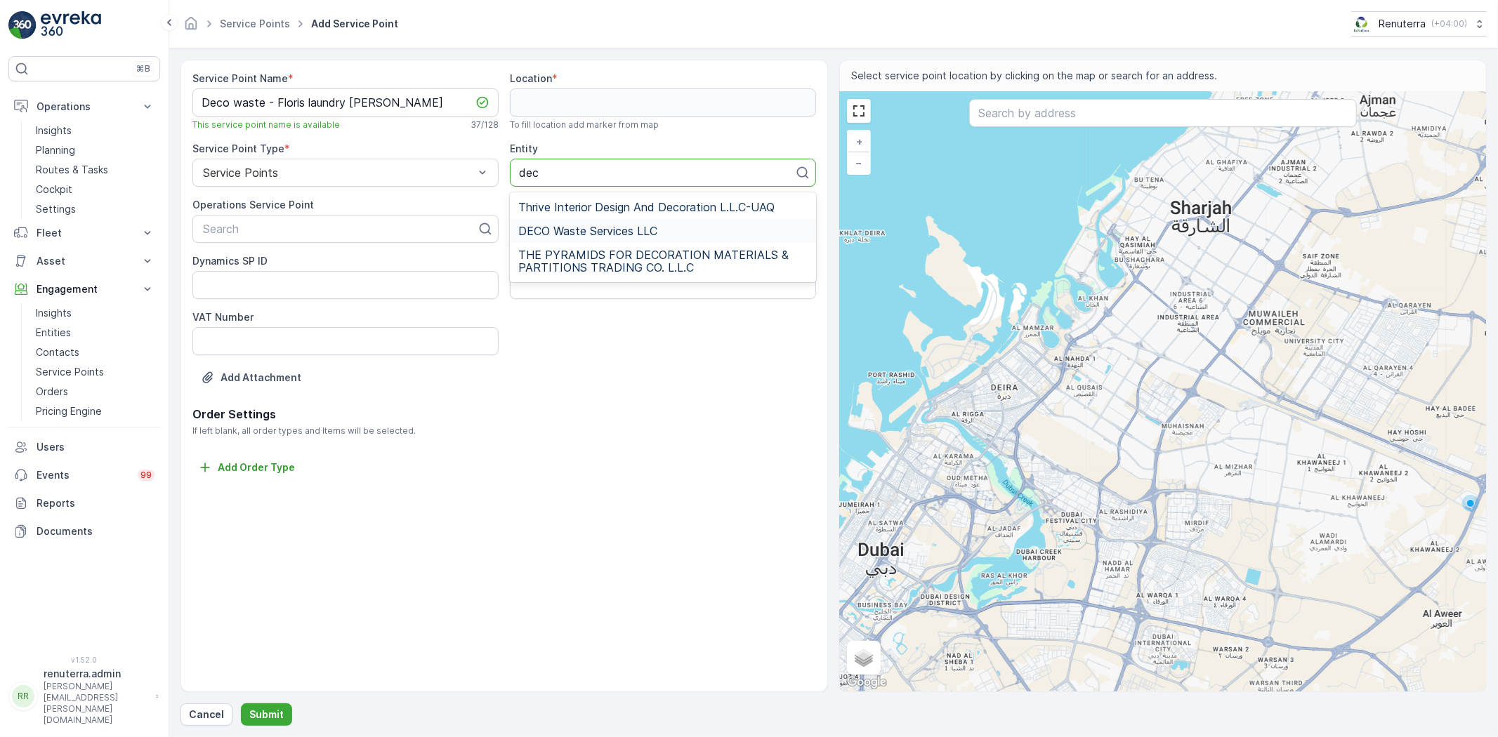
click at [593, 235] on span "DECO Waste Services LLC" at bounding box center [587, 231] width 139 height 13
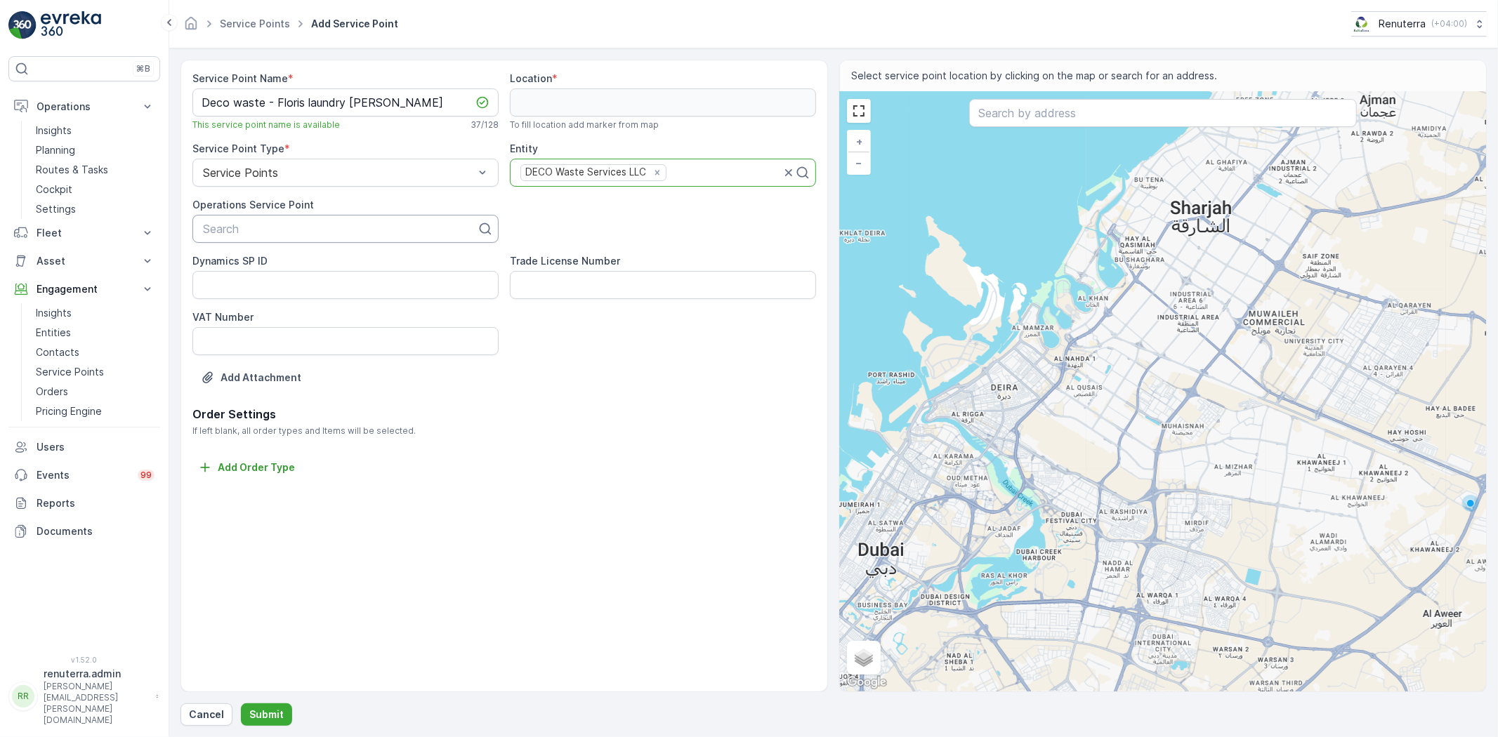
click at [333, 234] on div at bounding box center [340, 229] width 277 height 13
paste input "Deco waste - Floris laundry Jabel Ali"
type input "Deco waste - Floris laundry Jabel Ali"
click at [338, 277] on div "Deco waste - Floris laundry Jabel Ali" at bounding box center [345, 263] width 306 height 29
click at [344, 268] on span "Deco waste - Floris laundry Jabel Ali" at bounding box center [322, 263] width 242 height 13
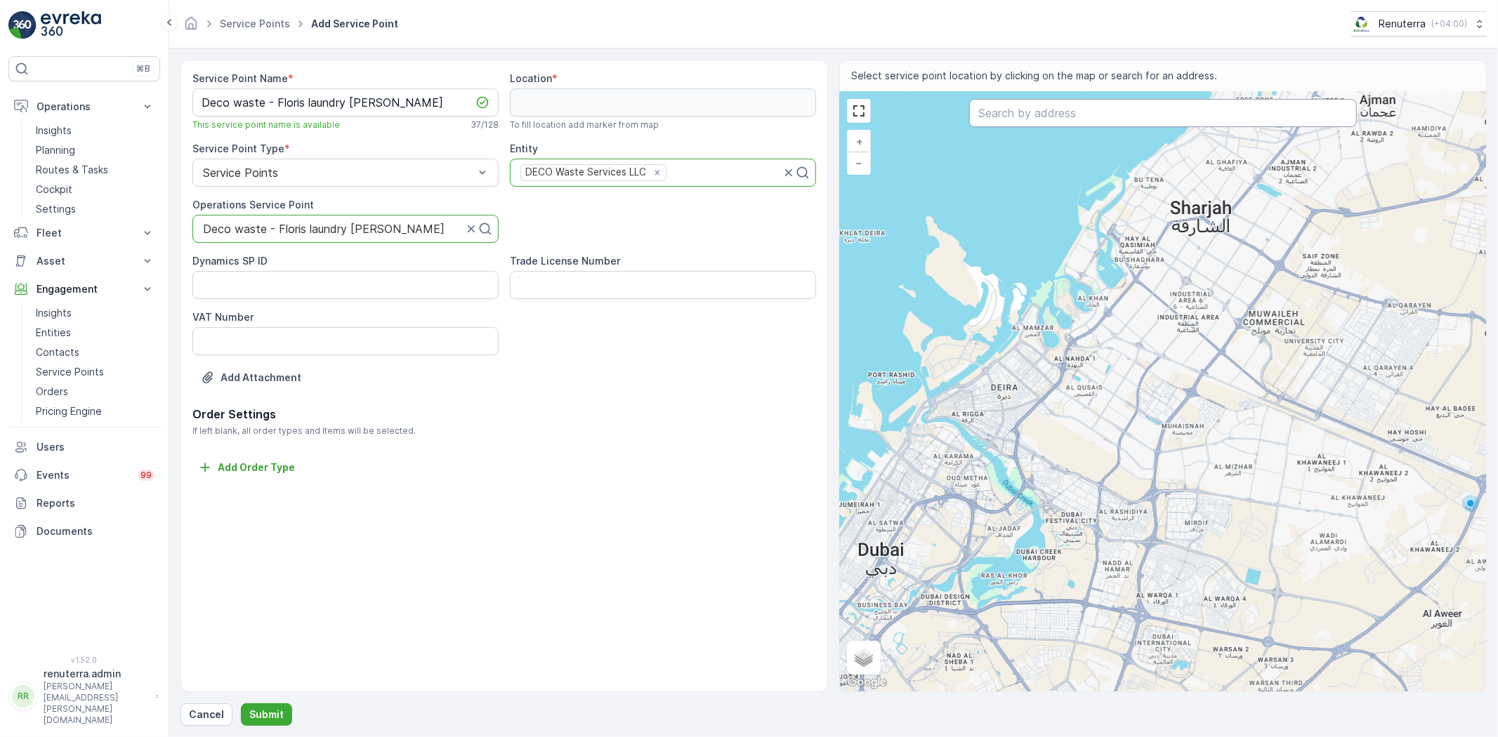
click at [1075, 124] on input "text" at bounding box center [1163, 113] width 388 height 28
paste input "Floris laundry"
type input "Floris laundry"
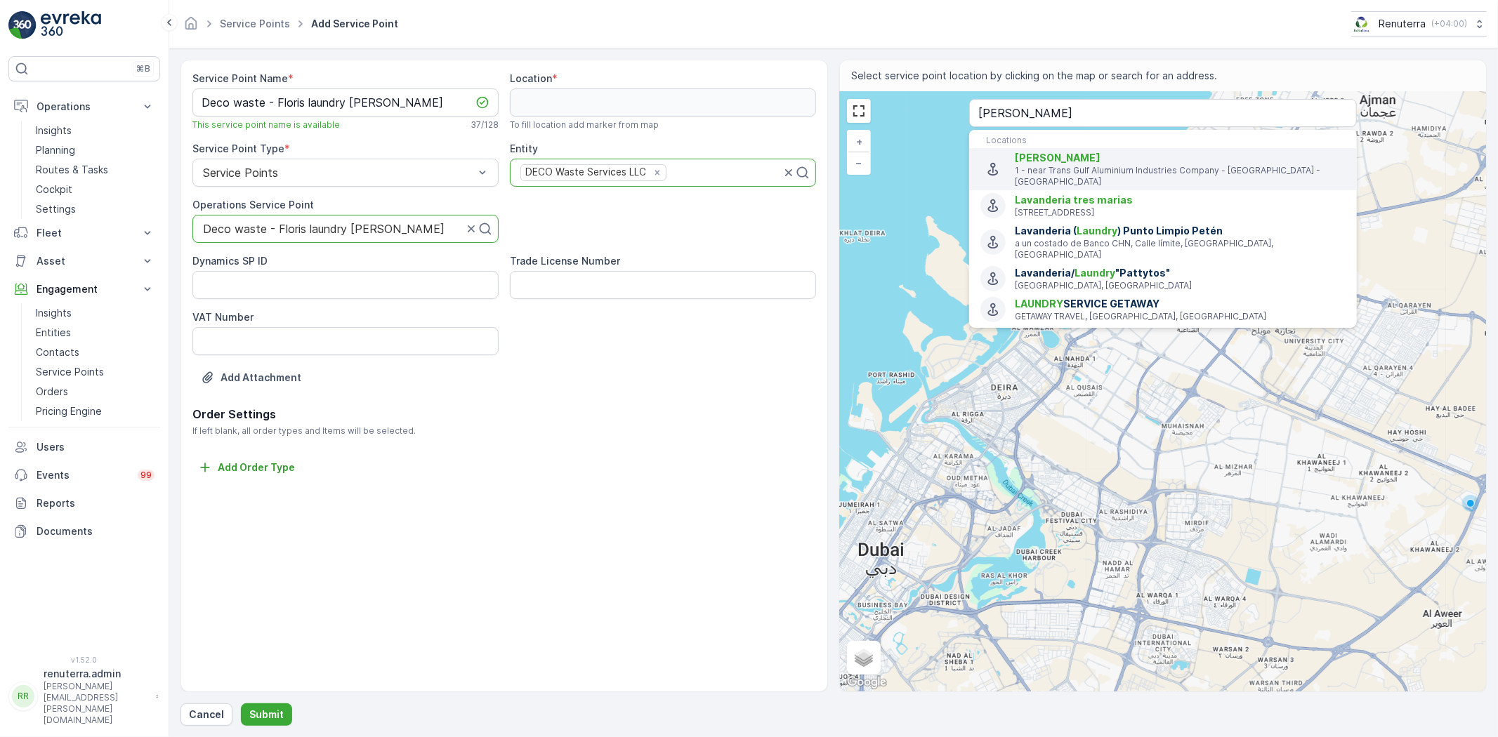
click at [1054, 155] on span "Floris Laundry" at bounding box center [1058, 158] width 86 height 12
type input "24.9950546,55.1024292"
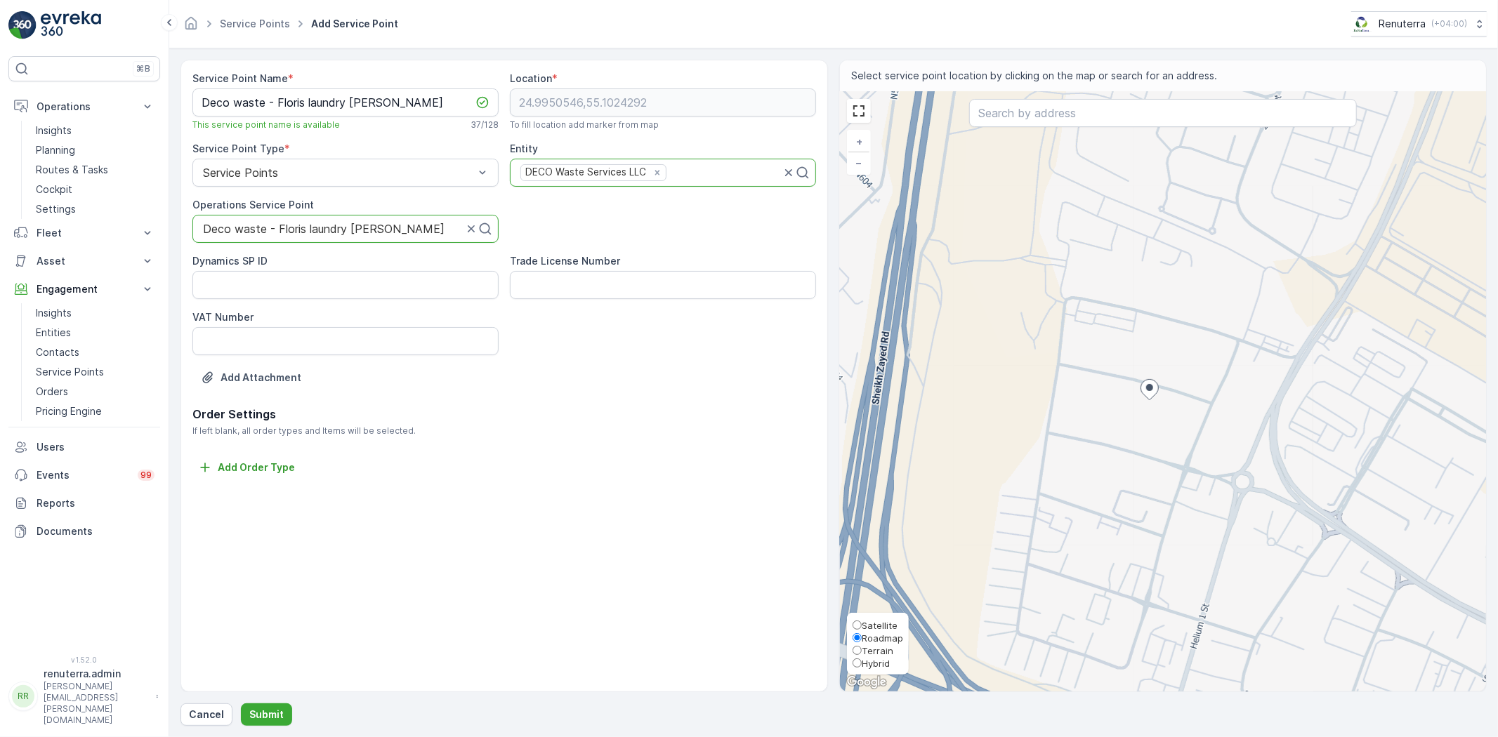
click at [866, 620] on span "Satellite" at bounding box center [880, 625] width 36 height 11
click at [862, 621] on input "Satellite" at bounding box center [856, 625] width 9 height 9
radio input "true"
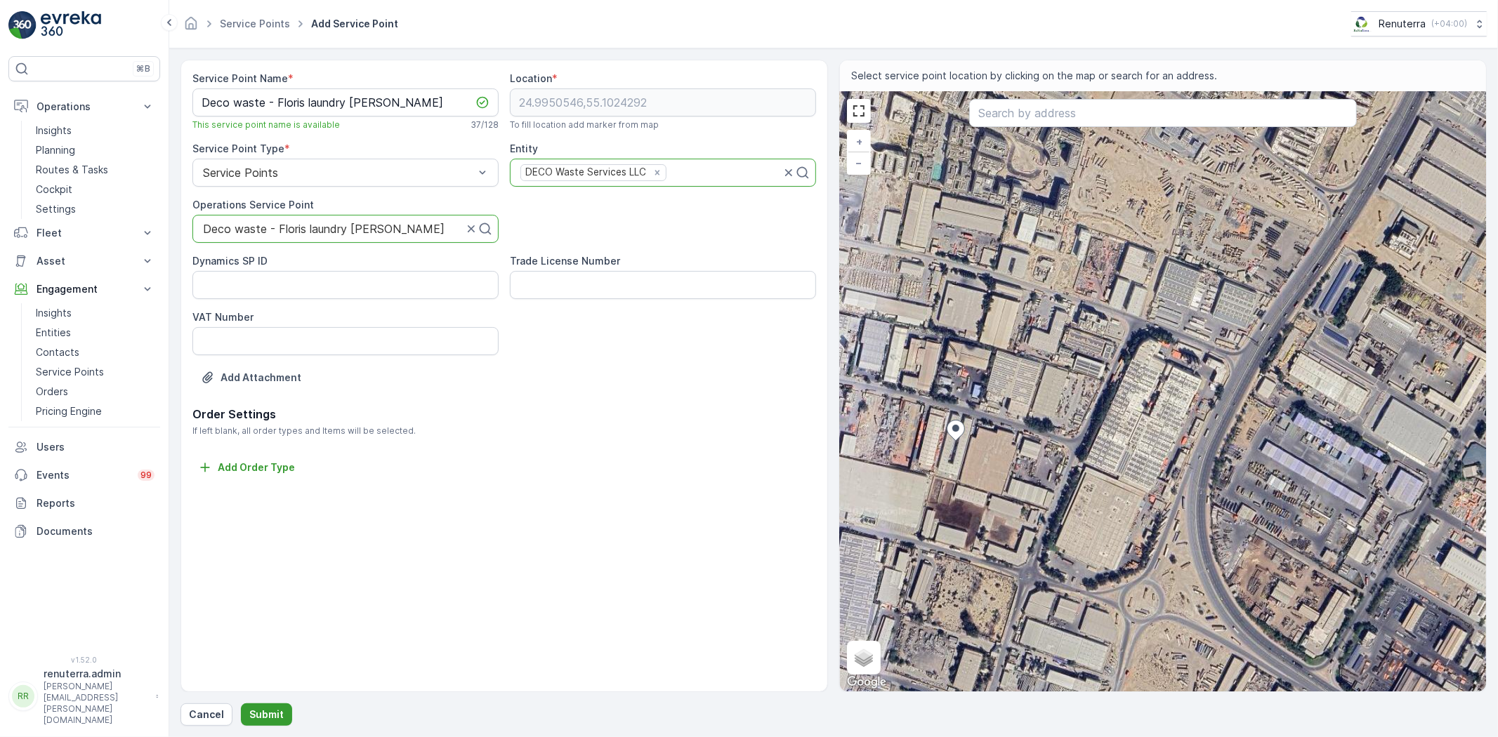
click at [276, 705] on button "Submit" at bounding box center [266, 715] width 51 height 22
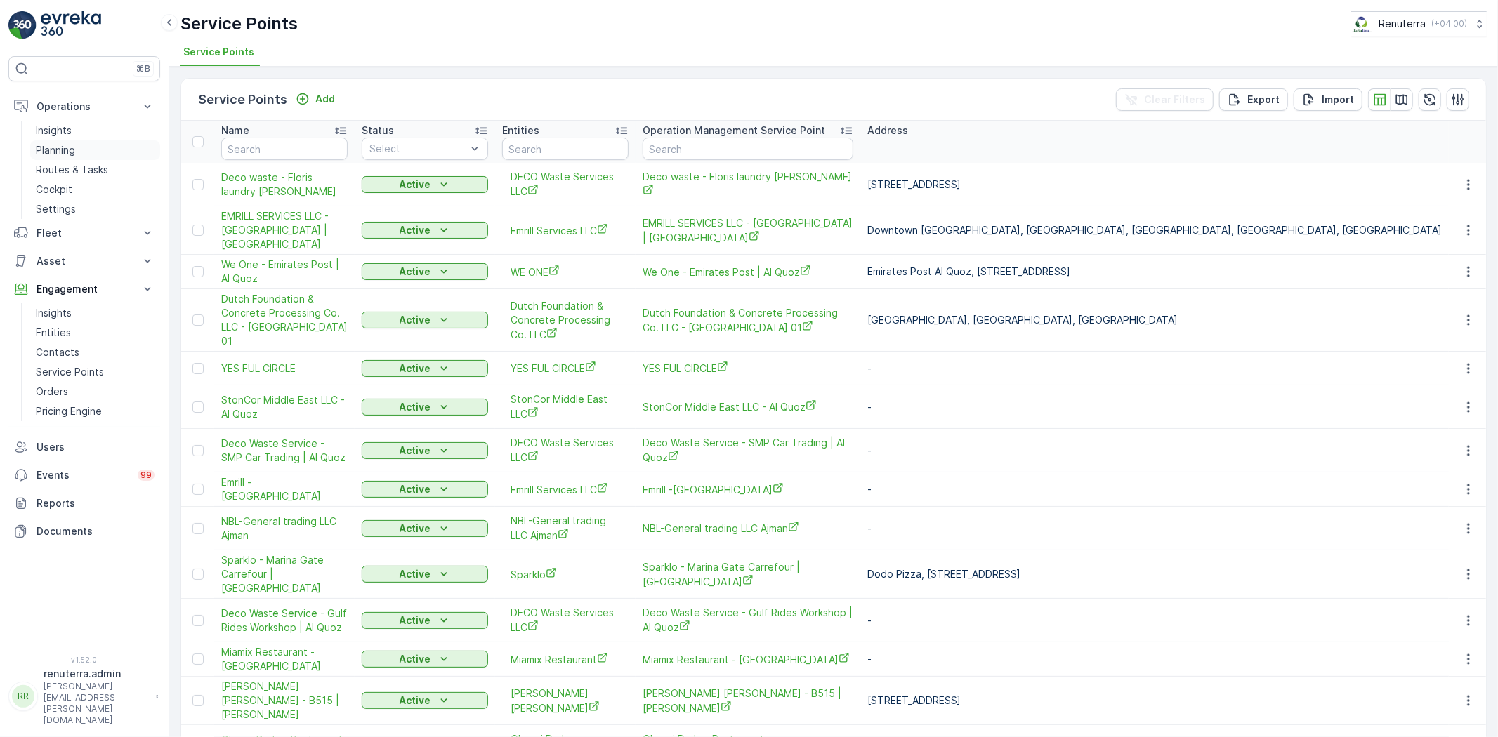
click at [82, 152] on link "Planning" at bounding box center [95, 150] width 130 height 20
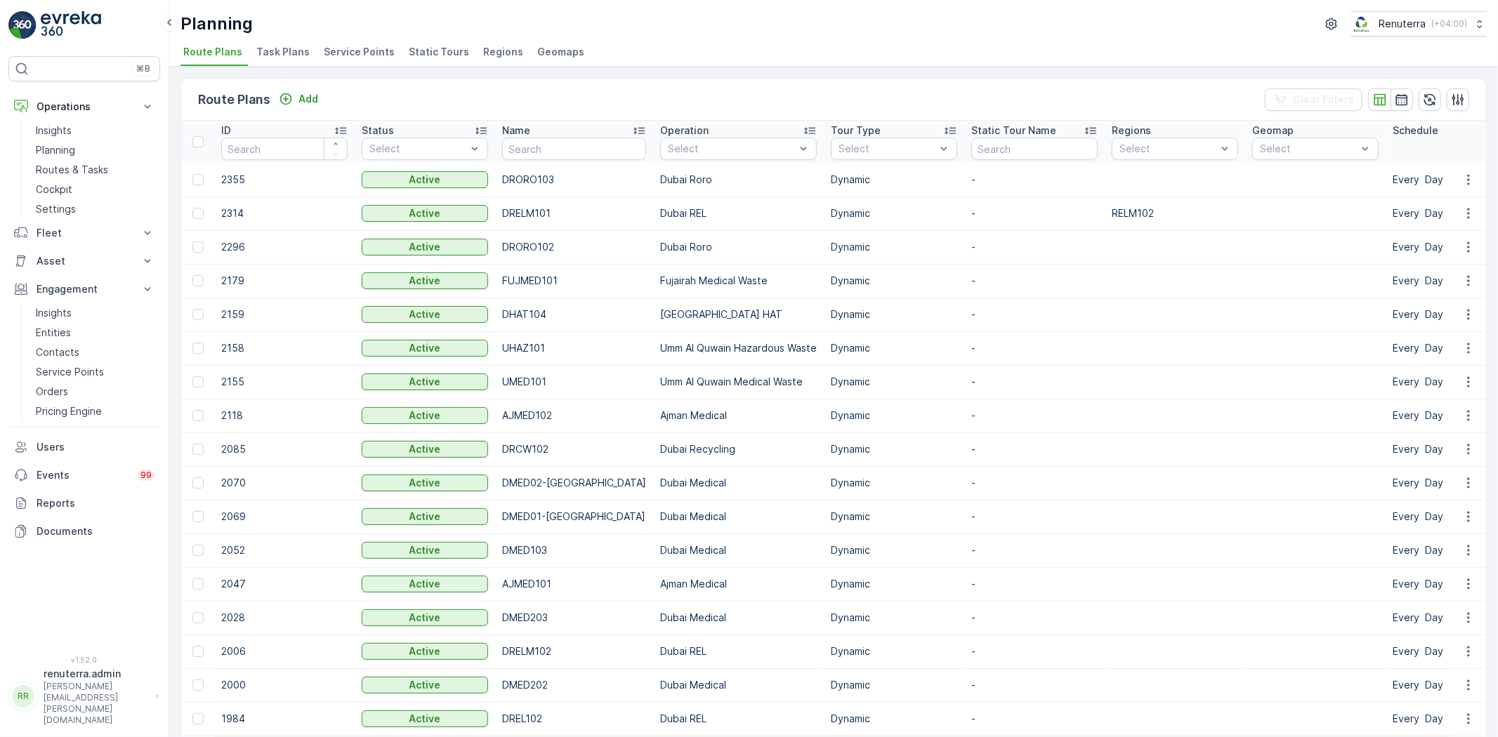
click at [354, 58] on span "Service Points" at bounding box center [359, 52] width 71 height 14
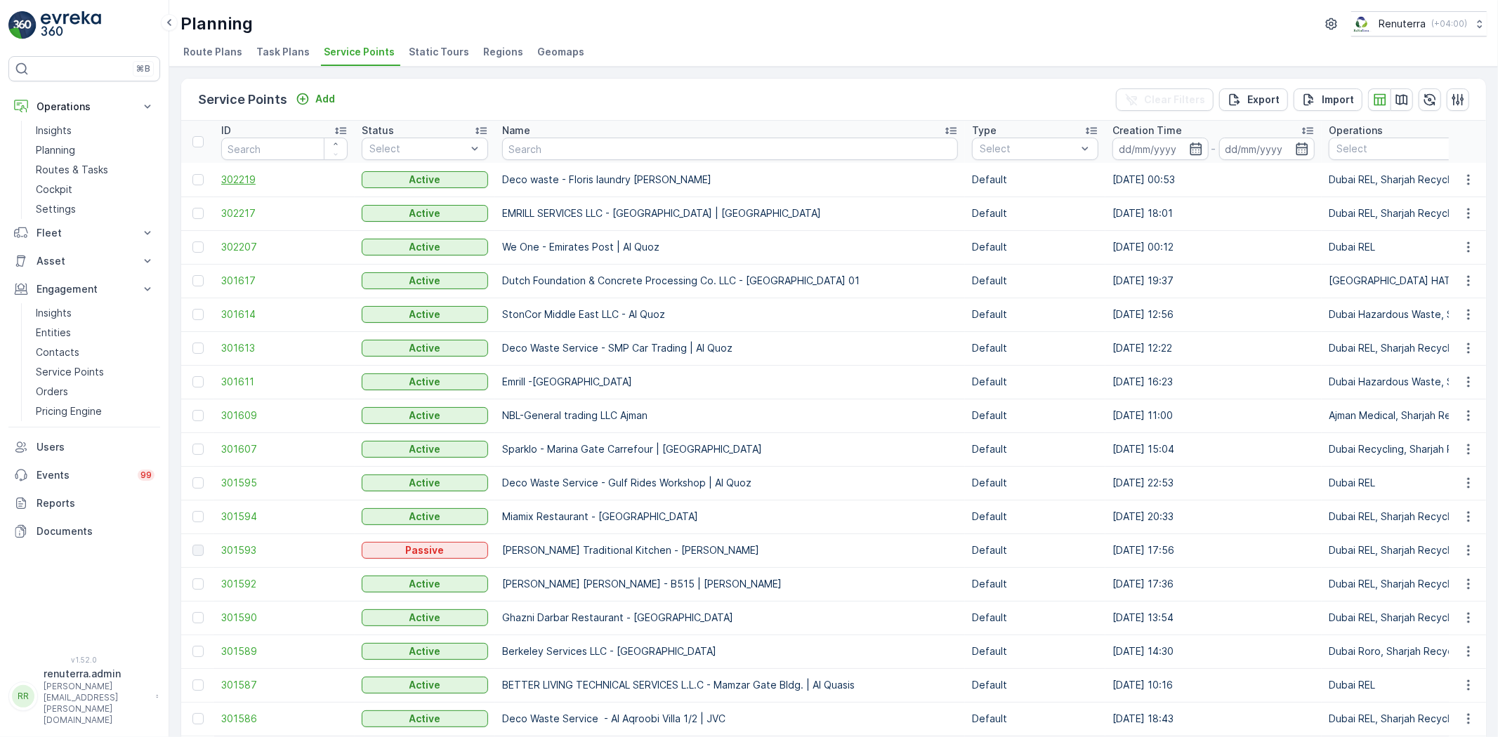
click at [244, 176] on span "302219" at bounding box center [284, 180] width 126 height 14
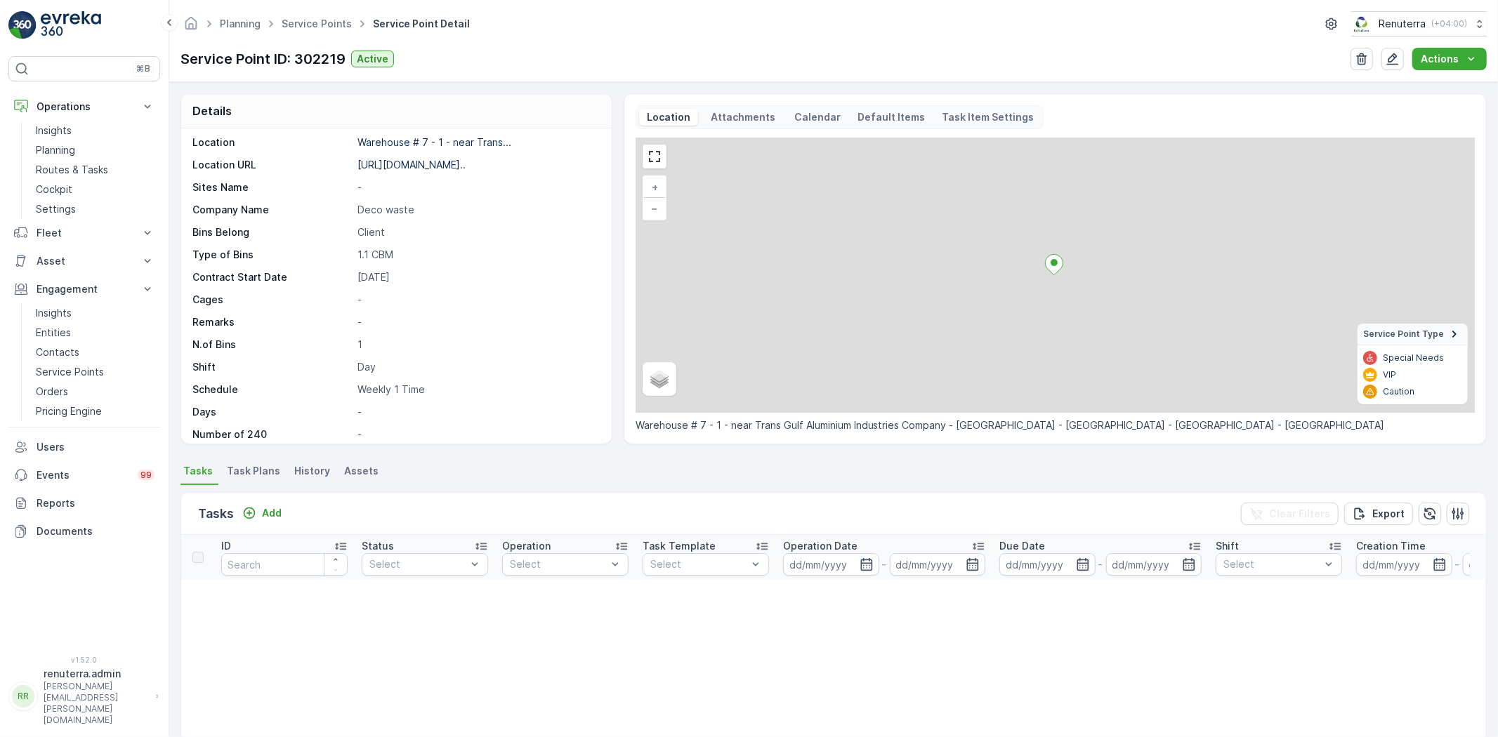
scroll to position [216, 0]
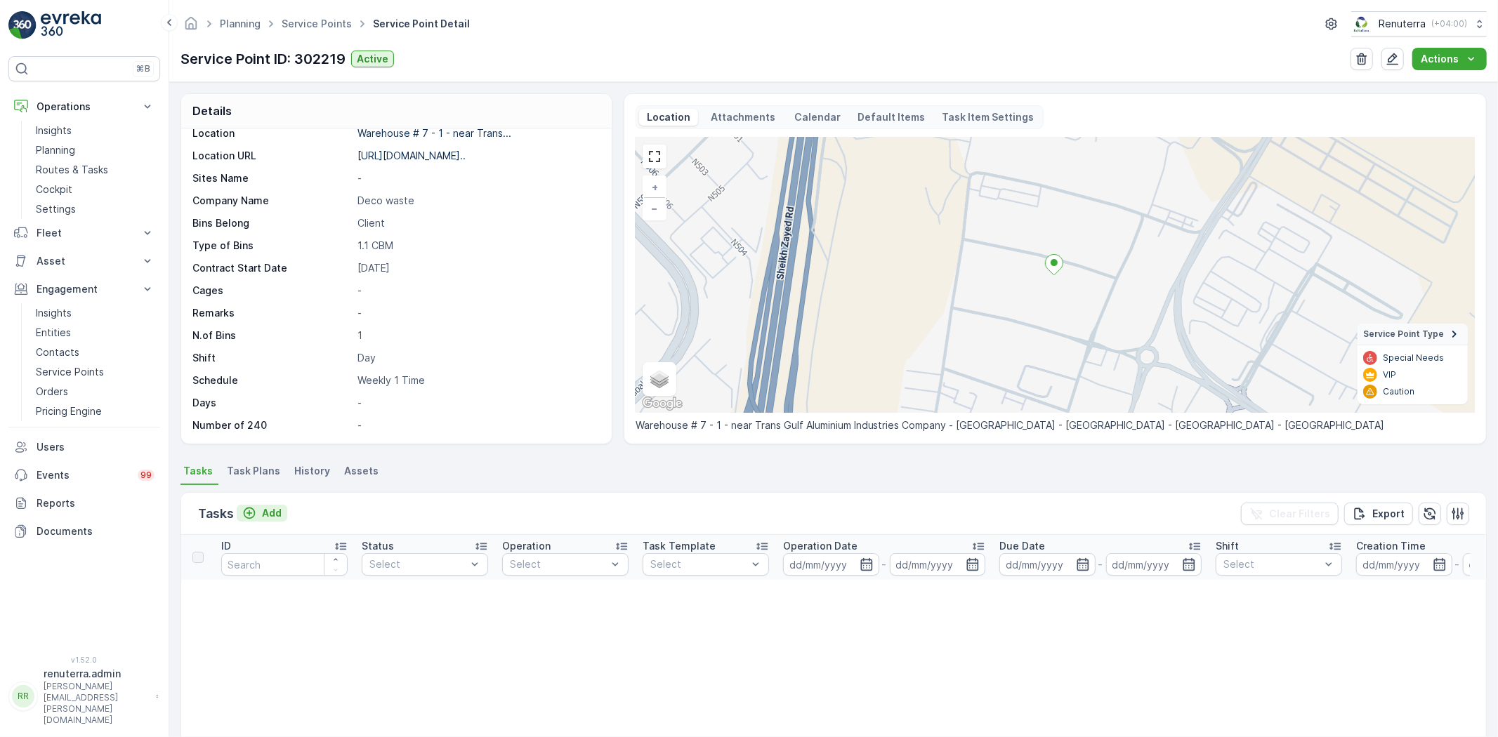
click at [249, 514] on icon "Add" at bounding box center [250, 514] width 12 height 12
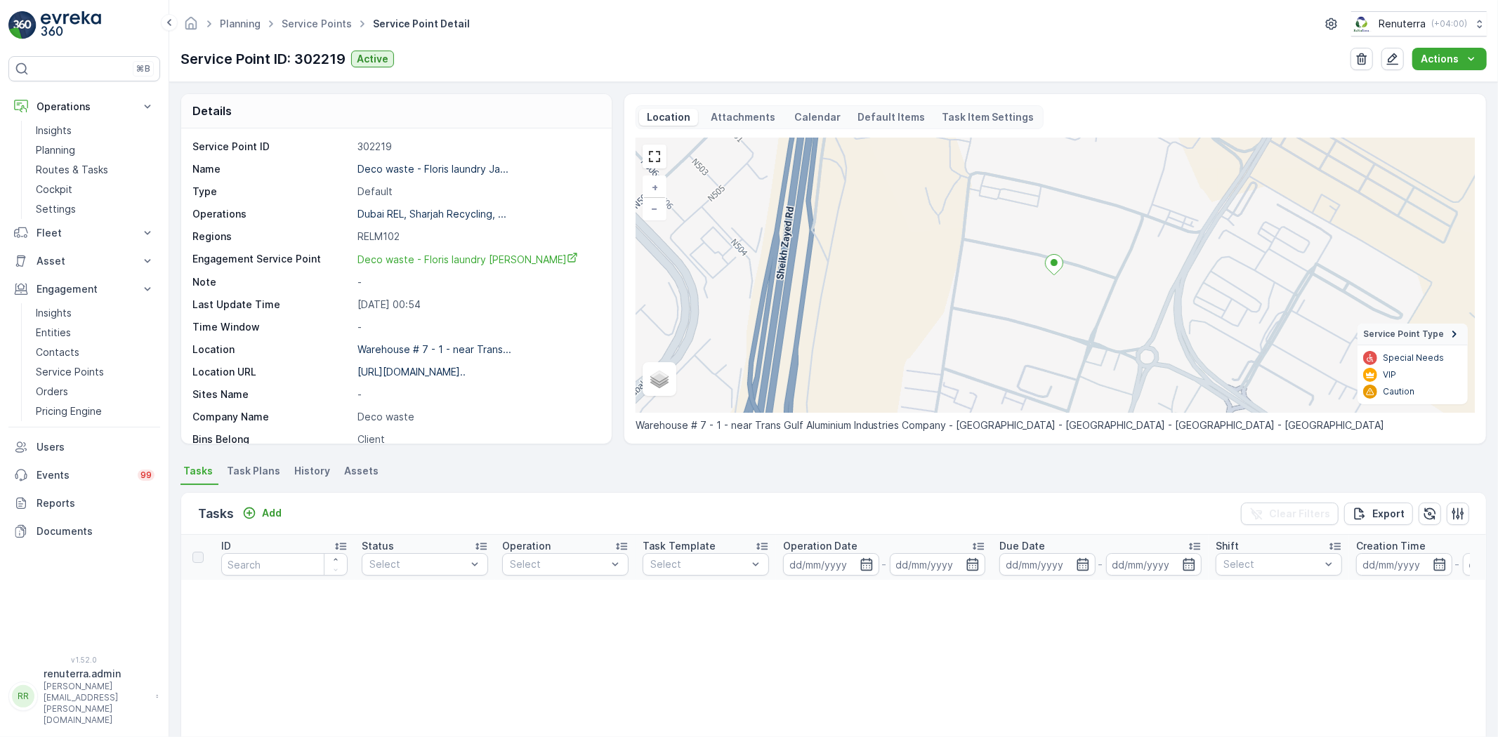
click at [265, 472] on span "Task Plans" at bounding box center [253, 471] width 53 height 14
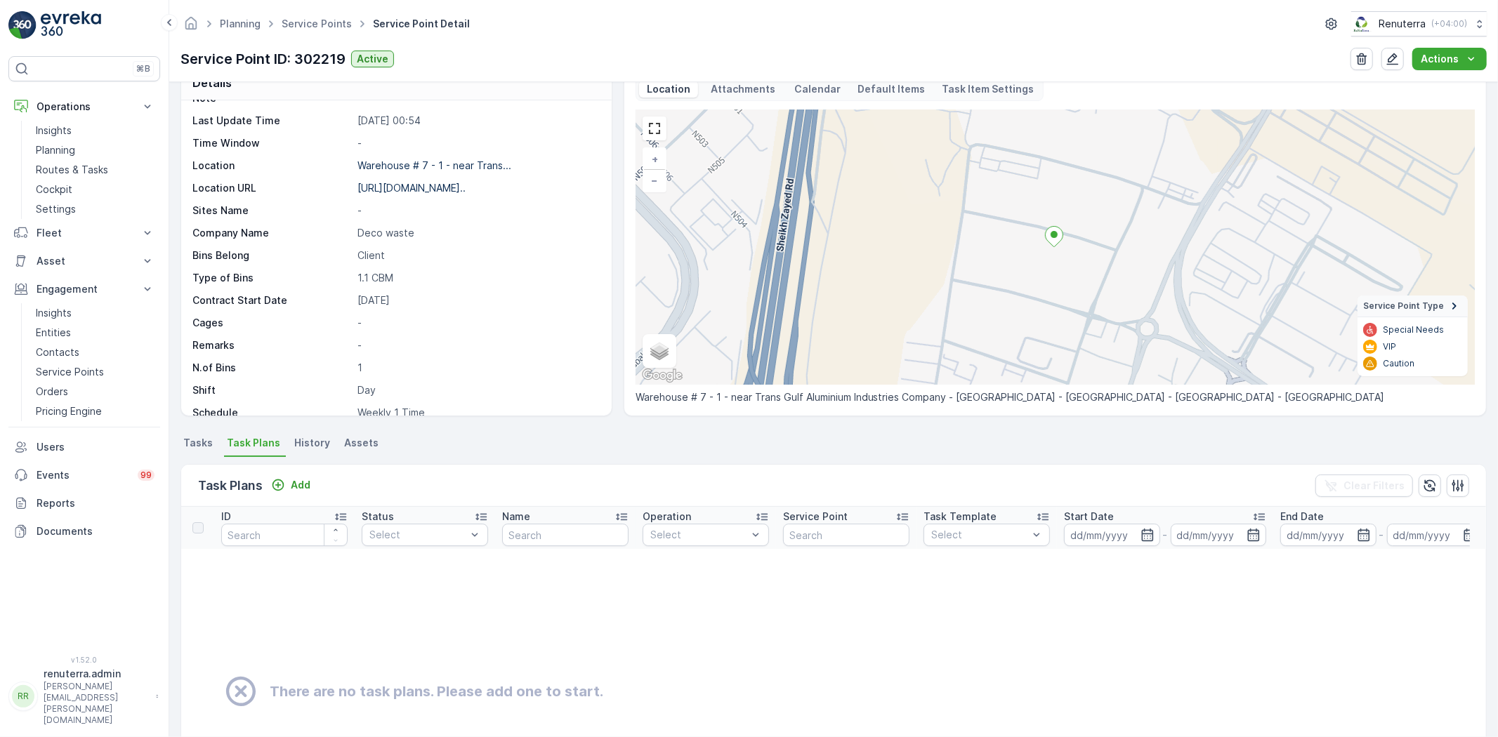
scroll to position [78, 0]
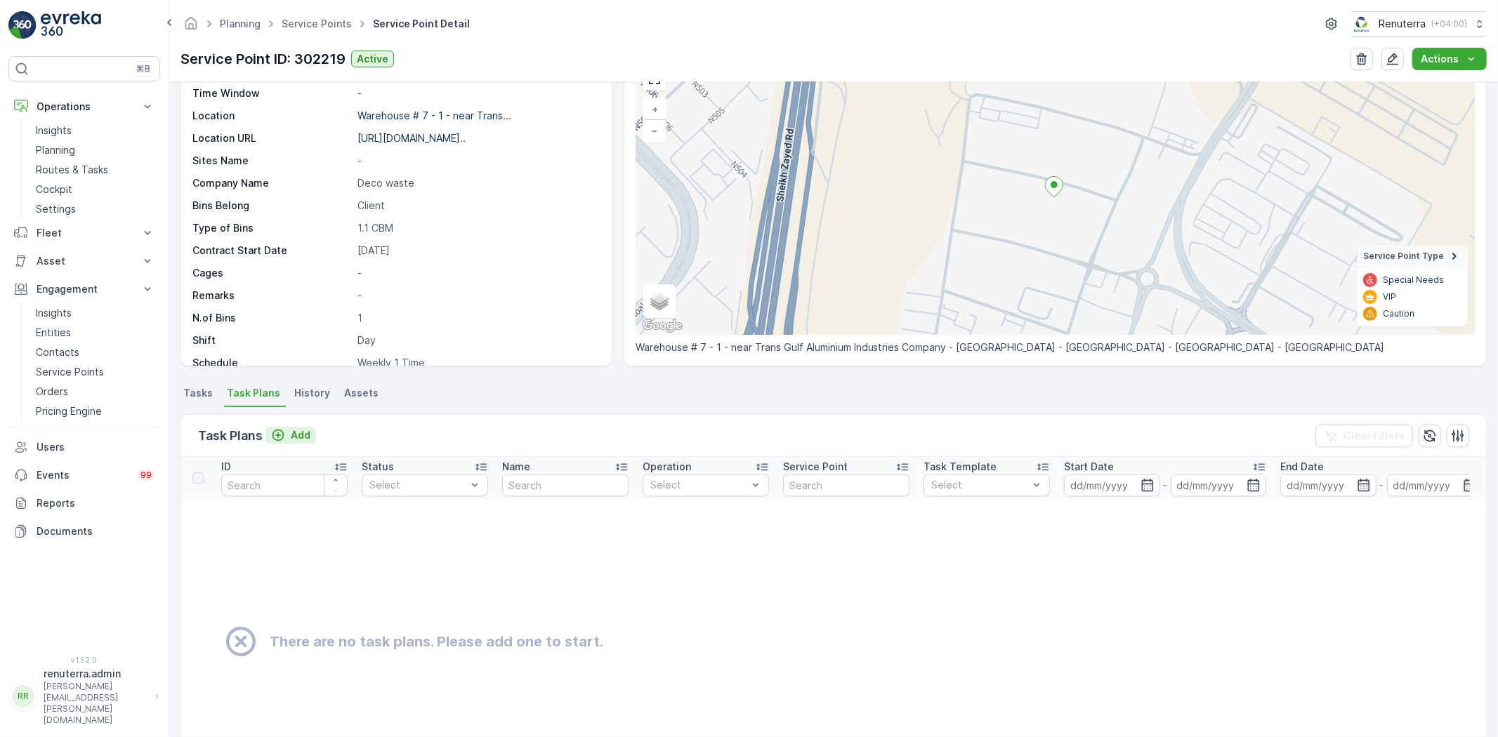
click at [305, 437] on p "Add" at bounding box center [301, 435] width 20 height 14
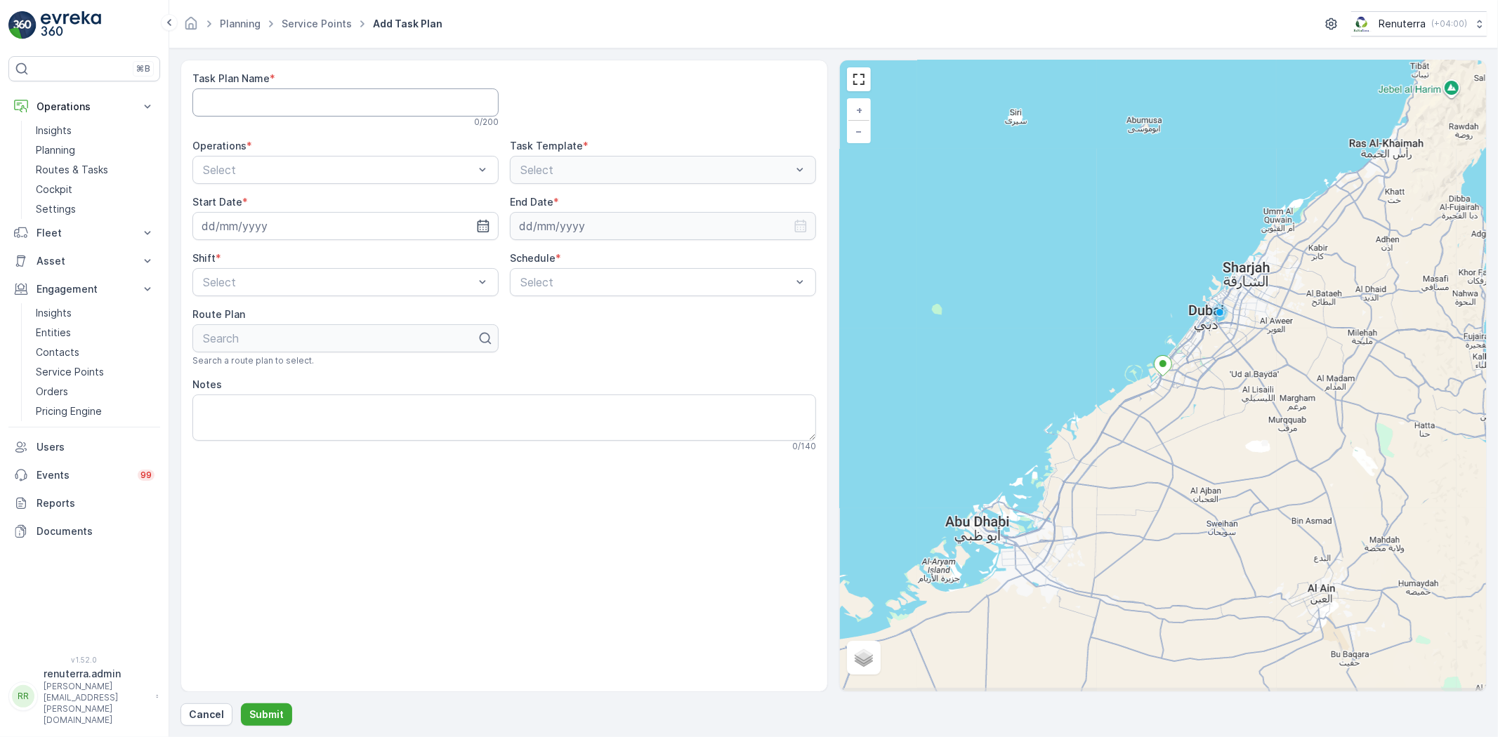
click at [265, 113] on Name "Task Plan Name" at bounding box center [345, 102] width 306 height 28
type Name "DREL001"
click at [317, 232] on div "Dubai REL" at bounding box center [345, 228] width 289 height 13
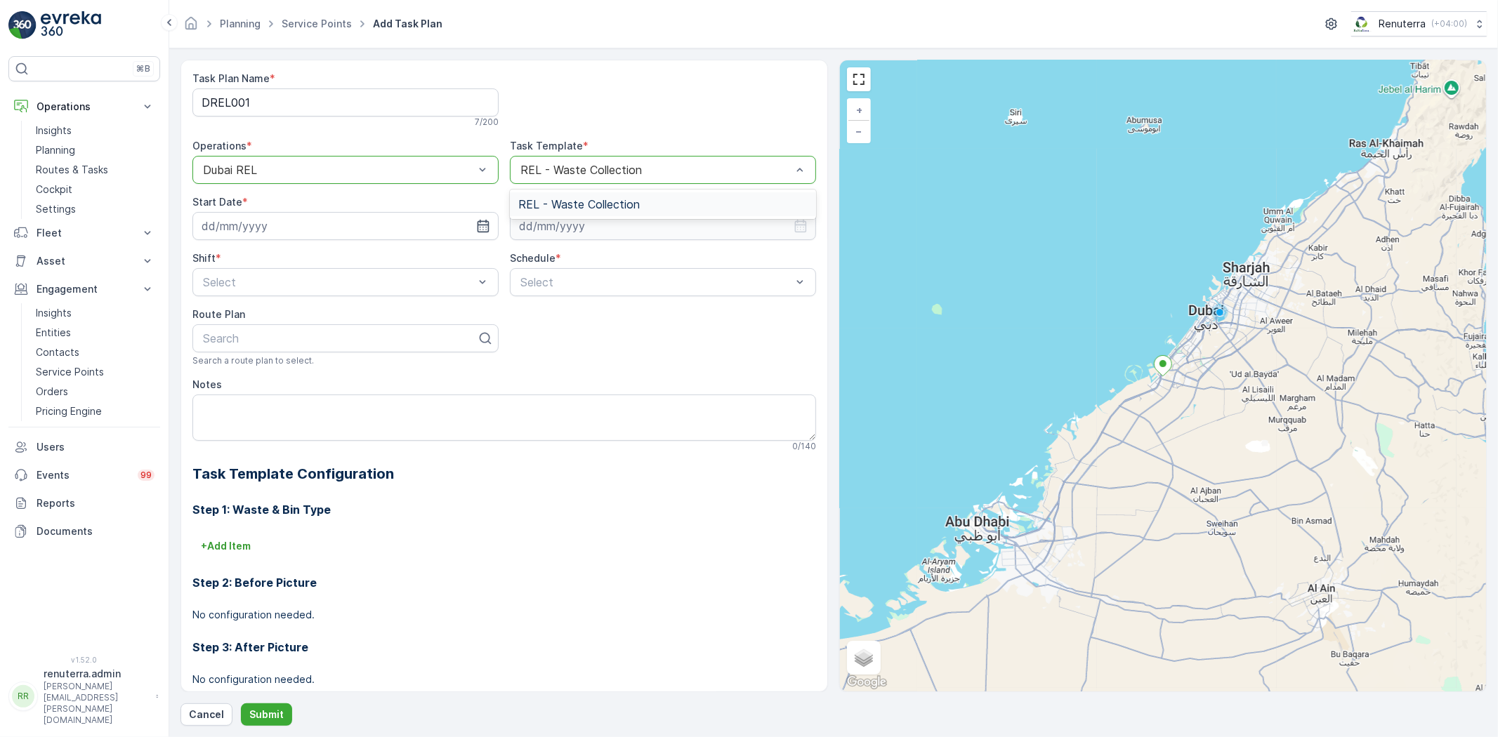
click at [605, 394] on div "Notes 0 / 140" at bounding box center [504, 415] width 624 height 74
click at [481, 221] on icon "button" at bounding box center [483, 226] width 12 height 13
click at [291, 346] on div "8" at bounding box center [292, 343] width 22 height 22
type input "08.10.2025"
click at [791, 228] on div at bounding box center [663, 226] width 306 height 28
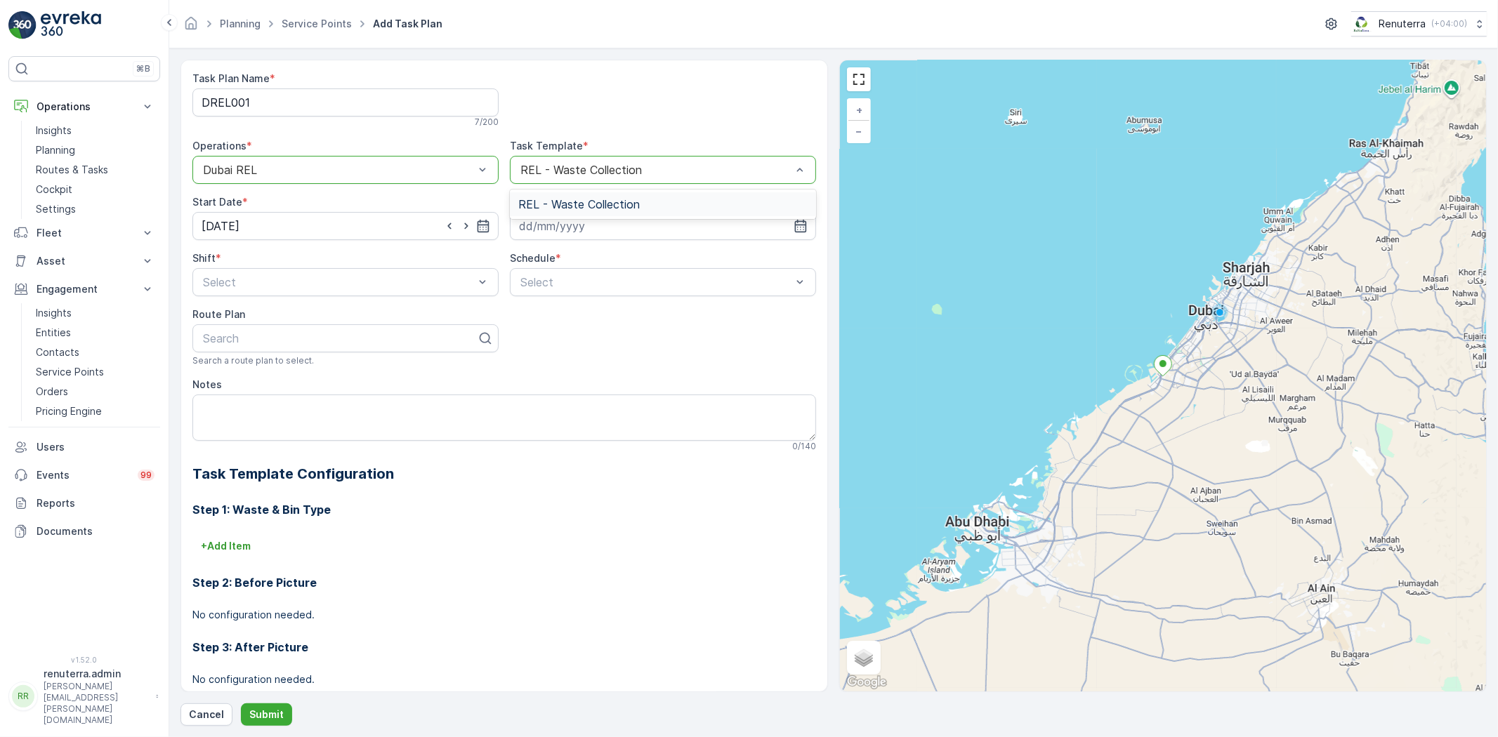
drag, startPoint x: 796, startPoint y: 228, endPoint x: 779, endPoint y: 244, distance: 22.8
click at [797, 228] on icon "button" at bounding box center [800, 226] width 14 height 14
click at [567, 256] on icon at bounding box center [572, 260] width 14 height 14
click at [572, 391] on span "December" at bounding box center [557, 390] width 49 height 14
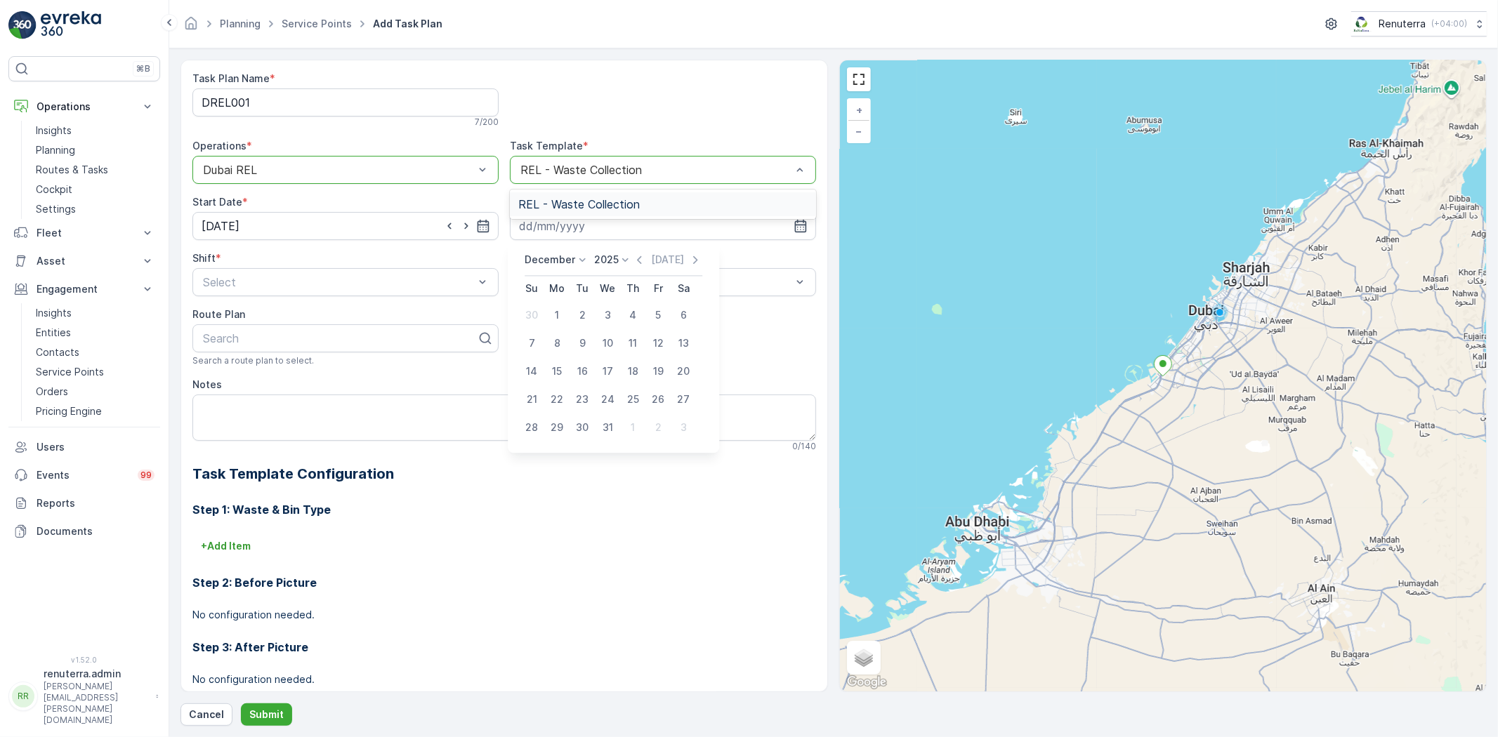
click at [623, 253] on icon at bounding box center [626, 260] width 14 height 14
click at [605, 317] on span "2026" at bounding box center [614, 311] width 24 height 14
click at [633, 430] on div "31" at bounding box center [632, 427] width 22 height 22
type input "31.12.2026"
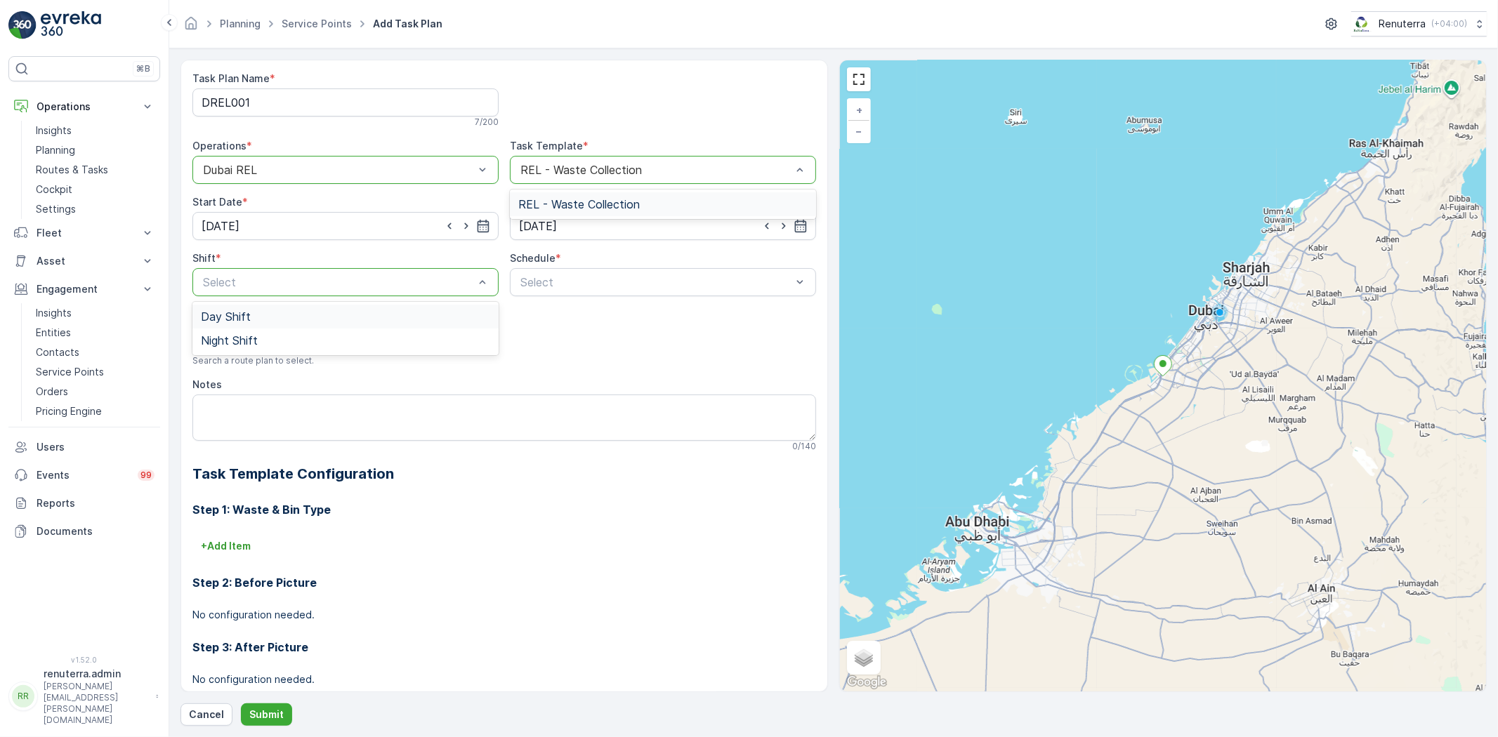
click at [303, 322] on div "Day Shift" at bounding box center [345, 316] width 289 height 13
click at [538, 337] on span "Weekly" at bounding box center [536, 340] width 37 height 13
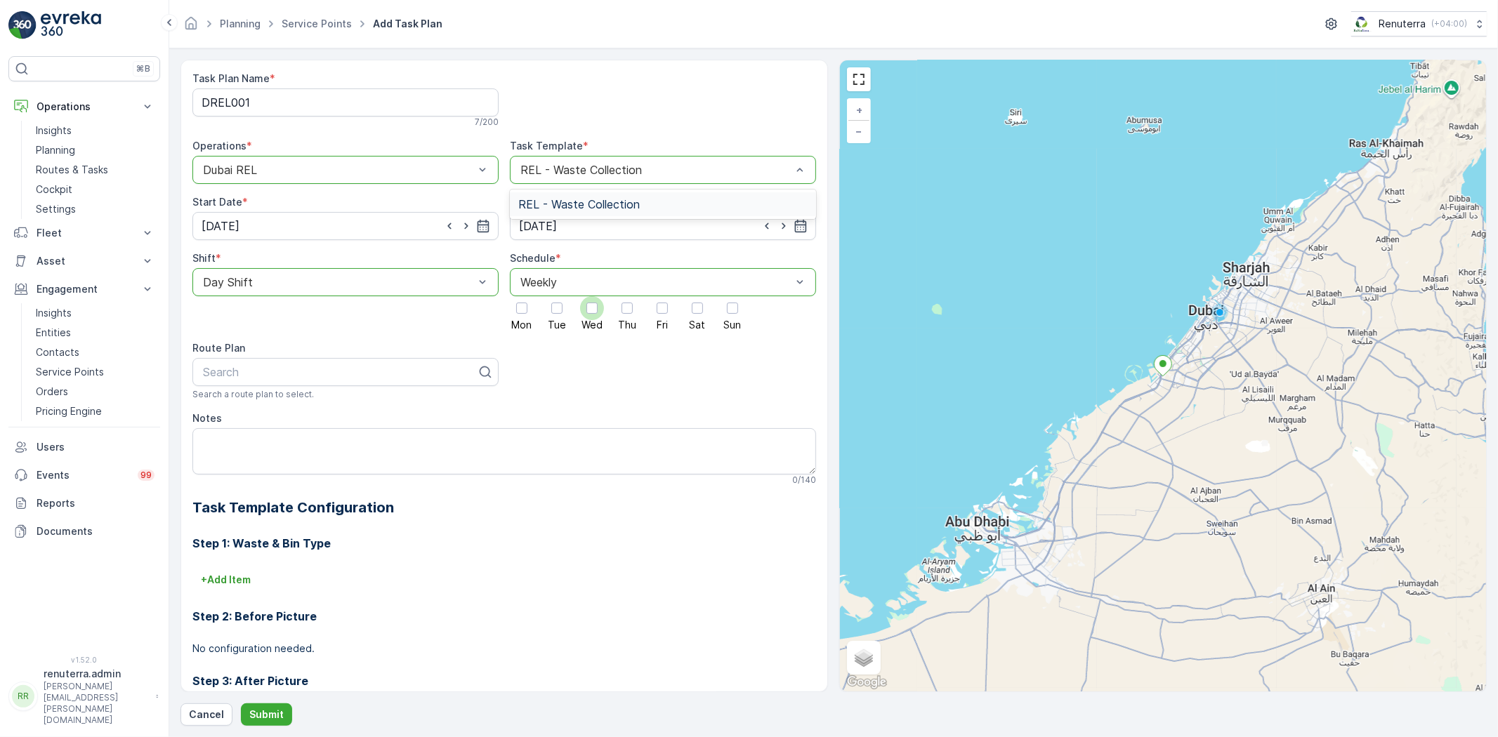
click at [586, 311] on div at bounding box center [591, 308] width 11 height 11
click at [592, 296] on input "Wed" at bounding box center [592, 296] width 0 height 0
click at [281, 368] on div at bounding box center [340, 372] width 277 height 13
type input "102"
click at [258, 527] on div "DRELM102" at bounding box center [345, 526] width 289 height 13
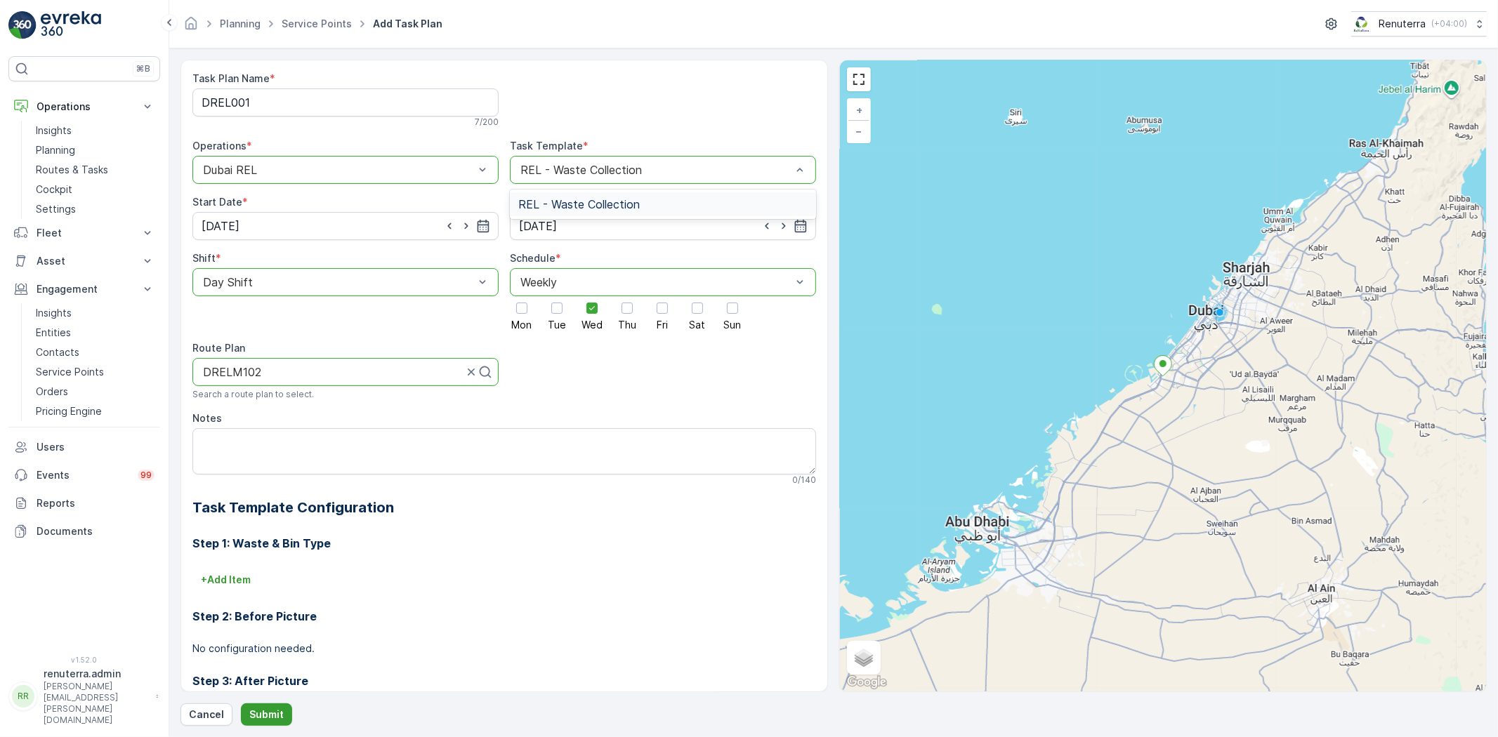
click at [265, 706] on button "Submit" at bounding box center [266, 715] width 51 height 22
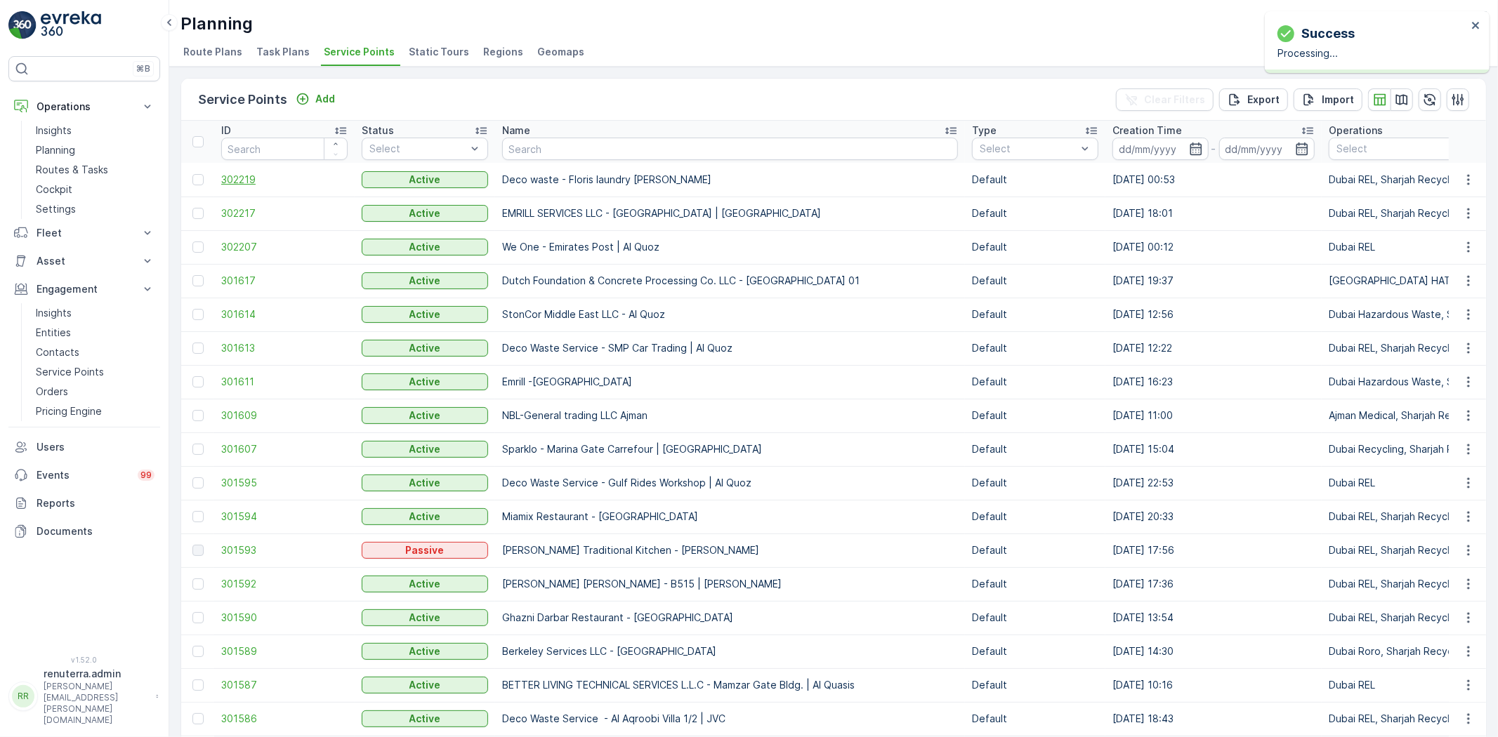
click at [244, 179] on span "302219" at bounding box center [284, 180] width 126 height 14
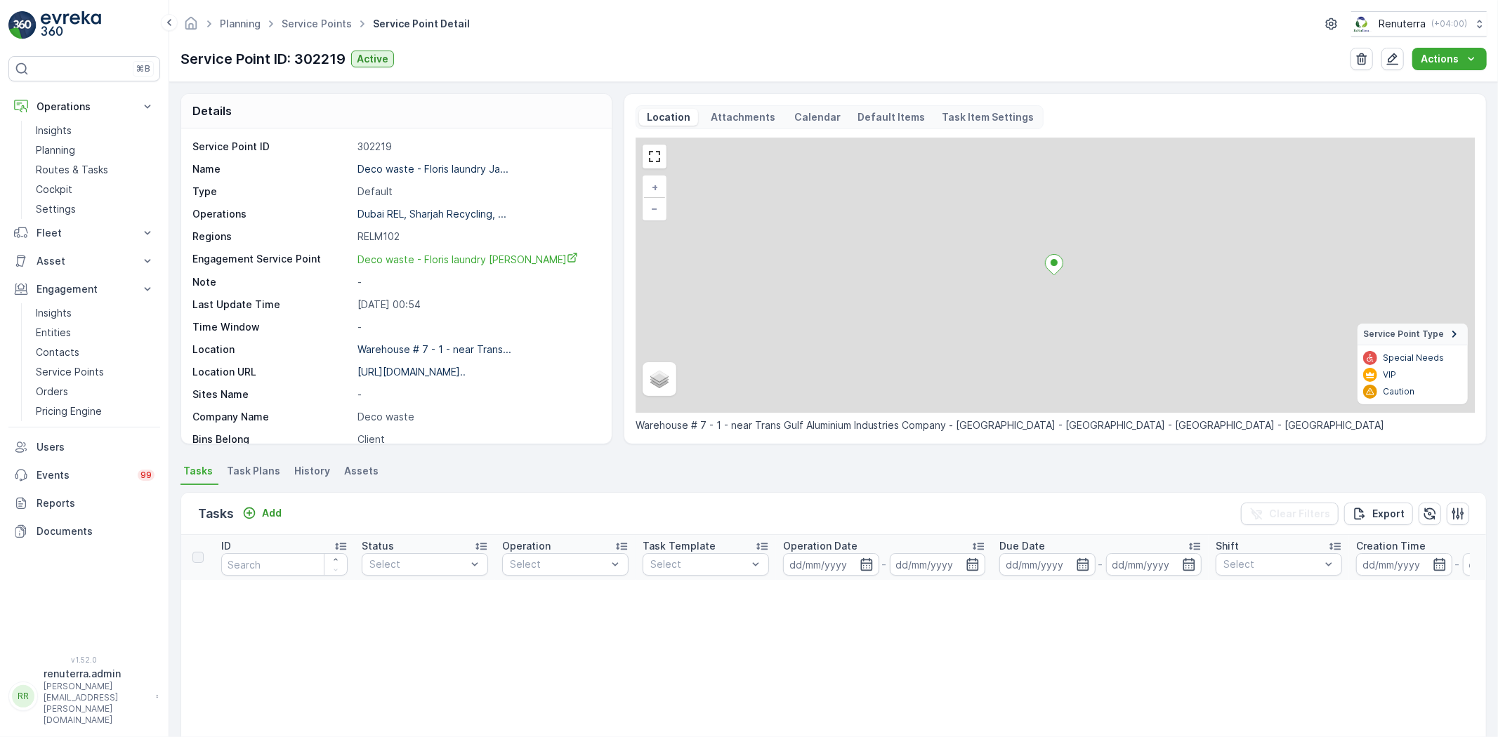
click at [276, 473] on li "Task Plans" at bounding box center [255, 473] width 62 height 24
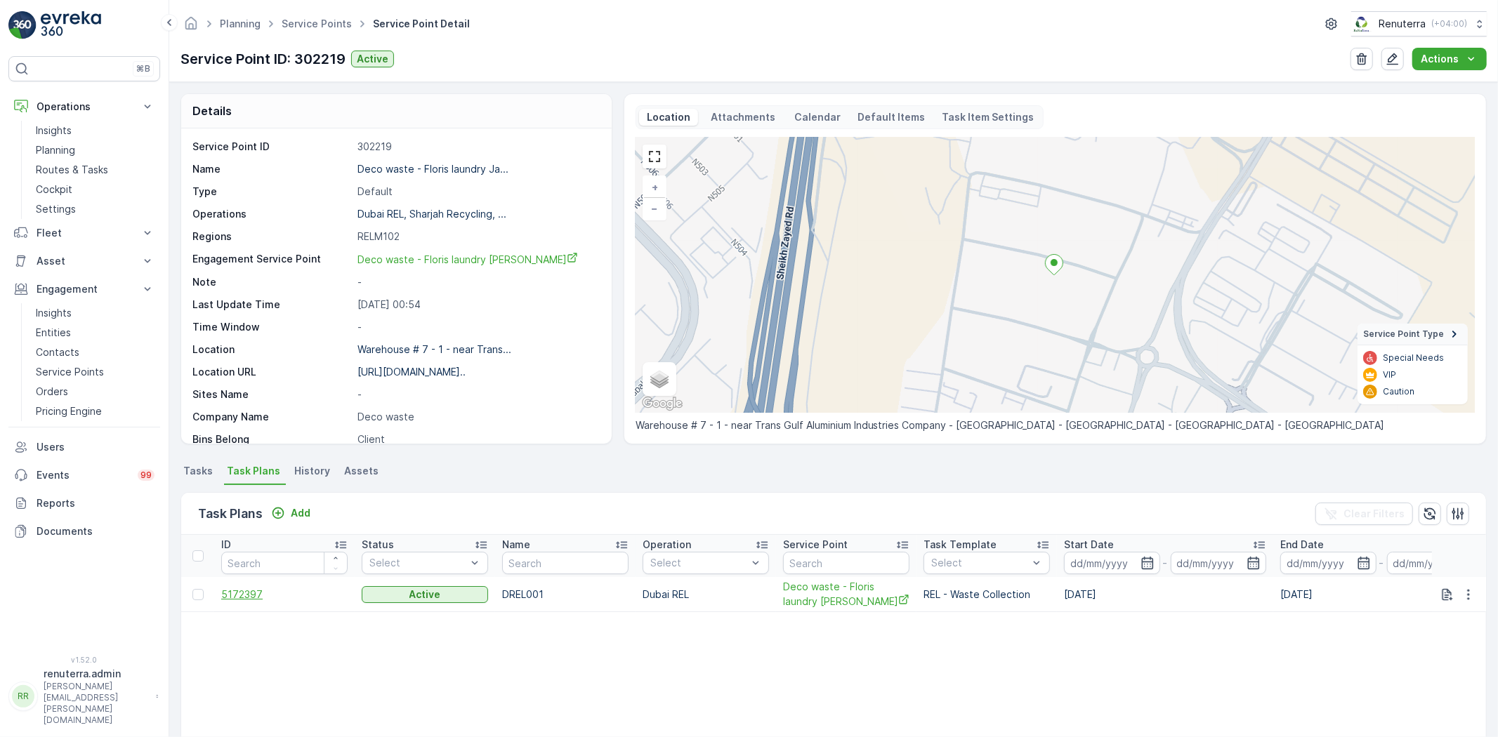
click at [268, 597] on span "5172397" at bounding box center [284, 595] width 126 height 14
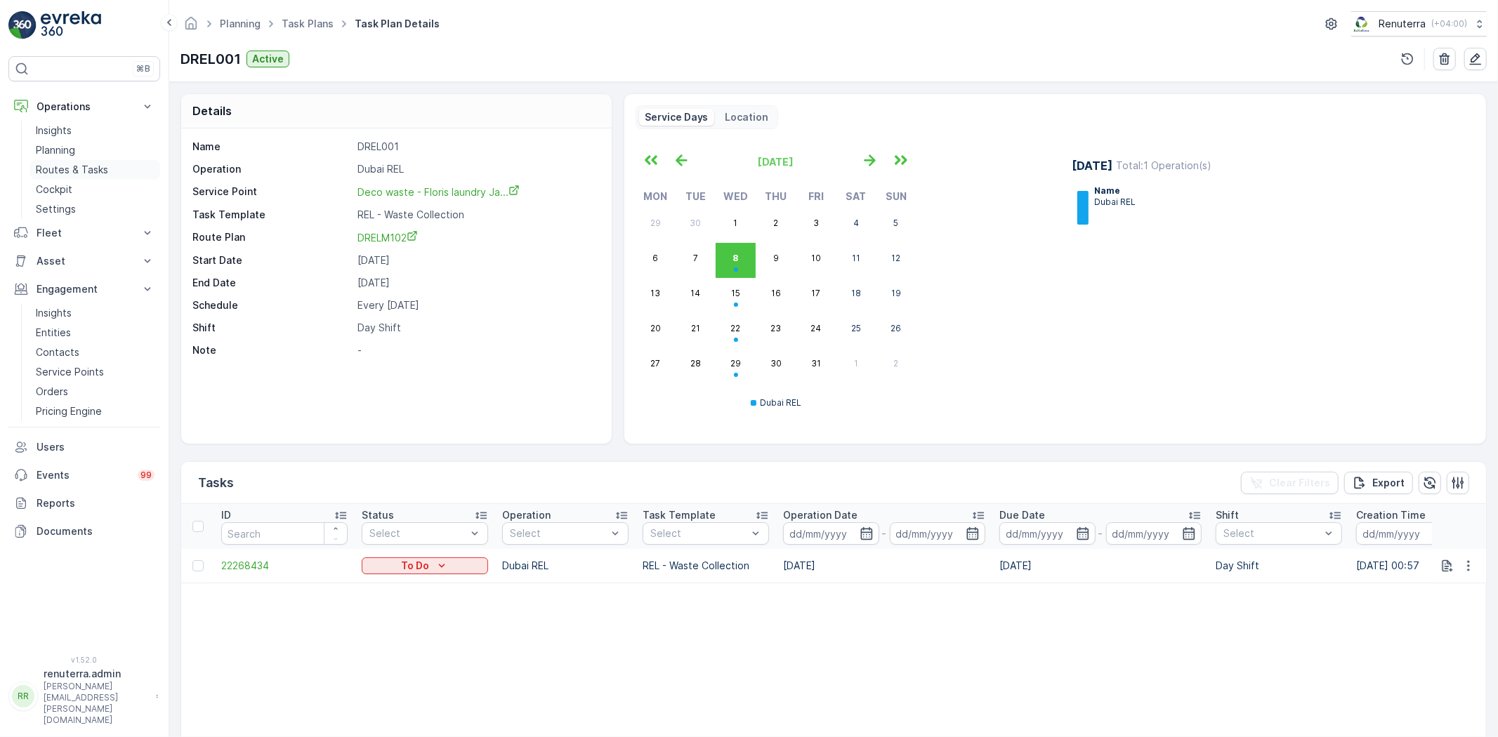
click at [91, 171] on p "Routes & Tasks" at bounding box center [72, 170] width 72 height 14
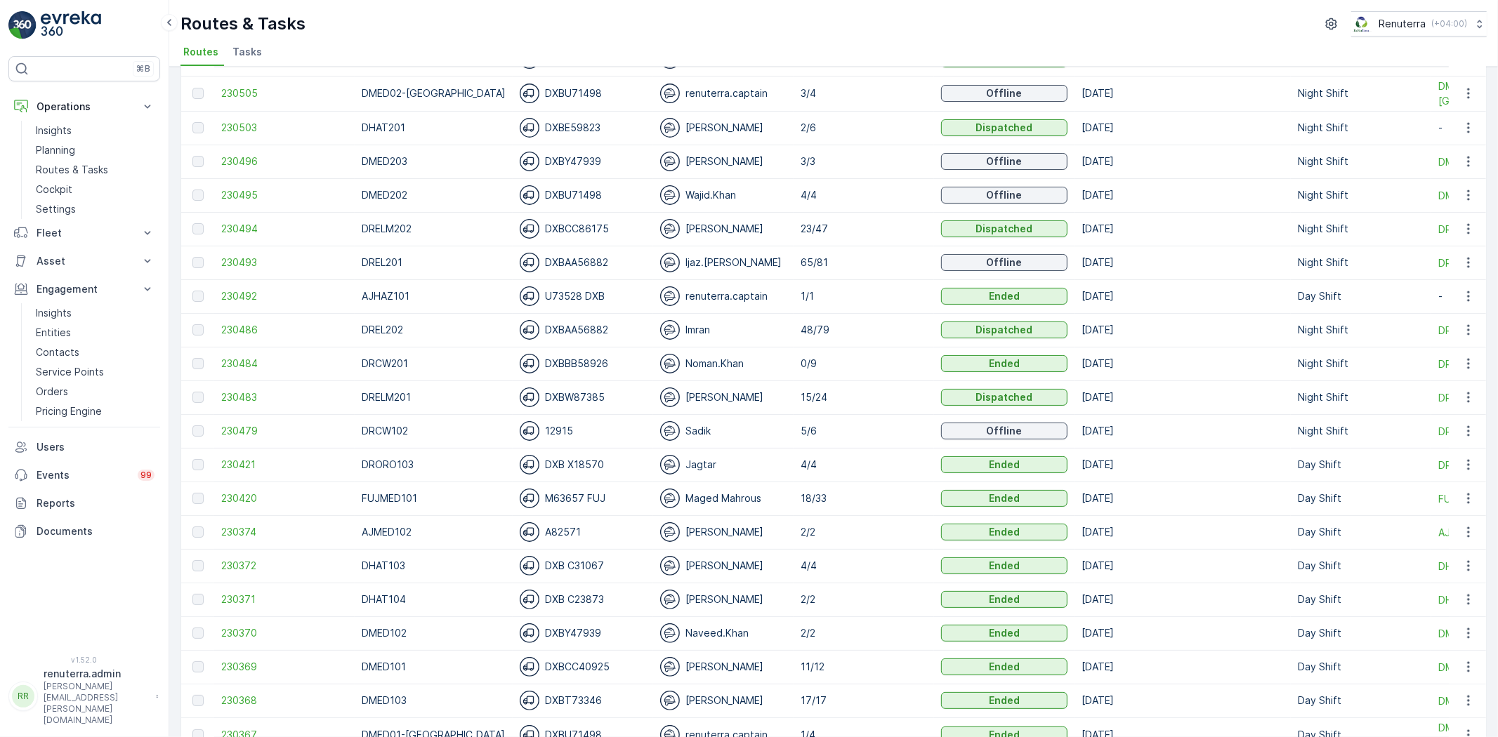
scroll to position [234, 0]
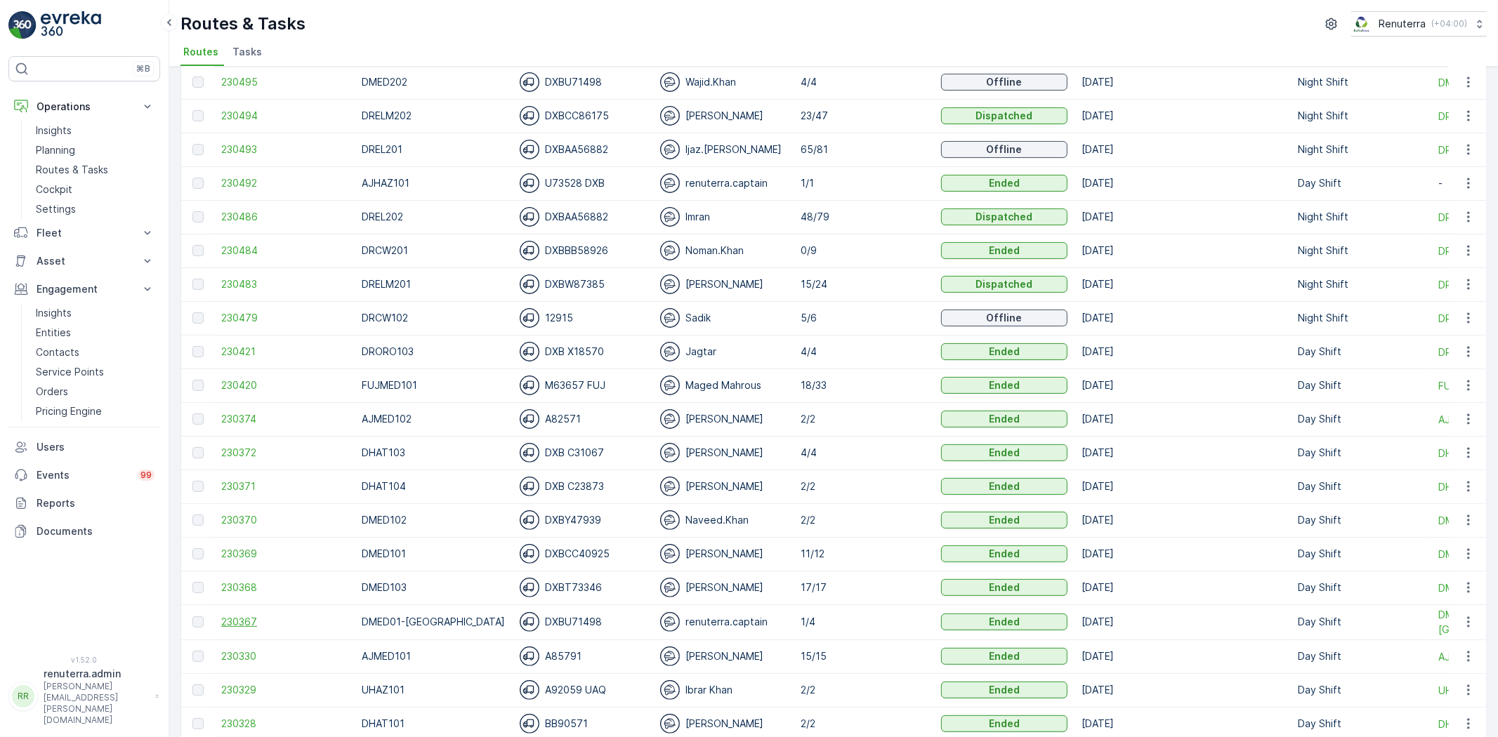
click at [230, 623] on span "230367" at bounding box center [284, 622] width 126 height 14
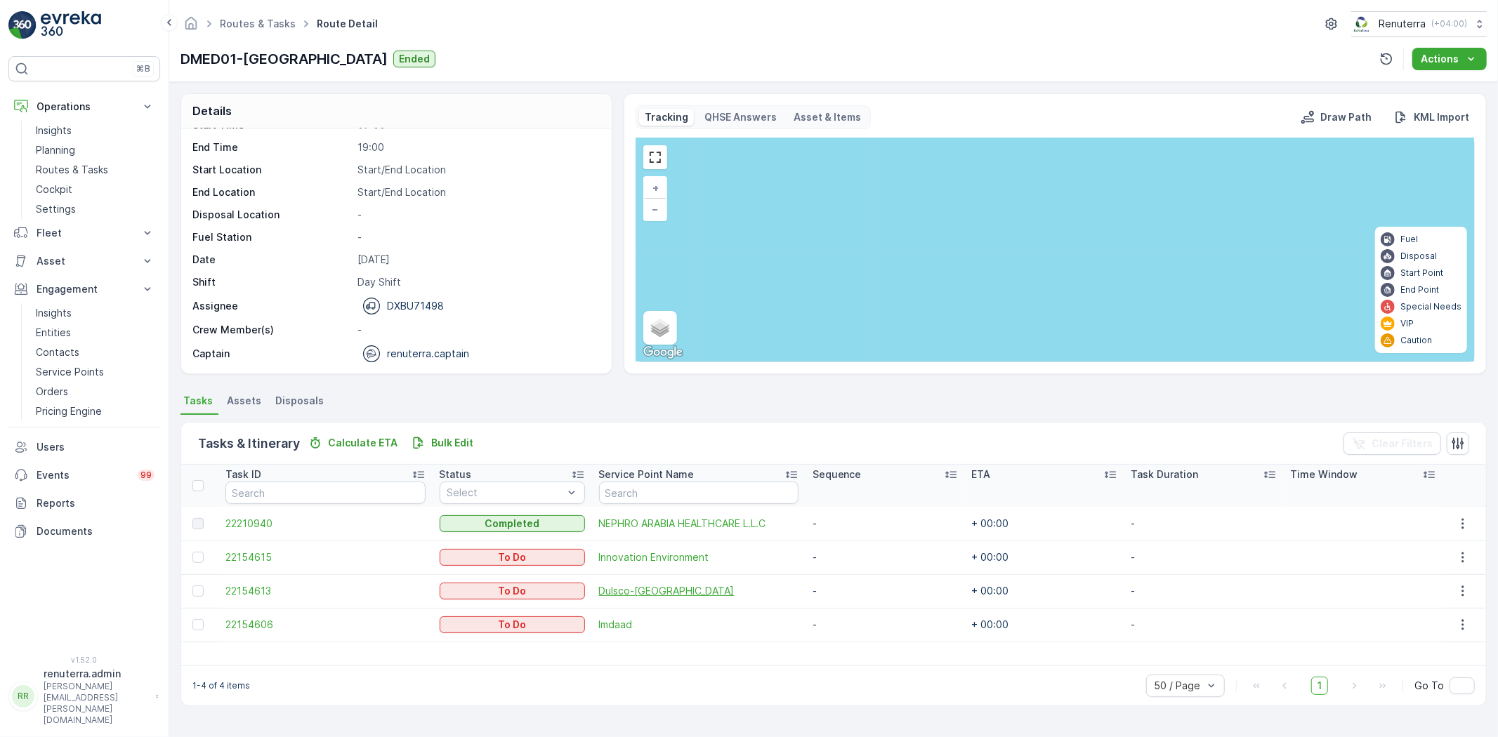
click at [628, 587] on span "Dulsco-Ras Al Khor" at bounding box center [698, 591] width 199 height 14
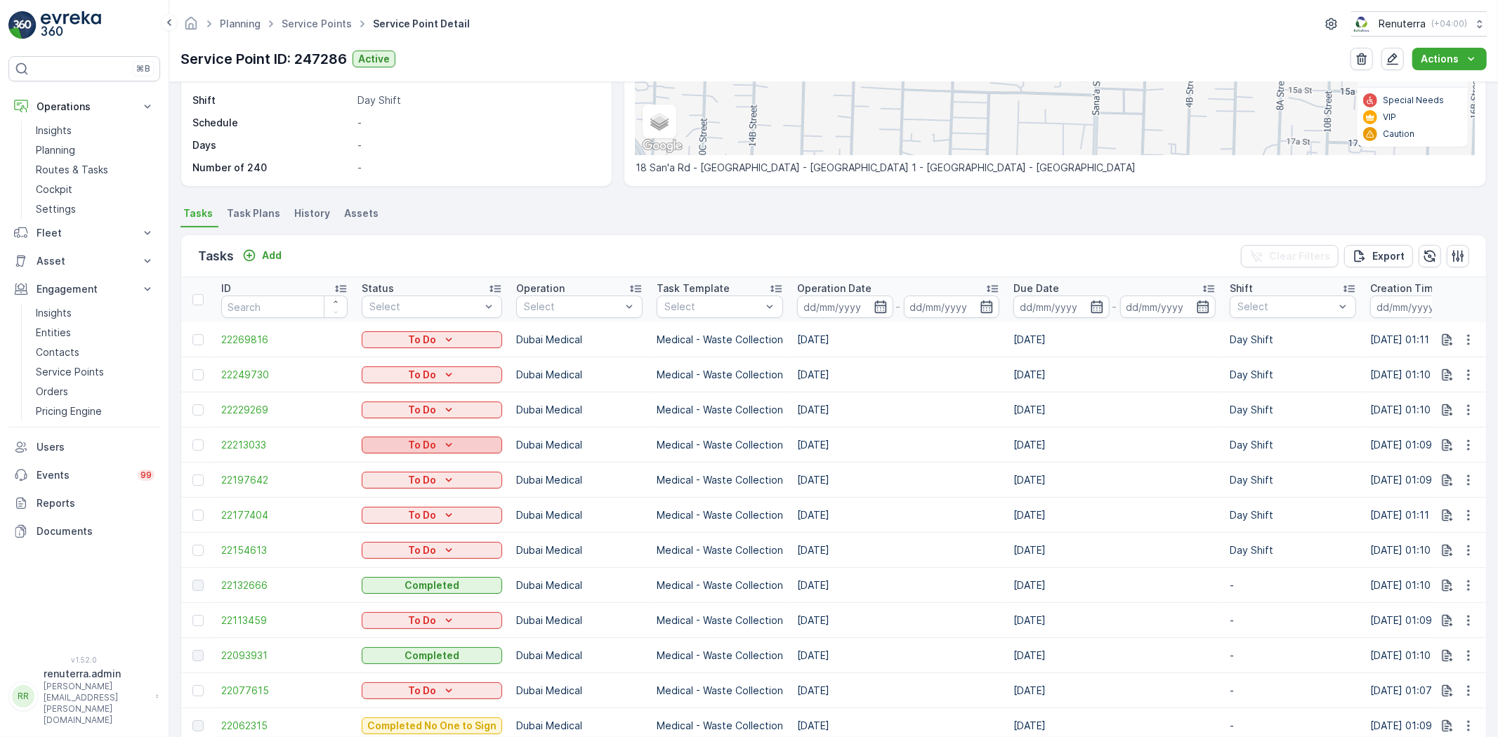
scroll to position [234, 0]
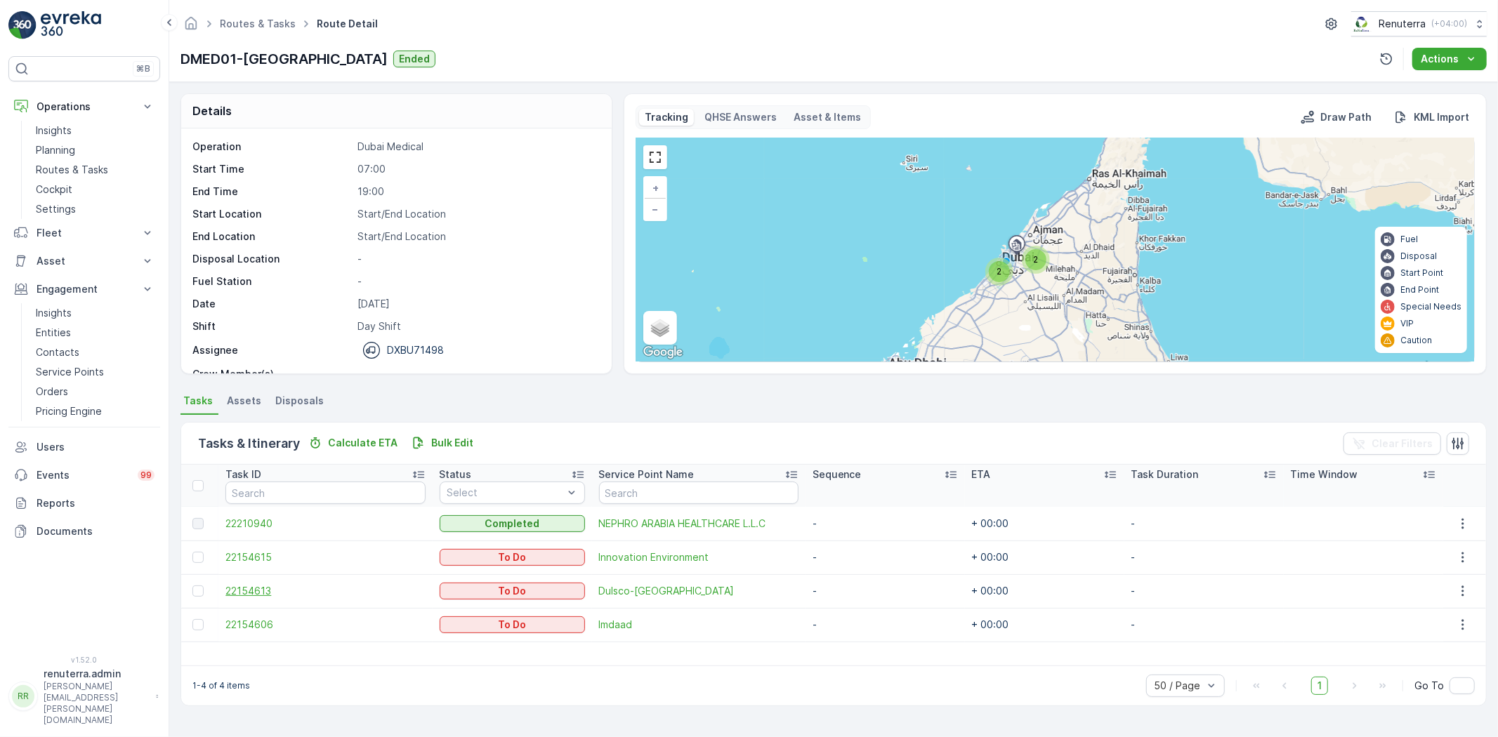
click at [253, 591] on span "22154613" at bounding box center [324, 591] width 199 height 14
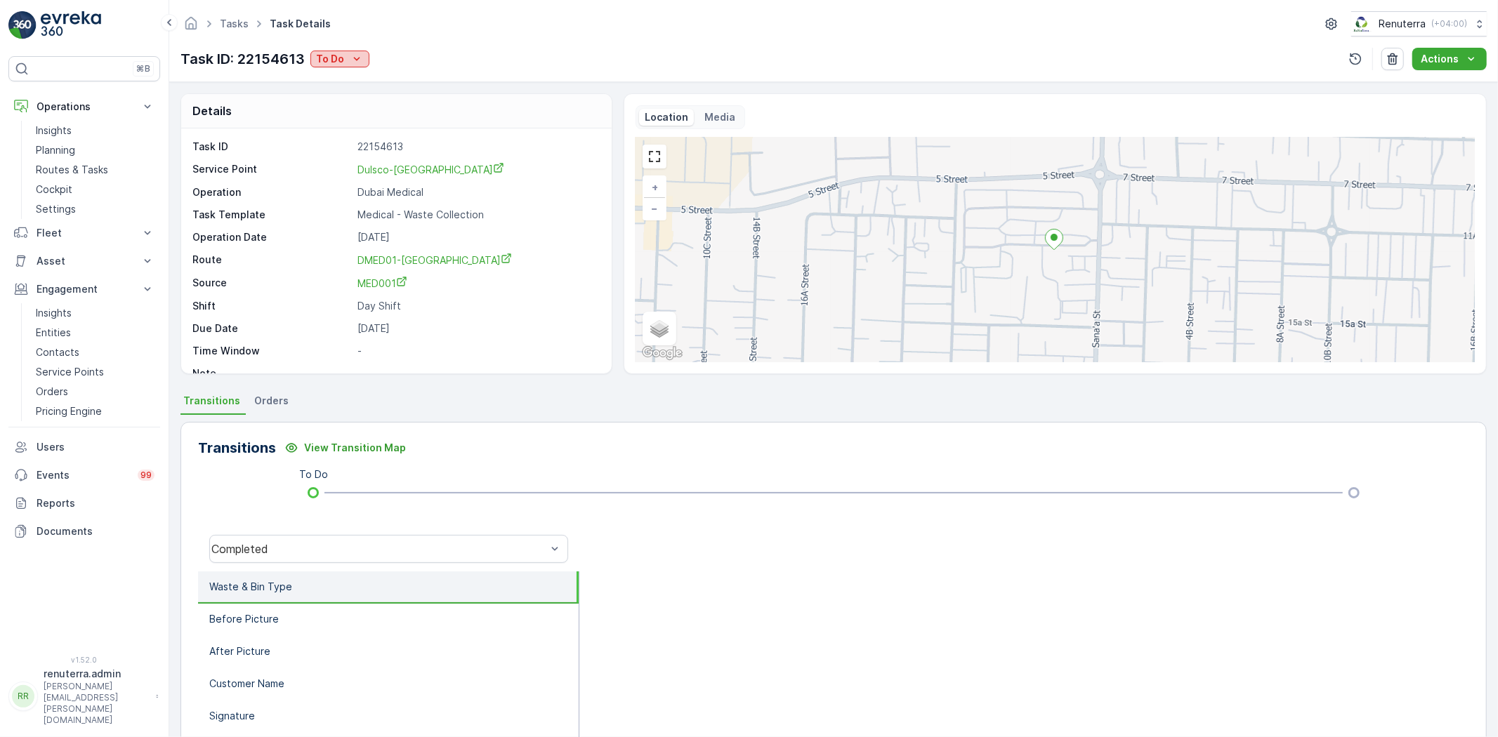
click at [346, 60] on div "To Do" at bounding box center [340, 59] width 48 height 14
drag, startPoint x: 348, startPoint y: 65, endPoint x: 348, endPoint y: 74, distance: 8.4
click at [348, 74] on span "Completed" at bounding box center [345, 80] width 53 height 14
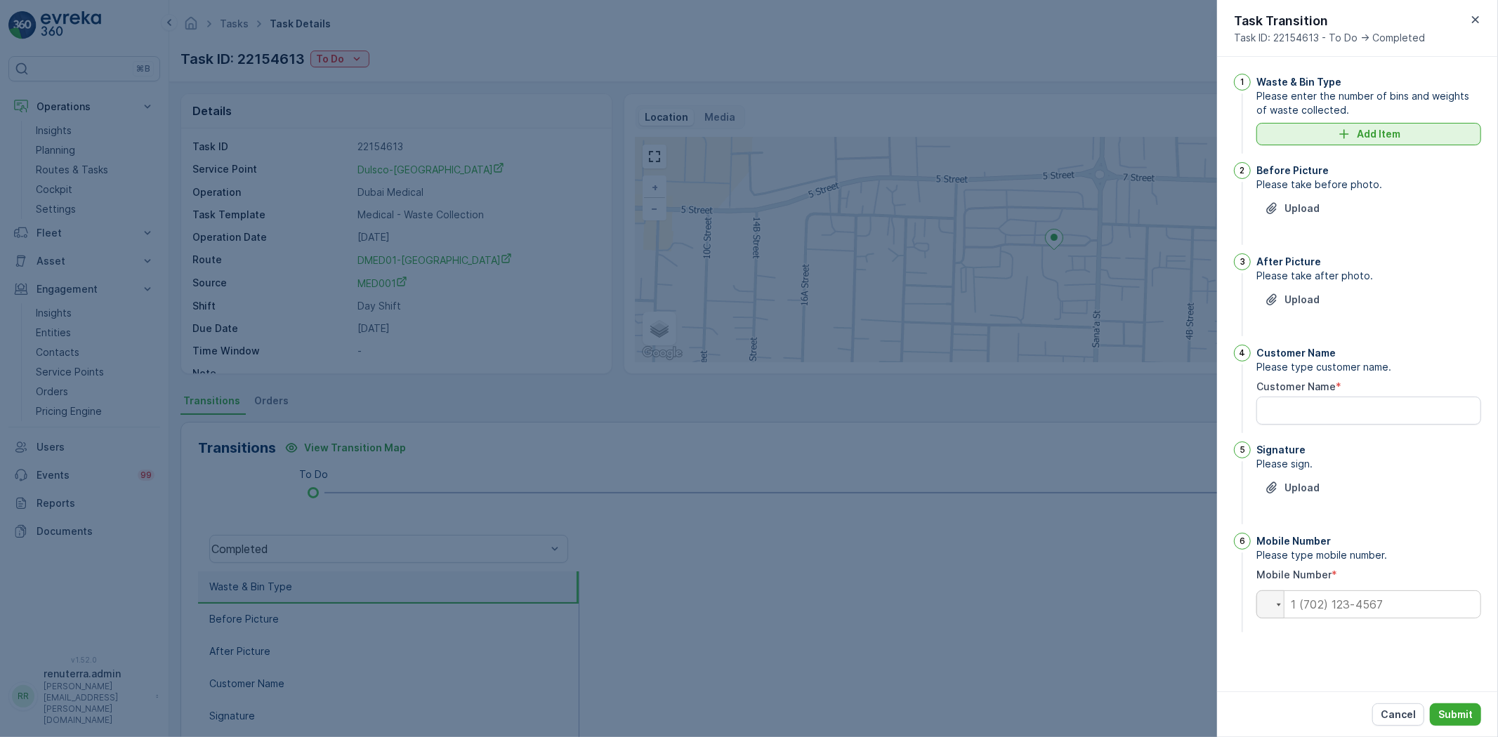
click at [1300, 135] on div "Add Item" at bounding box center [1369, 134] width 208 height 14
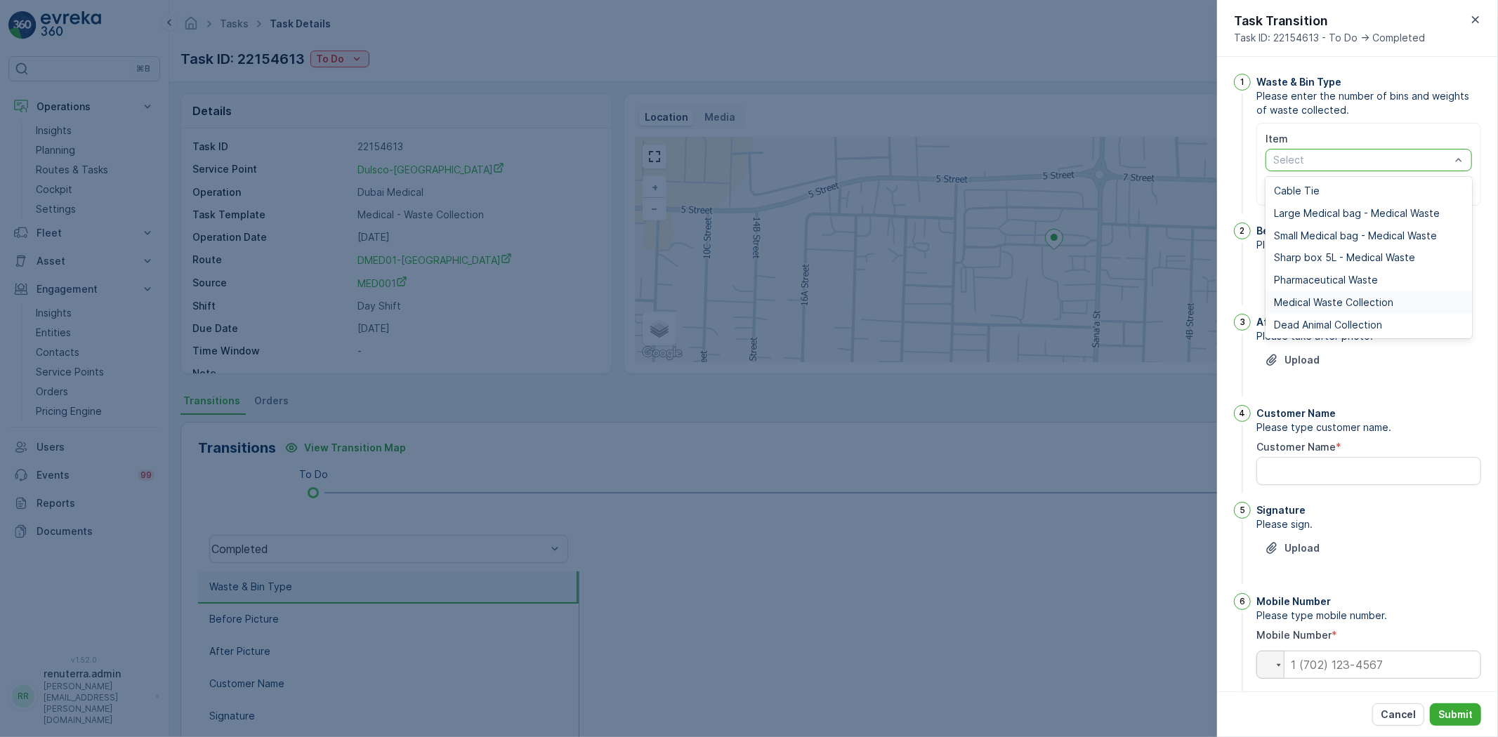
click at [1314, 295] on div "Medical Waste Collection" at bounding box center [1368, 302] width 206 height 22
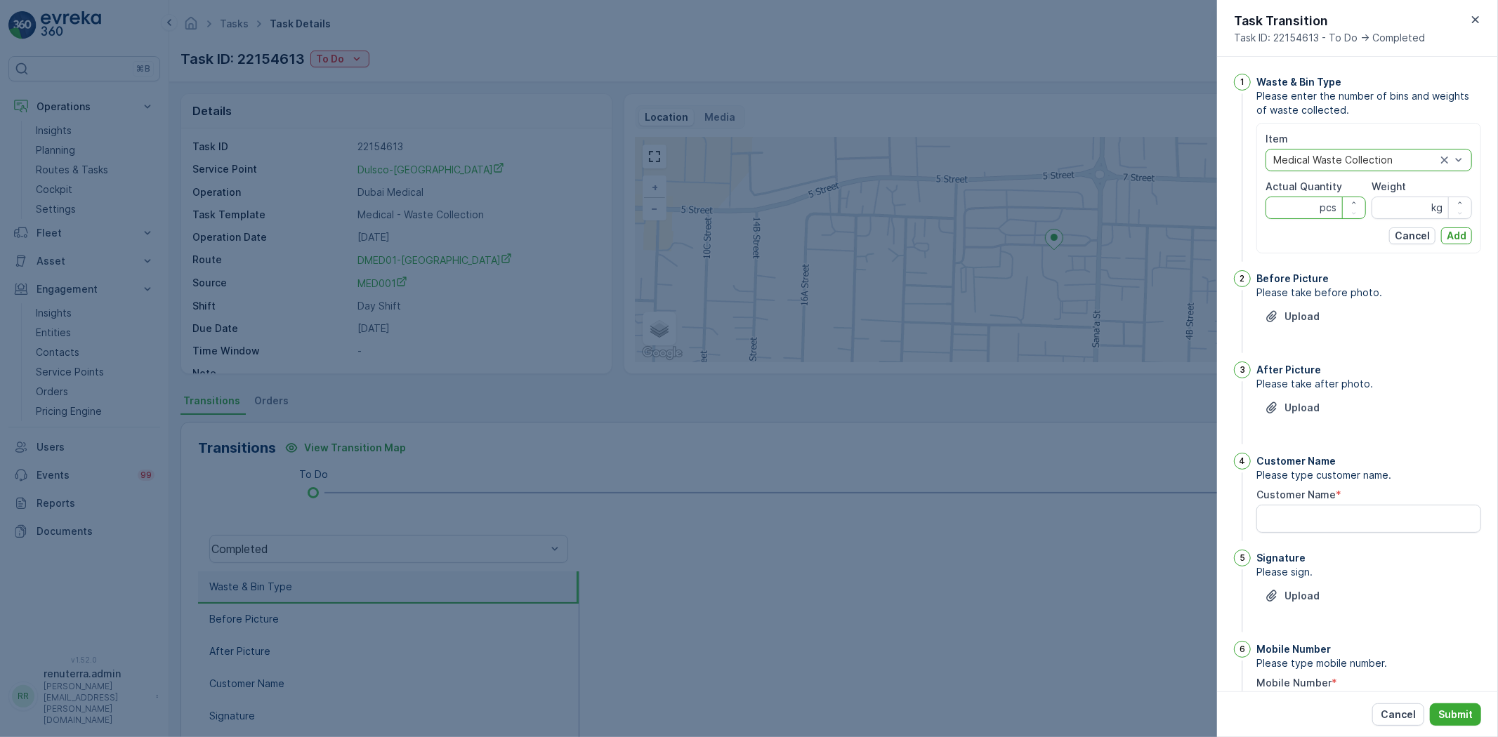
click at [1279, 216] on Quantity "Actual Quantity" at bounding box center [1315, 208] width 100 height 22
type Quantity "2"
type Quantity "14"
click at [1394, 190] on label "Weight" at bounding box center [1388, 186] width 34 height 12
click at [1394, 197] on input "Weight" at bounding box center [1421, 208] width 100 height 22
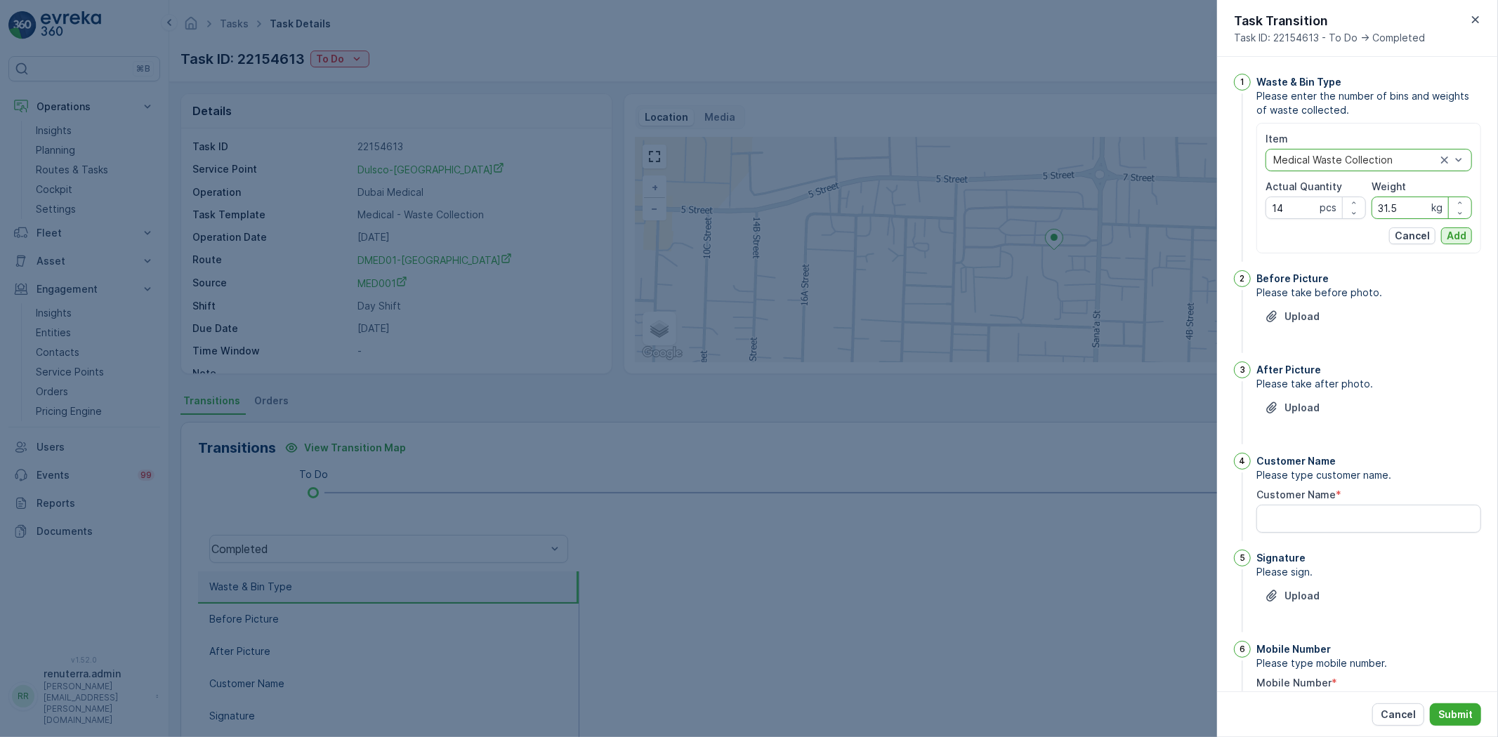
type input "31.5"
click at [1461, 237] on p "Add" at bounding box center [1456, 236] width 20 height 14
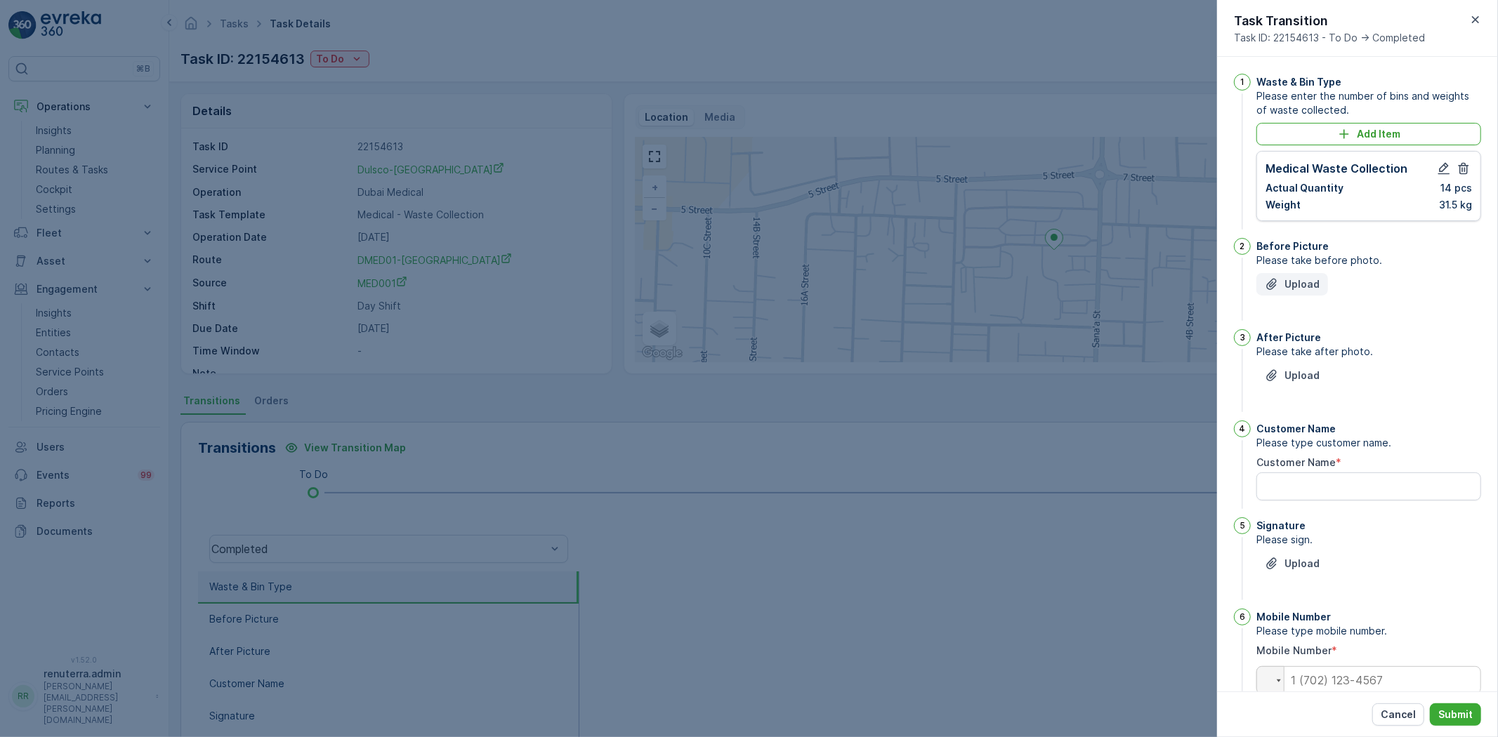
click at [1321, 283] on button "Upload" at bounding box center [1292, 284] width 72 height 22
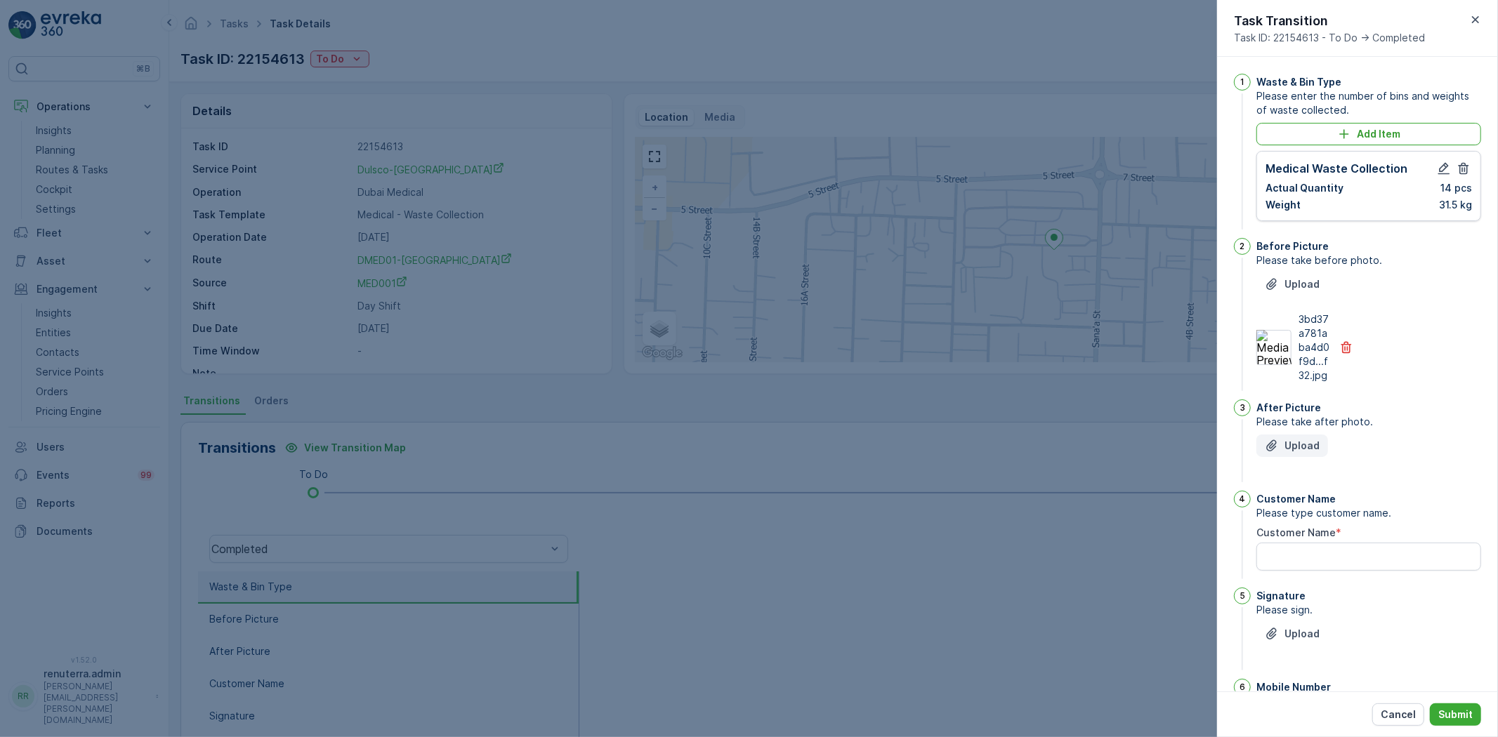
click at [1294, 448] on p "Upload" at bounding box center [1301, 446] width 35 height 14
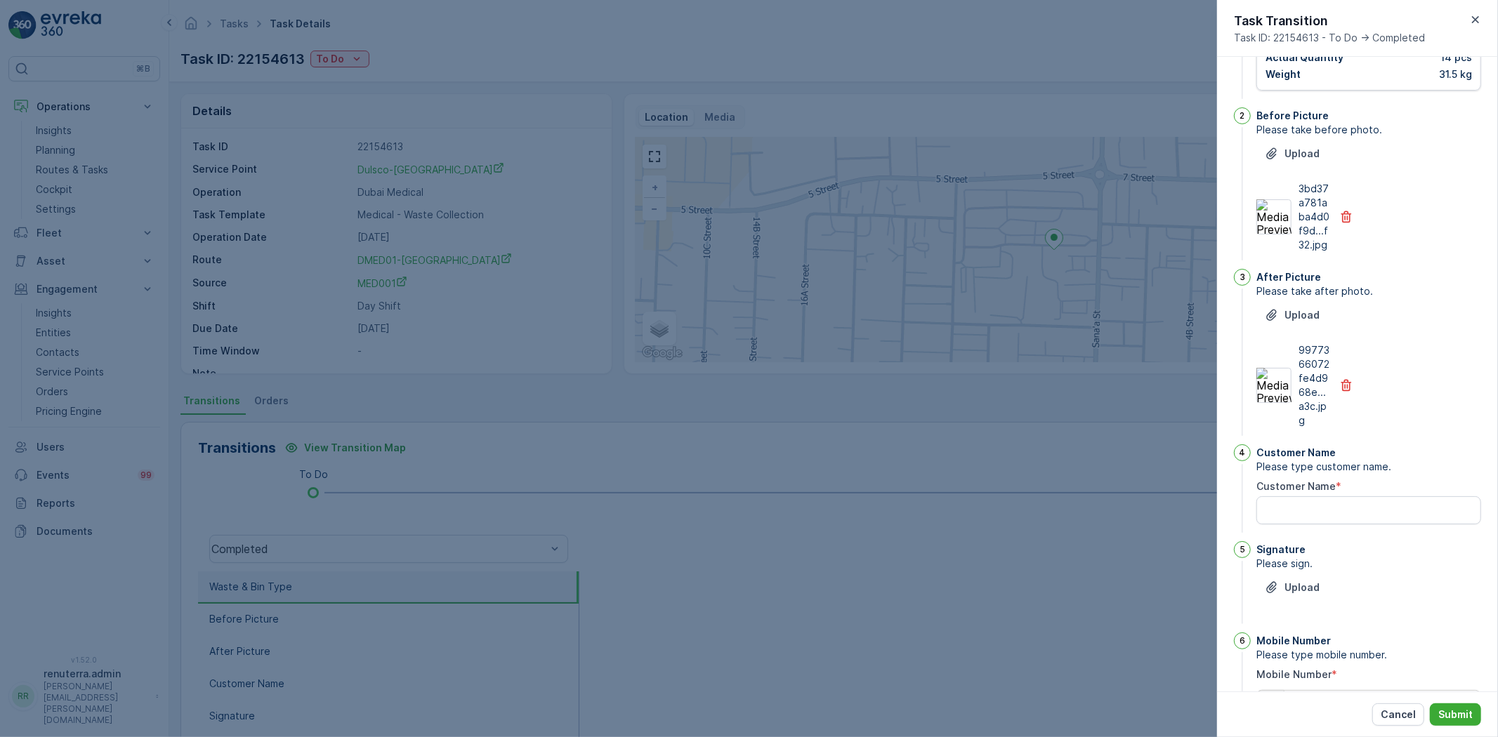
scroll to position [156, 0]
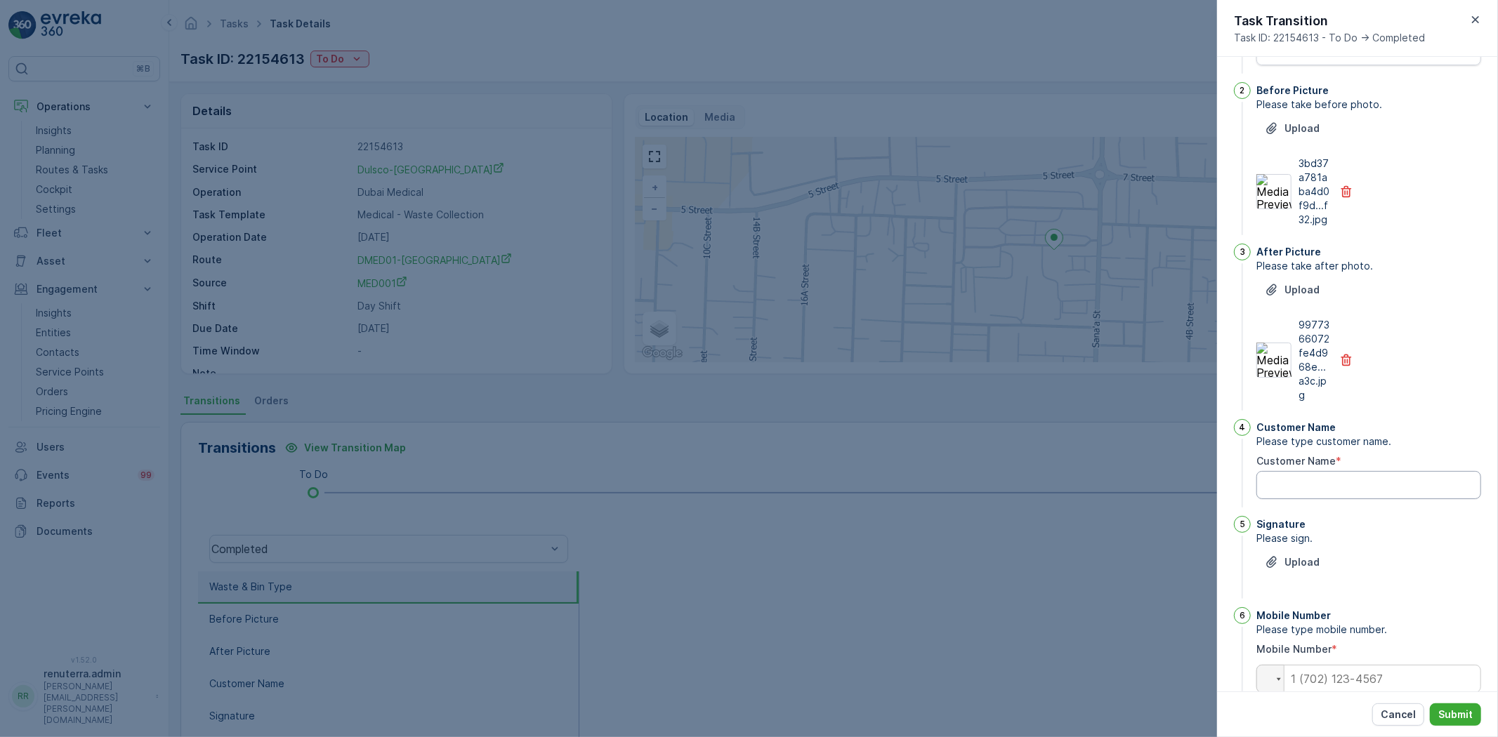
click at [1345, 479] on Name "Customer Name" at bounding box center [1368, 485] width 225 height 28
type Name "somnath"
click at [1307, 564] on p "Upload" at bounding box center [1301, 562] width 35 height 14
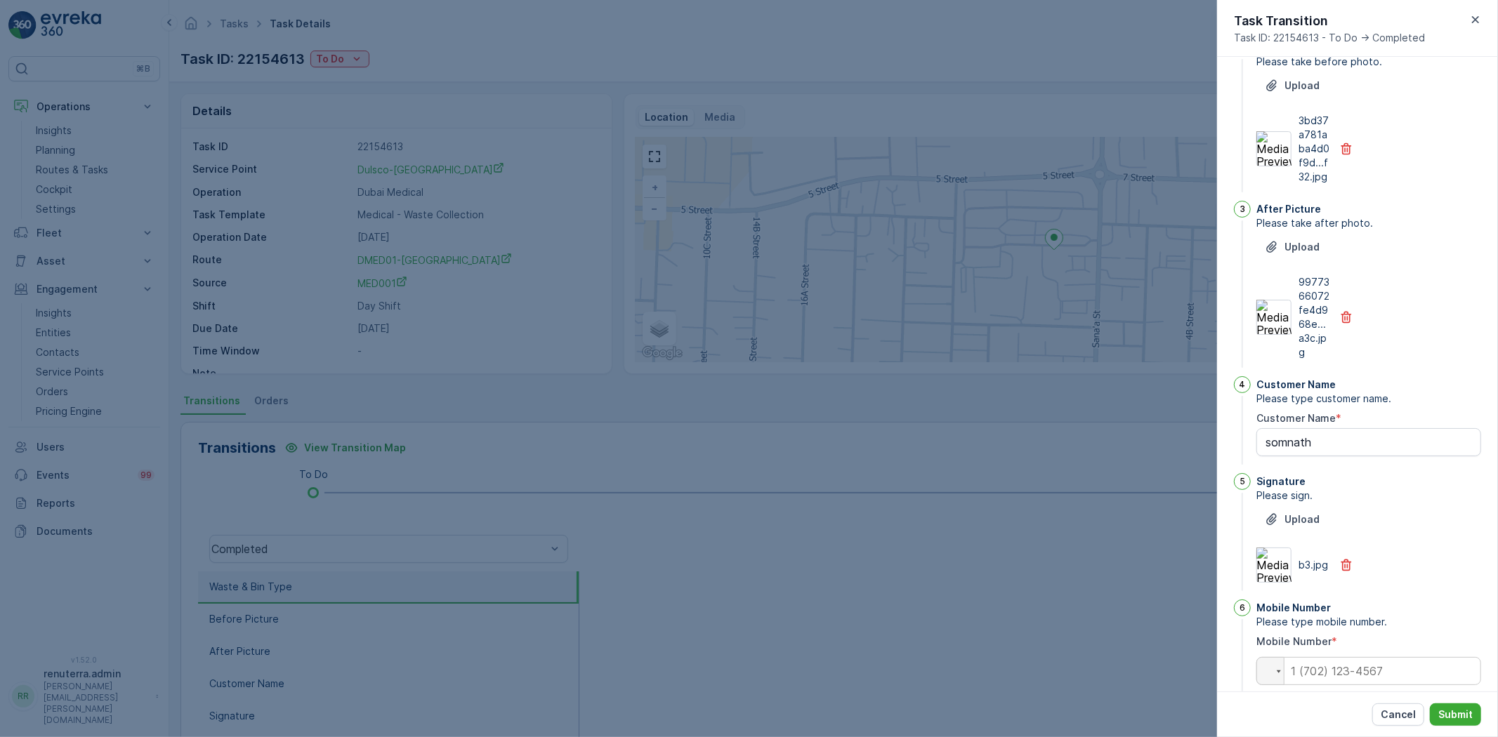
scroll to position [226, 0]
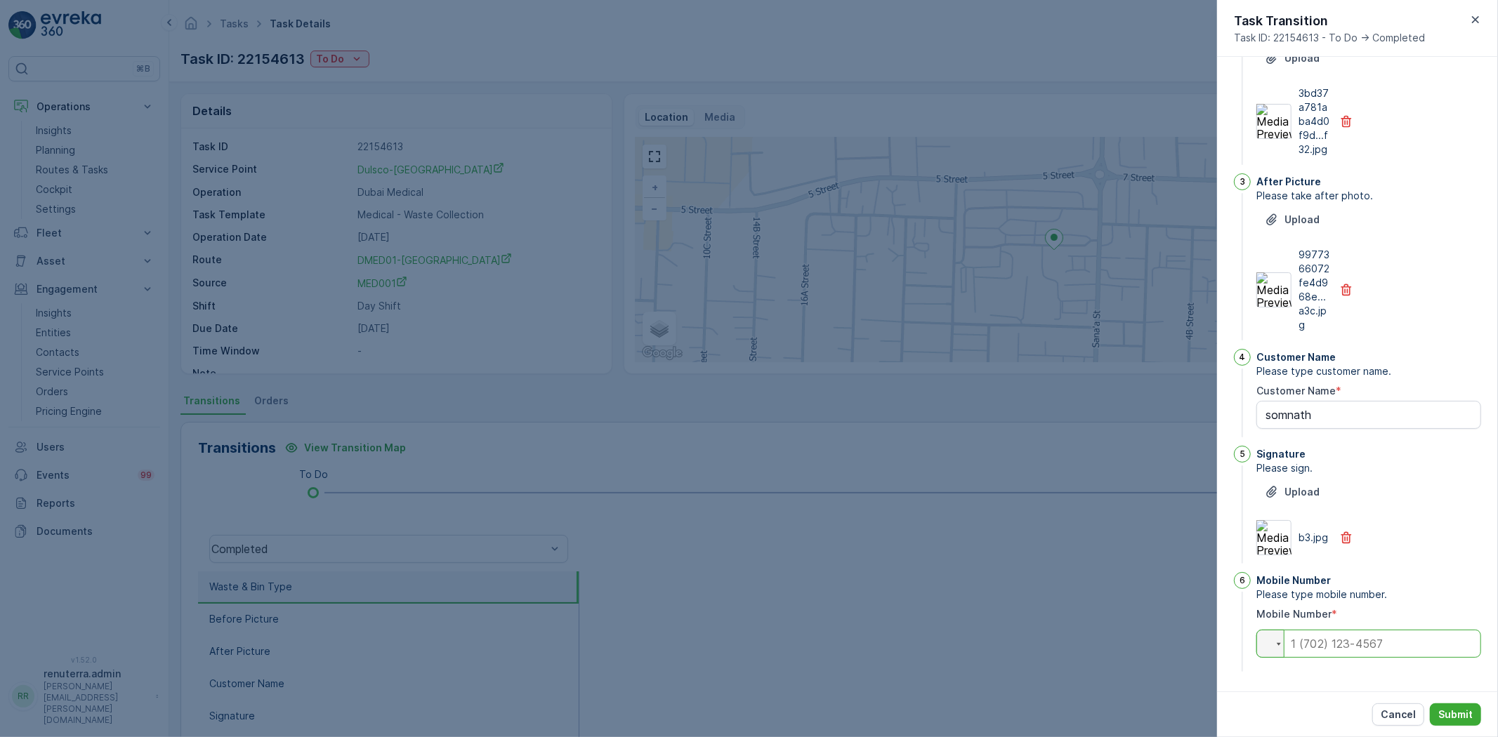
click at [1352, 630] on input "tel" at bounding box center [1368, 644] width 225 height 28
type input "0501425485"
click at [1462, 711] on p "Submit" at bounding box center [1455, 715] width 34 height 14
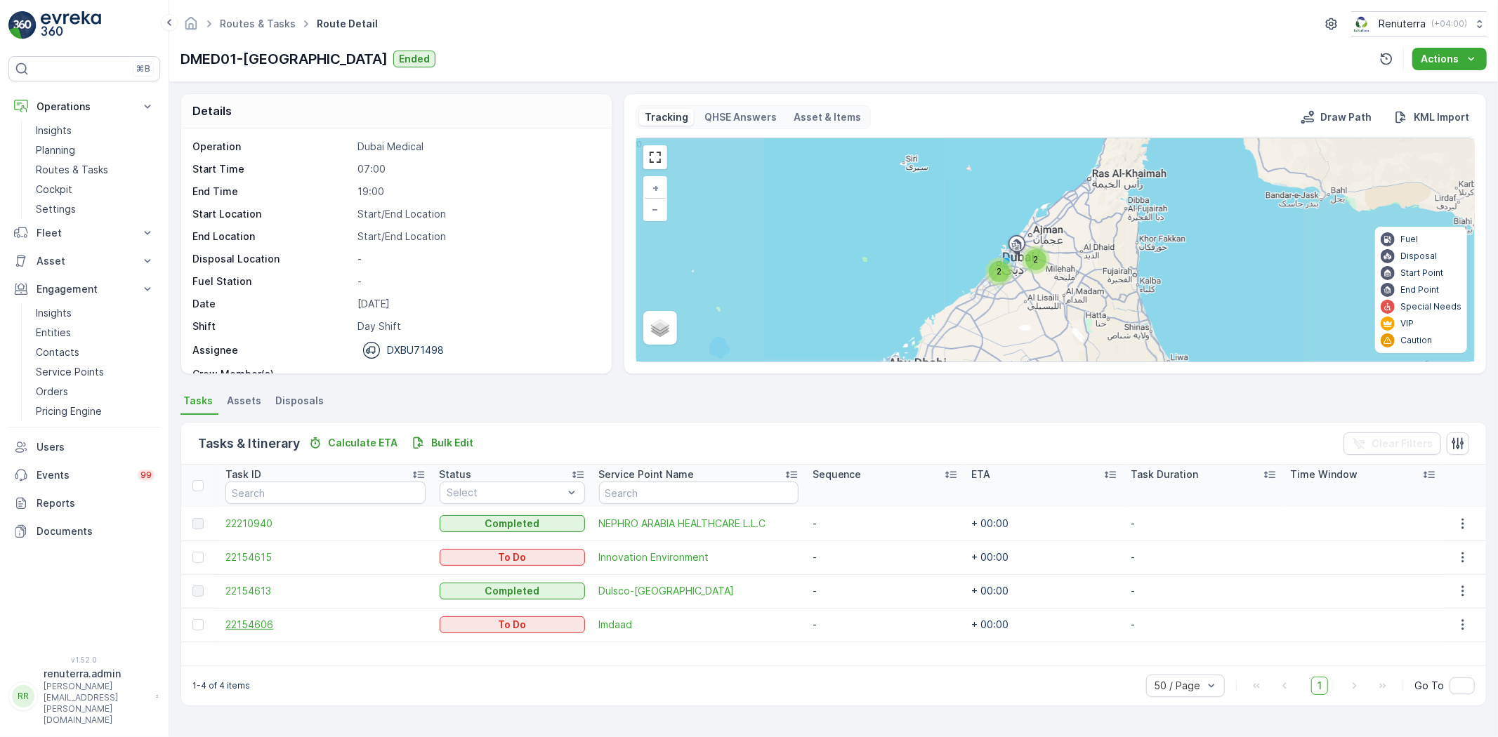
click at [258, 627] on span "22154606" at bounding box center [324, 625] width 199 height 14
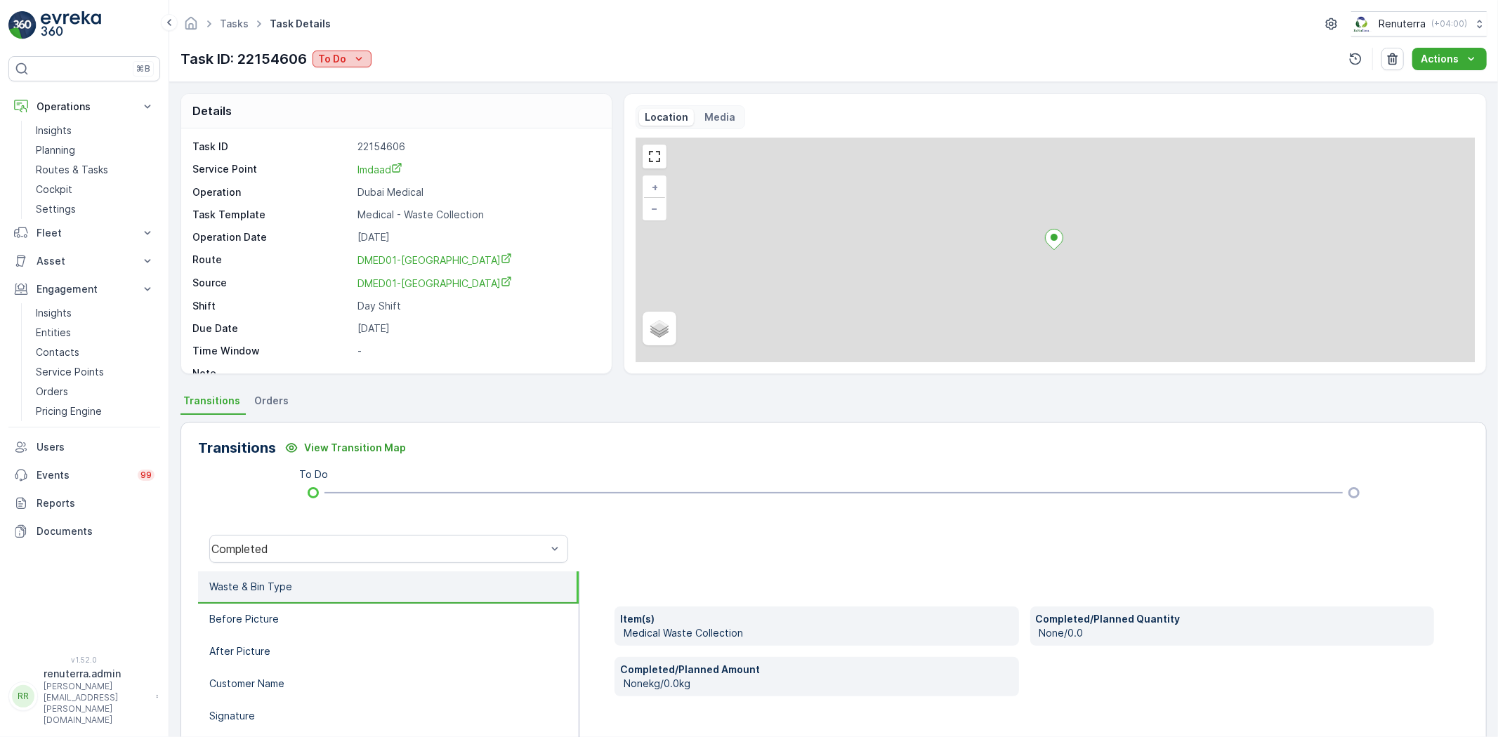
click at [345, 51] on button "To Do" at bounding box center [341, 59] width 59 height 17
click at [345, 69] on ul "Completed Completed No Waste Completed No One to Sign Completed Access Blocked …" at bounding box center [388, 138] width 151 height 143
click at [345, 75] on span "Completed" at bounding box center [348, 80] width 53 height 14
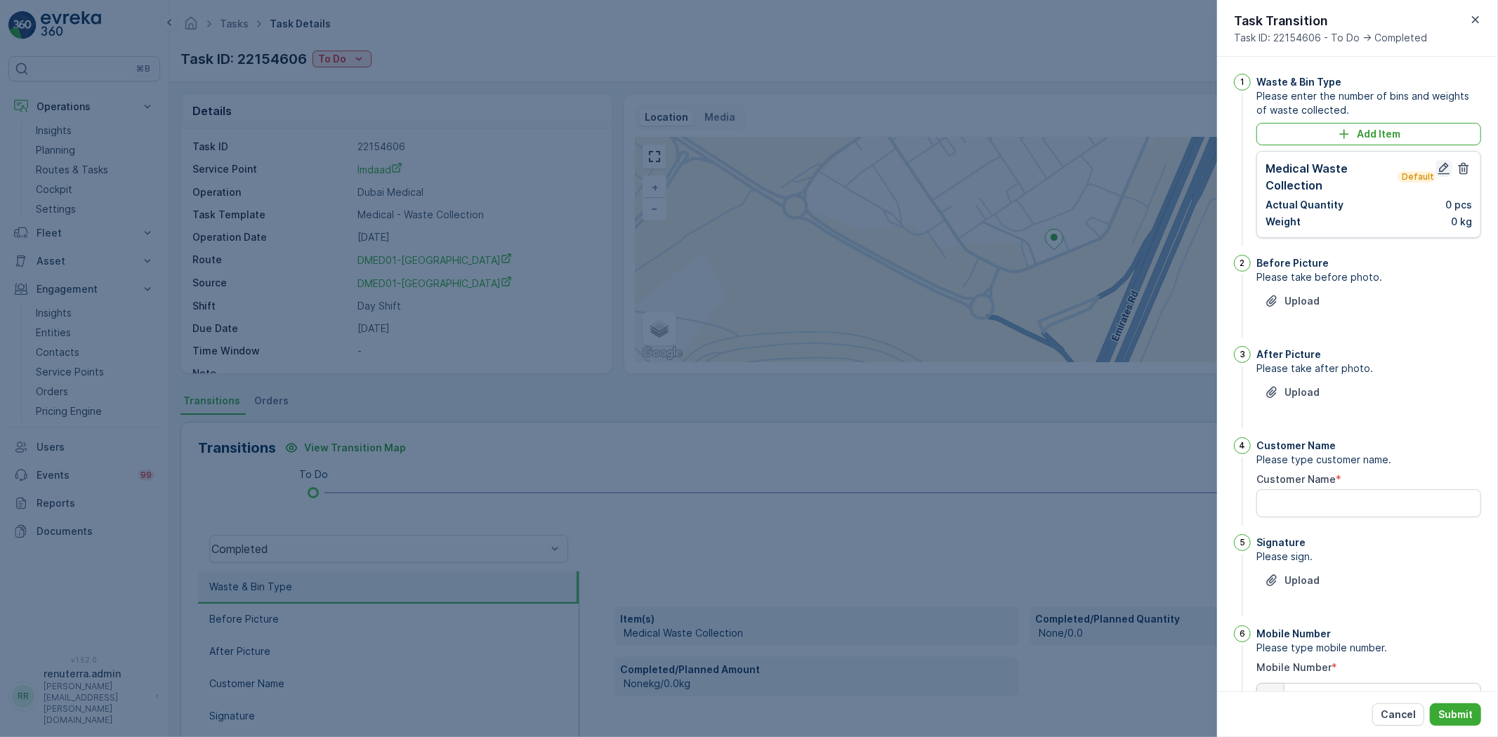
click at [1437, 161] on icon "button" at bounding box center [1444, 168] width 14 height 14
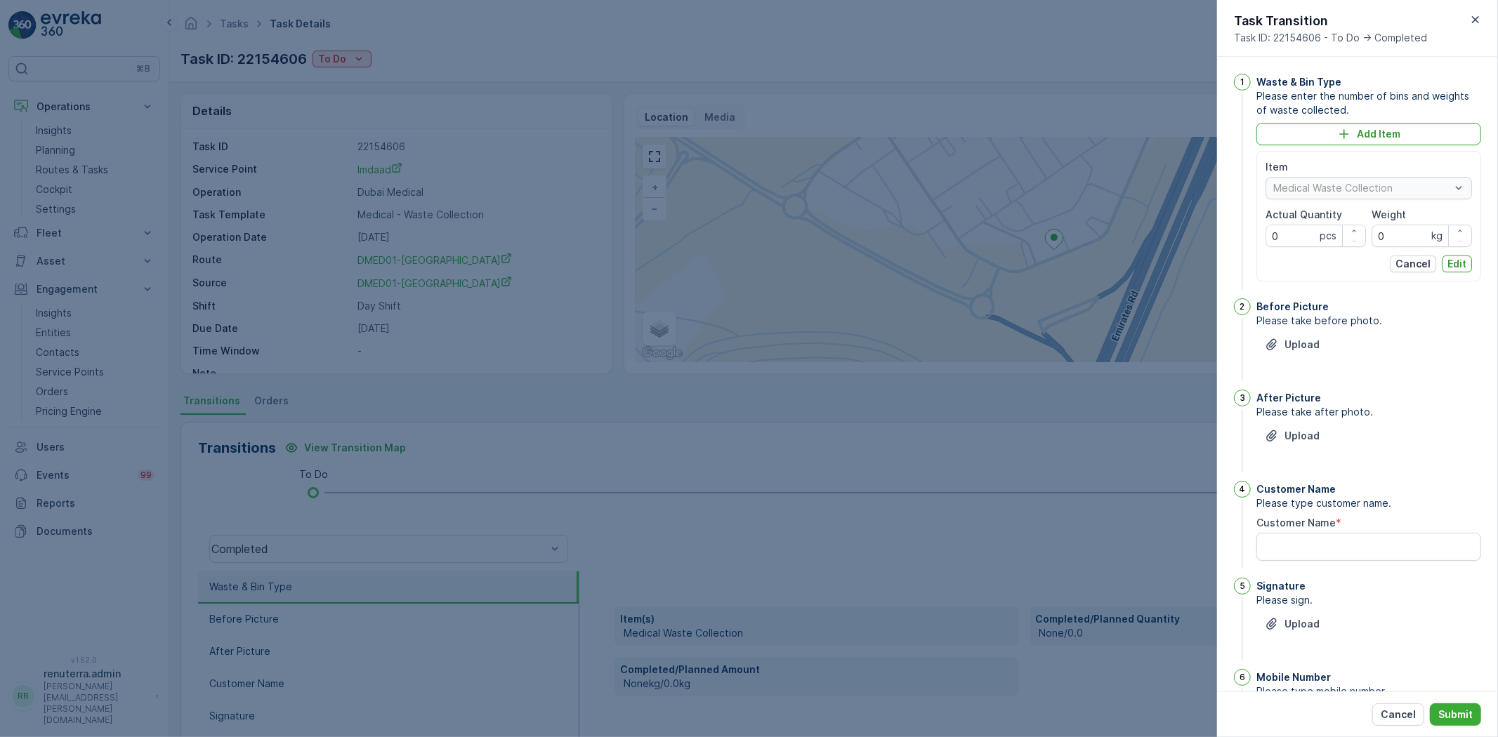
click at [1318, 220] on span "Actual Quantity" at bounding box center [1303, 215] width 77 height 14
click at [1306, 233] on Quantity "0" at bounding box center [1315, 236] width 100 height 22
type Quantity "841"
click at [1402, 235] on input "0" at bounding box center [1421, 236] width 100 height 22
type input "1285"
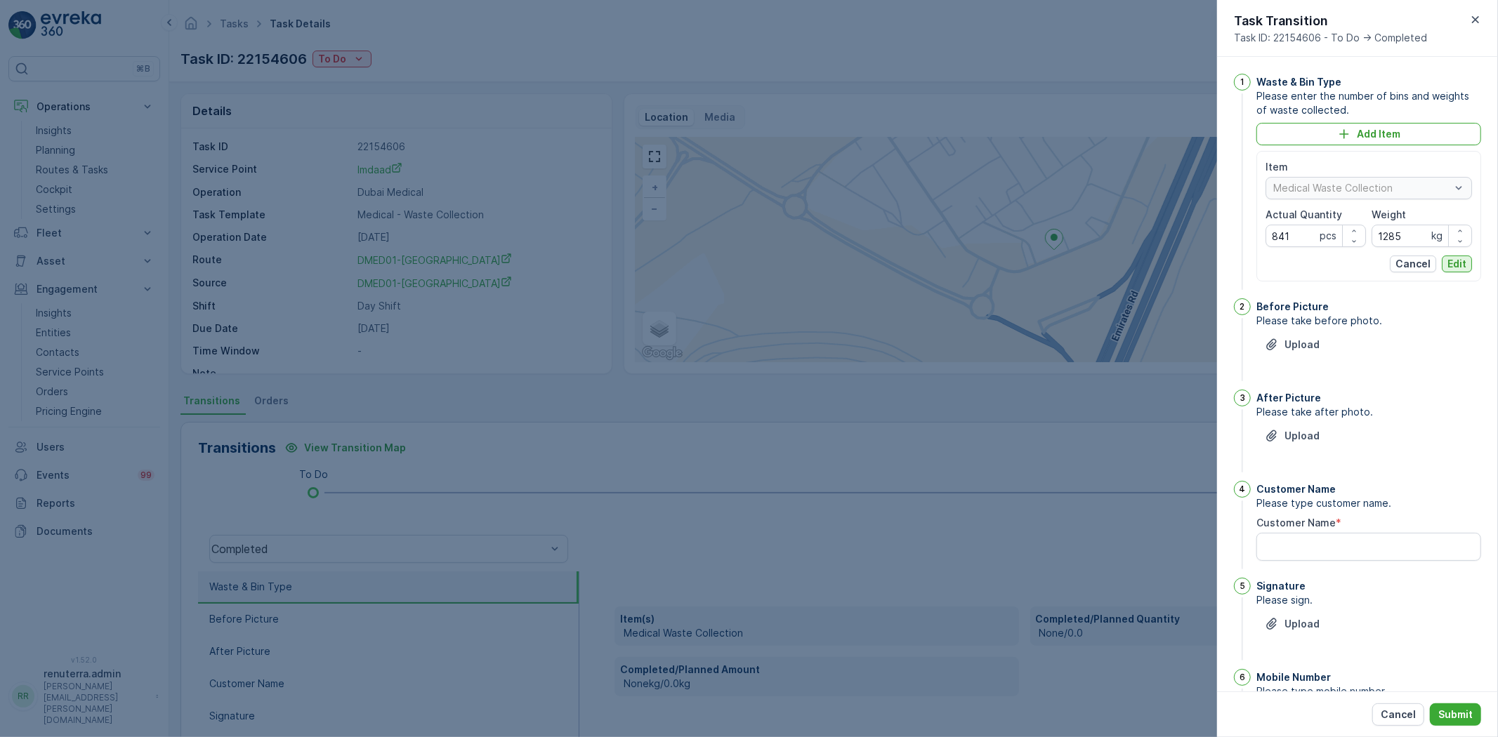
click at [1458, 265] on p "Edit" at bounding box center [1456, 264] width 19 height 14
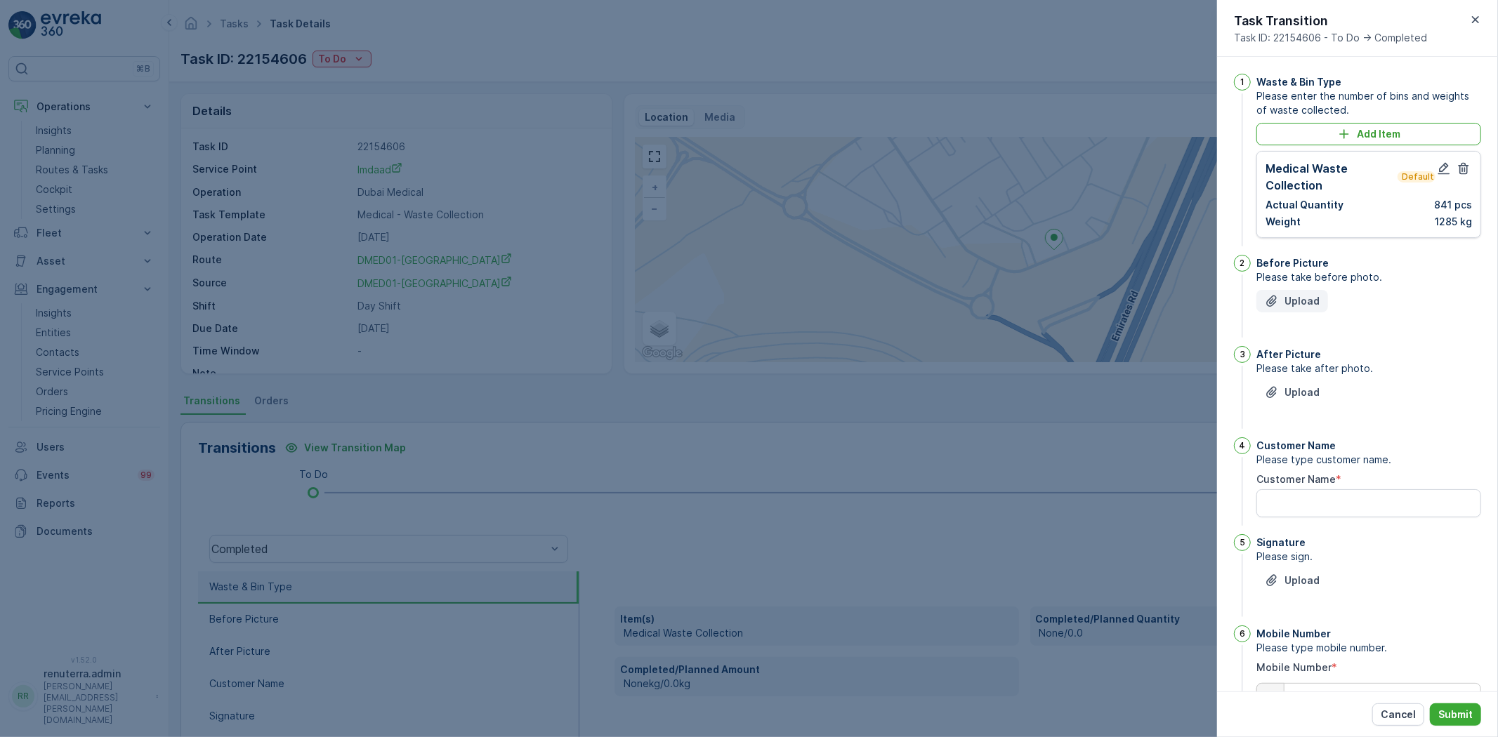
click at [1310, 298] on p "Upload" at bounding box center [1301, 301] width 35 height 14
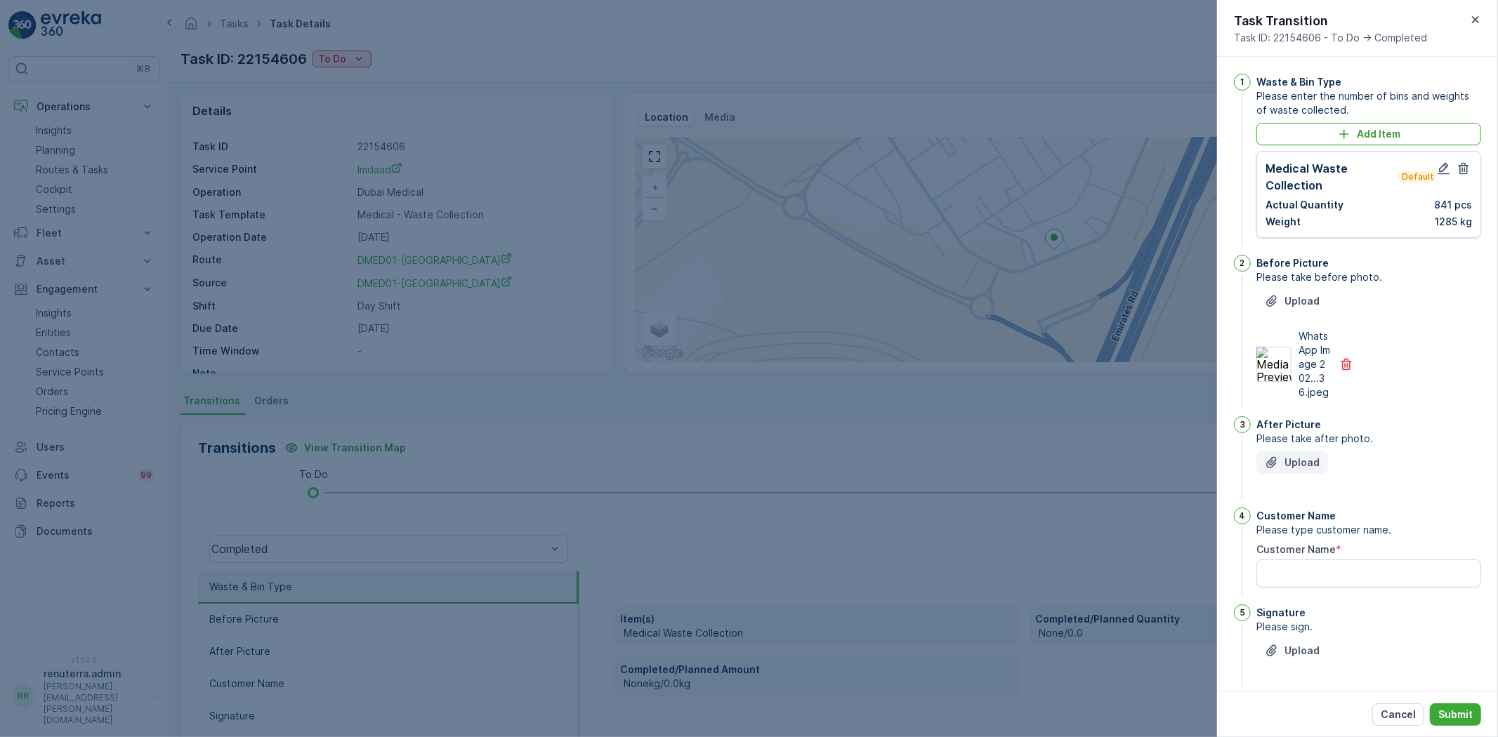
click at [1291, 468] on button "Upload" at bounding box center [1292, 462] width 72 height 22
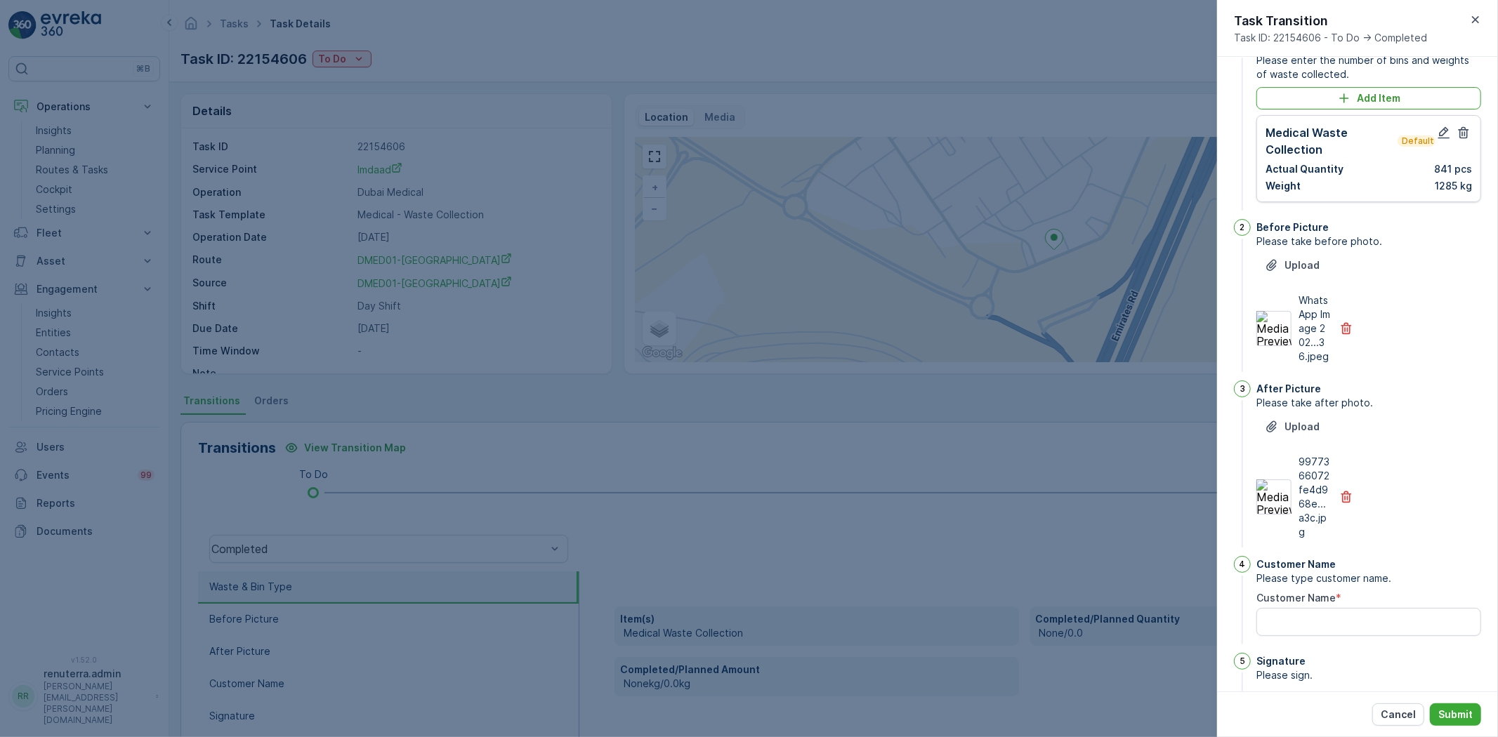
scroll to position [78, 0]
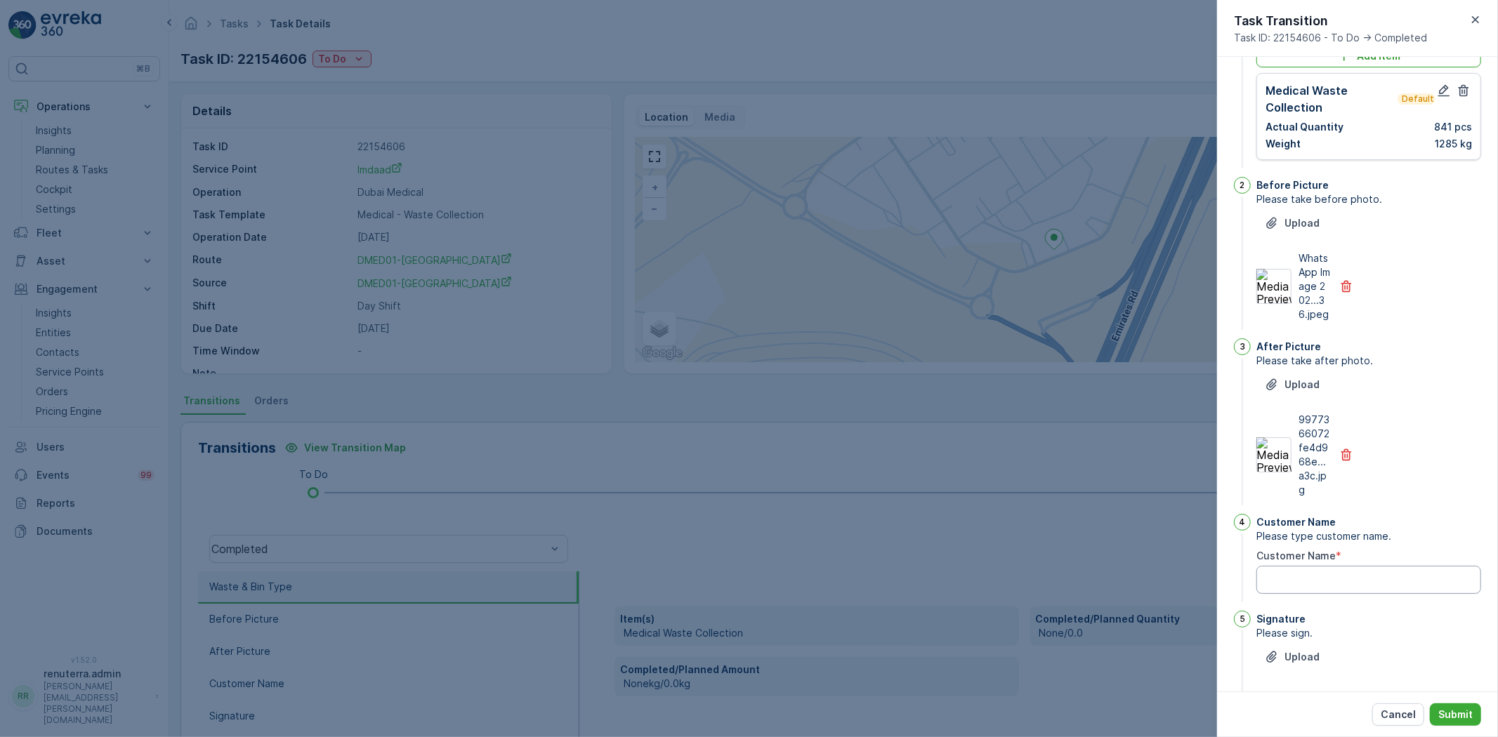
click at [1359, 586] on Name "Customer Name" at bounding box center [1368, 580] width 225 height 28
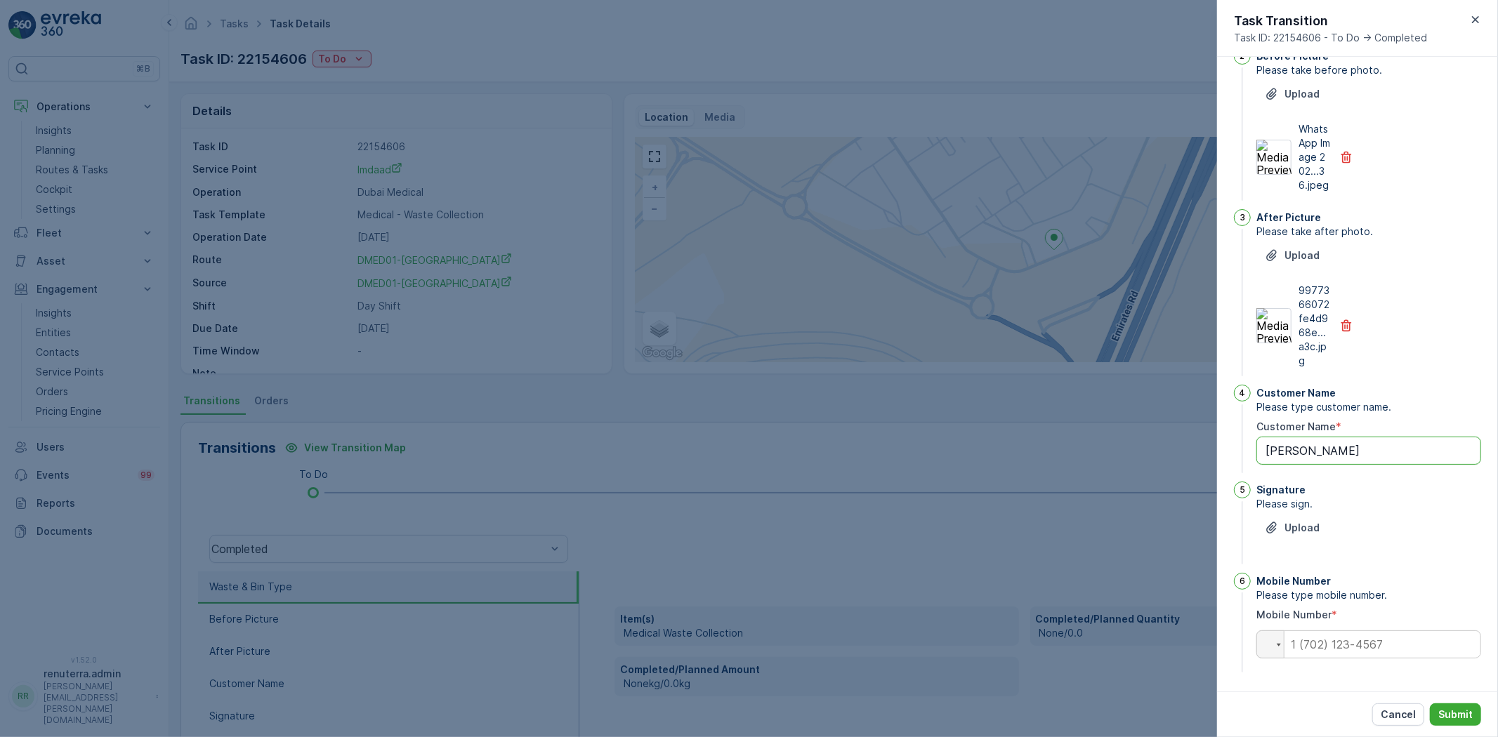
scroll to position [222, 0]
type Name "ghayas"
click at [1272, 516] on button "Upload" at bounding box center [1292, 527] width 72 height 22
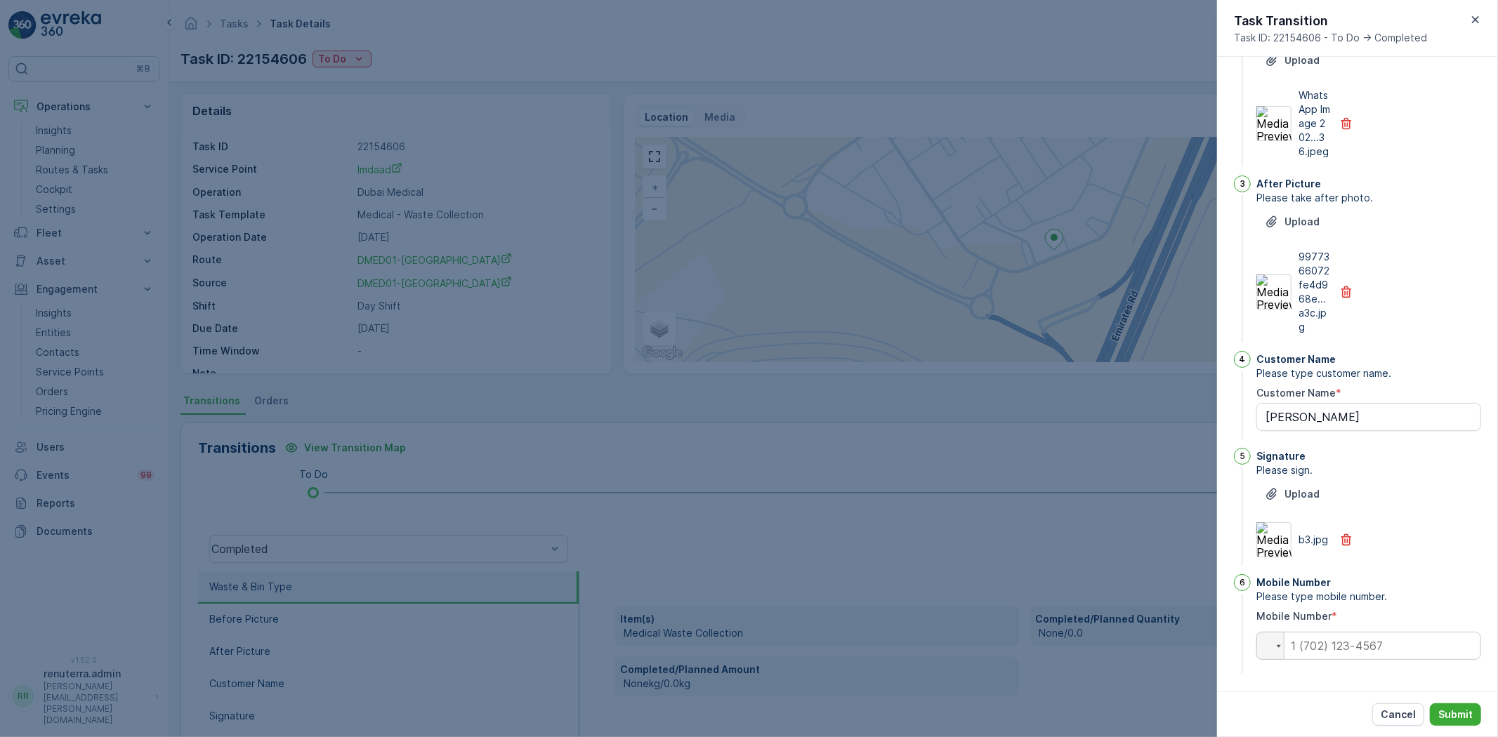
scroll to position [257, 0]
click at [1345, 651] on input "tel" at bounding box center [1368, 644] width 225 height 28
type input "0562084220"
drag, startPoint x: 1465, startPoint y: 719, endPoint x: 1460, endPoint y: 725, distance: 8.0
click at [1465, 718] on p "Submit" at bounding box center [1455, 715] width 34 height 14
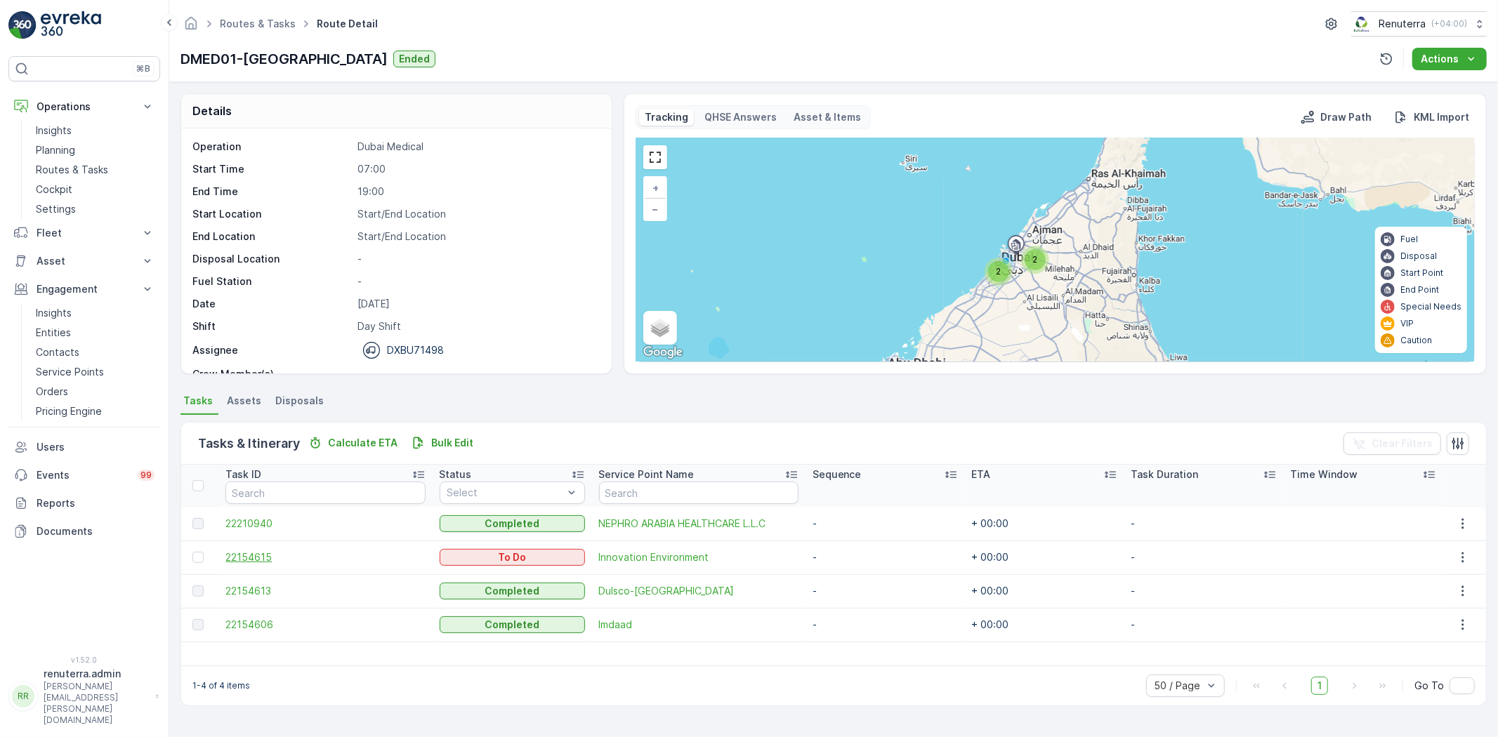
click at [253, 555] on span "22154615" at bounding box center [324, 557] width 199 height 14
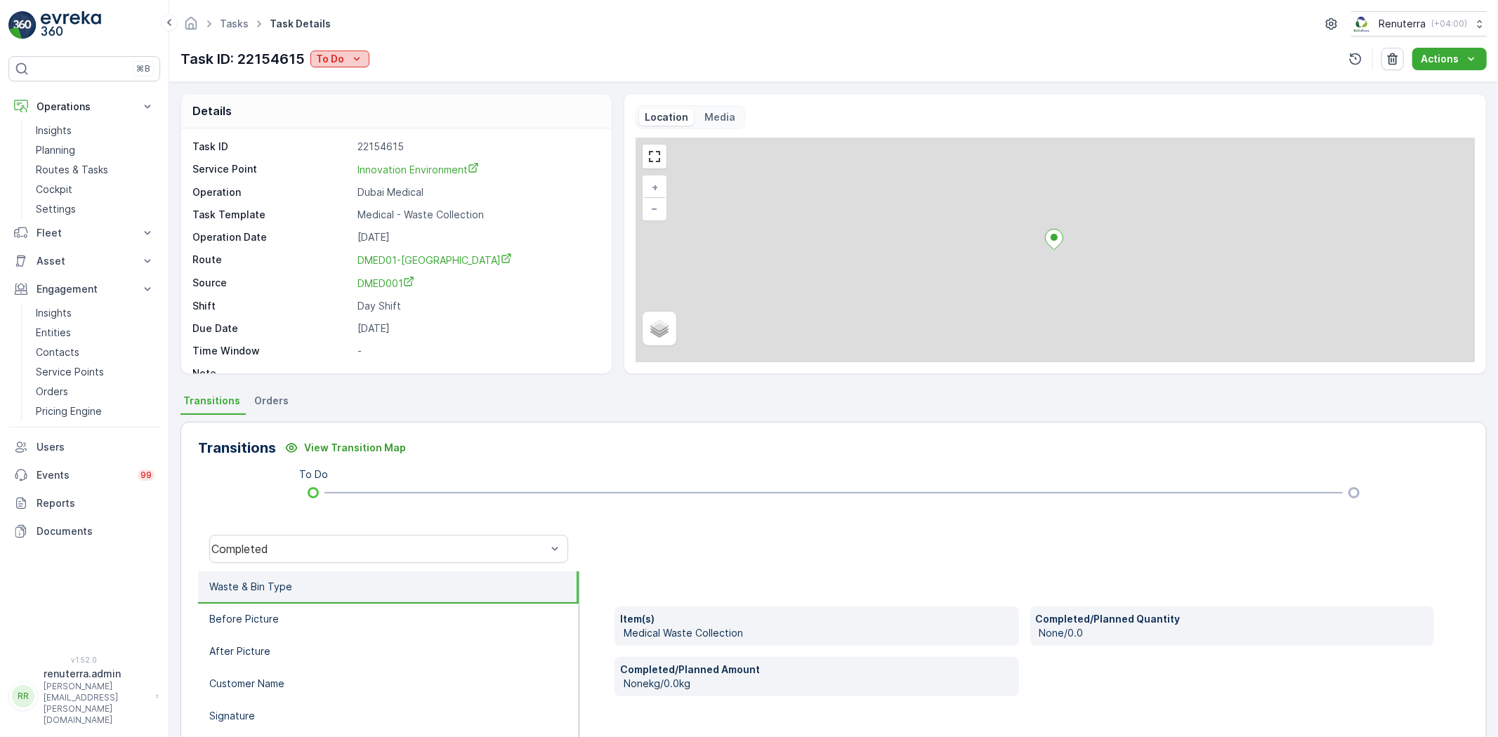
click at [321, 56] on p "To Do" at bounding box center [330, 59] width 28 height 14
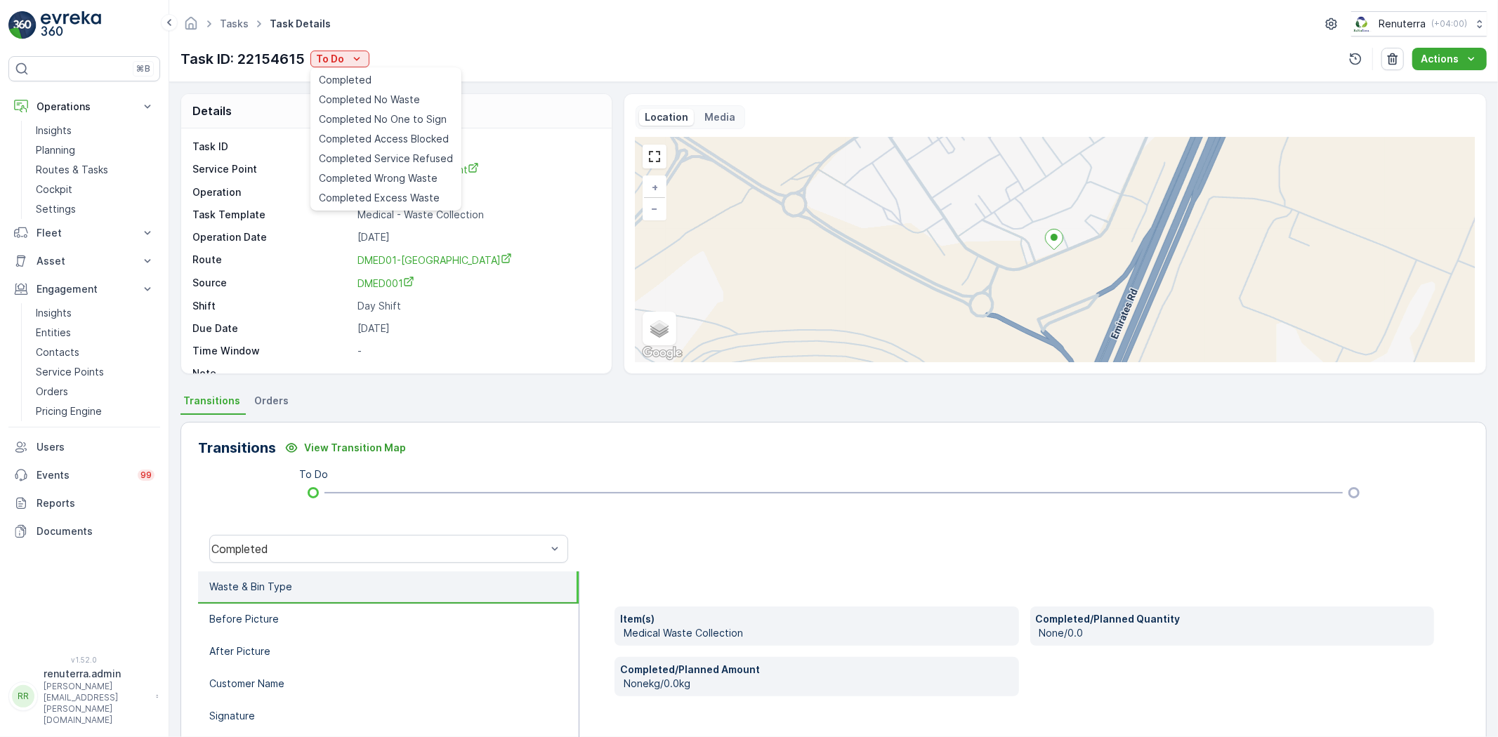
click at [328, 67] on ul "Completed Completed No Waste Completed No One to Sign Completed Access Blocked …" at bounding box center [385, 138] width 151 height 143
click at [329, 71] on div "Completed" at bounding box center [385, 80] width 145 height 20
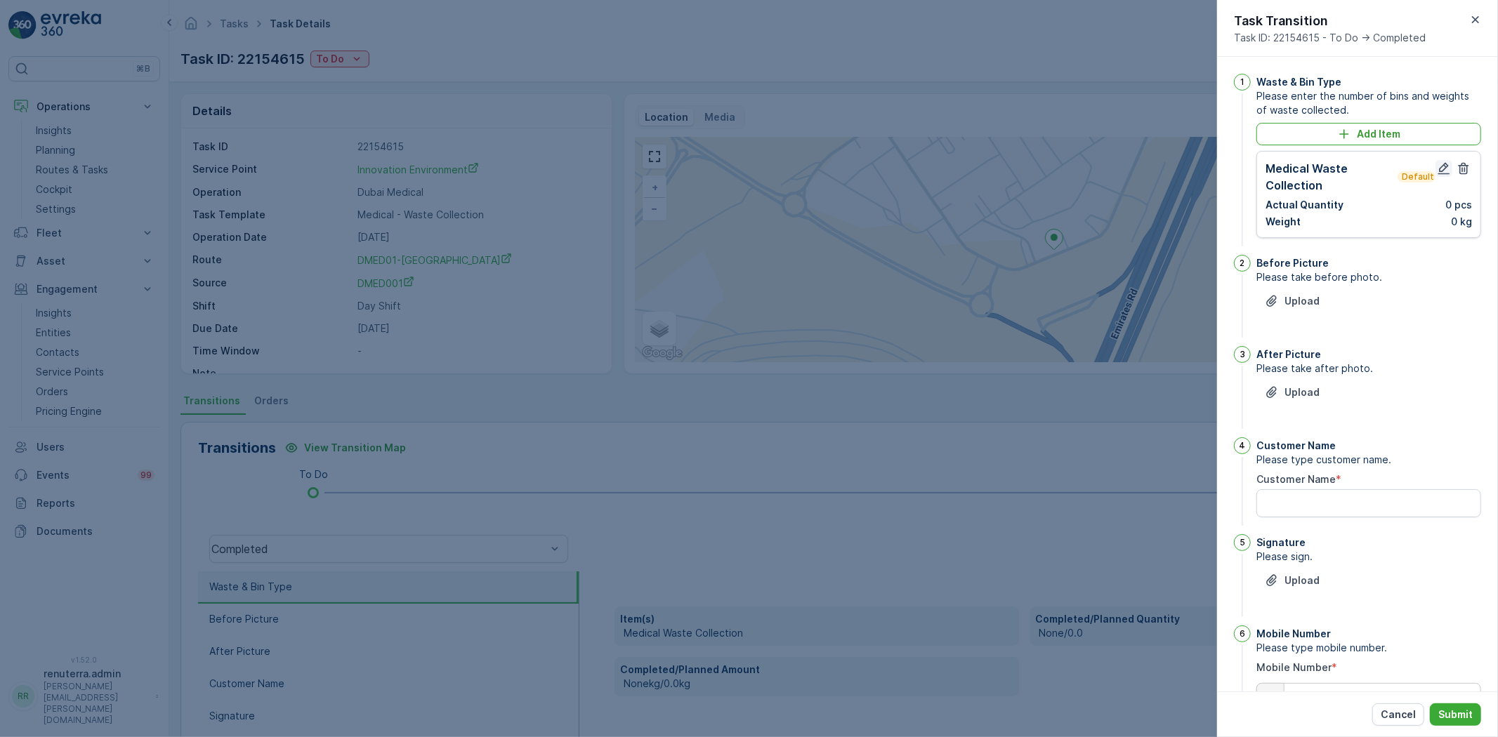
click at [1442, 169] on icon "button" at bounding box center [1444, 169] width 12 height 12
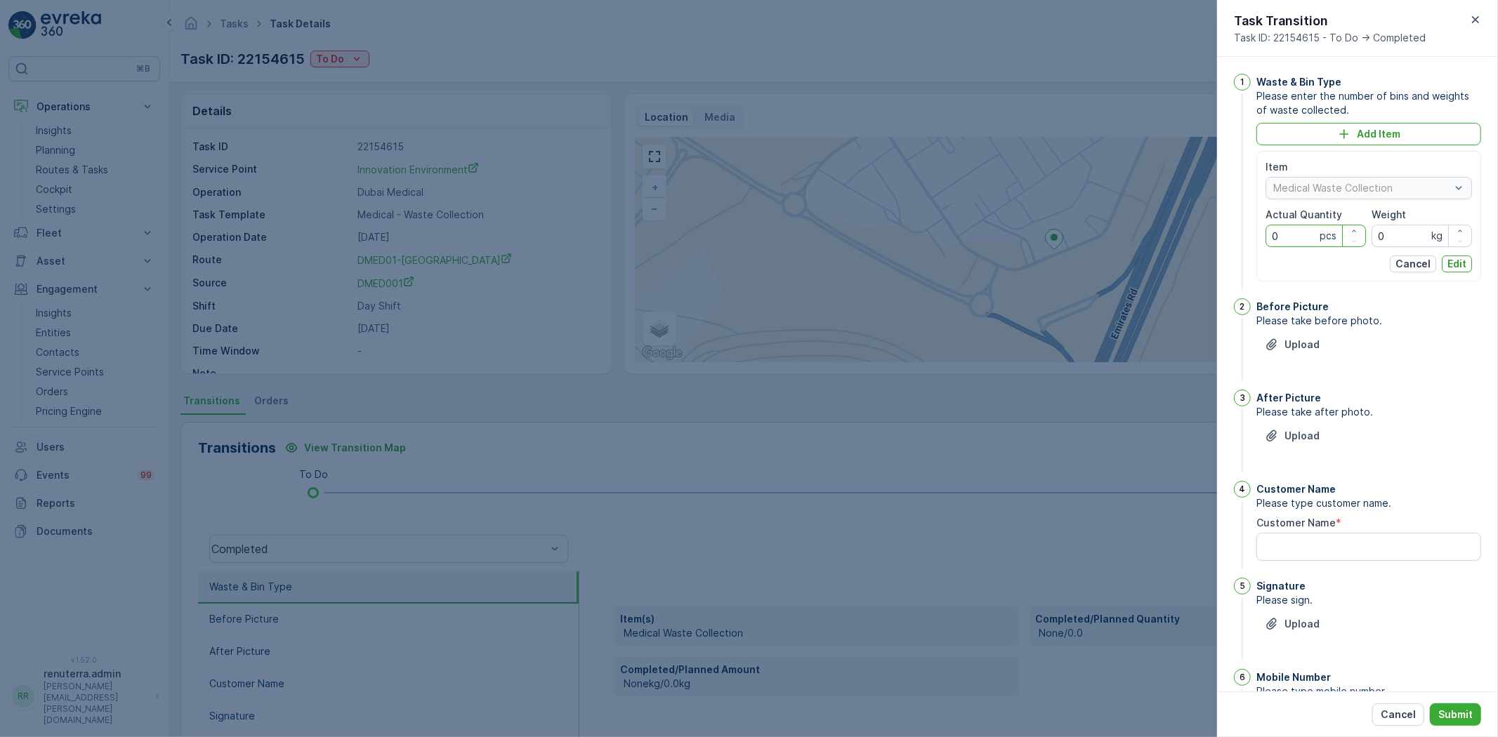
click at [1287, 242] on Quantity "0" at bounding box center [1315, 236] width 100 height 22
type Quantity "1"
type Quantity "19"
click at [1394, 241] on input "0" at bounding box center [1421, 236] width 100 height 22
type input "211"
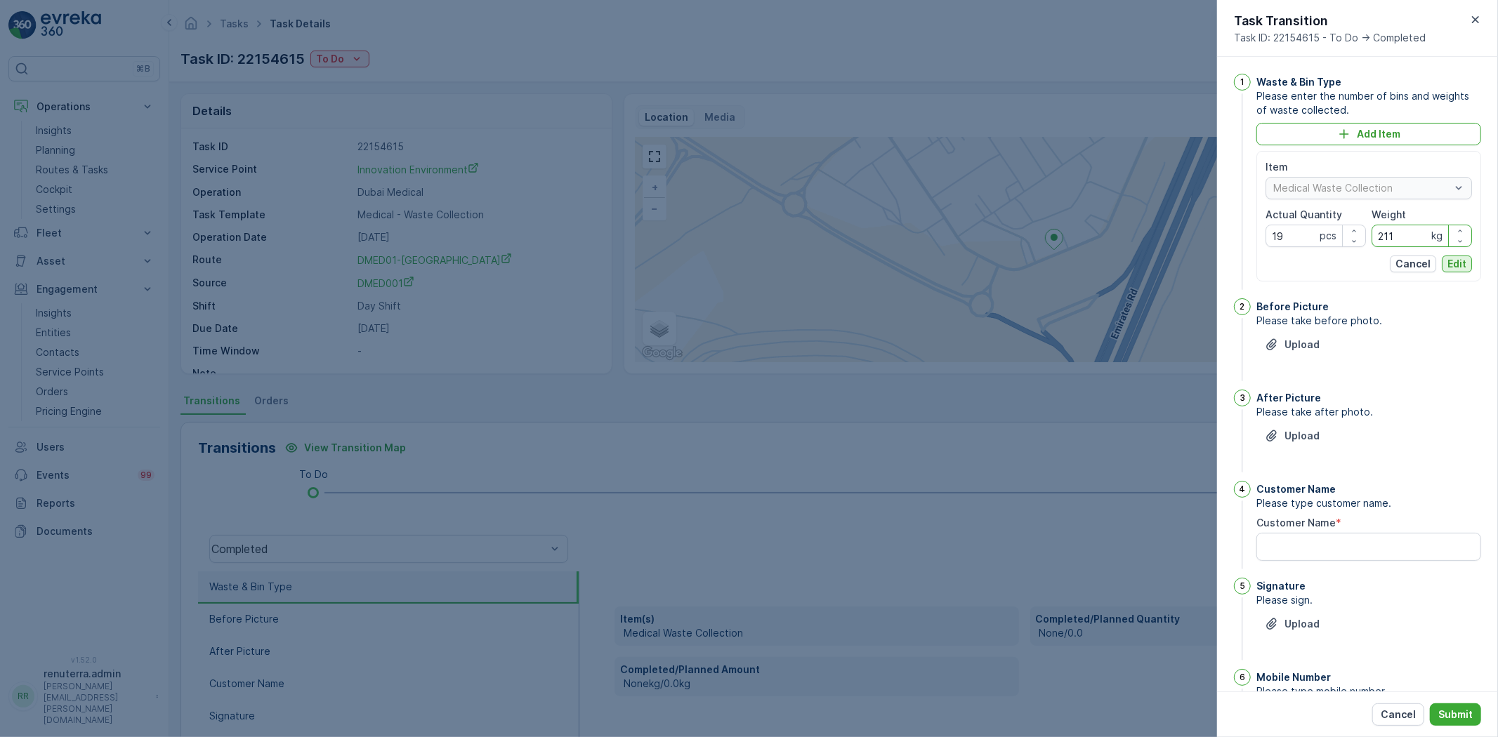
click at [1457, 263] on p "Edit" at bounding box center [1456, 264] width 19 height 14
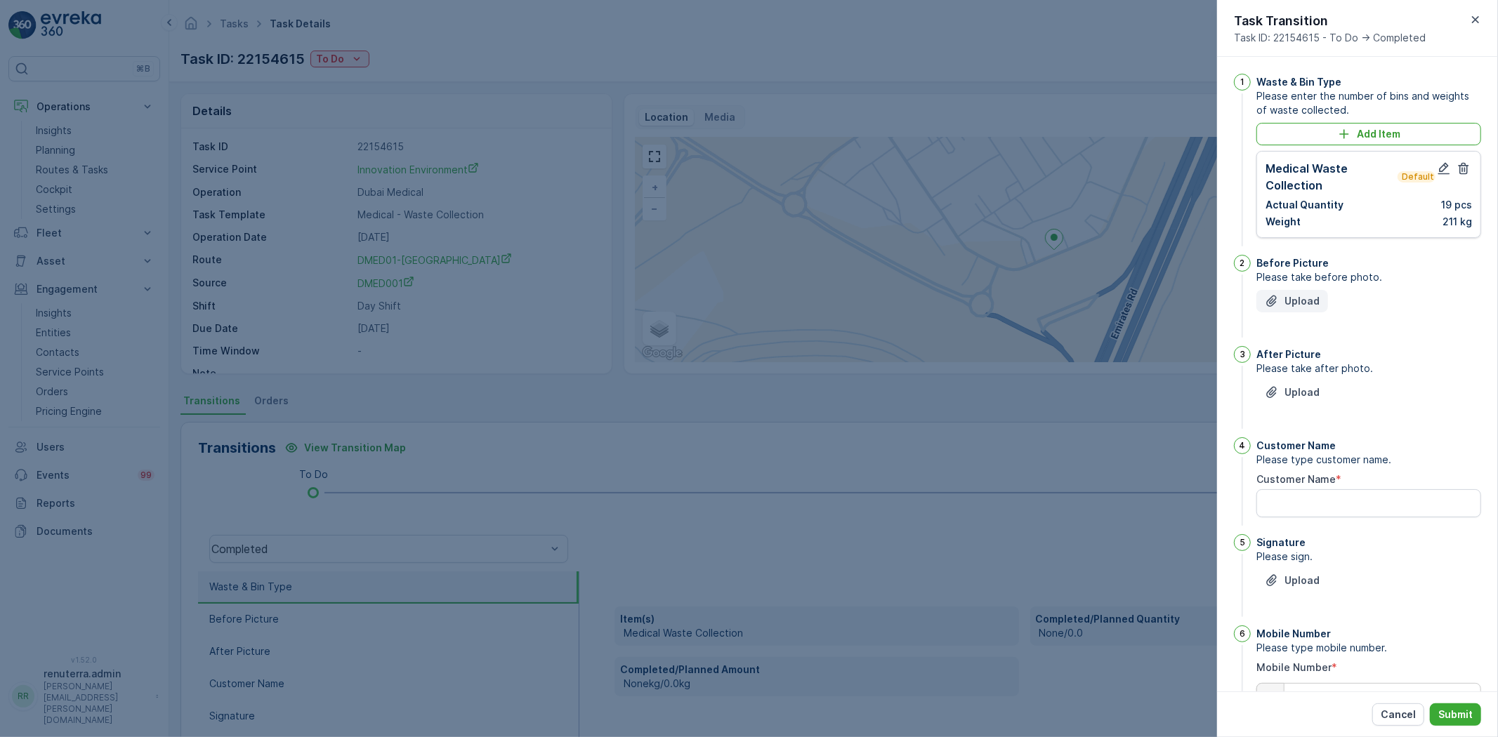
click at [1297, 304] on p "Upload" at bounding box center [1301, 301] width 35 height 14
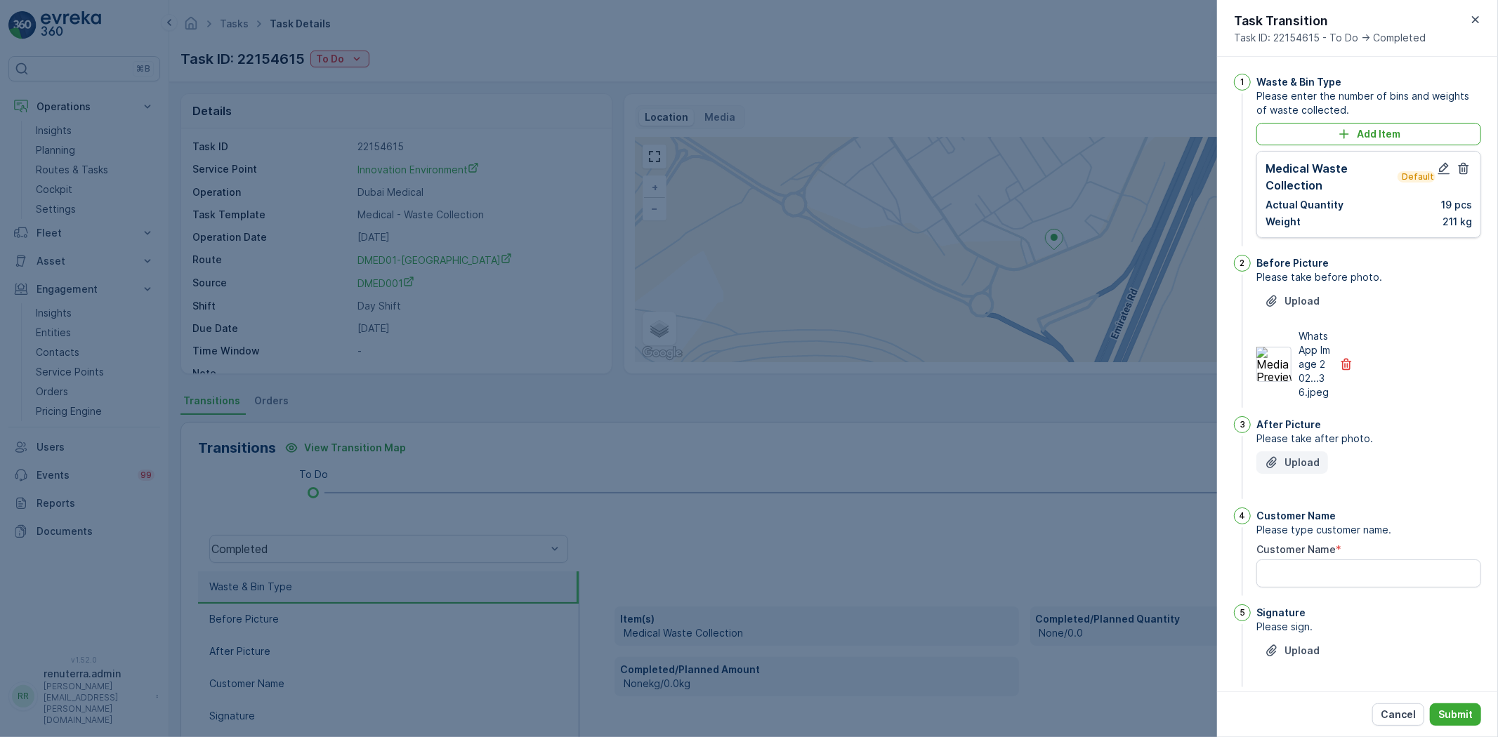
click at [1293, 470] on p "Upload" at bounding box center [1301, 463] width 35 height 14
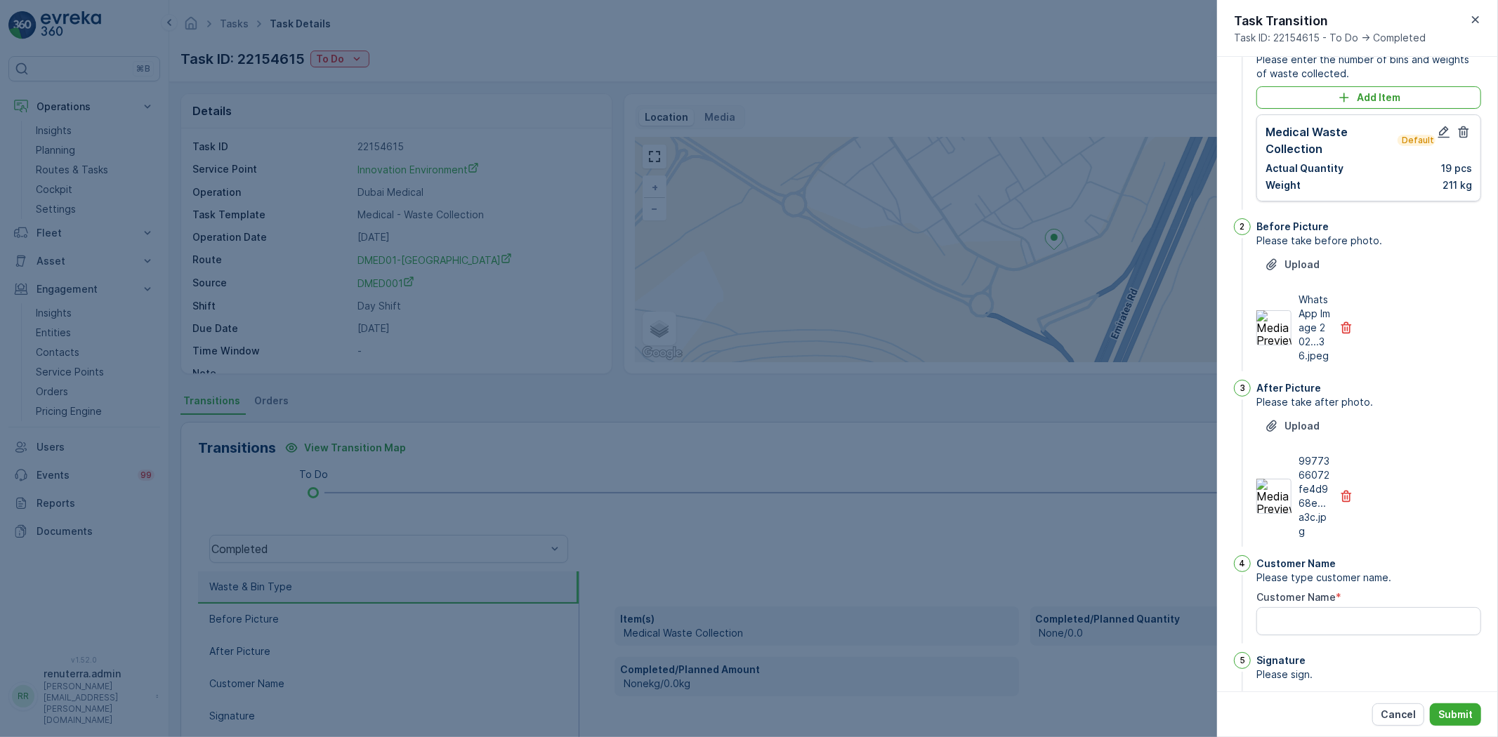
scroll to position [78, 0]
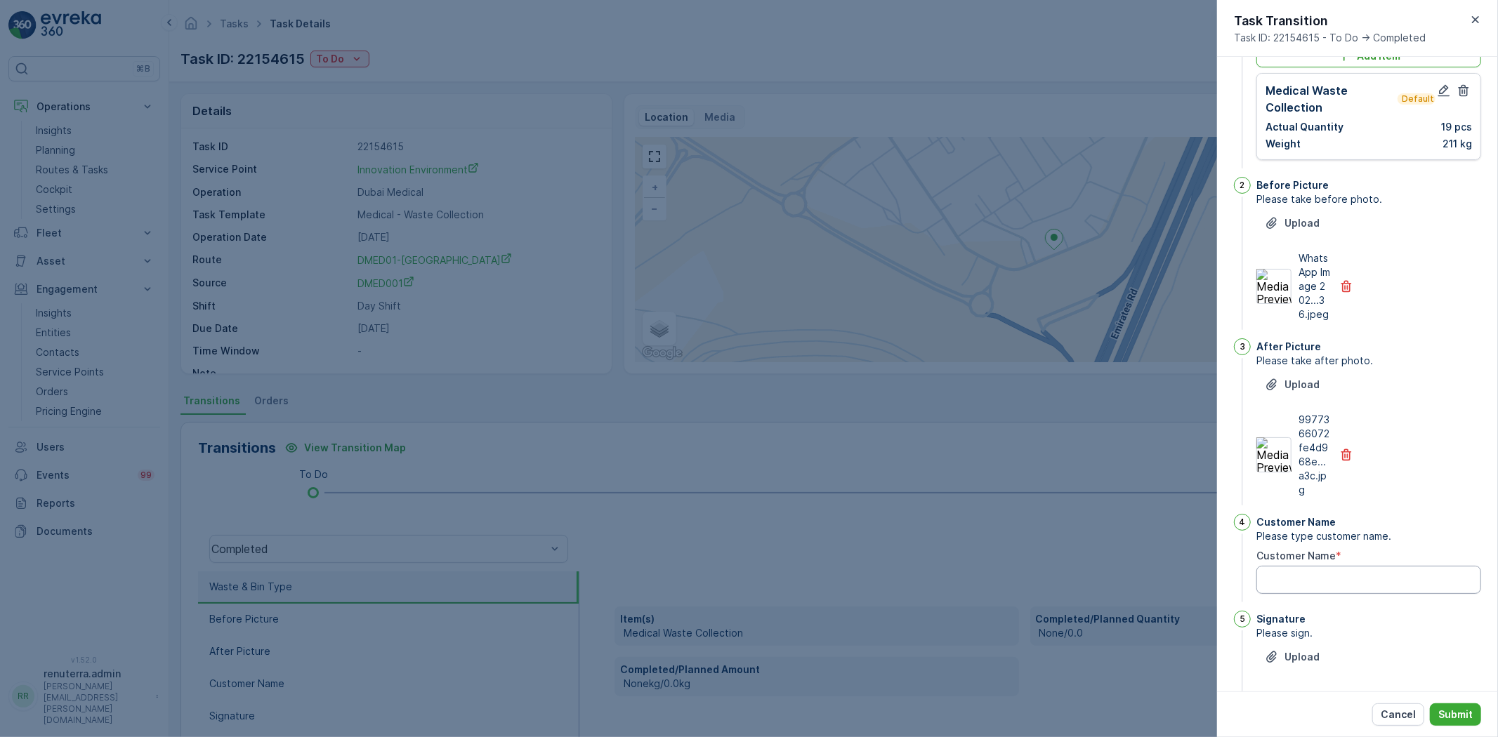
click at [1314, 594] on Name "Customer Name" at bounding box center [1368, 580] width 225 height 28
type Name "A"
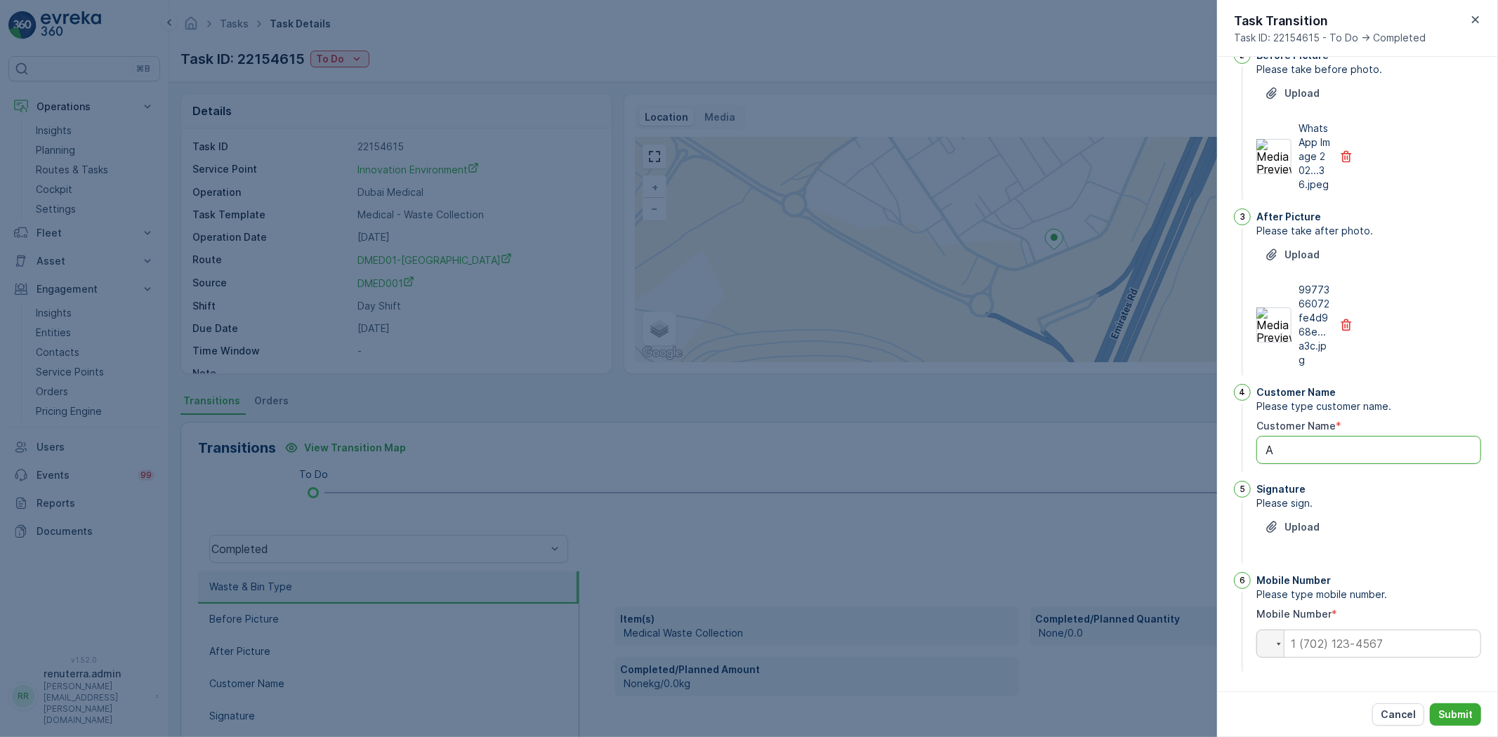
scroll to position [222, 0]
click at [1303, 530] on p "Upload" at bounding box center [1301, 527] width 35 height 14
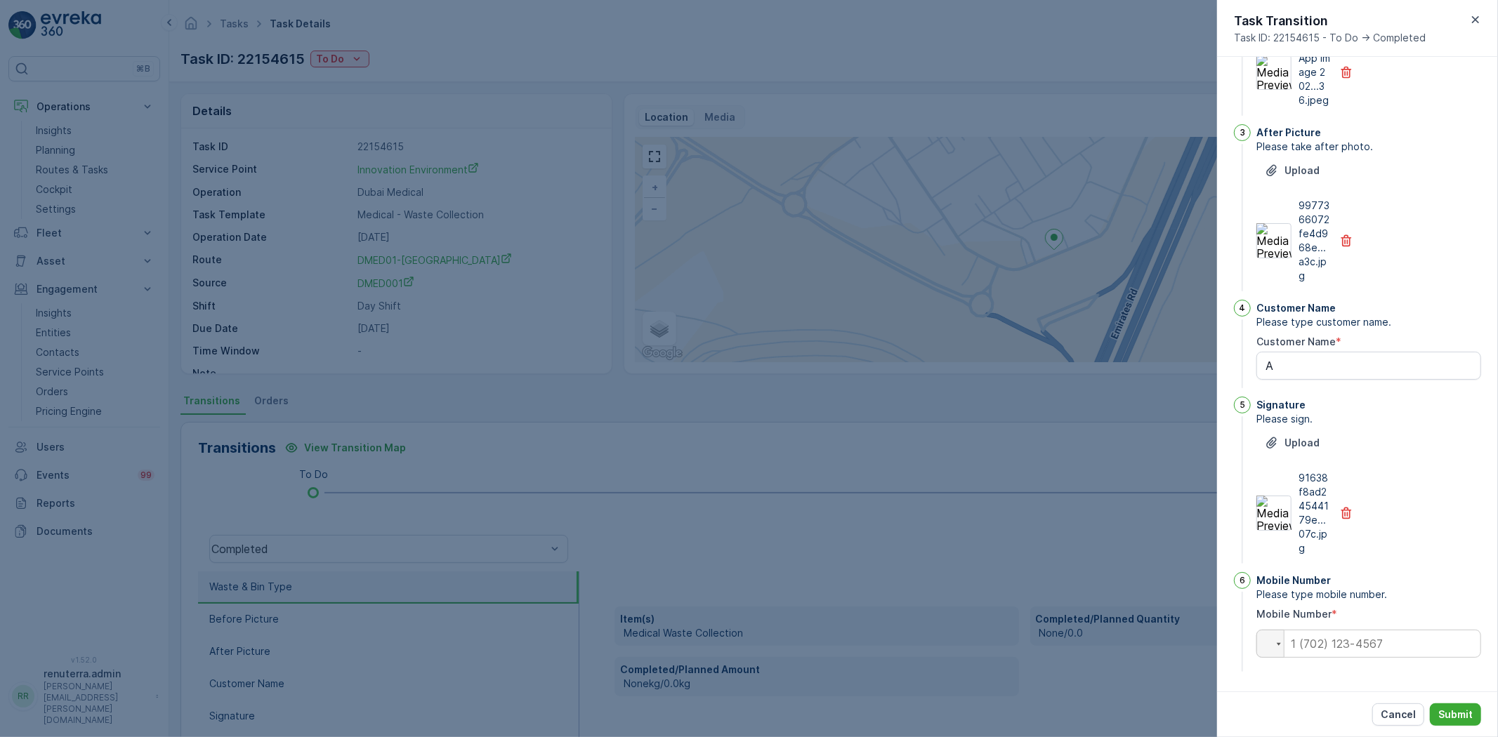
scroll to position [306, 0]
click at [1366, 650] on input "tel" at bounding box center [1368, 644] width 225 height 28
type input "0524044170"
click at [1449, 709] on p "Submit" at bounding box center [1455, 715] width 34 height 14
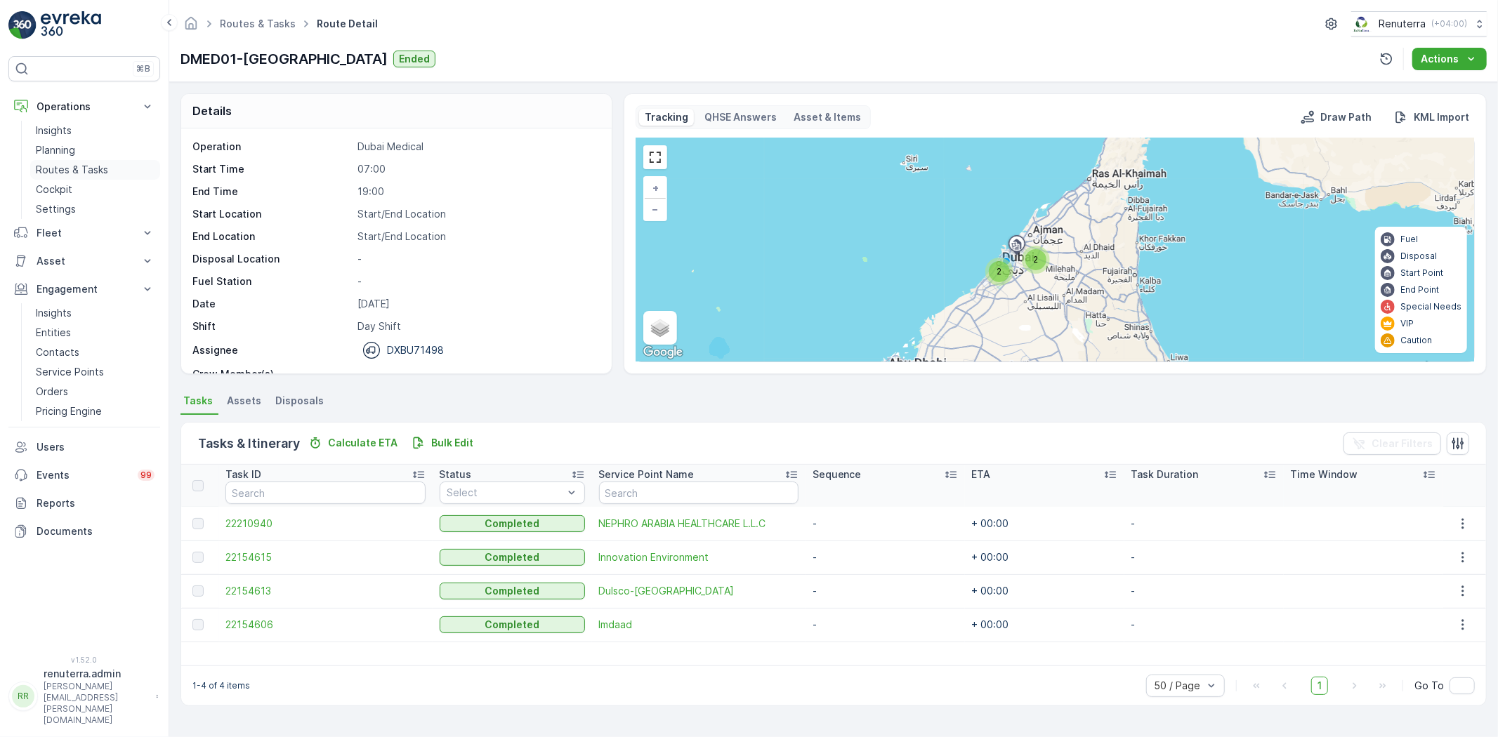
click at [46, 161] on link "Routes & Tasks" at bounding box center [95, 170] width 130 height 20
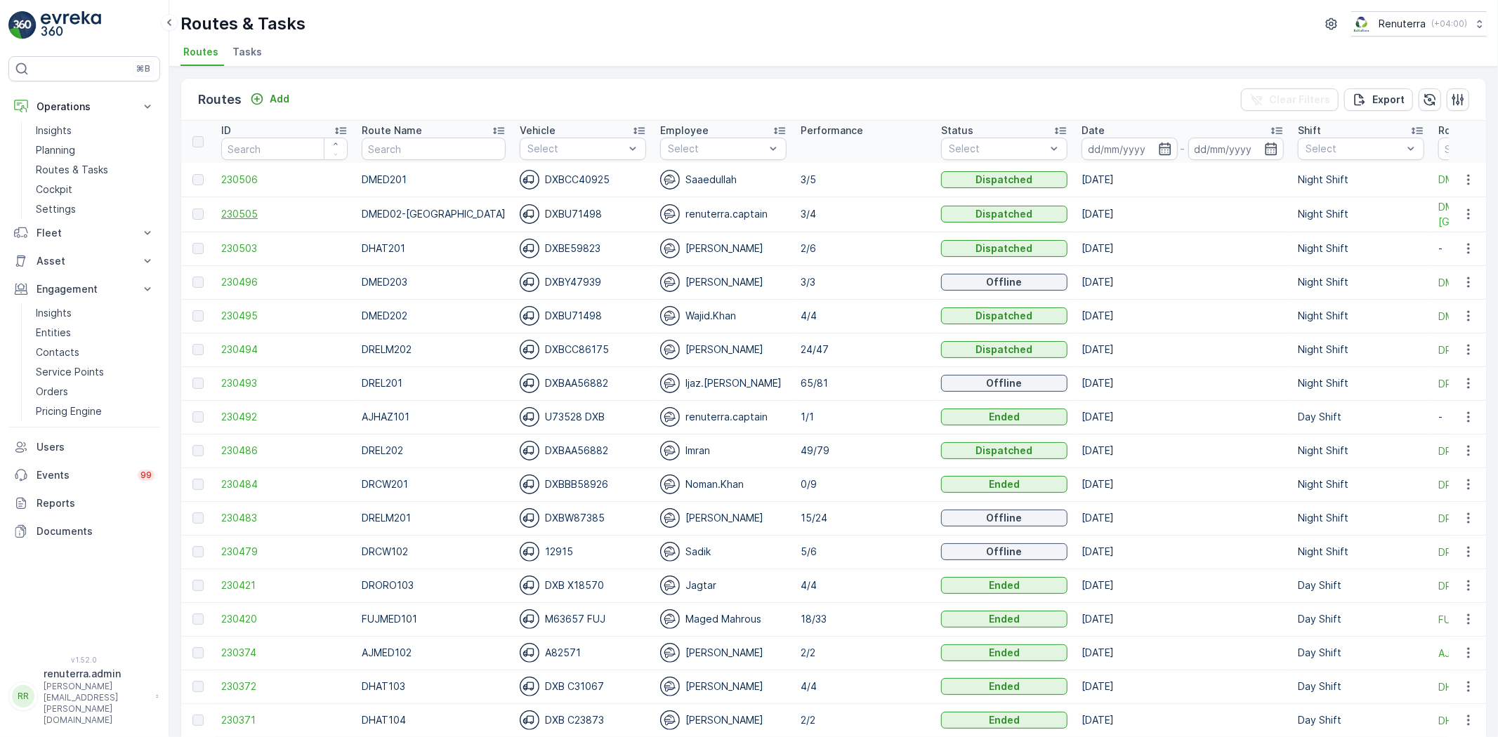
click at [232, 209] on span "230505" at bounding box center [284, 214] width 126 height 14
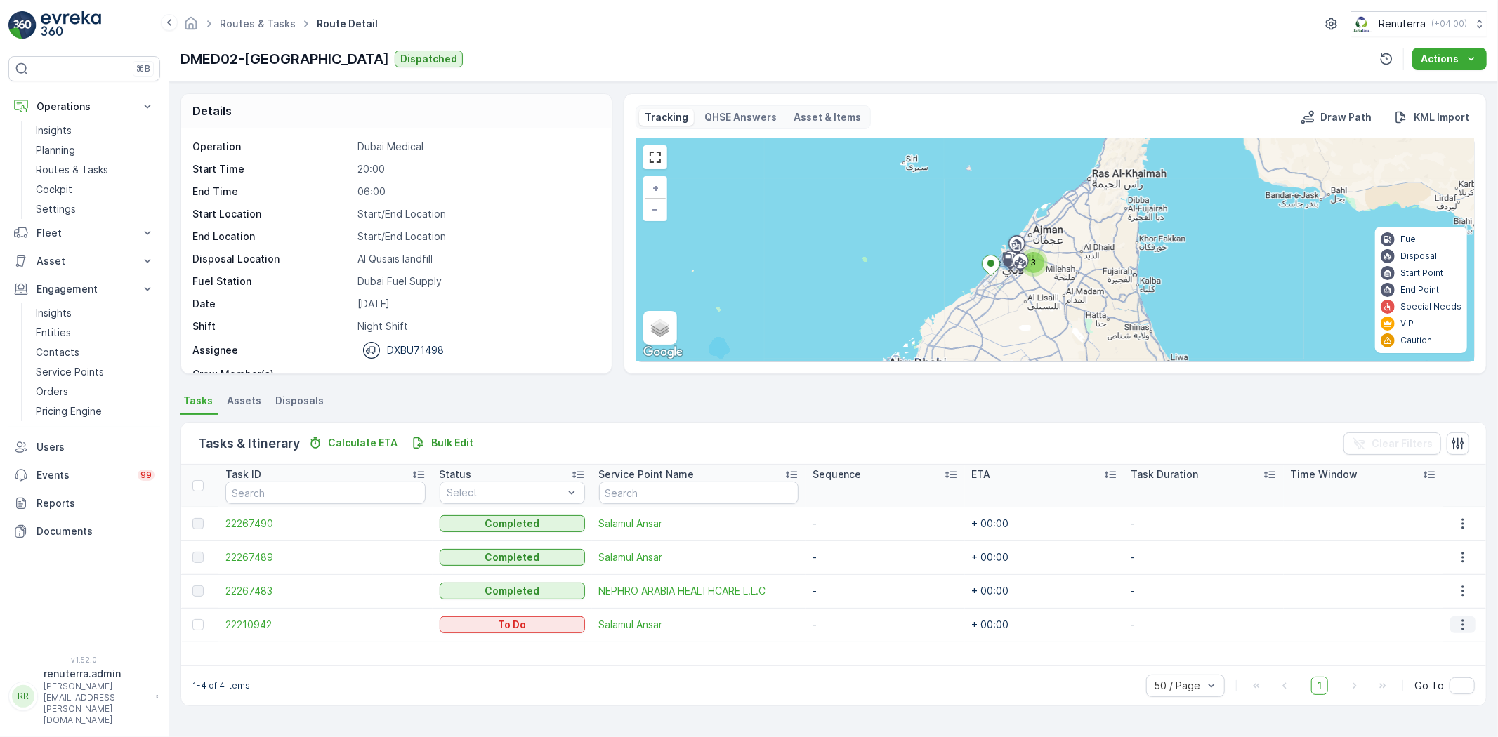
click at [1470, 628] on button "button" at bounding box center [1462, 624] width 25 height 17
click at [1434, 550] on div "Change Route" at bounding box center [1445, 558] width 106 height 20
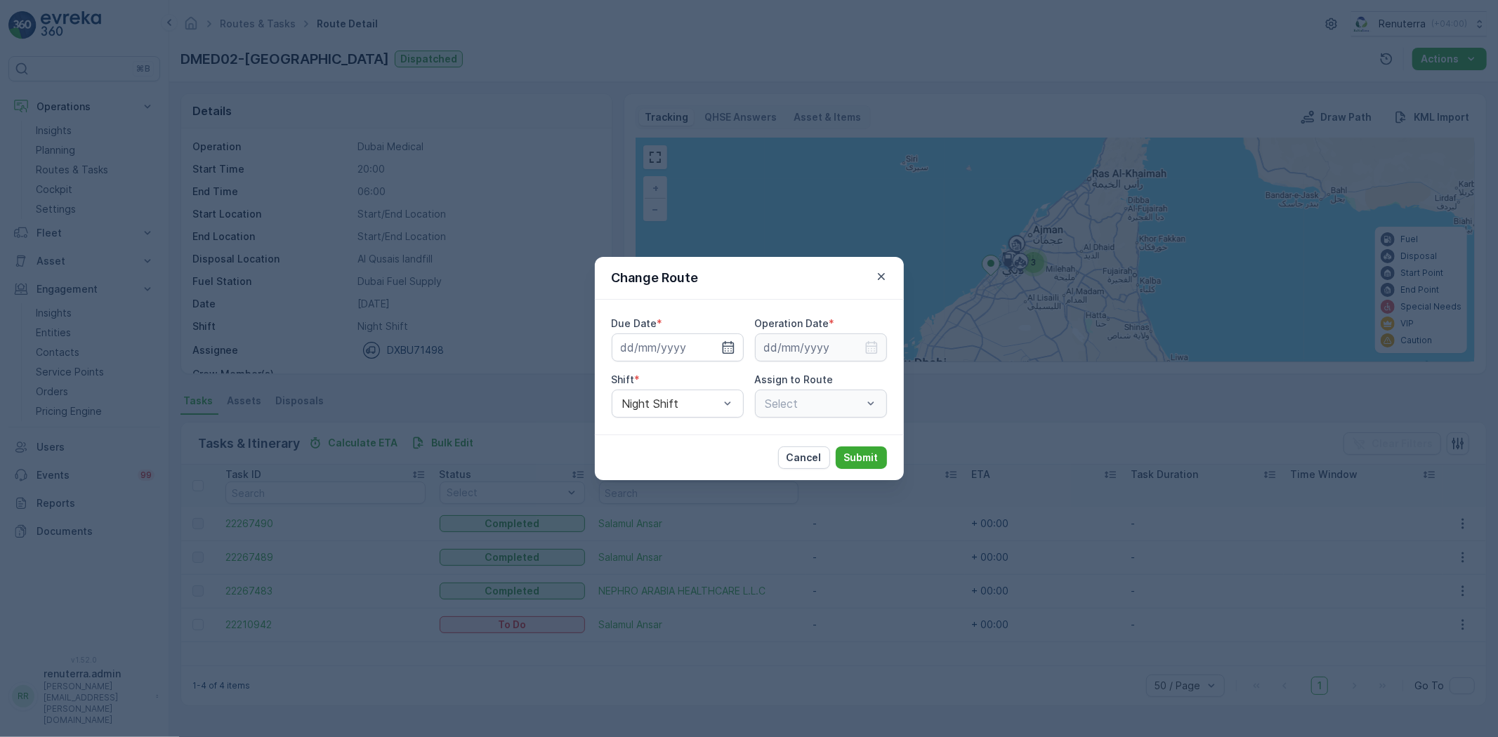
type input "[DATE]"
click at [712, 350] on icon "button" at bounding box center [711, 348] width 14 height 14
type input "08.10.2025"
drag, startPoint x: 876, startPoint y: 341, endPoint x: 866, endPoint y: 343, distance: 10.6
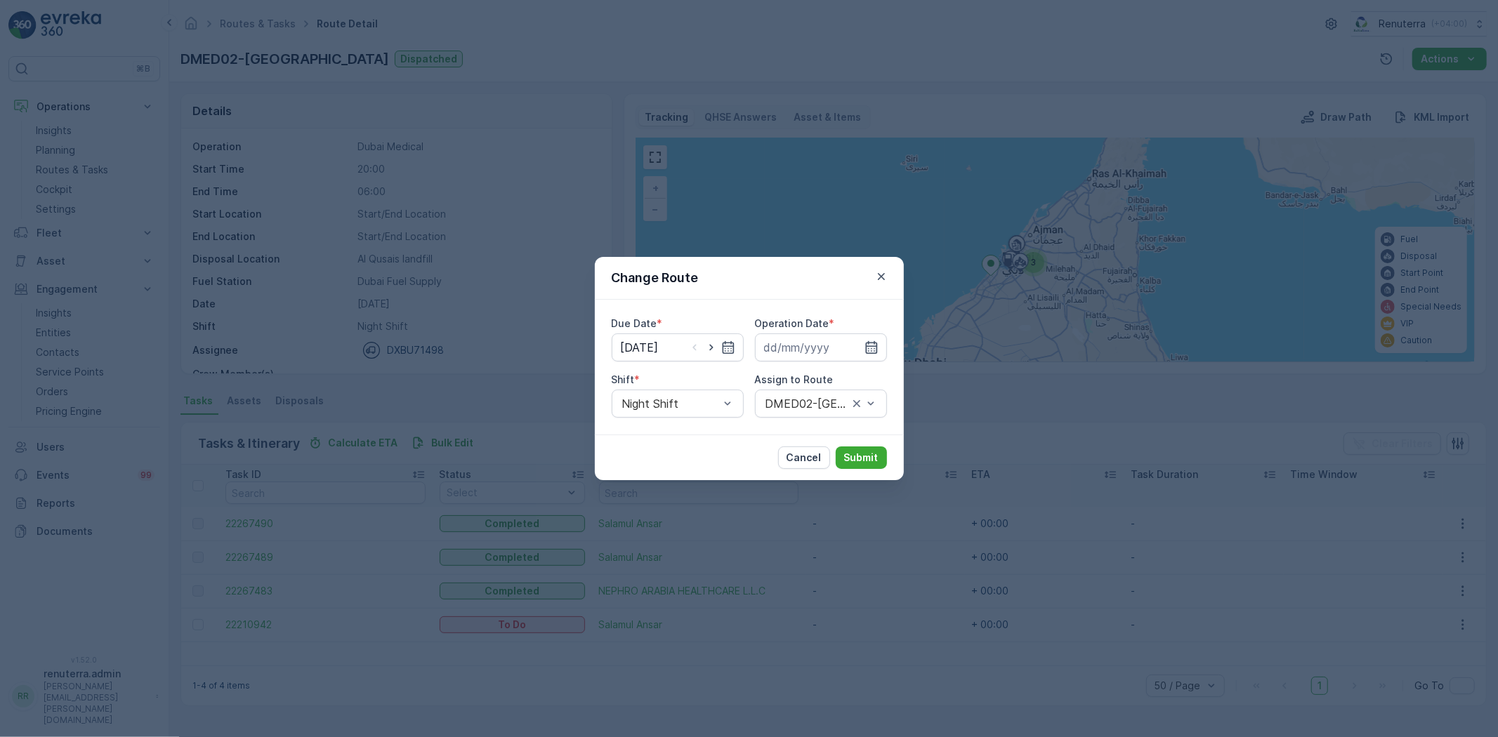
click at [876, 341] on icon "button" at bounding box center [871, 348] width 14 height 14
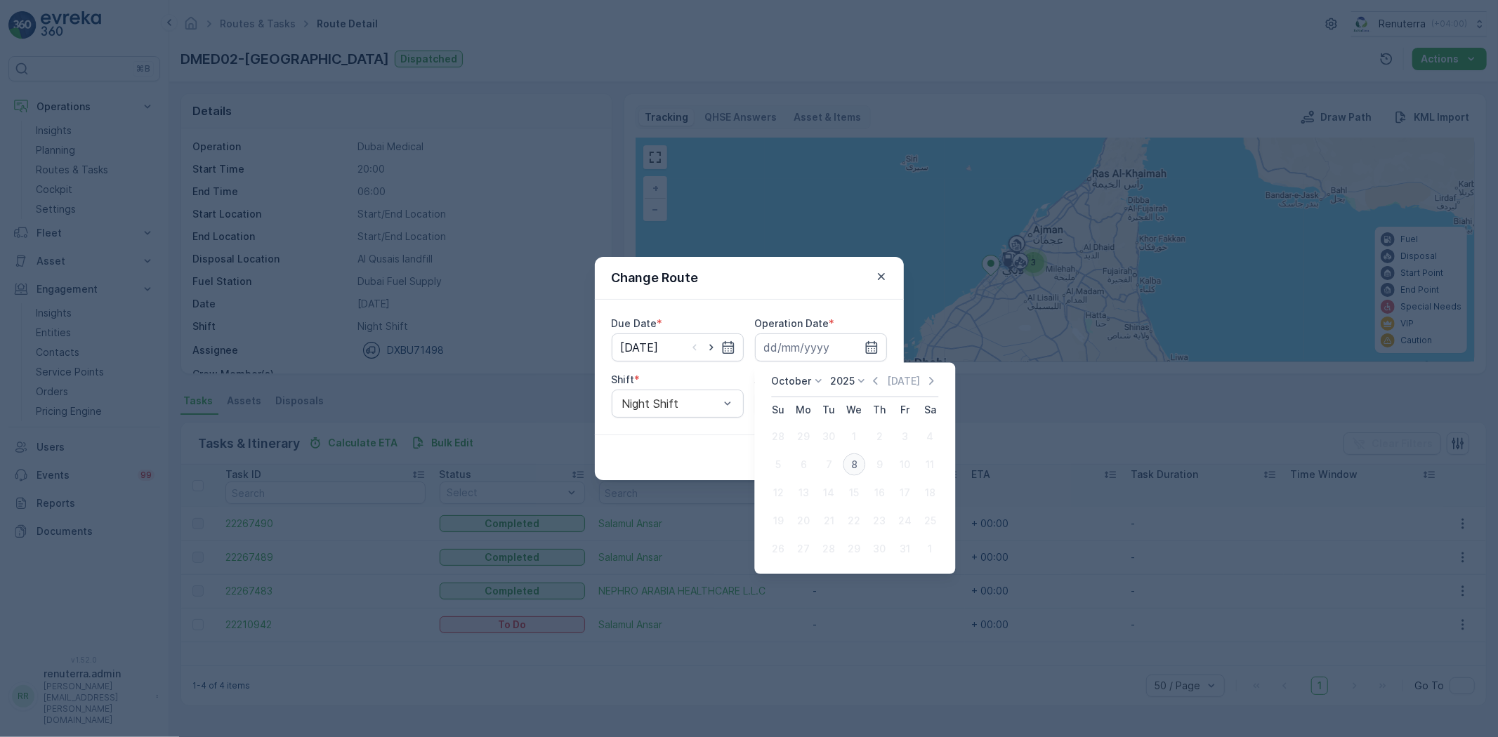
click at [862, 459] on div "8" at bounding box center [854, 465] width 22 height 22
type input "08.10.2025"
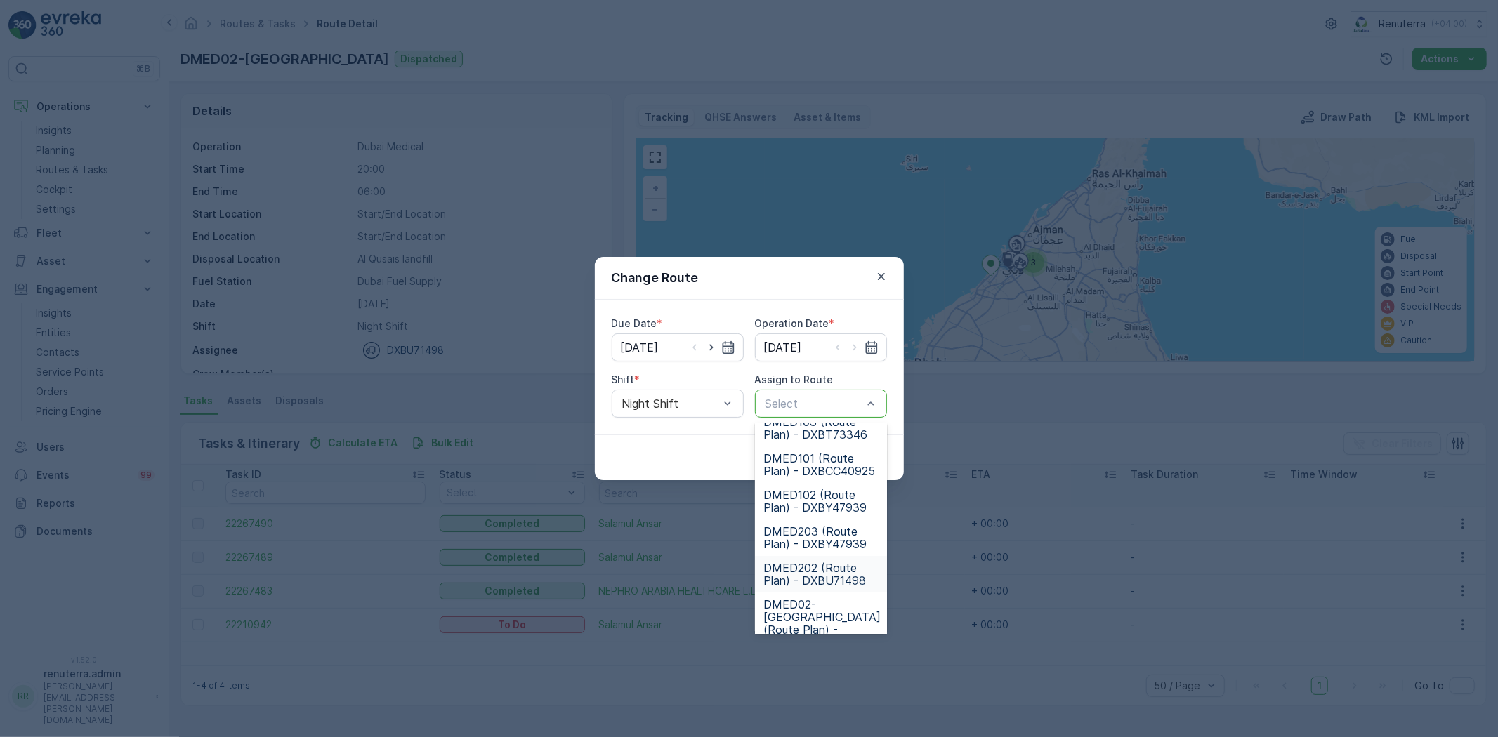
scroll to position [112, 0]
click at [827, 572] on span "DMED02-Khawaneej Yard (Route Plan) - DXBU71498" at bounding box center [821, 589] width 117 height 51
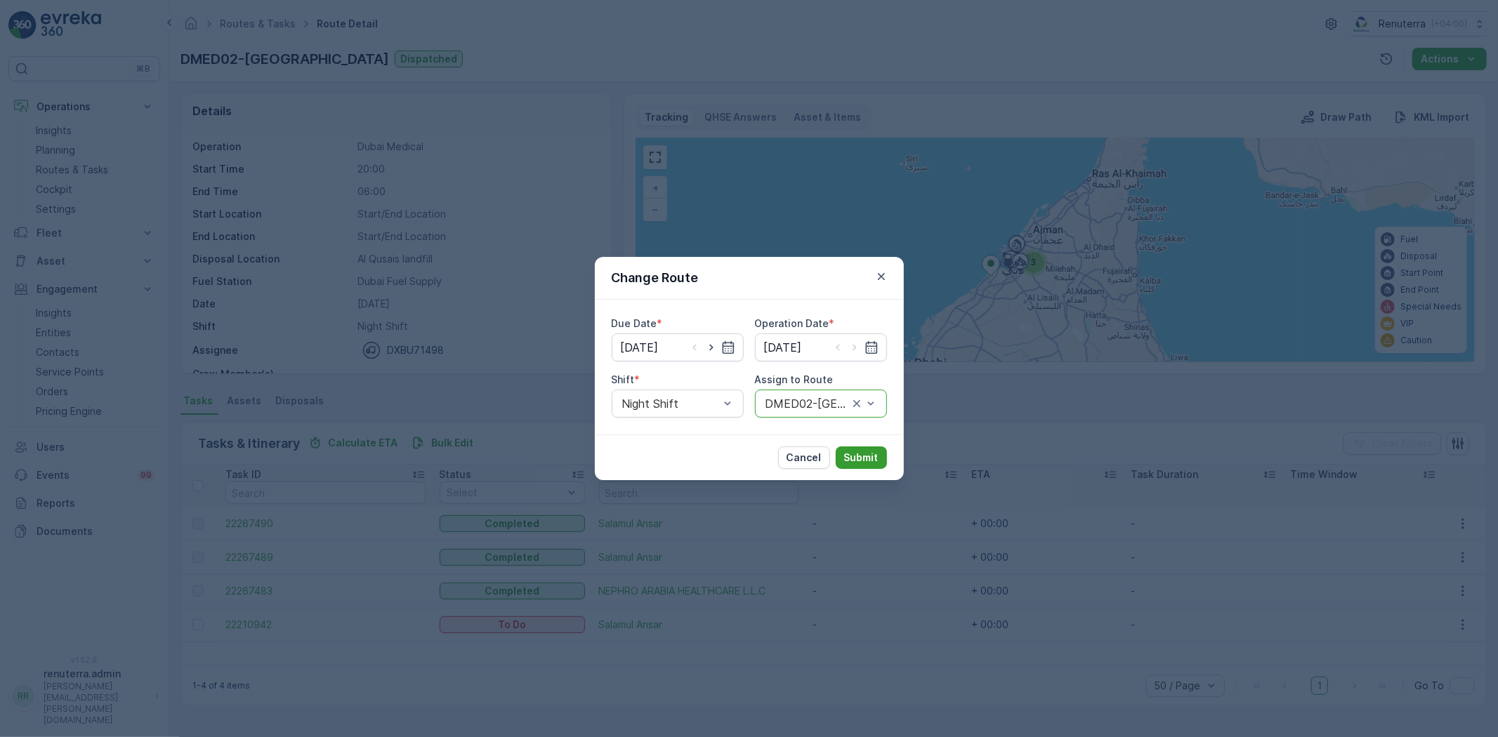
click at [873, 448] on button "Submit" at bounding box center [861, 458] width 51 height 22
